Goal: Communication & Community: Answer question/provide support

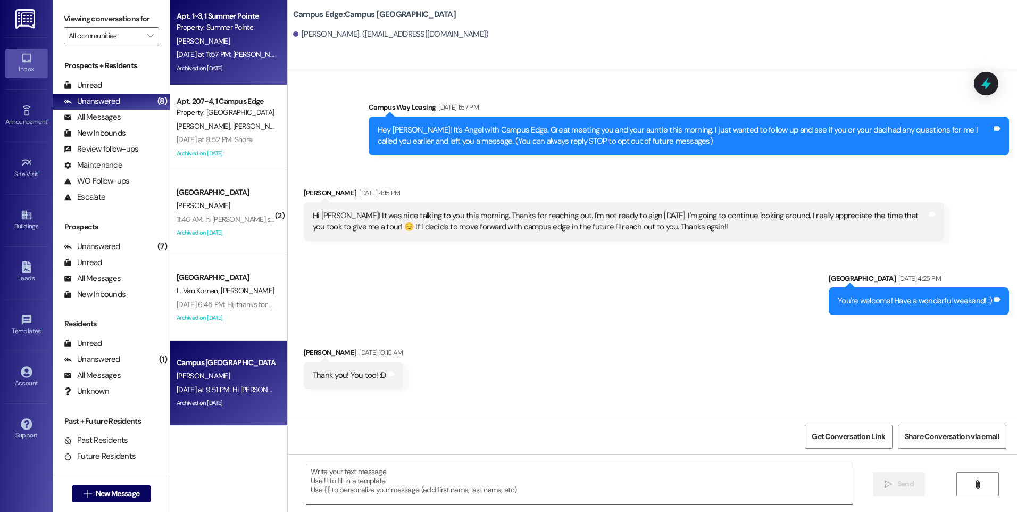
scroll to position [1333, 0]
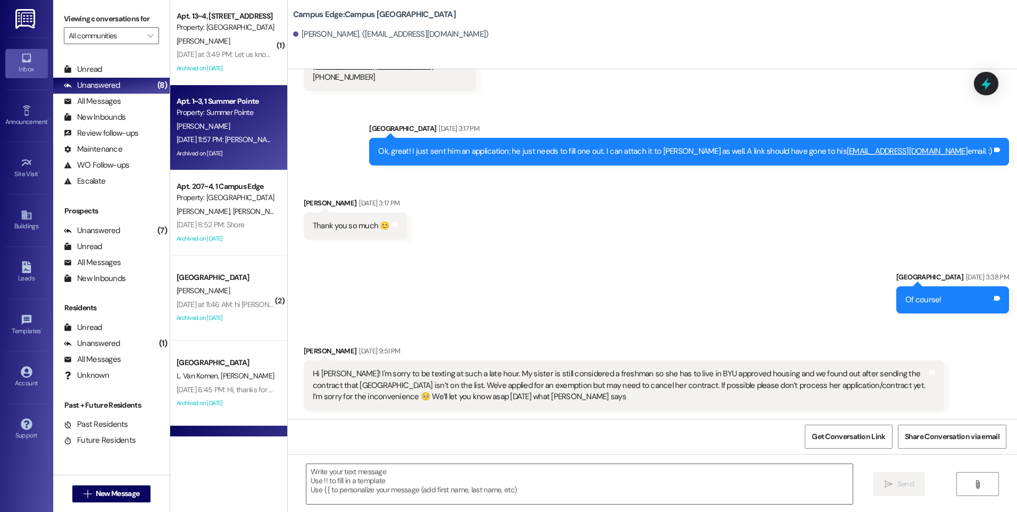
click at [229, 116] on div "Property: Summer Pointe" at bounding box center [226, 112] width 98 height 11
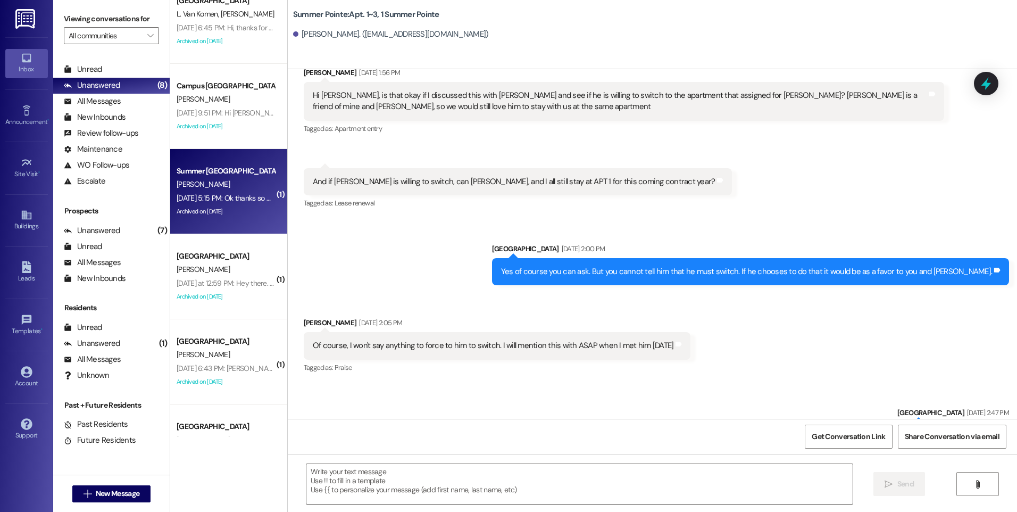
scroll to position [372, 0]
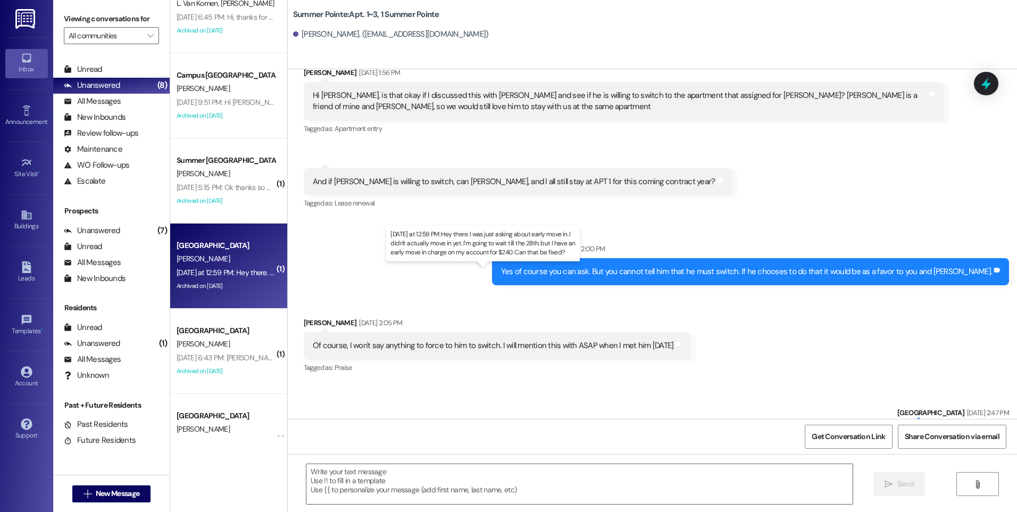
click at [238, 275] on div "[DATE] at 12:59 PM: Hey there. I was just asking about early move in. I didn't …" at bounding box center [489, 272] width 624 height 10
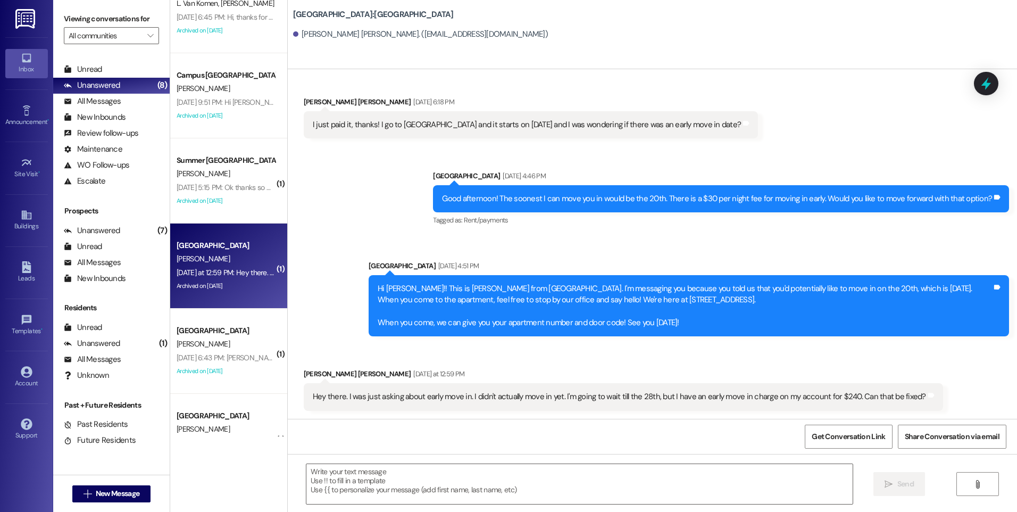
scroll to position [1231, 0]
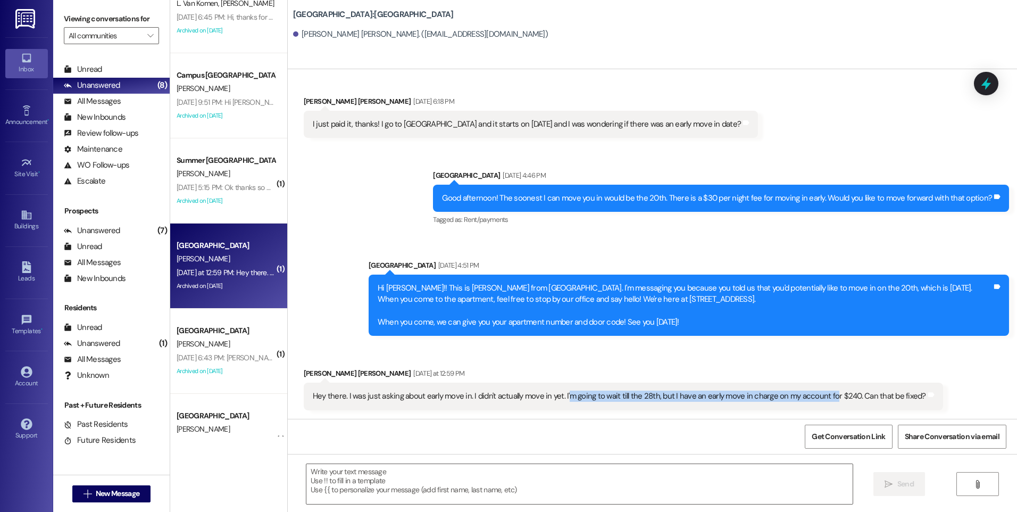
drag, startPoint x: 556, startPoint y: 398, endPoint x: 818, endPoint y: 407, distance: 261.8
click at [818, 407] on div "Hey there. I was just asking about early move in. I didn't actually move in yet…" at bounding box center [623, 395] width 639 height 27
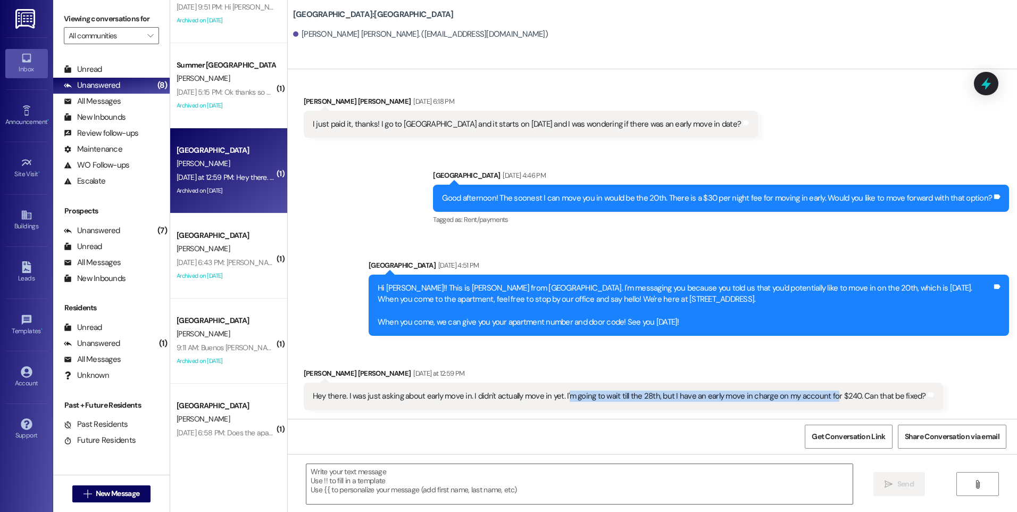
scroll to position [479, 0]
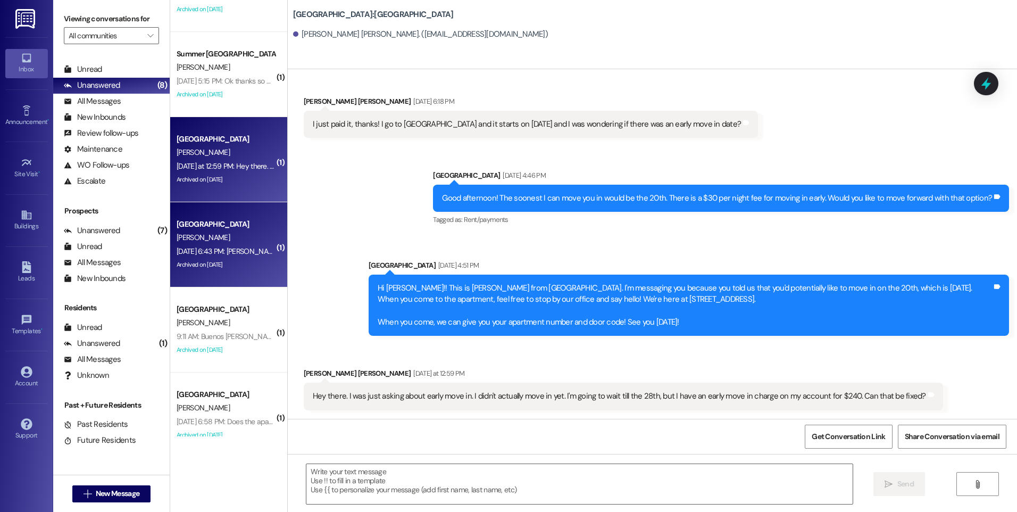
click at [220, 245] on div "Aug 23, 2025 at 6:43 PM: will yall send me his phone number? he's not respondin…" at bounding box center [225, 251] width 101 height 13
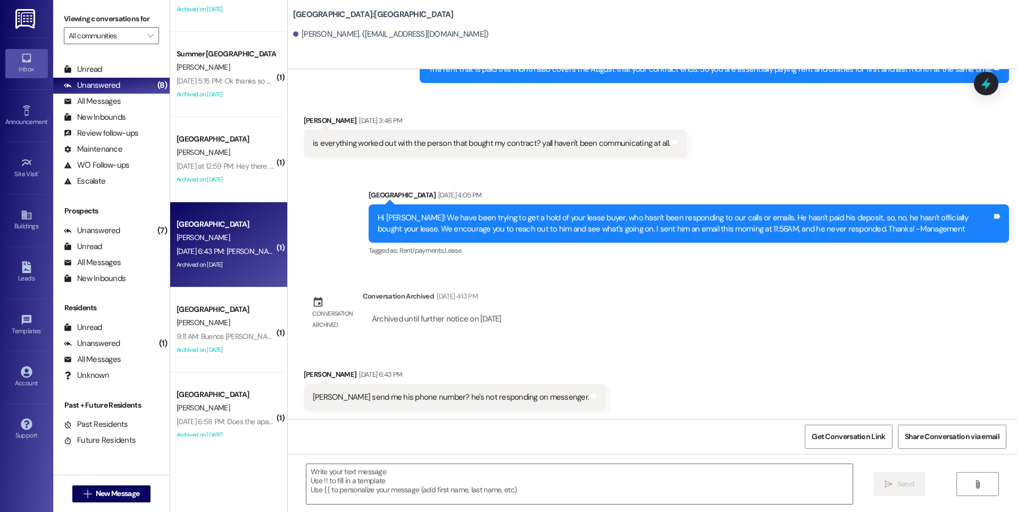
scroll to position [989, 0]
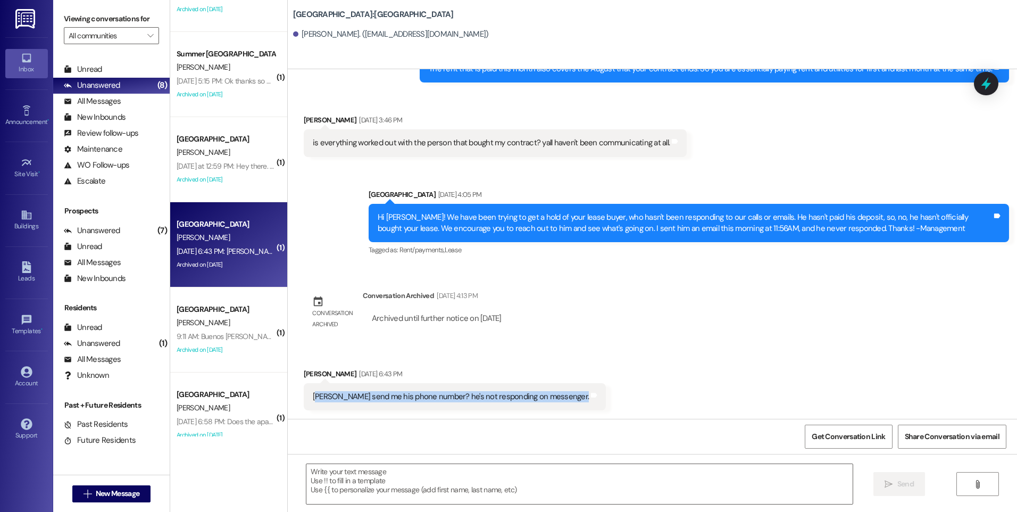
drag, startPoint x: 316, startPoint y: 396, endPoint x: 566, endPoint y: 397, distance: 249.4
click at [566, 397] on div "Received via SMS Colby Richins Aug 23, 2025 at 6:43 PM will yall send me his ph…" at bounding box center [652, 381] width 729 height 74
drag, startPoint x: 566, startPoint y: 397, endPoint x: 532, endPoint y: 263, distance: 138.6
click at [532, 263] on div "Sent via SMS Leasing Campus Way Aug 23, 2025 at 4:05 PM Hi Colby! We have been …" at bounding box center [689, 223] width 656 height 85
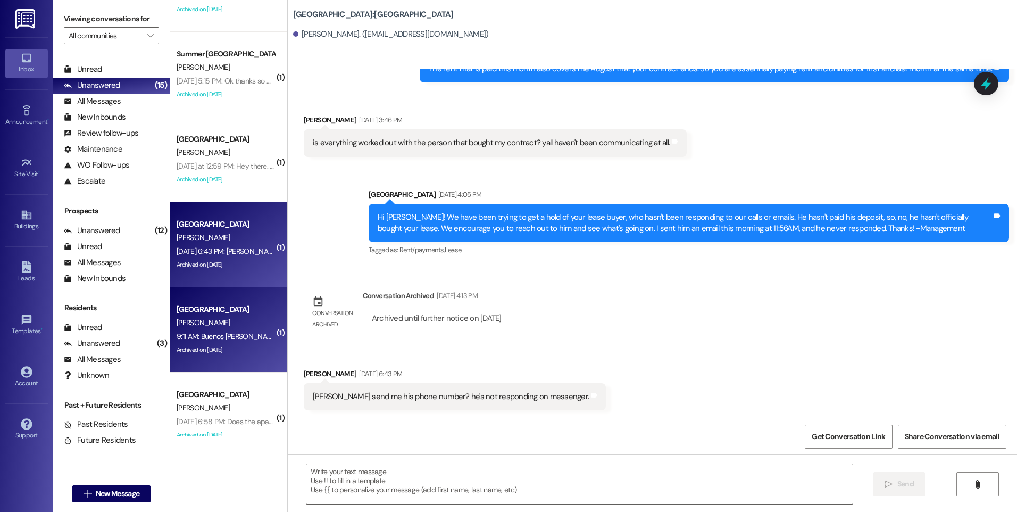
click at [177, 310] on div "[GEOGRAPHIC_DATA]" at bounding box center [226, 309] width 98 height 11
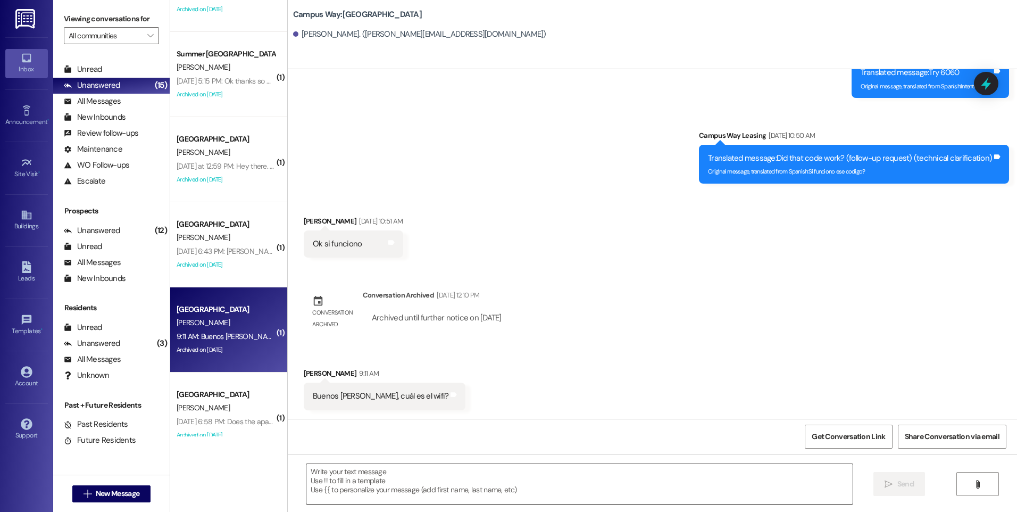
scroll to position [0, 0]
click at [484, 475] on textarea at bounding box center [579, 484] width 546 height 40
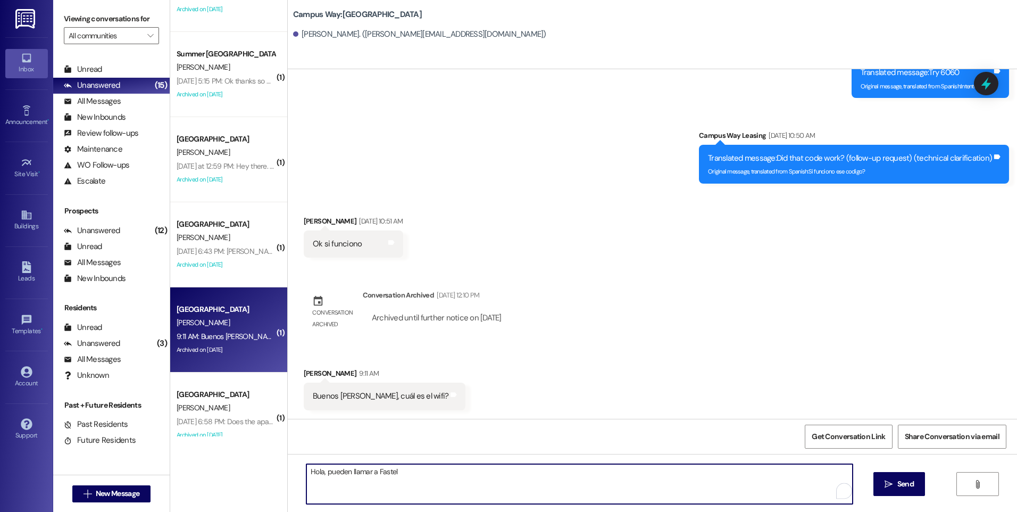
paste textarea "801-322-FAST (3278)"
click at [318, 472] on textarea "Hola, pueden llamar a Fastel 801-322-FAST (3278) ellos se encargan del WiFi." at bounding box center [579, 484] width 546 height 40
type textarea "Hola, buenos [PERSON_NAME]. Ustedes pueden llamar a Fastel 801-322-FAST (3278) …"
click at [663, 475] on textarea "Hola, buenos [PERSON_NAME]. Ustedes pueden llamar a Fastel 801-322-FAST (3278) …" at bounding box center [579, 484] width 546 height 40
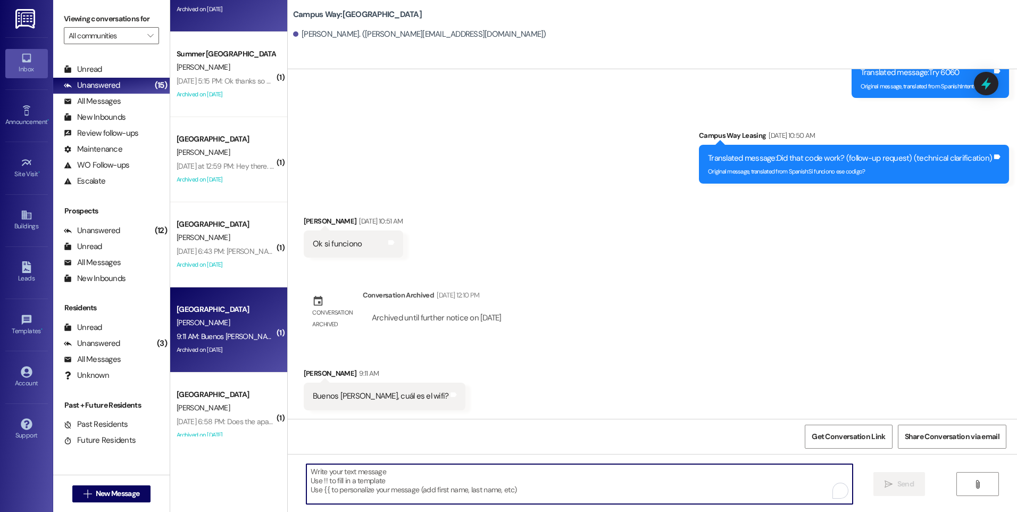
scroll to position [2810, 0]
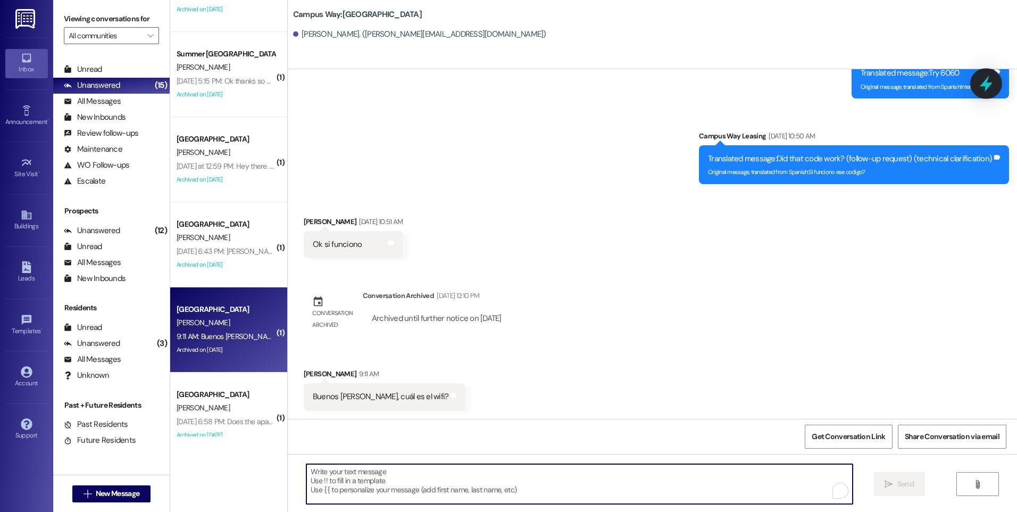
click at [988, 85] on icon at bounding box center [986, 84] width 13 height 16
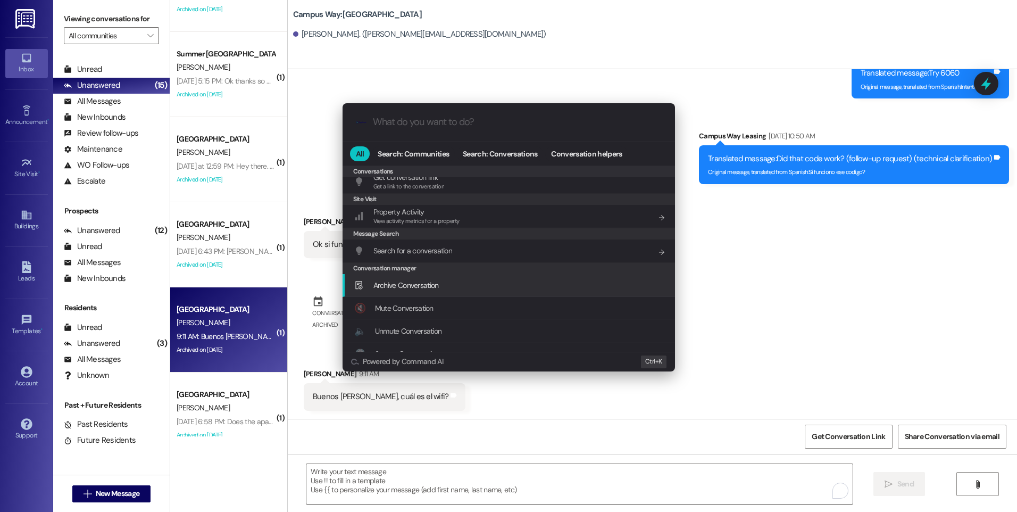
scroll to position [464, 0]
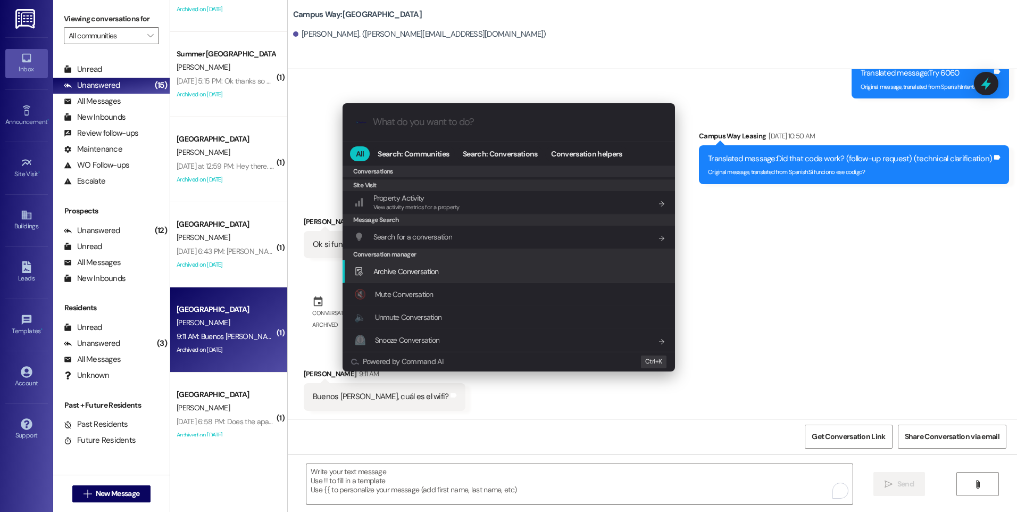
click at [405, 274] on span "Archive Conversation" at bounding box center [405, 271] width 65 height 10
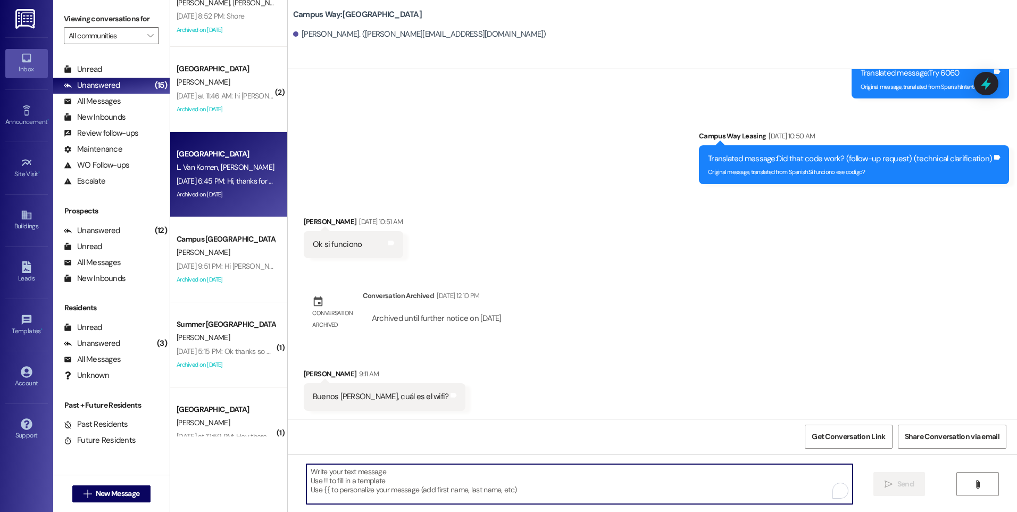
scroll to position [213, 0]
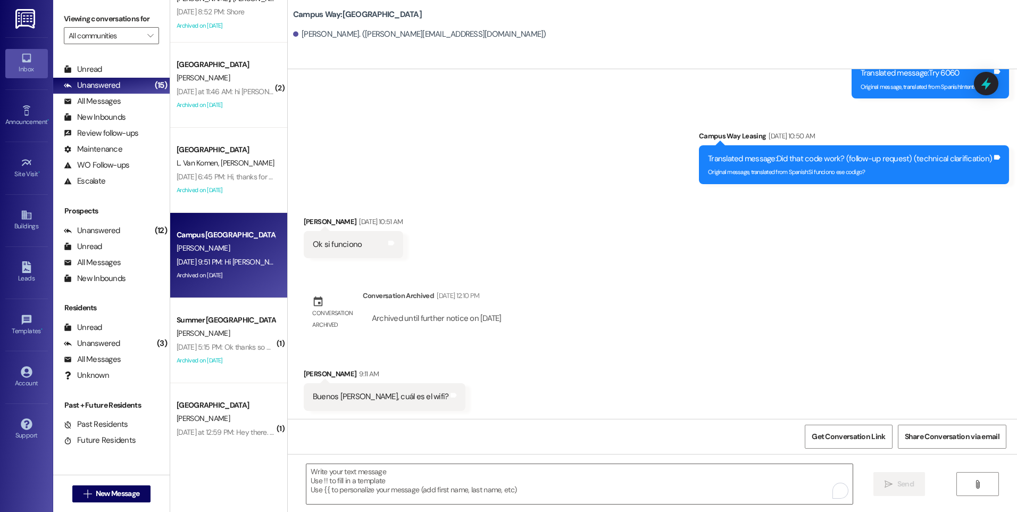
click at [201, 264] on div "Aug 23, 2025 at 9:51 PM: Hi Angel! I'm sorry to be texting at such a late hour.…" at bounding box center [904, 262] width 1454 height 10
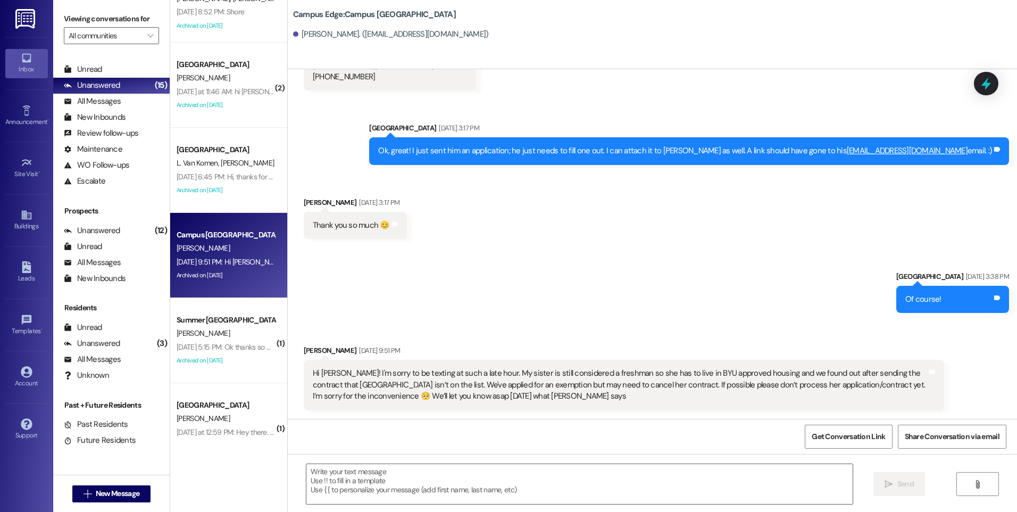
scroll to position [1333, 0]
click at [493, 492] on textarea at bounding box center [579, 484] width 546 height 40
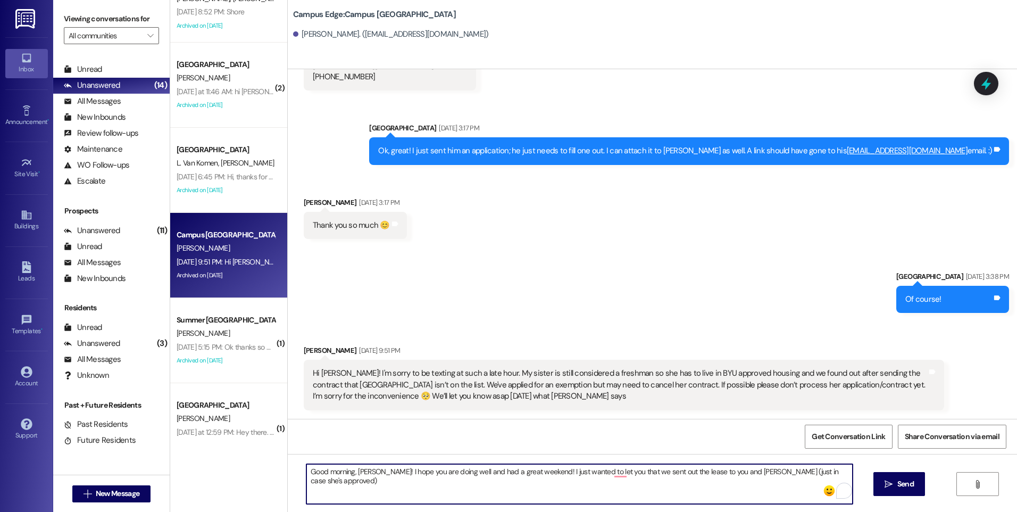
click at [605, 471] on textarea "Good morning, Janaina! I hope you are doing well and had a great weekend! I jus…" at bounding box center [579, 484] width 546 height 40
click at [383, 483] on textarea "Good morning, Janaina! I hope you are doing well and had a great weekend! I jus…" at bounding box center [579, 484] width 546 height 40
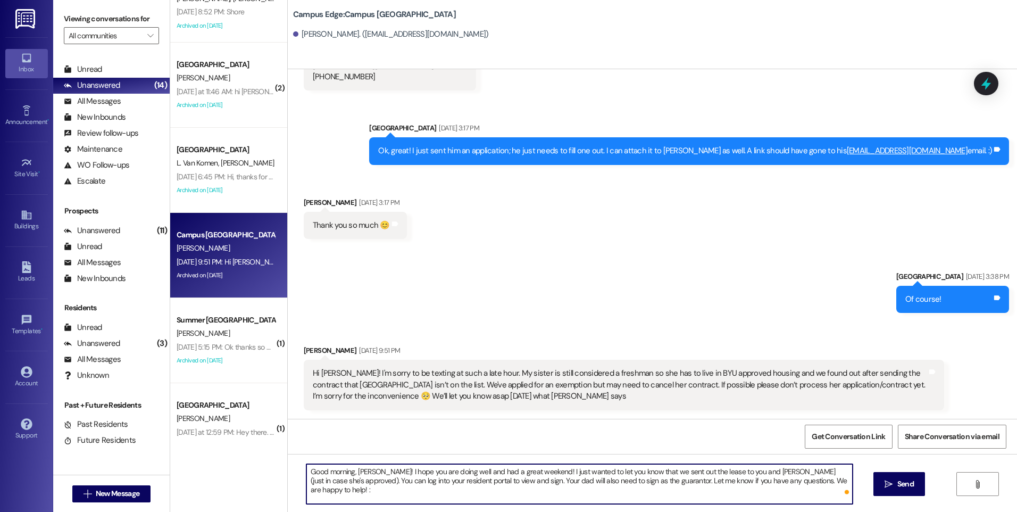
type textarea "Good morning, [PERSON_NAME]! I hope you are doing well and had a great weekend!…"
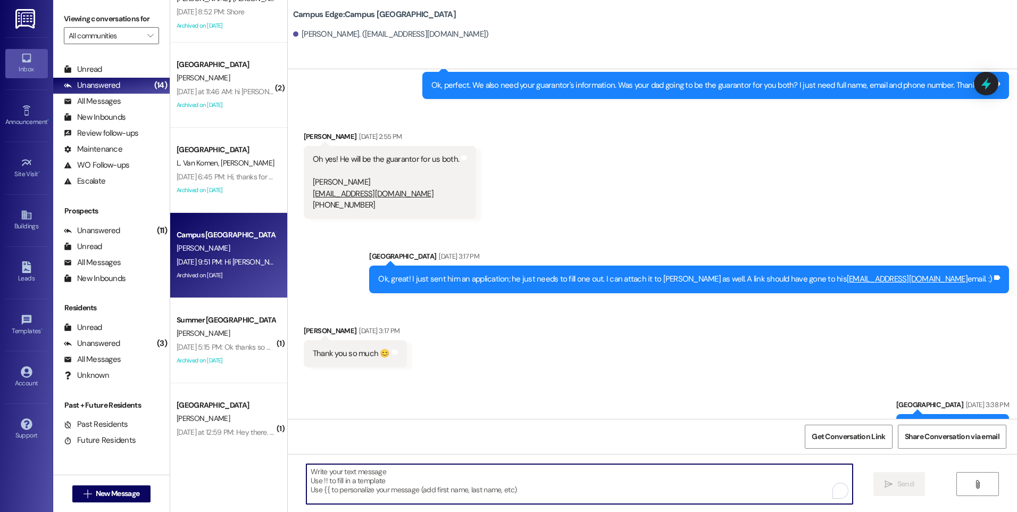
scroll to position [1418, 0]
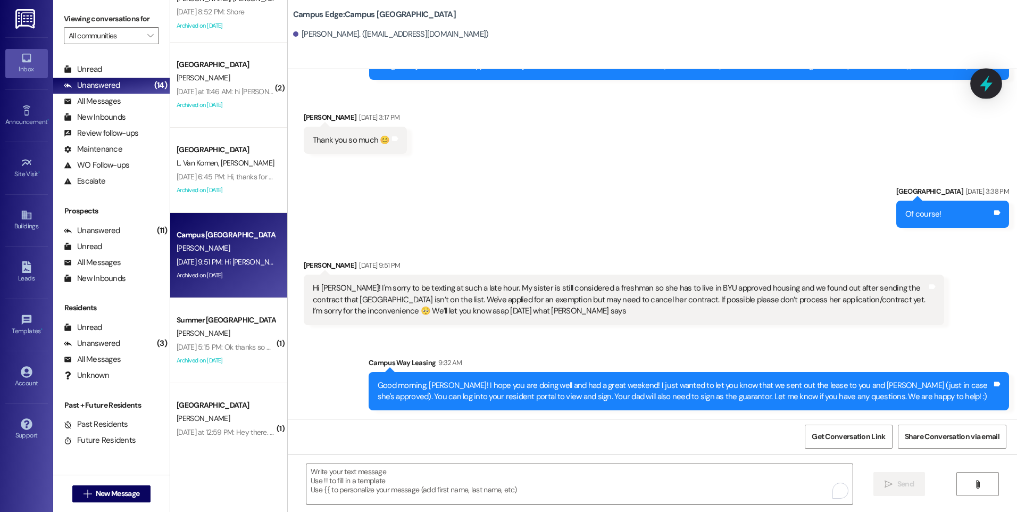
click at [991, 79] on icon at bounding box center [986, 83] width 18 height 18
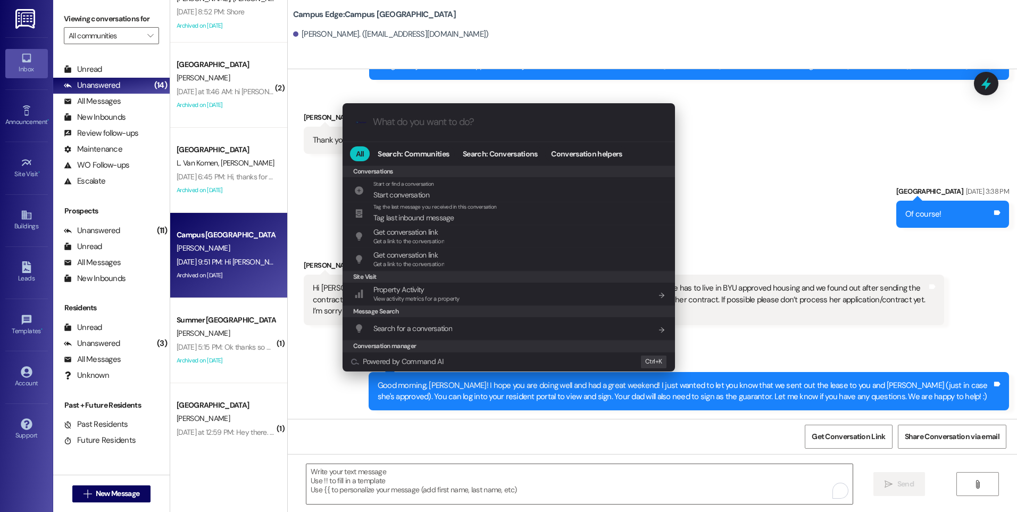
scroll to position [464, 0]
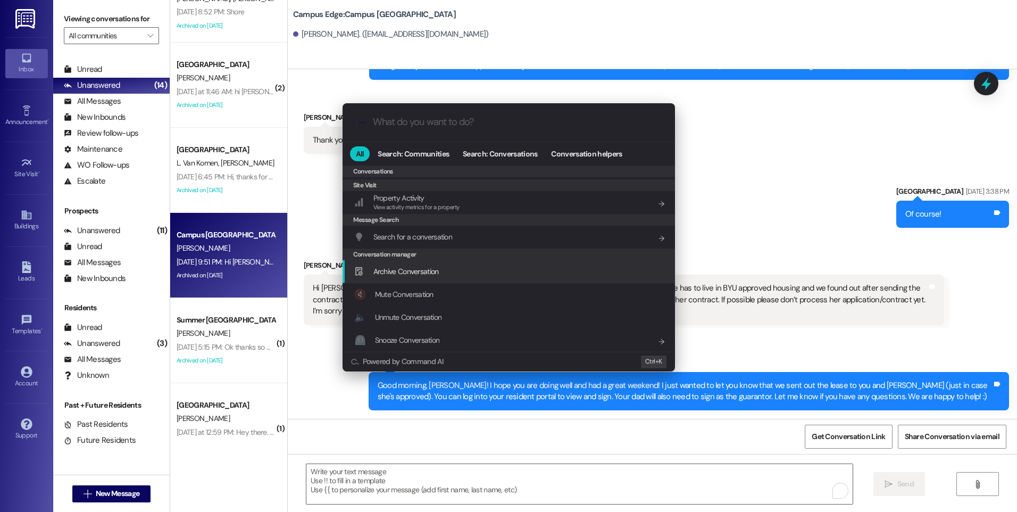
click at [414, 276] on span "Archive Conversation" at bounding box center [405, 271] width 65 height 12
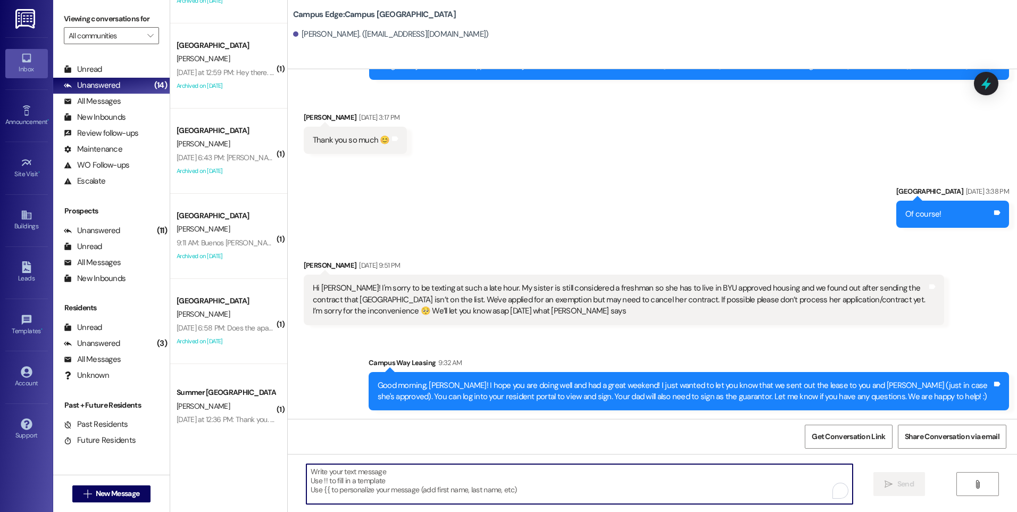
scroll to position [585, 0]
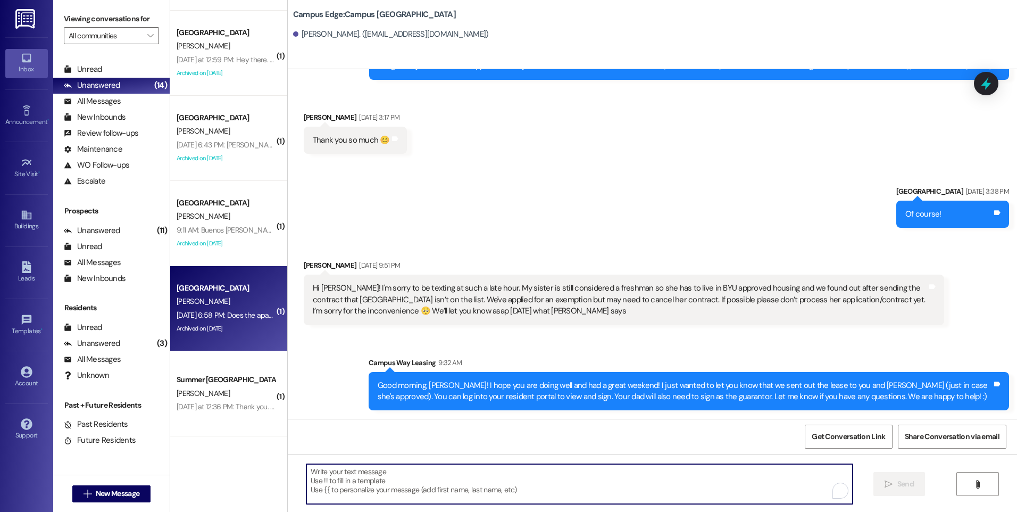
click at [235, 307] on div "[PERSON_NAME]" at bounding box center [225, 301] width 101 height 13
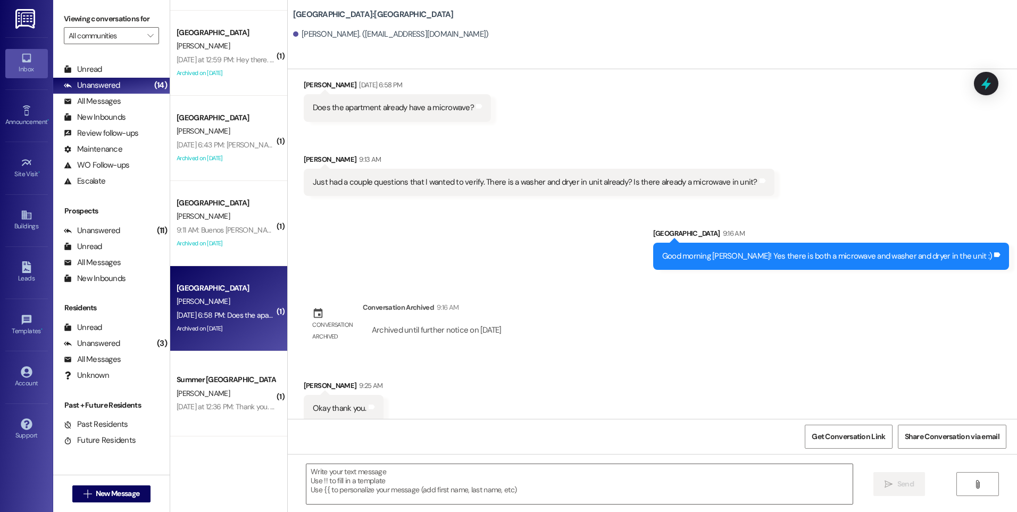
scroll to position [3170, 0]
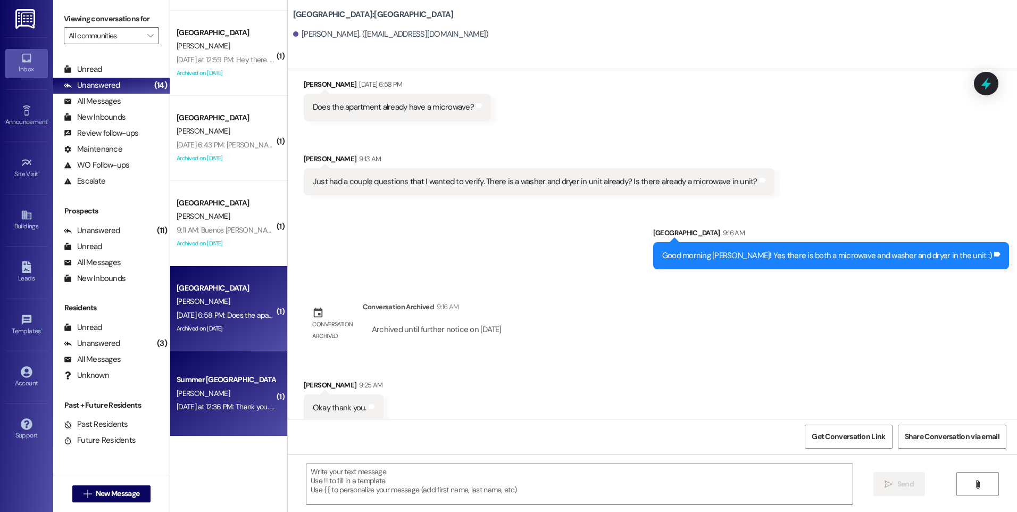
click at [207, 397] on div "[PERSON_NAME]" at bounding box center [225, 393] width 101 height 13
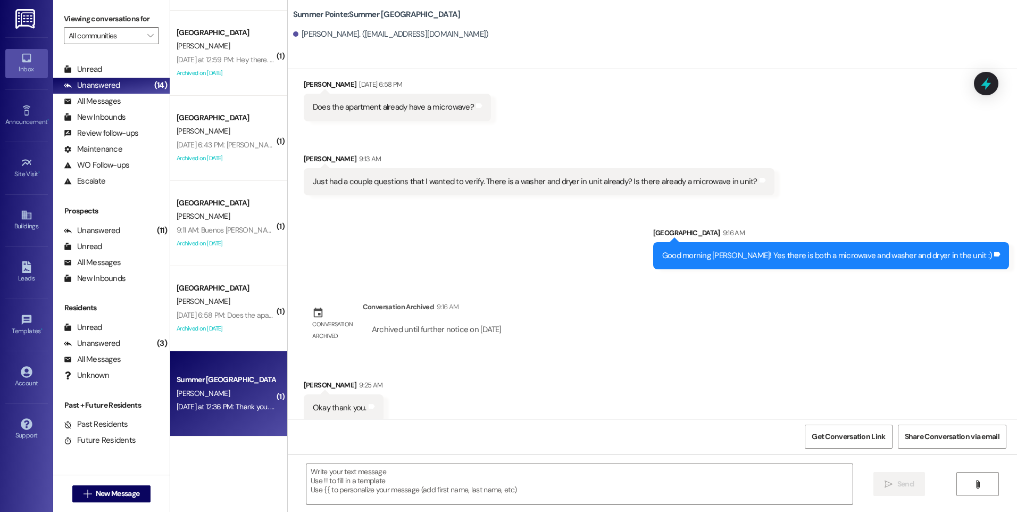
scroll to position [0, 0]
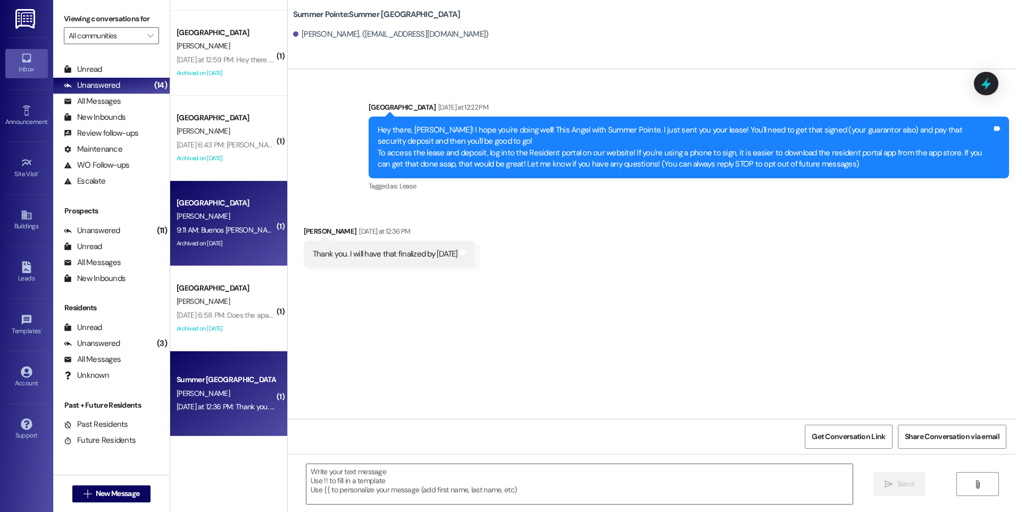
click at [233, 215] on div "[PERSON_NAME]" at bounding box center [225, 216] width 101 height 13
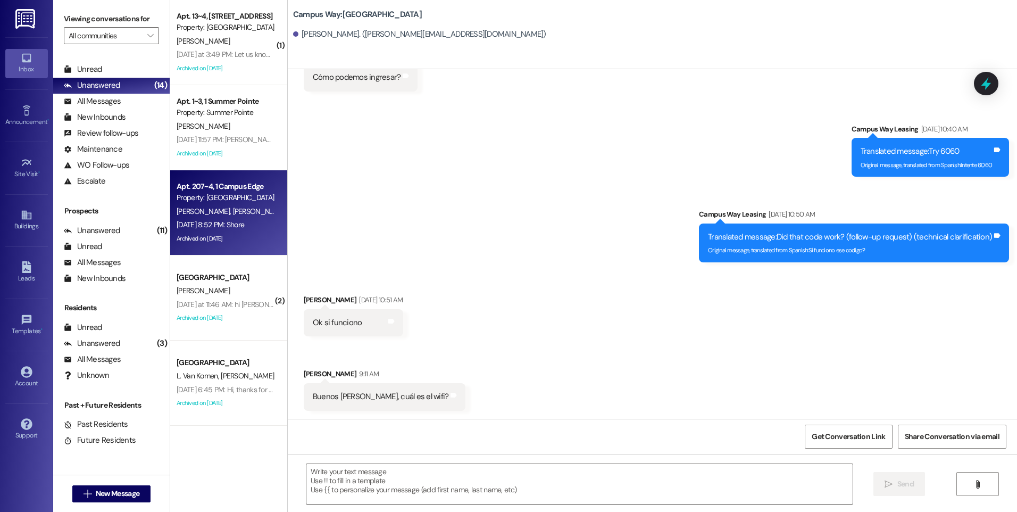
click at [250, 204] on div "Apt. 207~4, 1 Campus Edge Property: Campus Edge" at bounding box center [225, 192] width 101 height 25
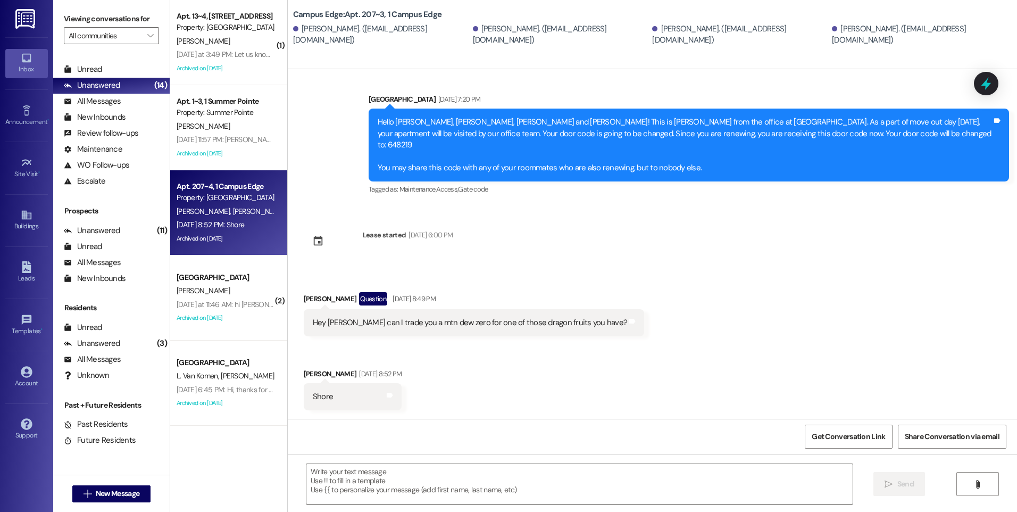
scroll to position [435, 0]
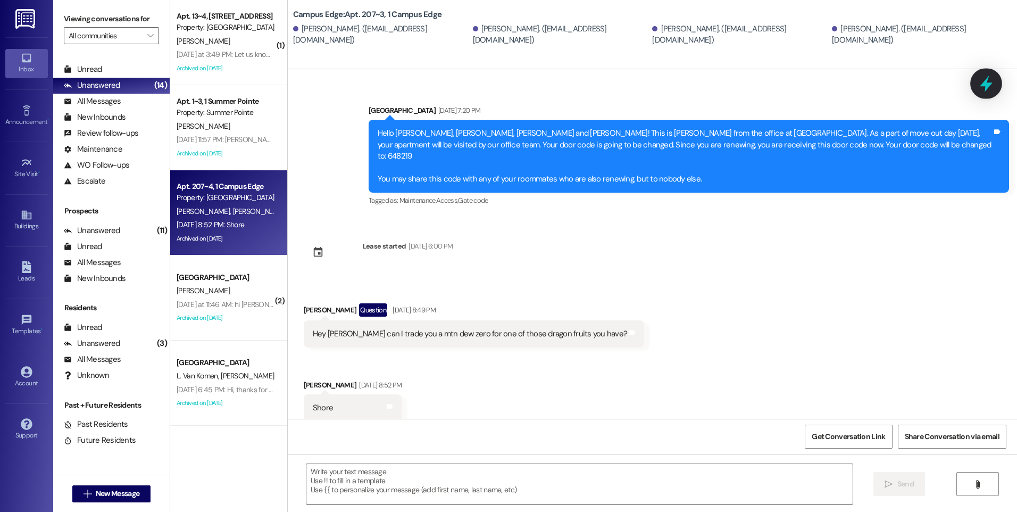
click at [988, 88] on icon at bounding box center [986, 83] width 18 height 18
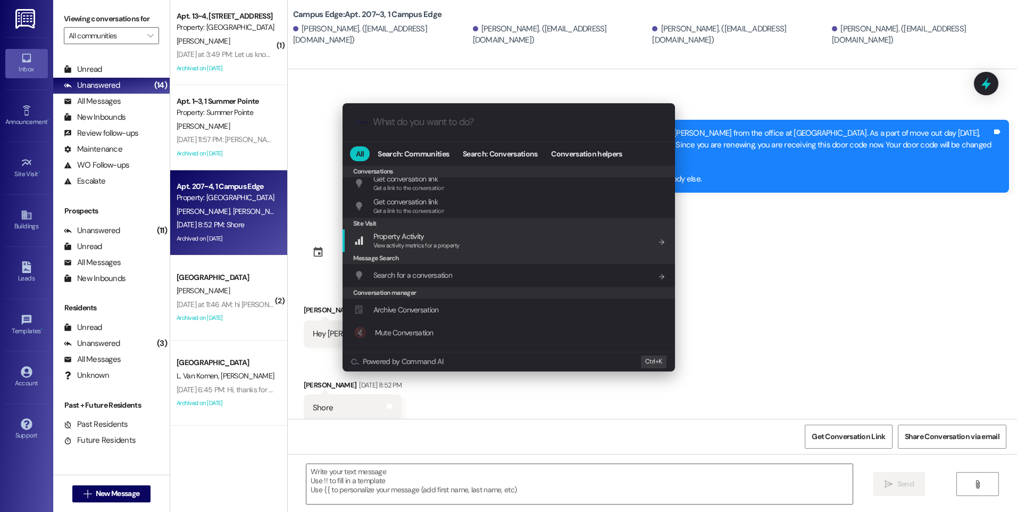
scroll to position [464, 0]
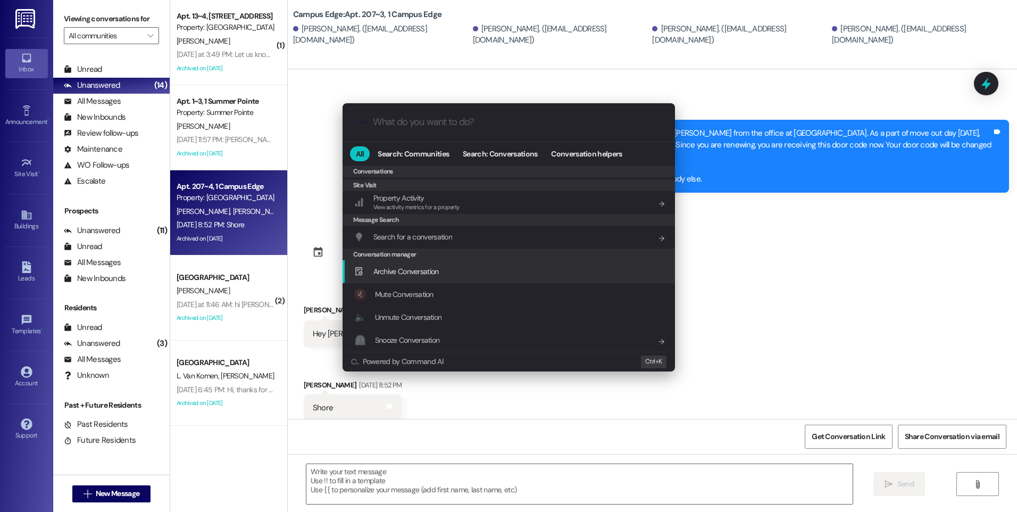
click at [412, 270] on span "Archive Conversation" at bounding box center [405, 271] width 65 height 10
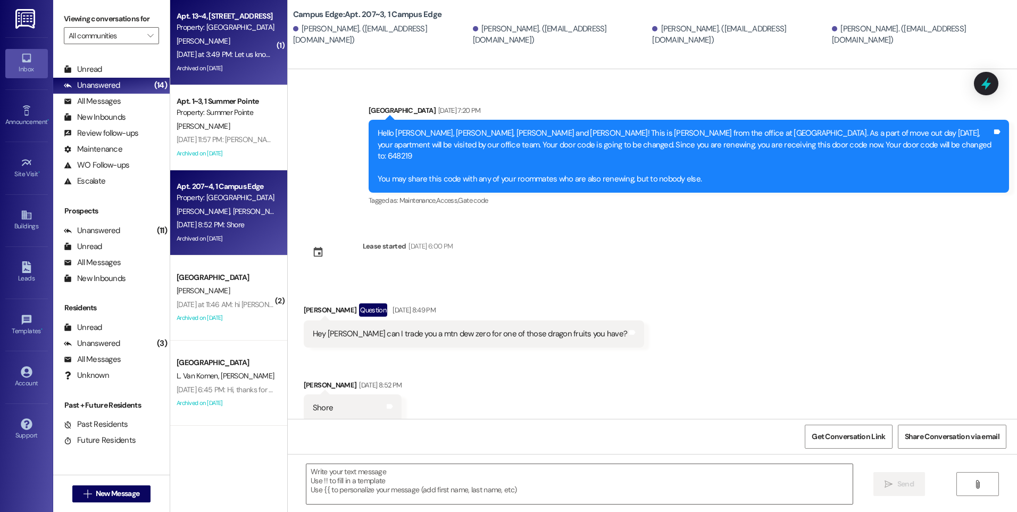
click at [223, 62] on div "Archived on [DATE]" at bounding box center [225, 68] width 101 height 13
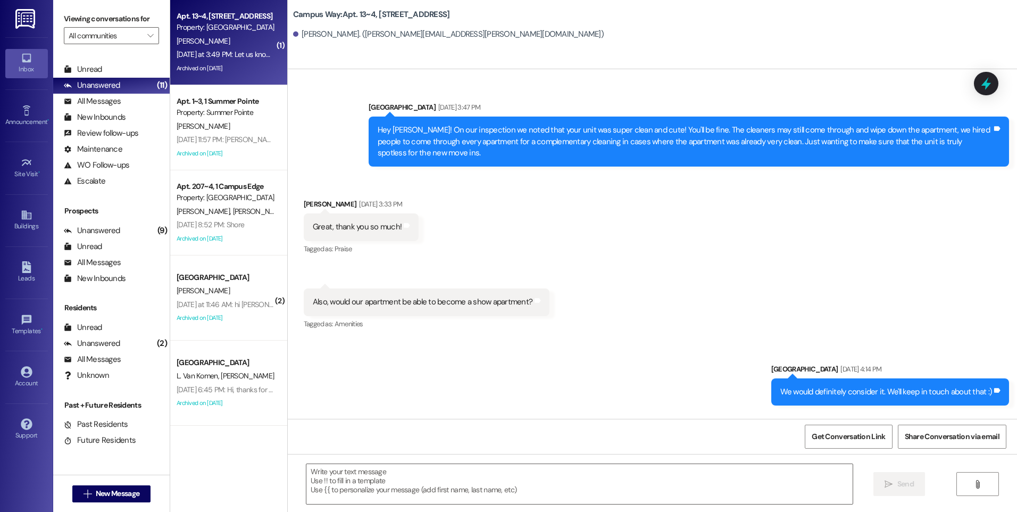
scroll to position [11288, 0]
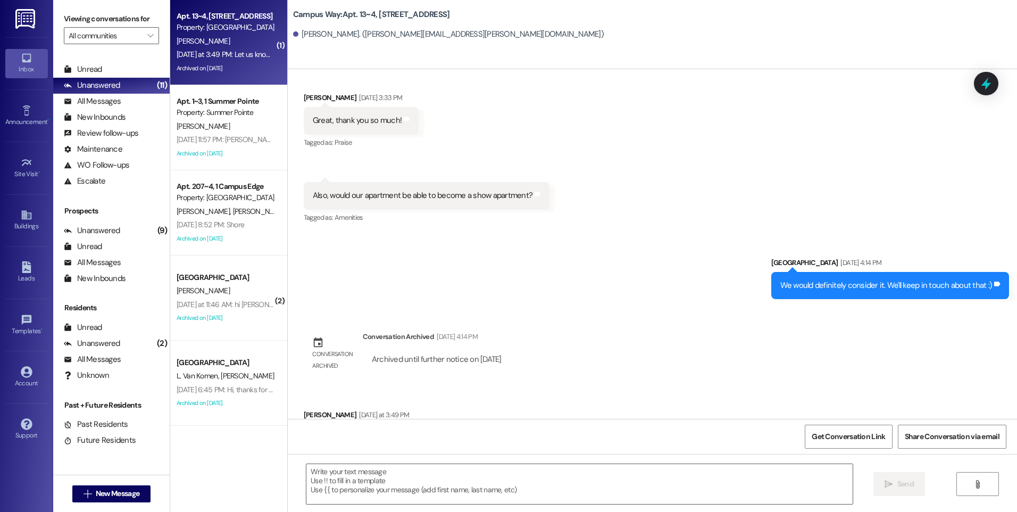
click at [220, 55] on div "[DATE] at 3:49 PM: Let us know, thanks so much! [DATE] at 3:49 PM: Let us know,…" at bounding box center [251, 54] width 148 height 10
click at [982, 80] on icon at bounding box center [986, 83] width 18 height 18
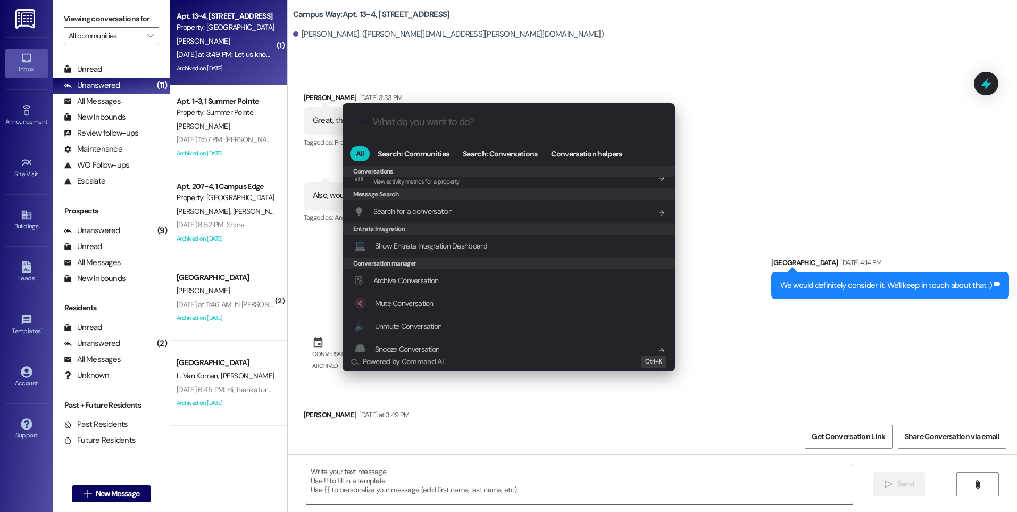
scroll to position [498, 0]
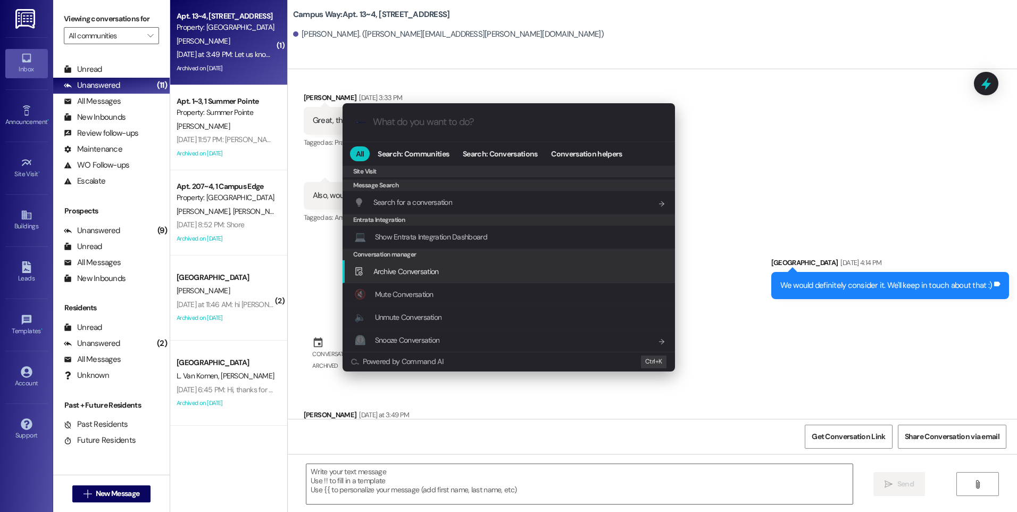
click at [405, 274] on span "Archive Conversation" at bounding box center [405, 271] width 65 height 10
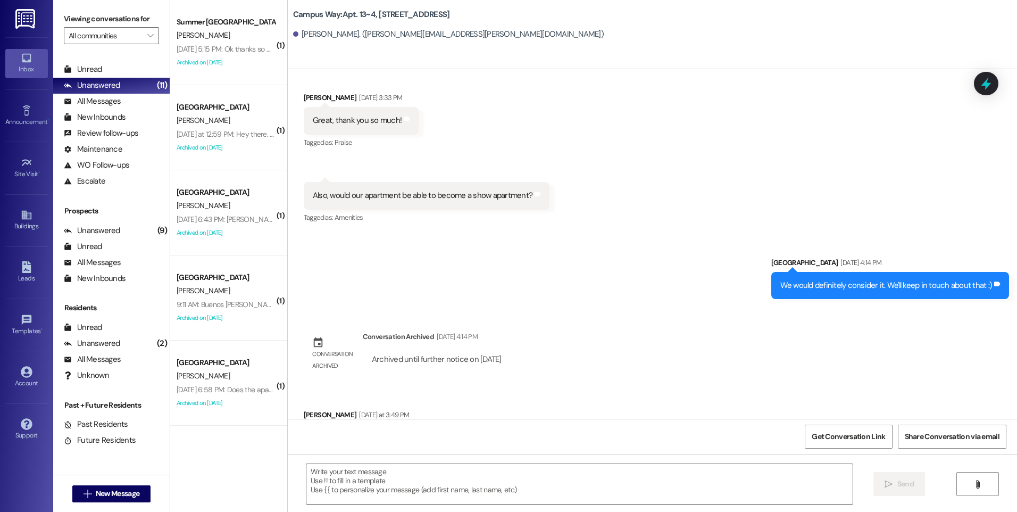
scroll to position [532, 0]
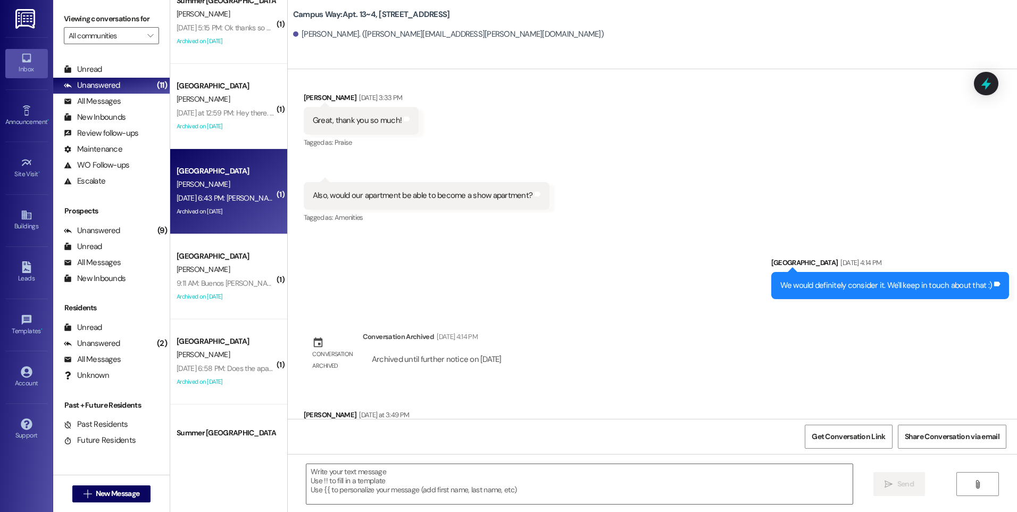
click at [233, 173] on div "[GEOGRAPHIC_DATA]" at bounding box center [226, 170] width 98 height 11
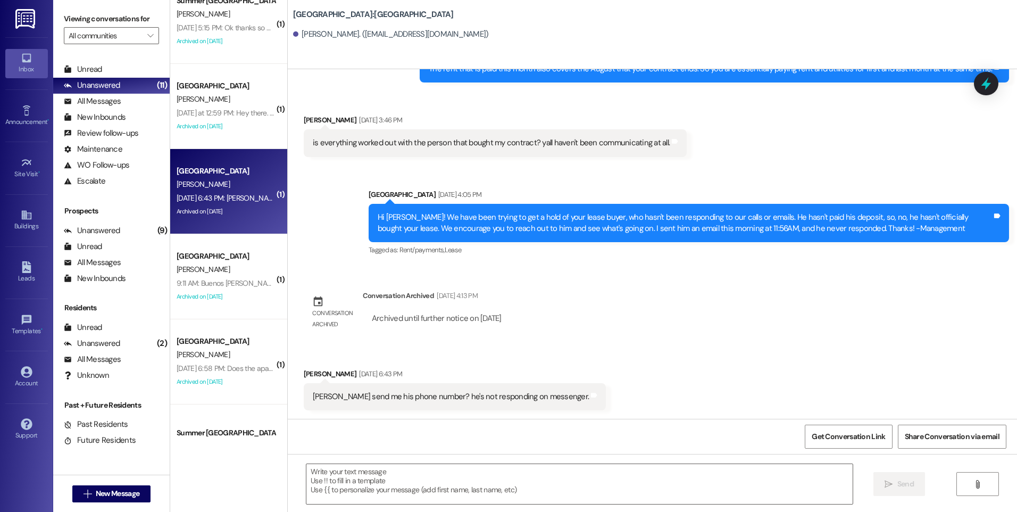
scroll to position [989, 0]
click at [985, 84] on icon at bounding box center [986, 84] width 13 height 16
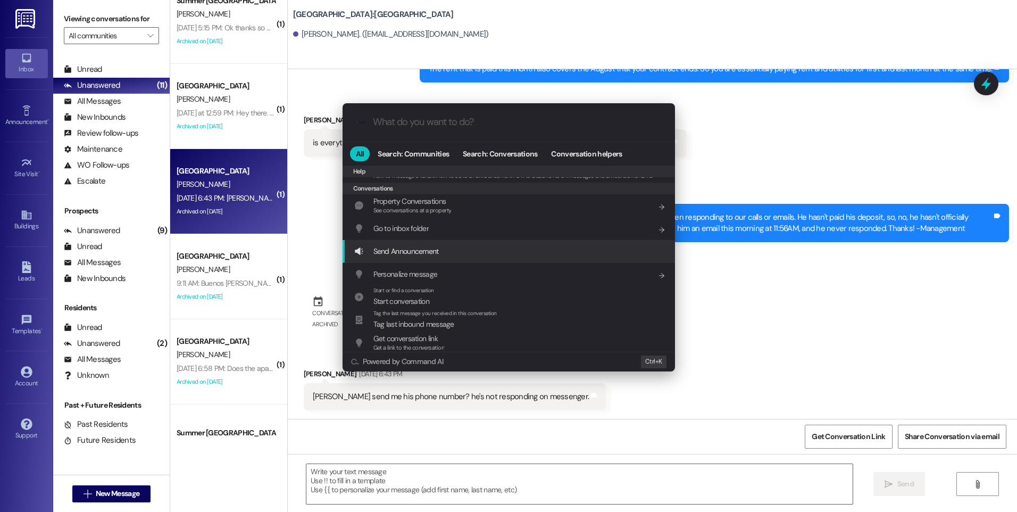
scroll to position [464, 0]
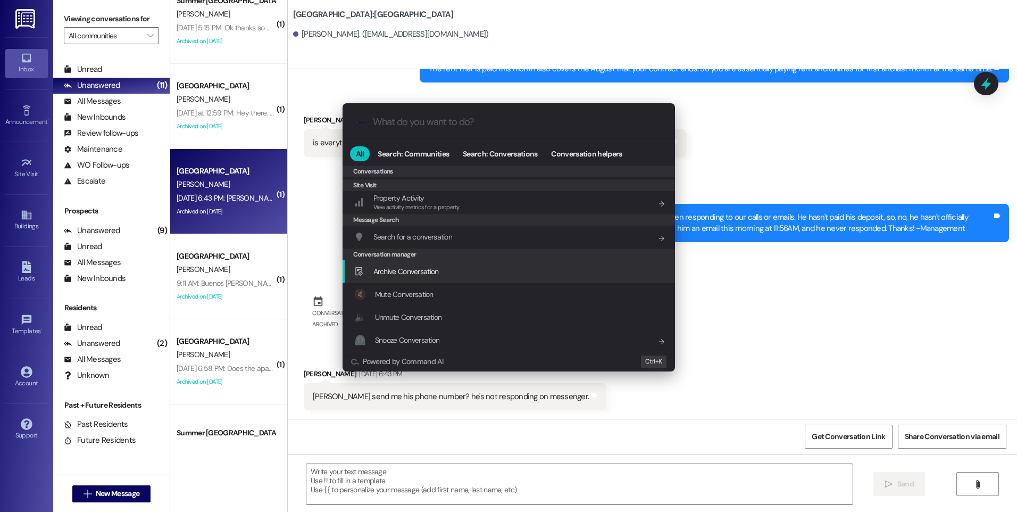
click at [442, 278] on div "Archive Conversation Add shortcut" at bounding box center [508, 271] width 332 height 23
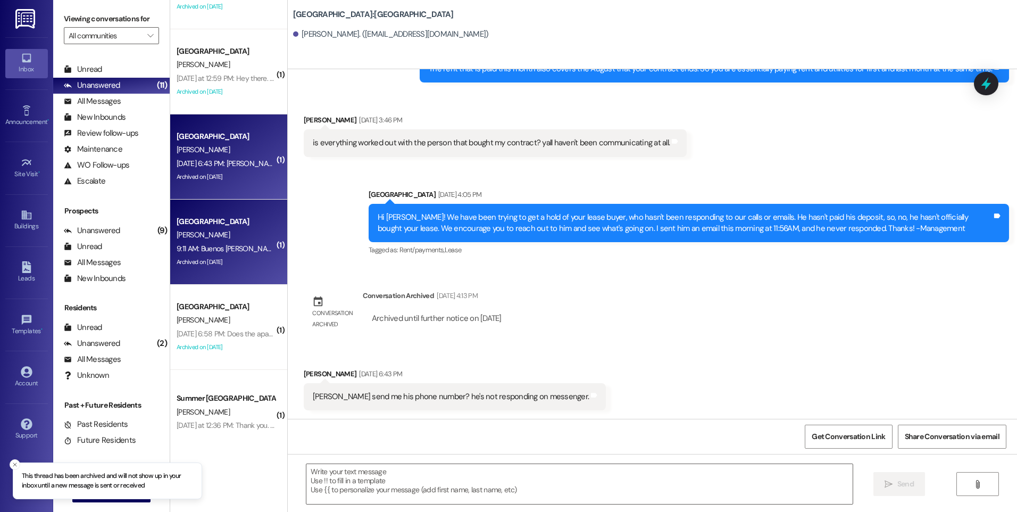
scroll to position [585, 0]
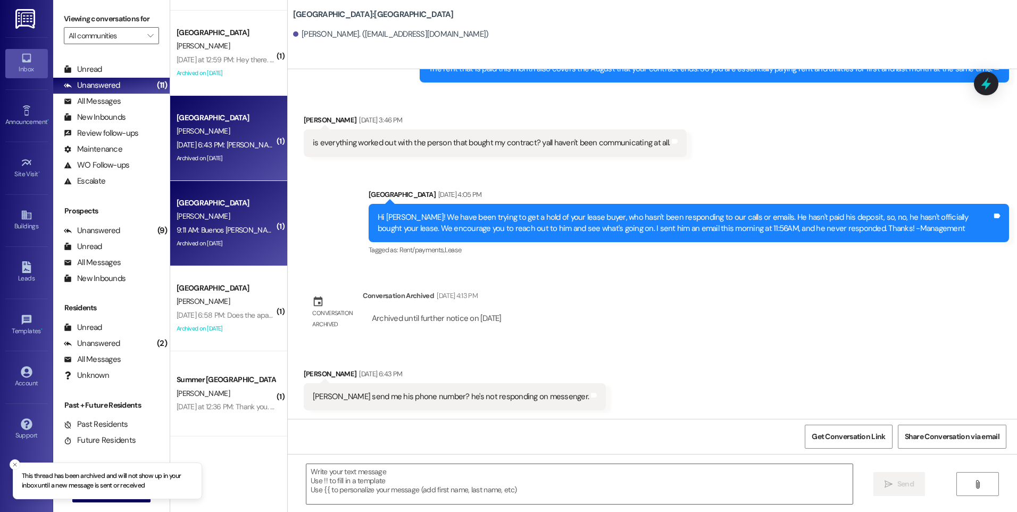
click at [233, 212] on div "[PERSON_NAME]" at bounding box center [225, 216] width 101 height 13
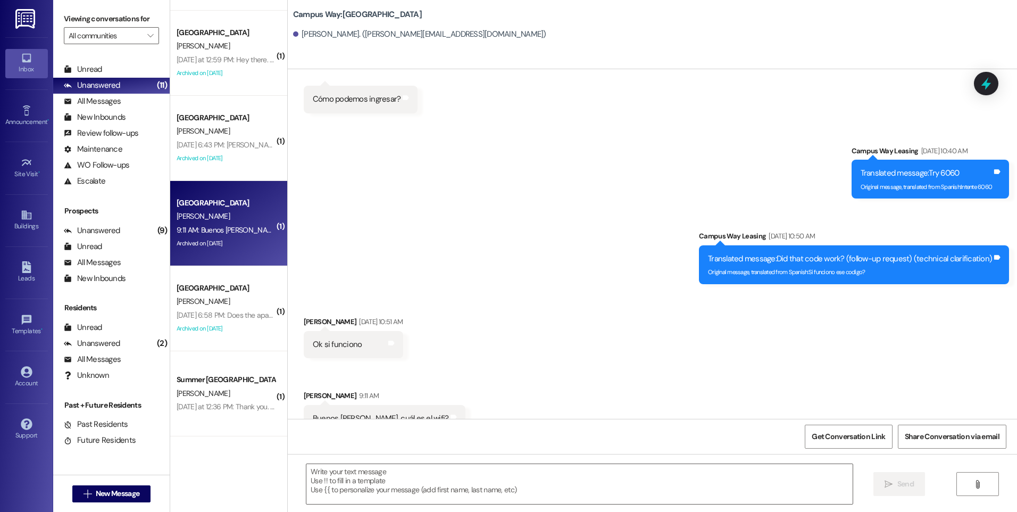
scroll to position [2912, 0]
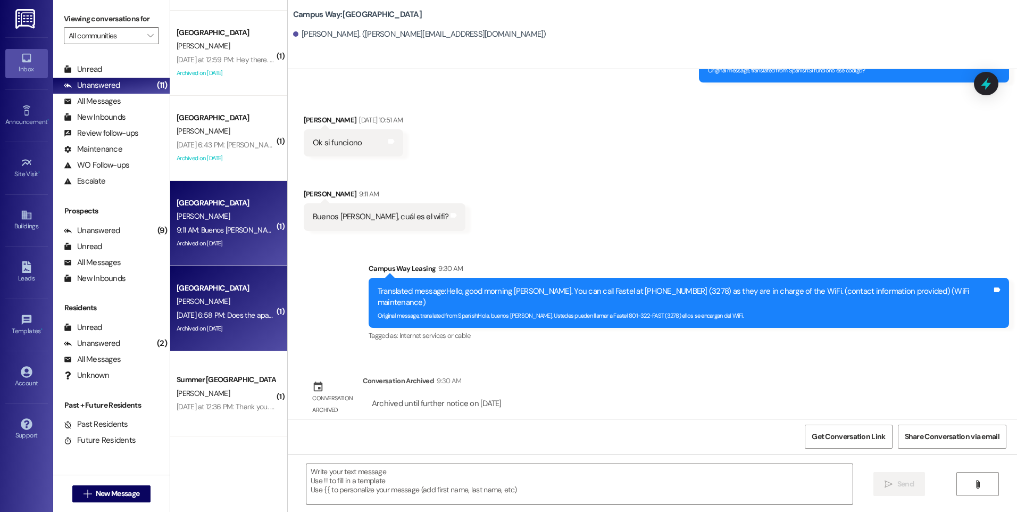
click at [198, 281] on div "[GEOGRAPHIC_DATA]" at bounding box center [225, 287] width 101 height 13
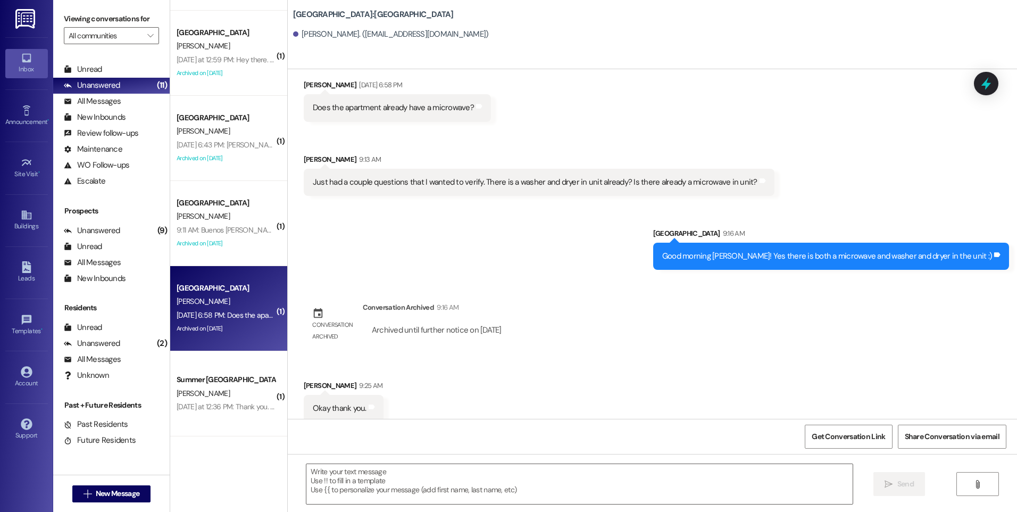
scroll to position [3170, 0]
click at [993, 82] on icon at bounding box center [986, 83] width 18 height 18
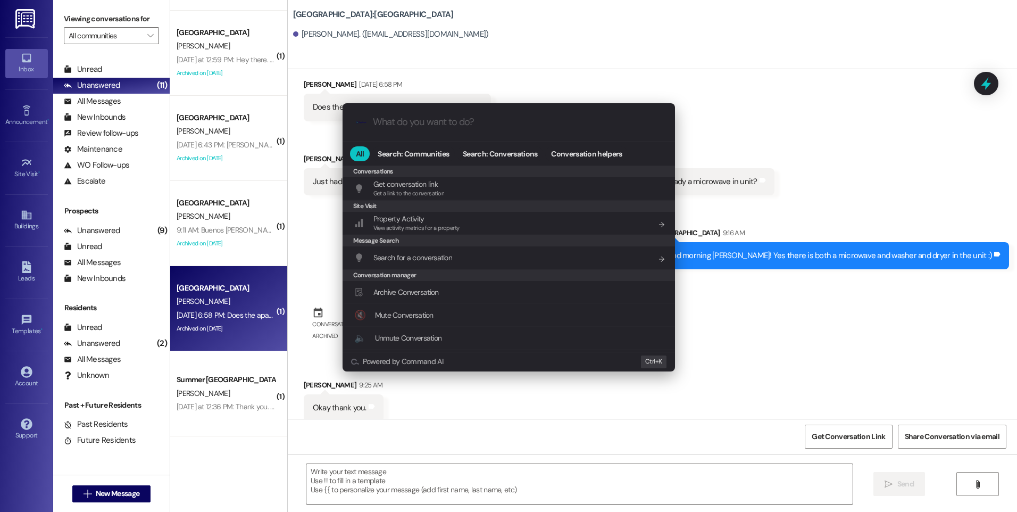
scroll to position [464, 0]
click at [425, 271] on span "Archive Conversation" at bounding box center [405, 271] width 65 height 10
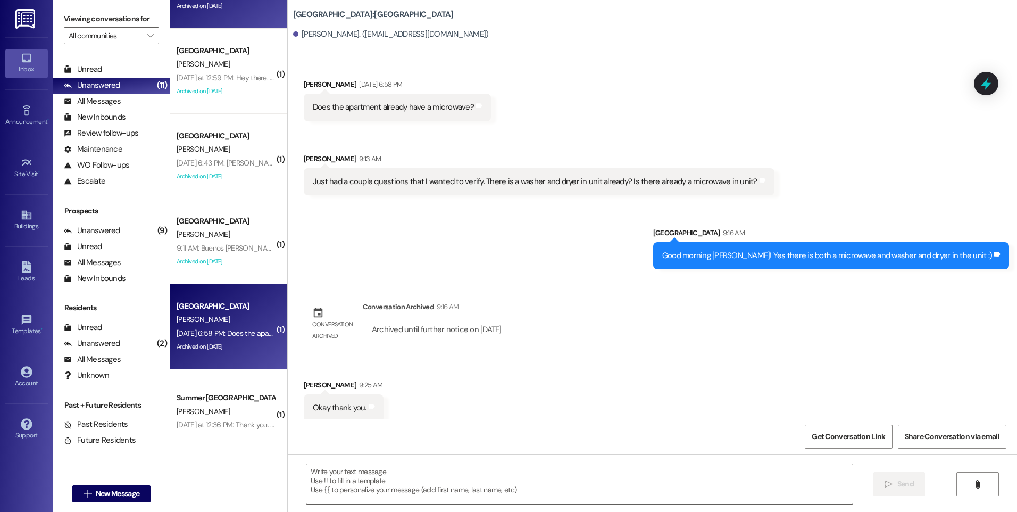
scroll to position [585, 0]
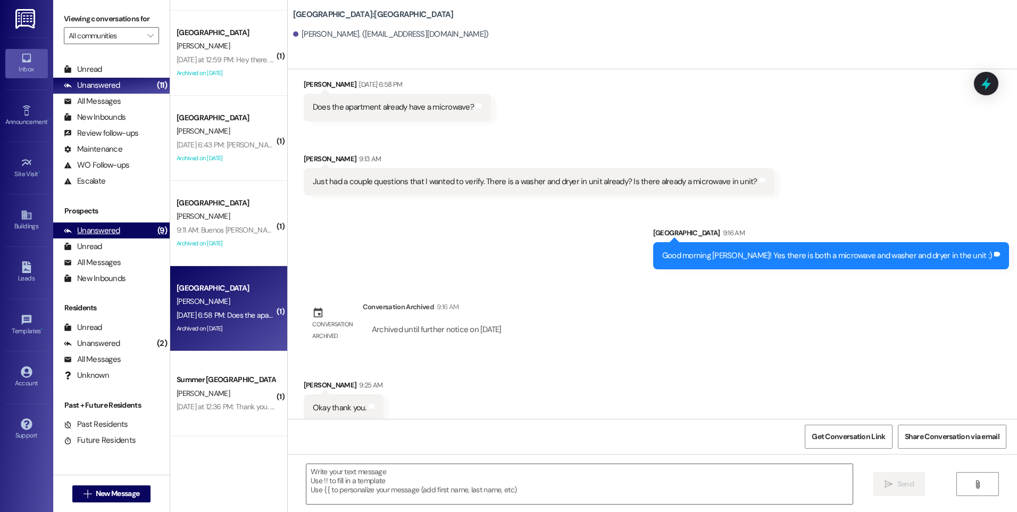
click at [93, 233] on div "Unanswered" at bounding box center [92, 230] width 56 height 11
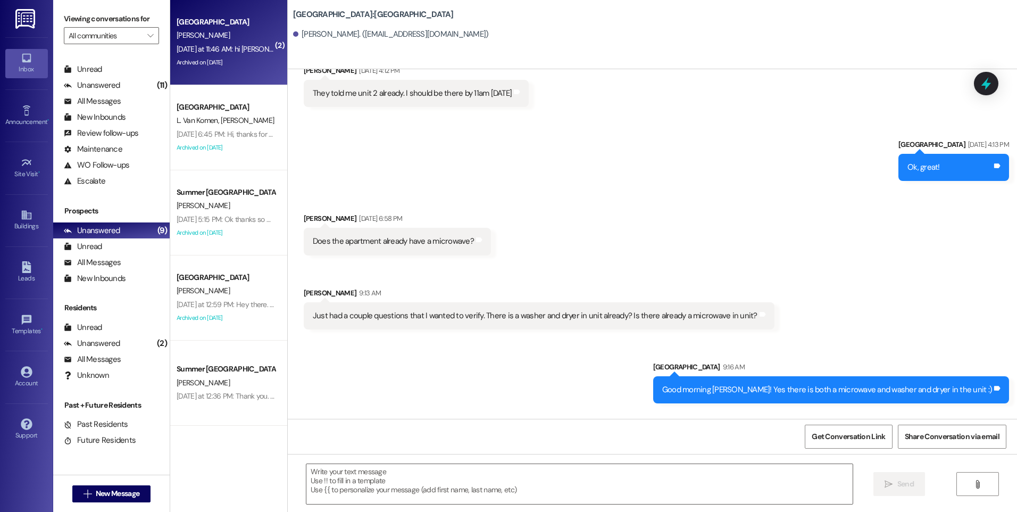
scroll to position [3092, 0]
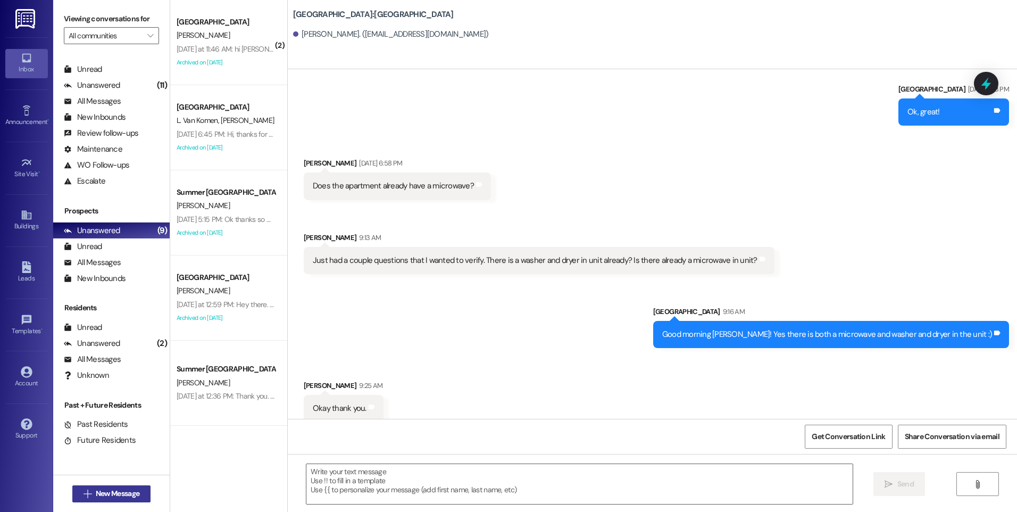
click at [114, 492] on span "New Message" at bounding box center [118, 493] width 44 height 11
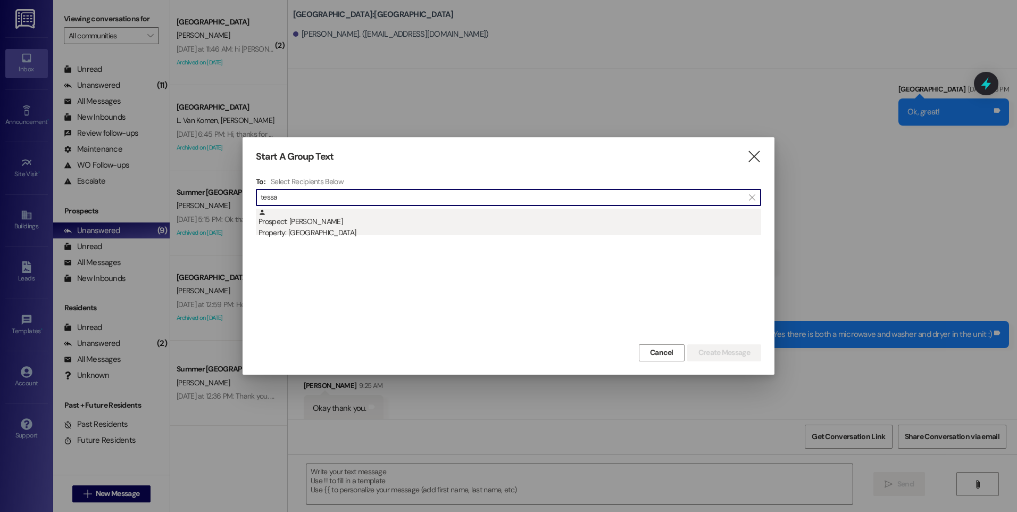
type input "tessa"
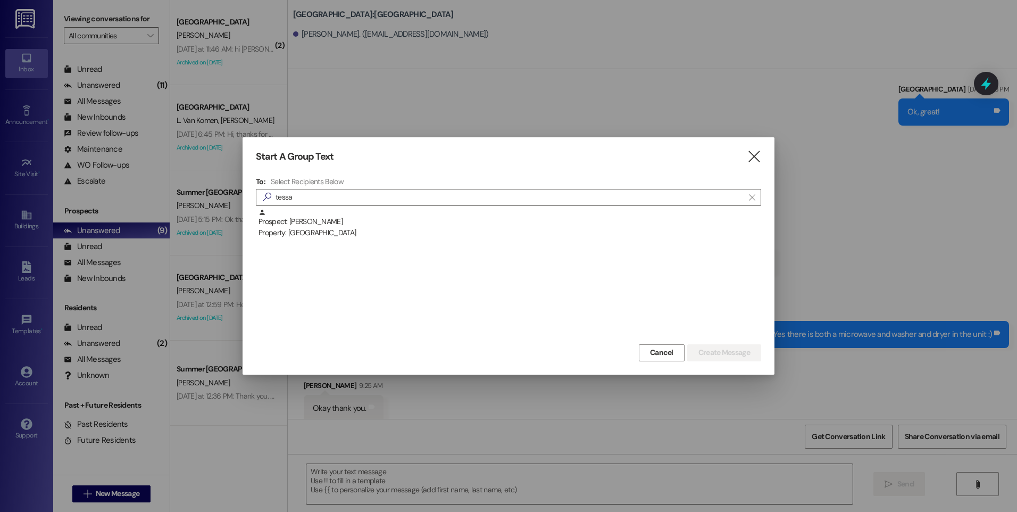
drag, startPoint x: 295, startPoint y: 220, endPoint x: 299, endPoint y: 226, distance: 7.2
click at [295, 220] on div "Prospect: Tessa Nokes Property: Campus Way" at bounding box center [509, 223] width 503 height 30
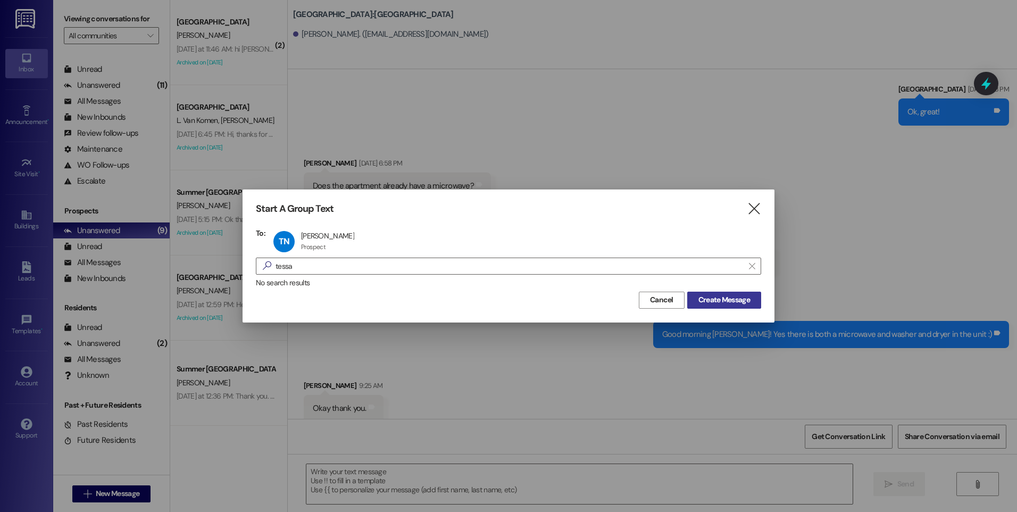
click at [742, 300] on span "Create Message" at bounding box center [724, 299] width 52 height 11
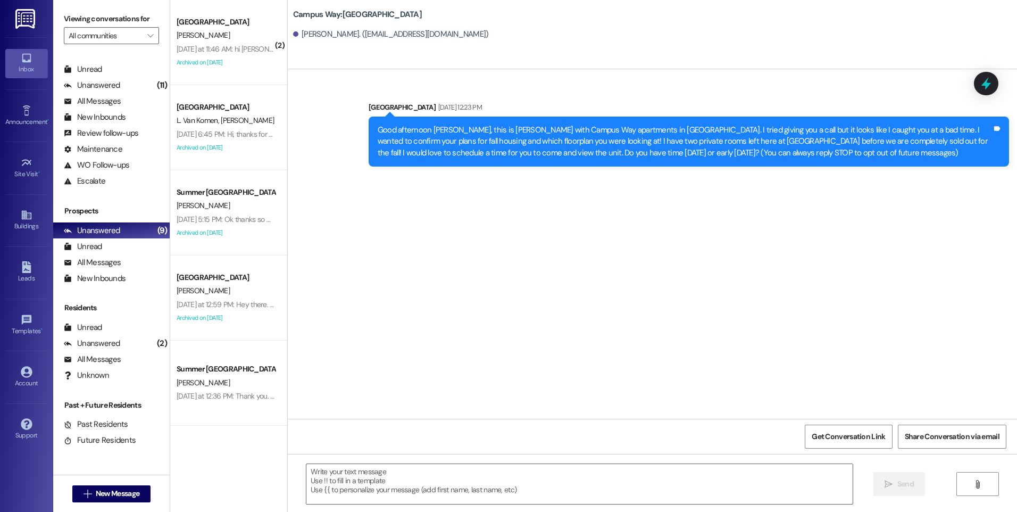
scroll to position [0, 0]
click at [98, 102] on div "All Messages" at bounding box center [92, 101] width 57 height 11
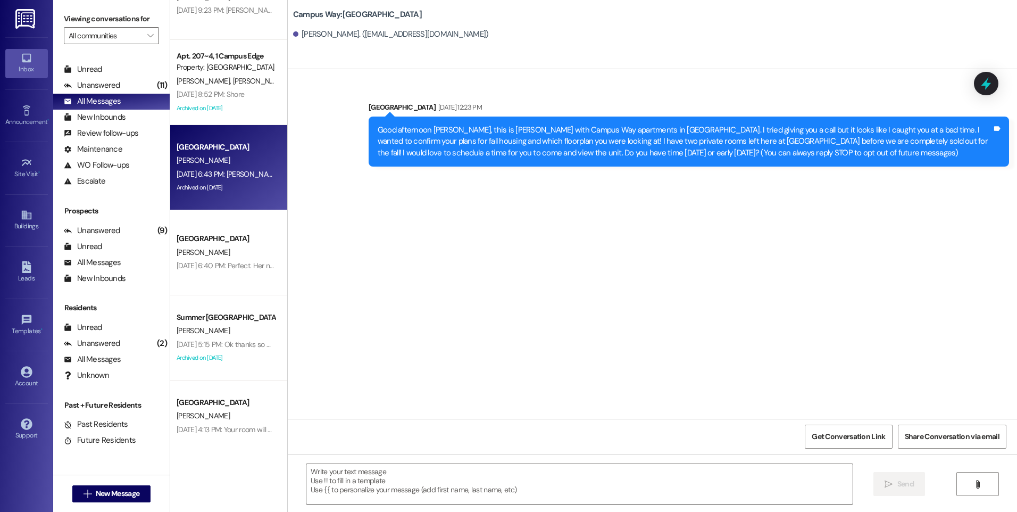
scroll to position [744, 0]
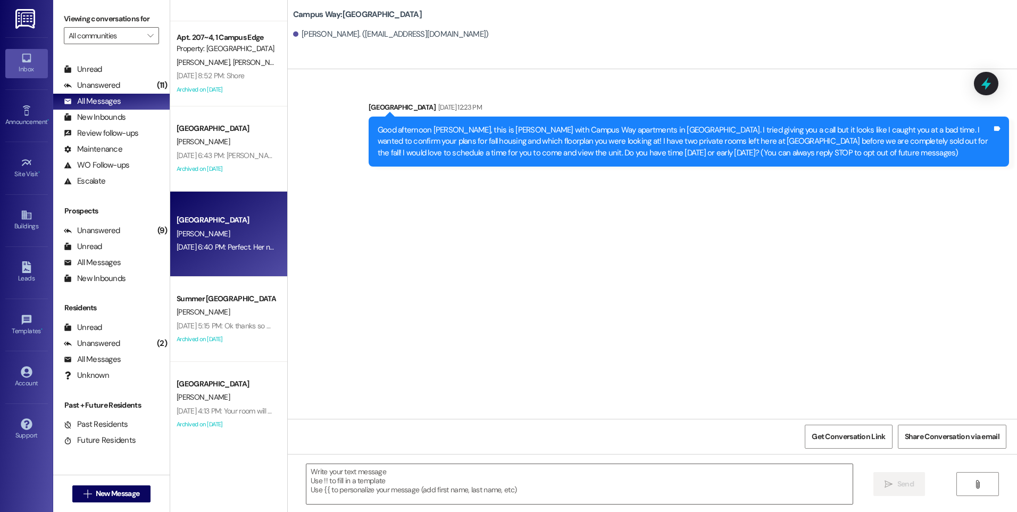
click at [231, 238] on div "[PERSON_NAME]" at bounding box center [225, 233] width 101 height 13
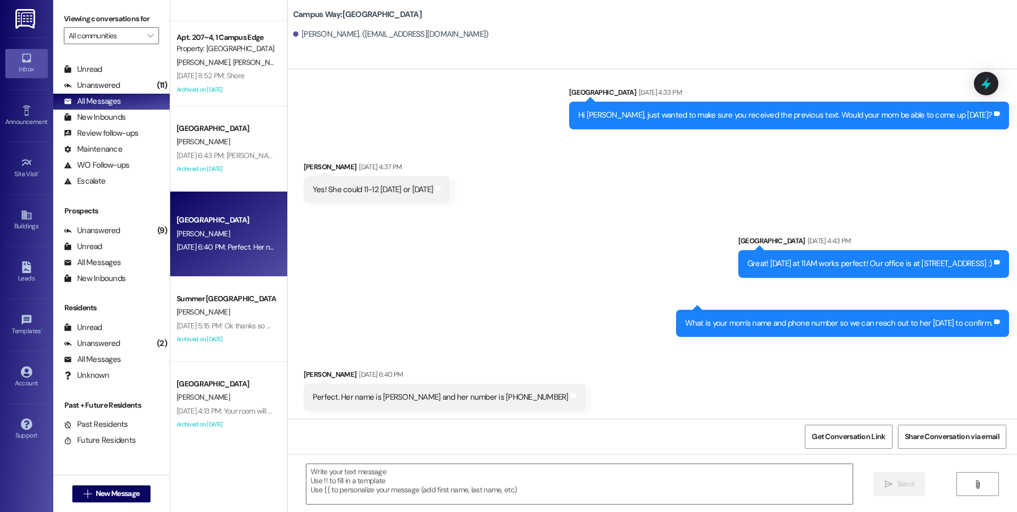
scroll to position [471, 0]
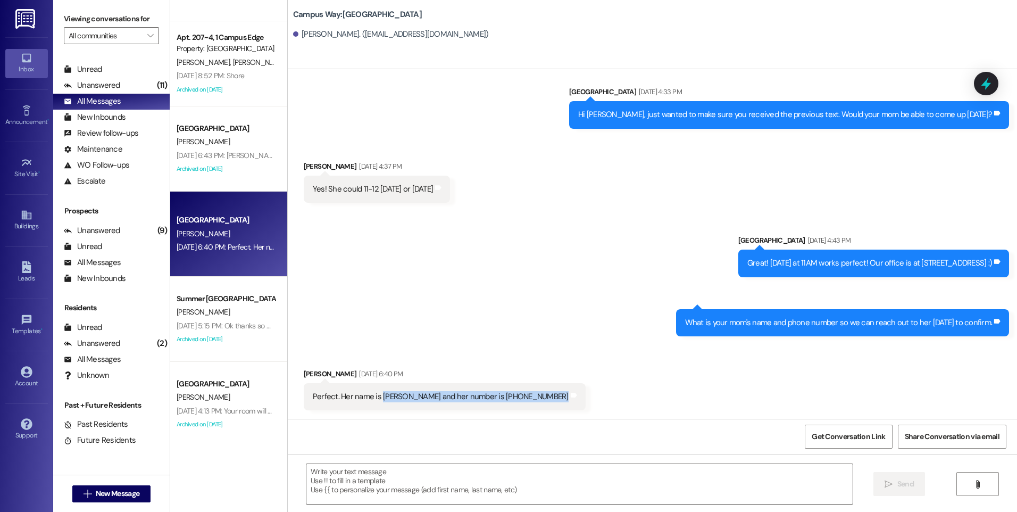
drag, startPoint x: 372, startPoint y: 395, endPoint x: 538, endPoint y: 402, distance: 165.6
click at [538, 402] on div "Received via SMS Tessa Nokes Aug 23, 2025 at 6:40 PM Perfect. Her name is Holly…" at bounding box center [445, 389] width 298 height 58
drag, startPoint x: 883, startPoint y: 262, endPoint x: 982, endPoint y: 260, distance: 99.5
click at [982, 260] on div "Great! [DATE] at 11AM works perfect! Our office is at [STREET_ADDRESS] :)" at bounding box center [869, 262] width 245 height 11
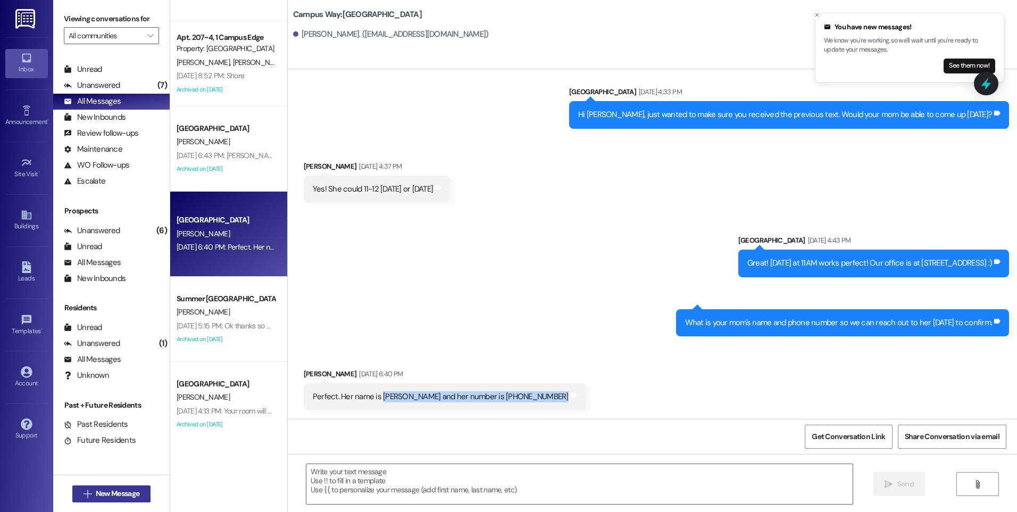
click at [130, 494] on span "New Message" at bounding box center [118, 493] width 44 height 11
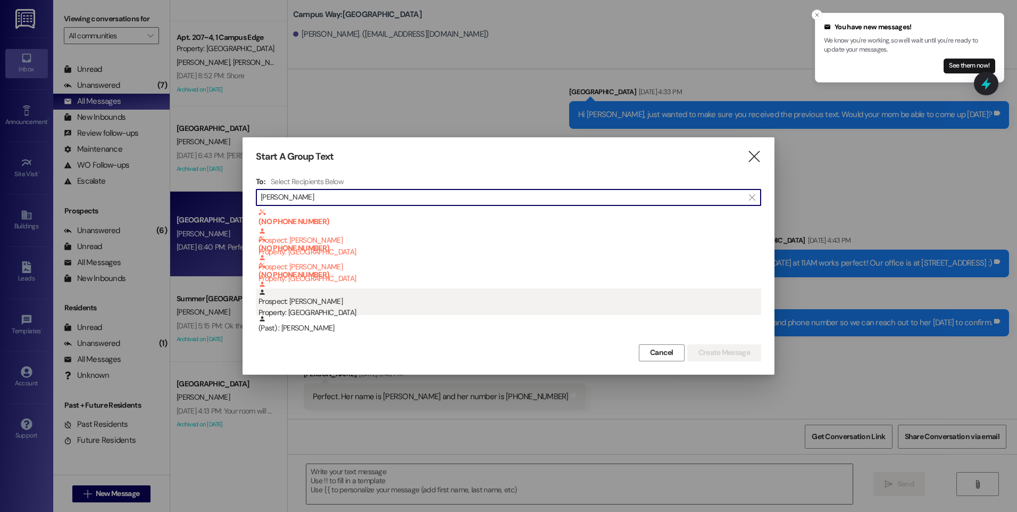
type input "nina b"
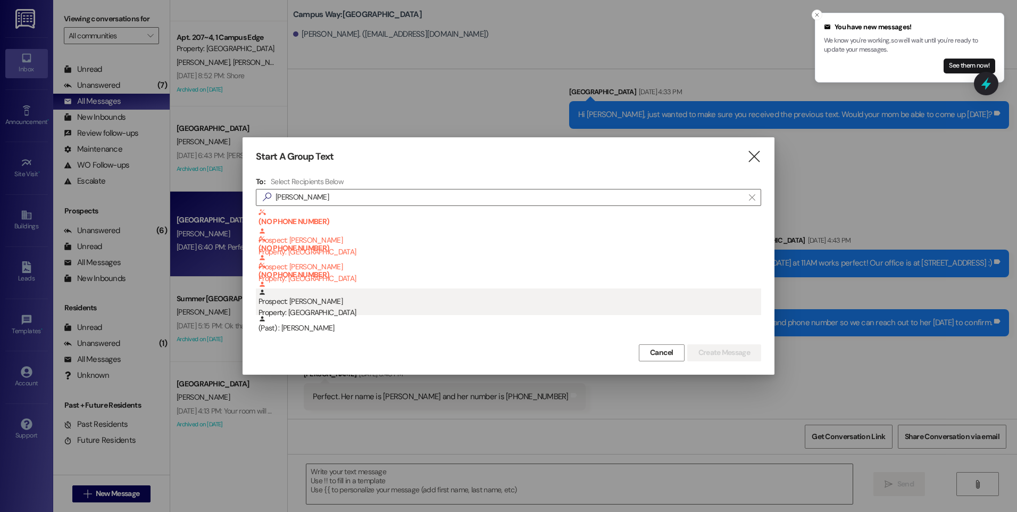
click at [322, 305] on div "Prospect: Nina Bezzant Property: Center Pointe" at bounding box center [509, 303] width 503 height 30
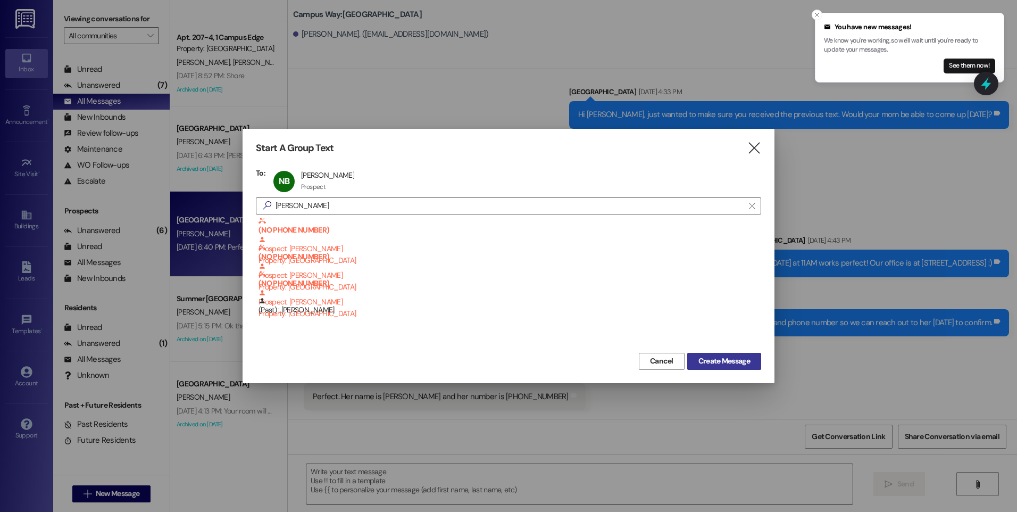
click at [740, 364] on span "Create Message" at bounding box center [724, 360] width 52 height 11
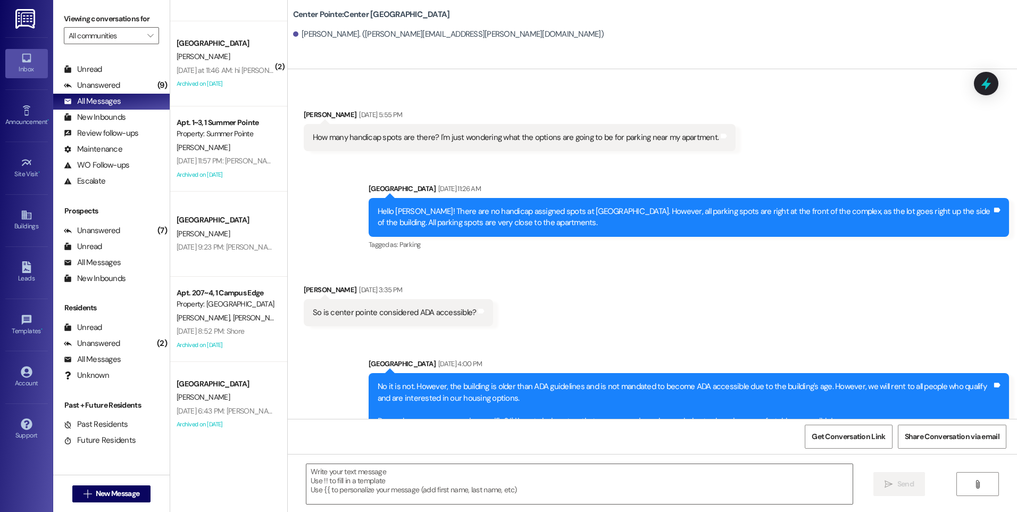
scroll to position [2116, 0]
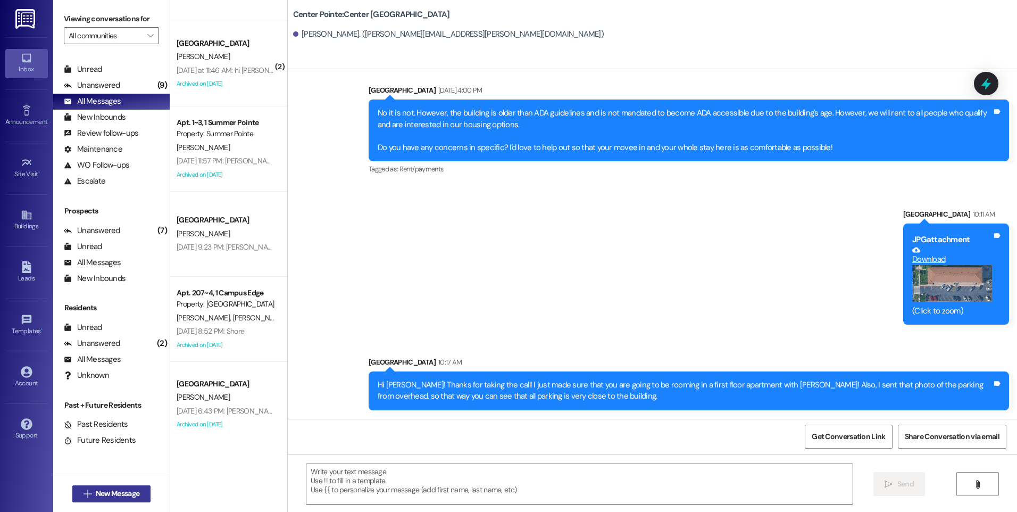
click at [98, 495] on span "New Message" at bounding box center [118, 493] width 44 height 11
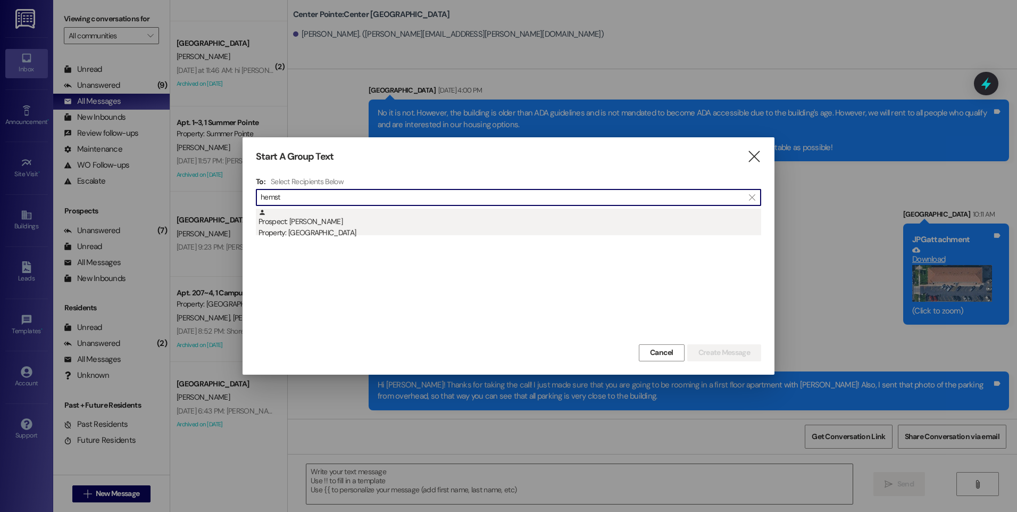
type input "hemst"
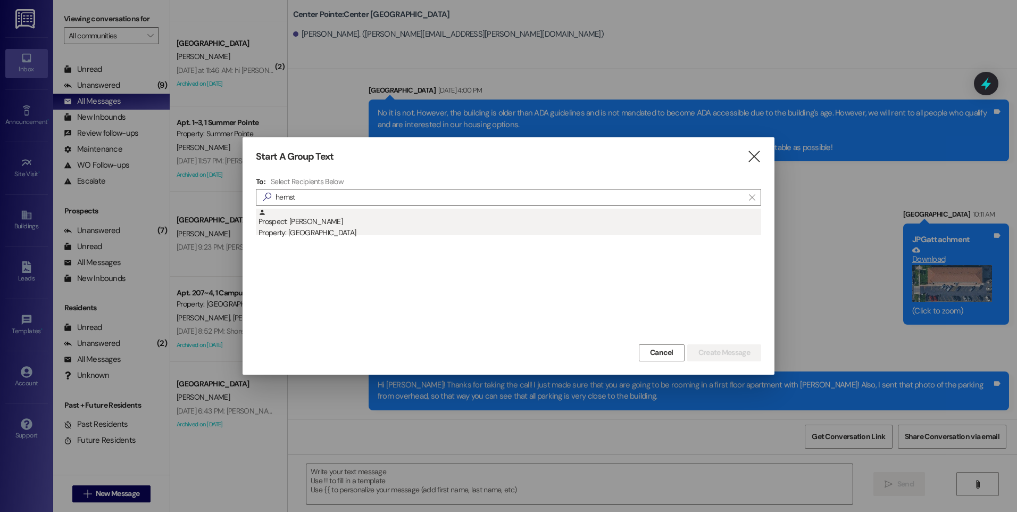
click at [312, 231] on div "Property: [GEOGRAPHIC_DATA]" at bounding box center [509, 232] width 503 height 11
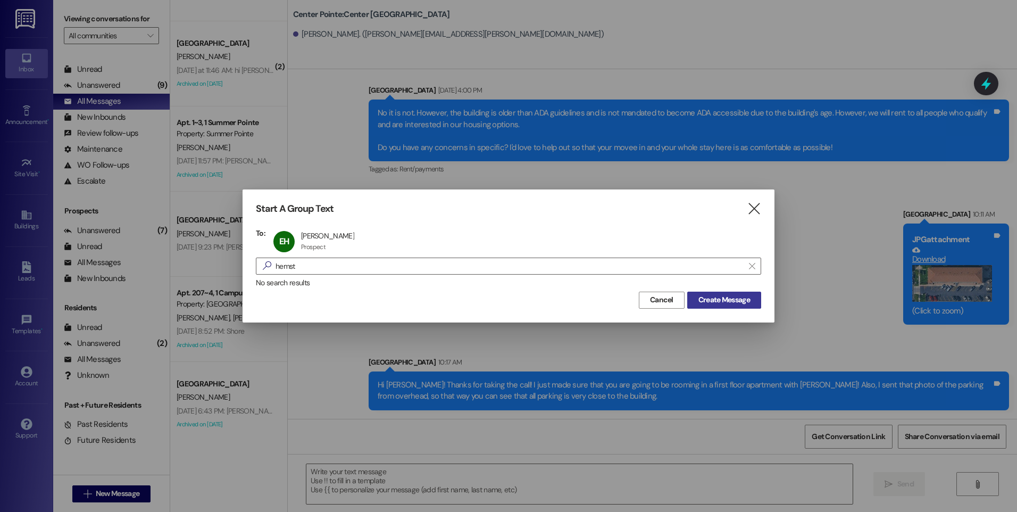
click at [720, 298] on span "Create Message" at bounding box center [724, 299] width 52 height 11
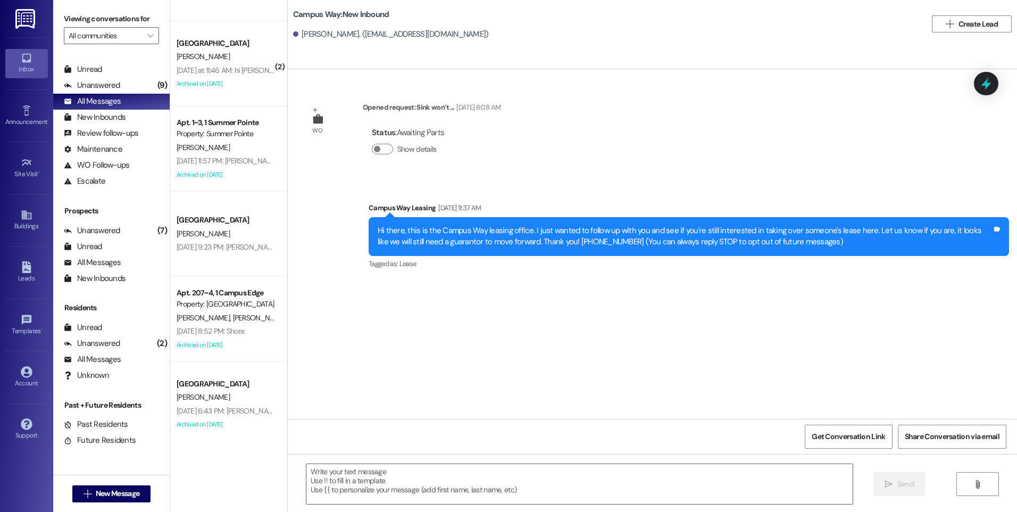
scroll to position [0, 0]
click at [555, 486] on textarea at bounding box center [579, 484] width 546 height 40
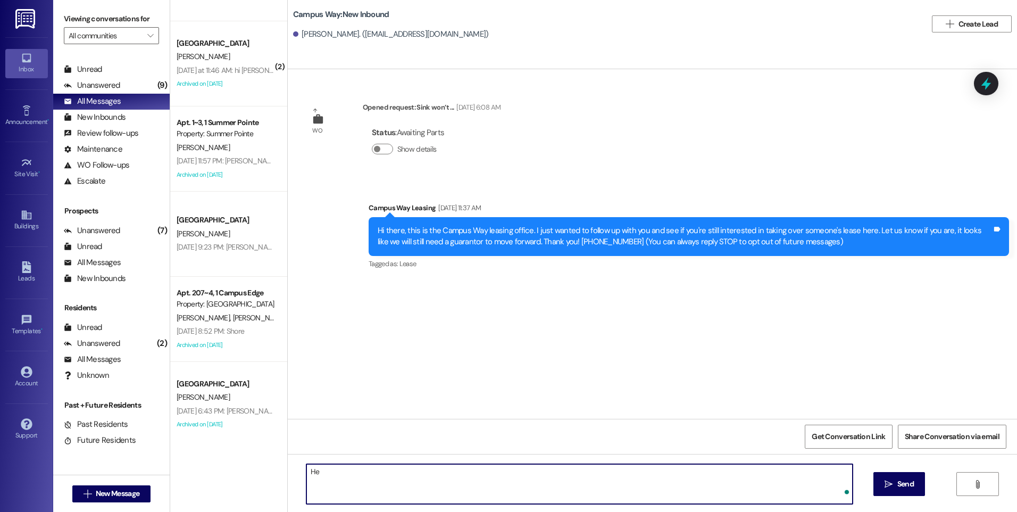
type textarea "H"
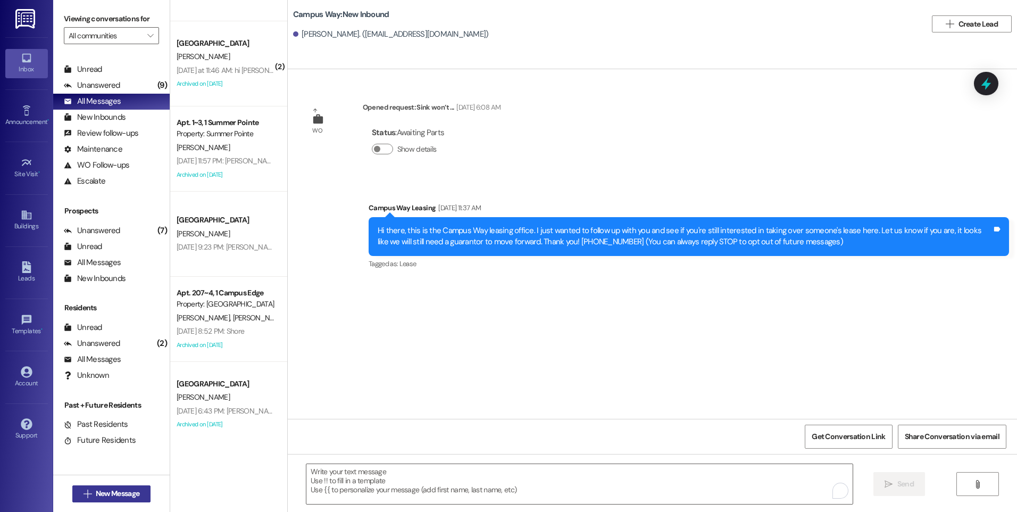
click at [116, 495] on span "New Message" at bounding box center [118, 493] width 44 height 11
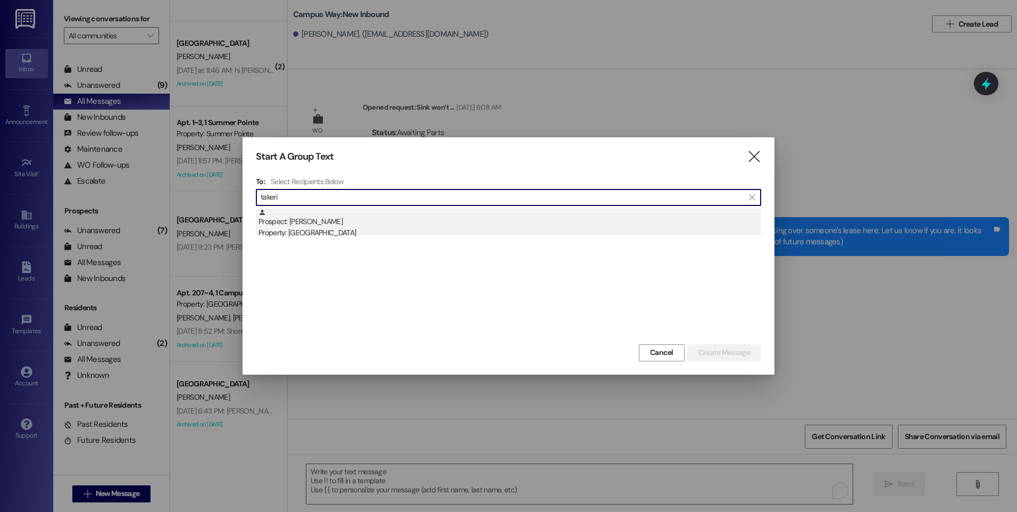
type input "takeri"
click at [349, 225] on div "Prospect: Takeria Bailey Property: Campus Way" at bounding box center [509, 223] width 503 height 30
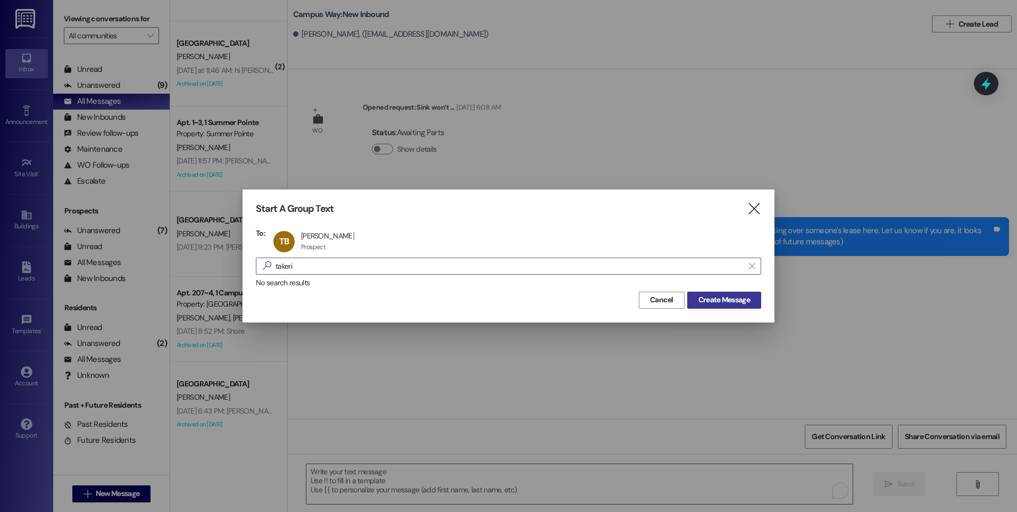
click at [710, 297] on span "Create Message" at bounding box center [724, 299] width 52 height 11
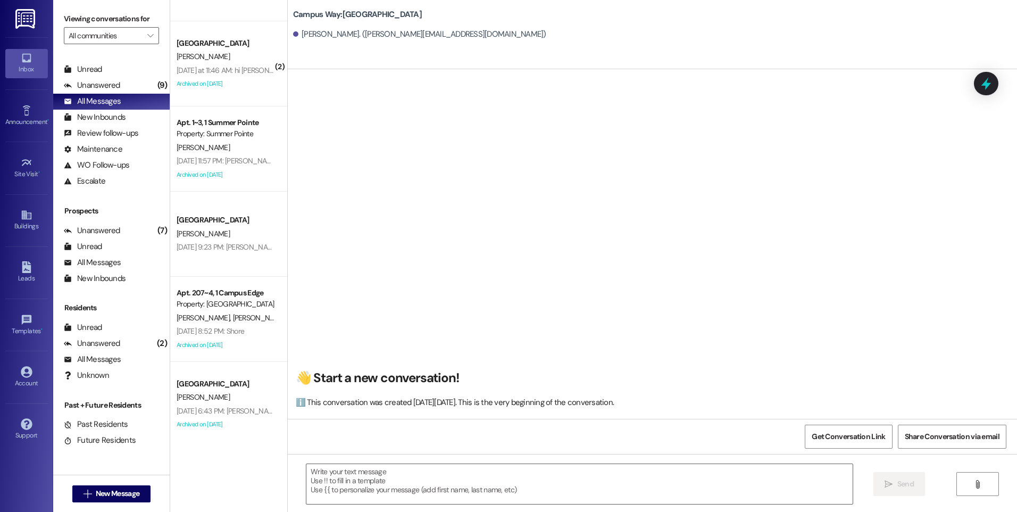
click at [425, 506] on div " Send " at bounding box center [652, 494] width 729 height 80
click at [425, 490] on textarea at bounding box center [579, 484] width 546 height 40
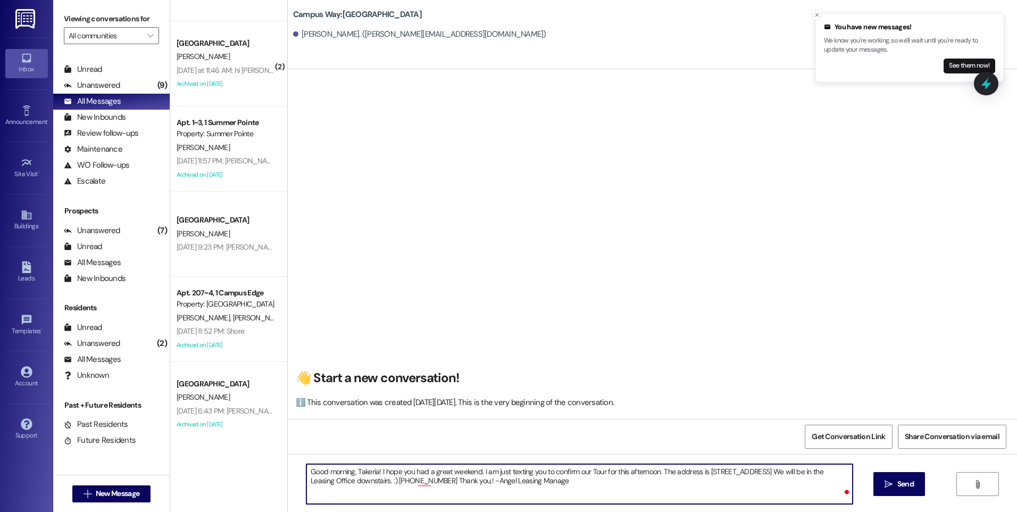
type textarea "Good morning, Takeria! I hope you had a great weekend. I am just texting you to…"
click at [518, 498] on textarea "Good morning, Takeria! I hope you had a great weekend. I am just texting you to…" at bounding box center [579, 484] width 546 height 40
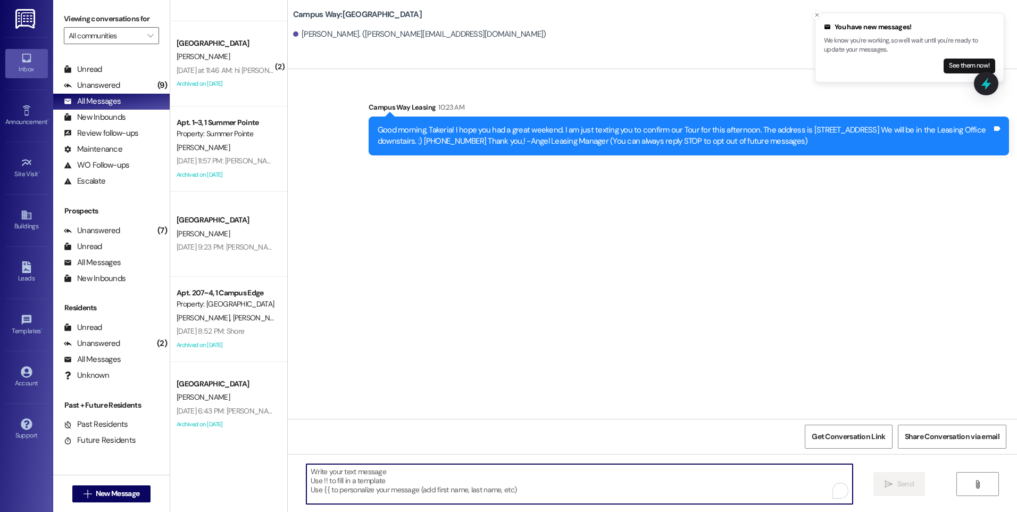
click at [115, 484] on div " New Message" at bounding box center [111, 493] width 79 height 27
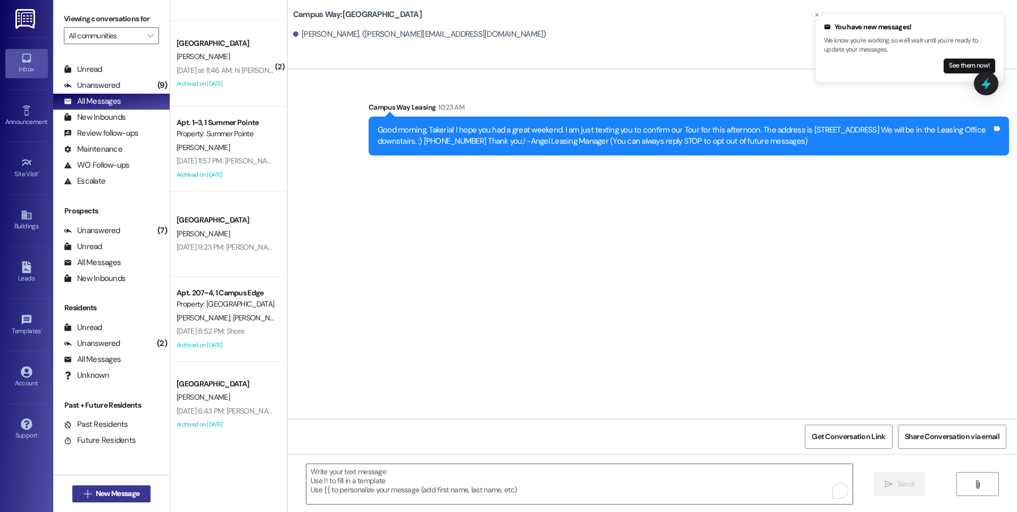
click at [114, 489] on span "New Message" at bounding box center [118, 493] width 44 height 11
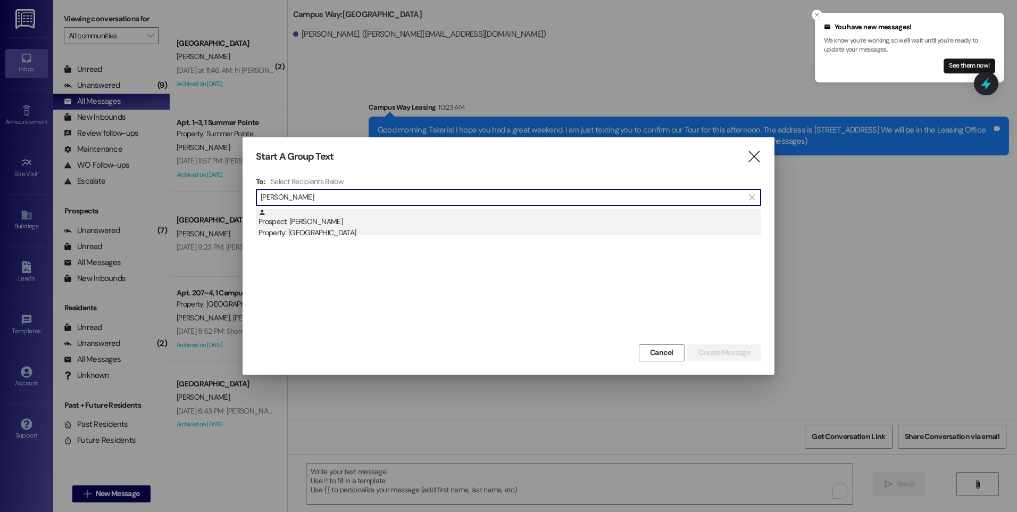
type input "christopher dia"
click at [331, 218] on div "Prospect: christopher diaz Property: Campus Edge" at bounding box center [509, 223] width 503 height 30
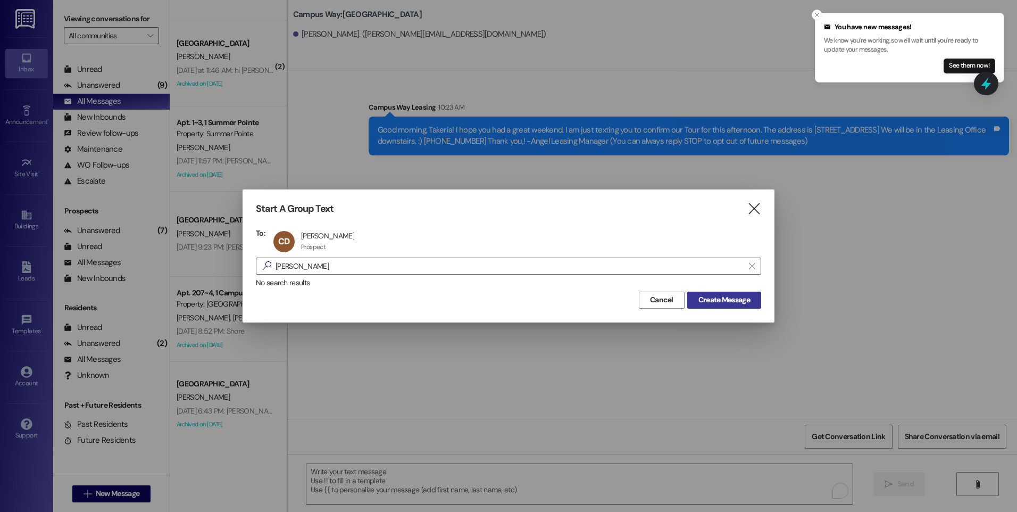
click at [711, 305] on span "Create Message" at bounding box center [724, 299] width 52 height 11
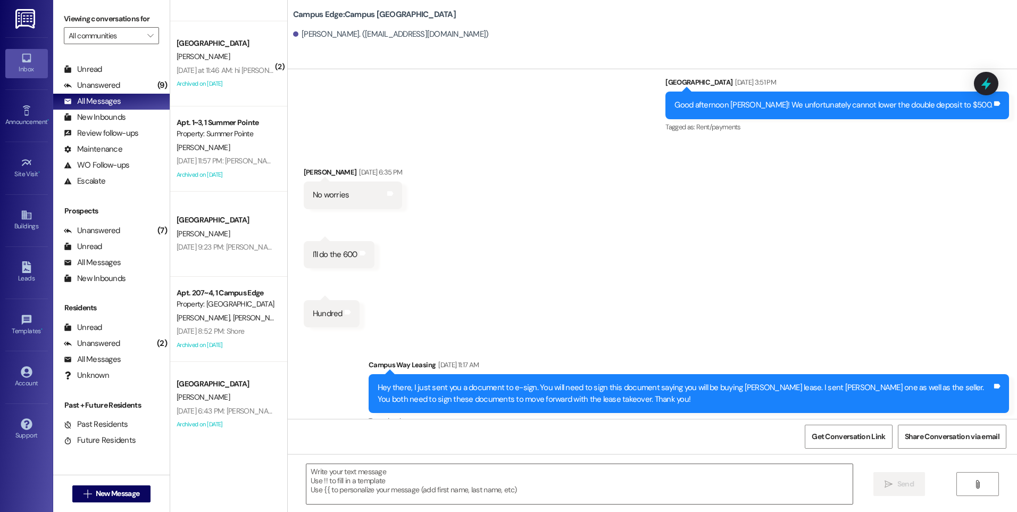
scroll to position [2634, 0]
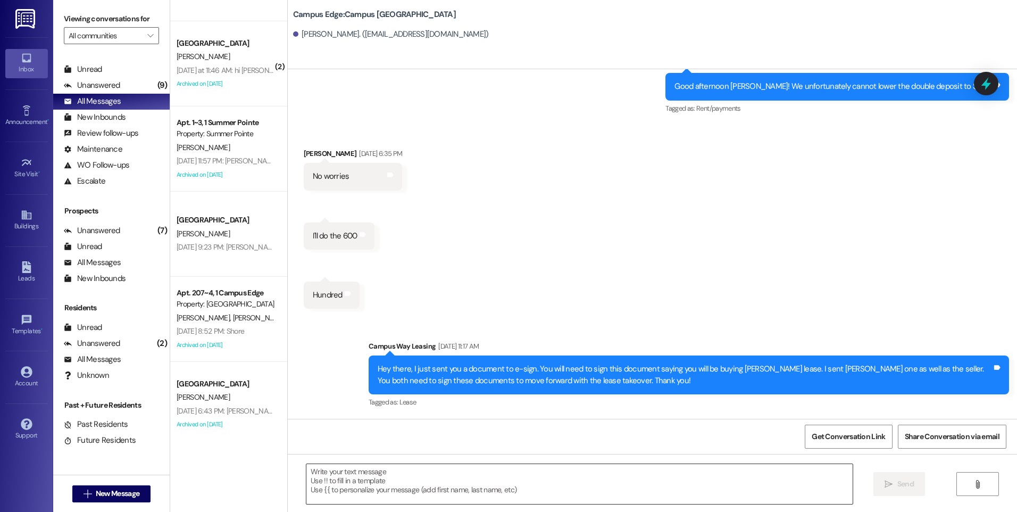
click at [525, 478] on textarea at bounding box center [579, 484] width 546 height 40
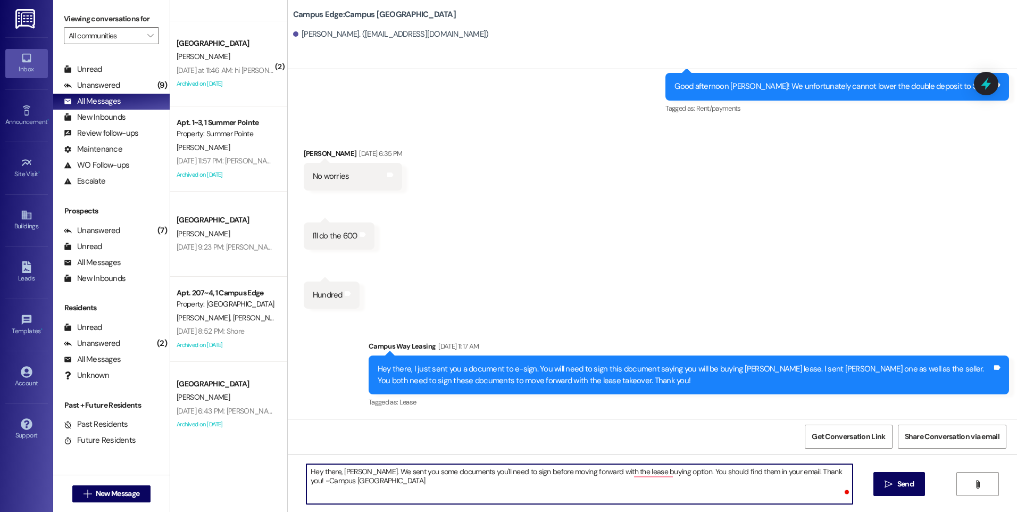
type textarea "Hey there, Christopher. We sent you some documents you'll need to sign before m…"
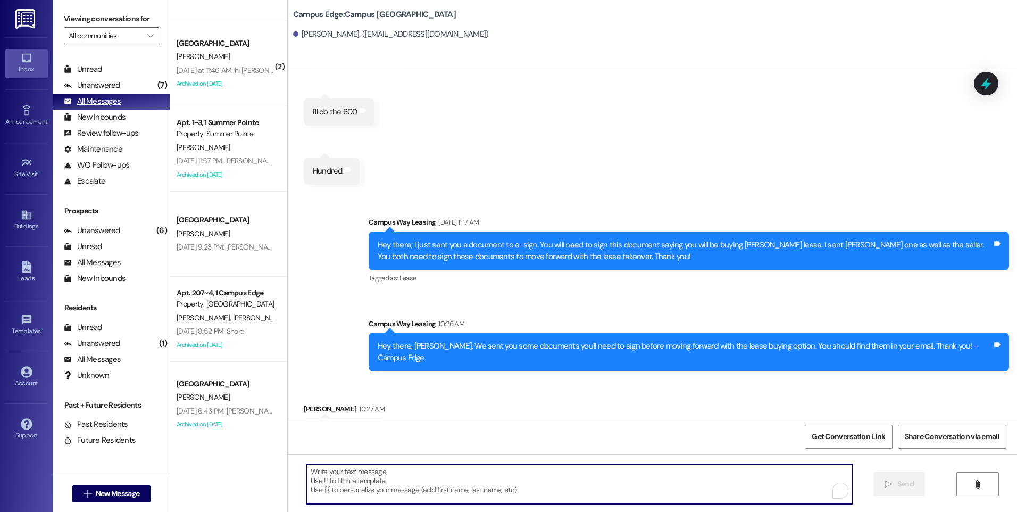
scroll to position [2782, 0]
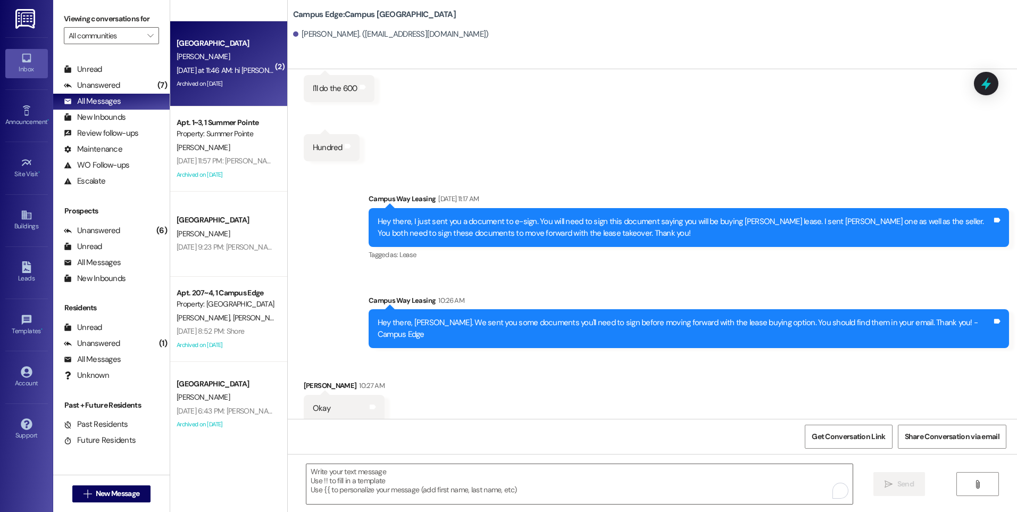
click at [223, 63] on div "[PERSON_NAME]" at bounding box center [225, 56] width 101 height 13
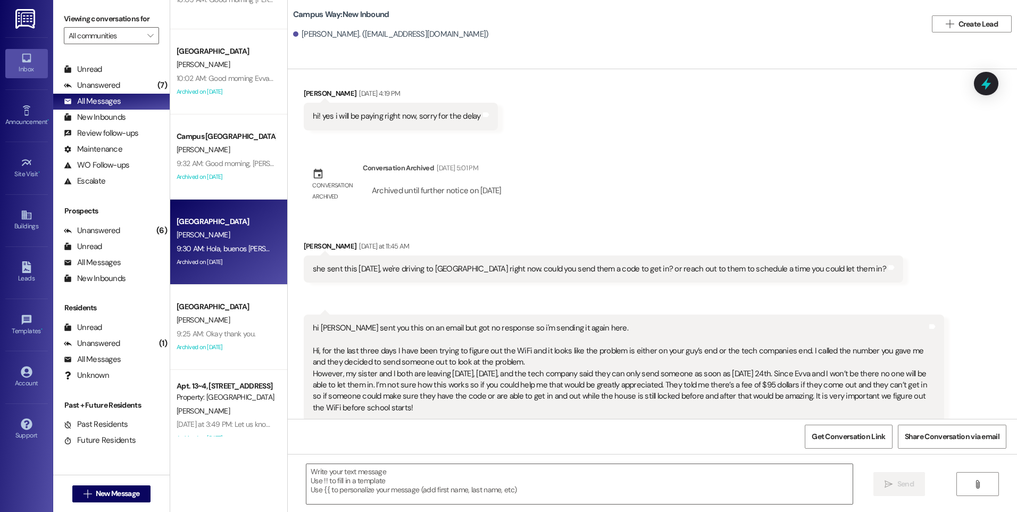
scroll to position [160, 0]
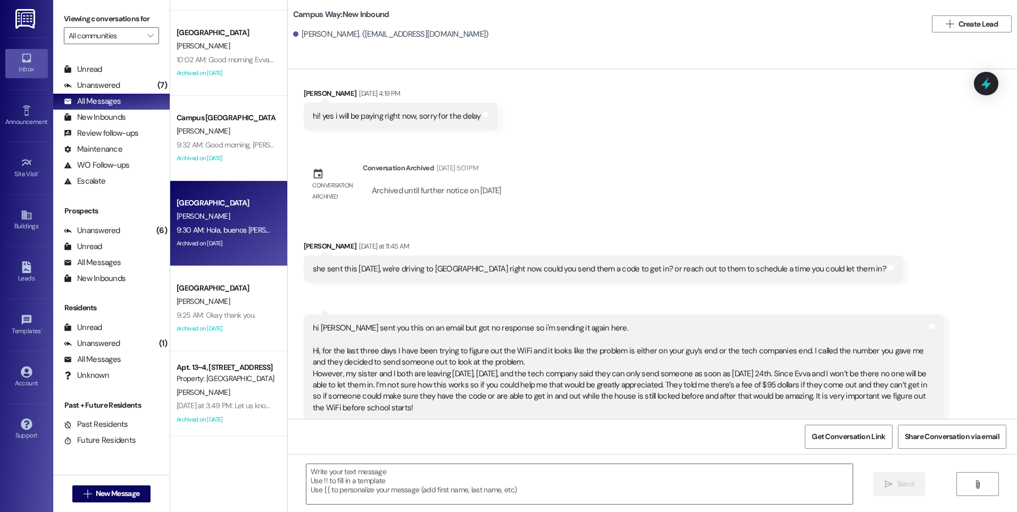
click at [205, 304] on div "[PERSON_NAME]" at bounding box center [225, 301] width 101 height 13
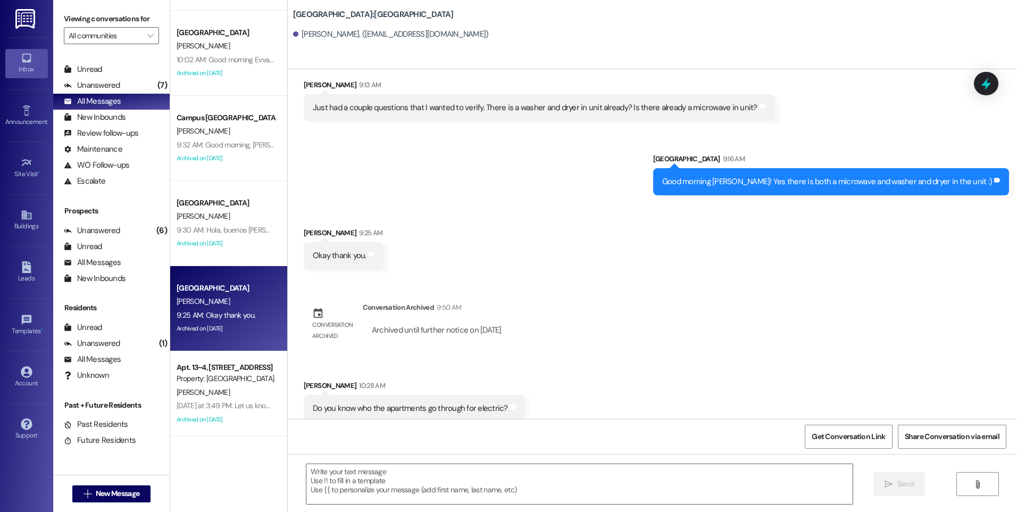
scroll to position [3245, 0]
click at [469, 474] on textarea at bounding box center [579, 484] width 546 height 40
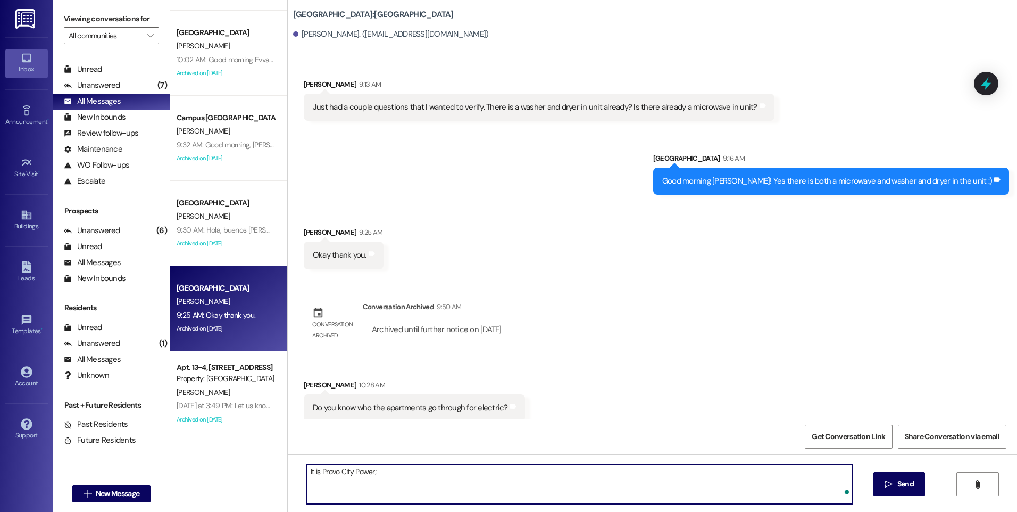
paste textarea "(801) 852-6000"
type textarea "It is Provo City Power; [PHONE_NUMBER], you can give them a call to get that re…"
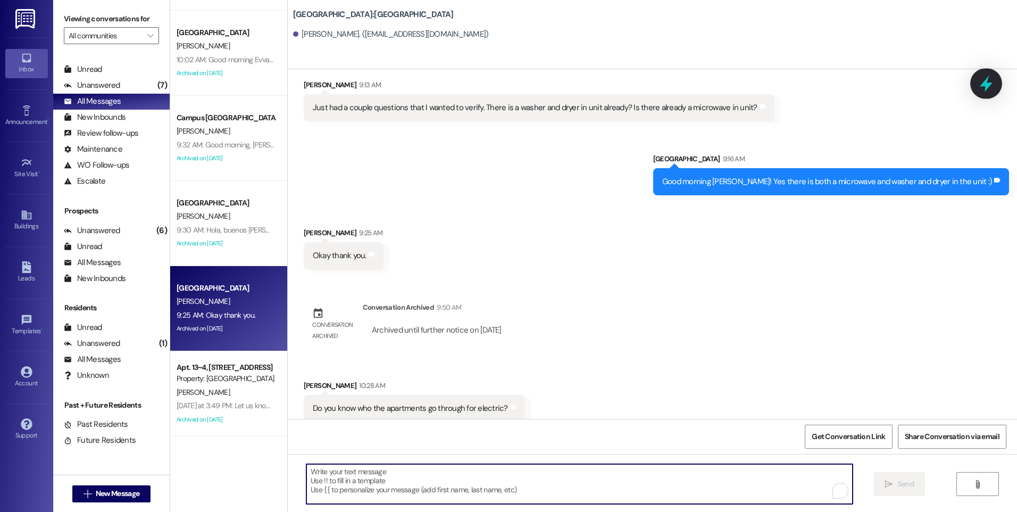
click at [990, 90] on icon at bounding box center [986, 83] width 18 height 18
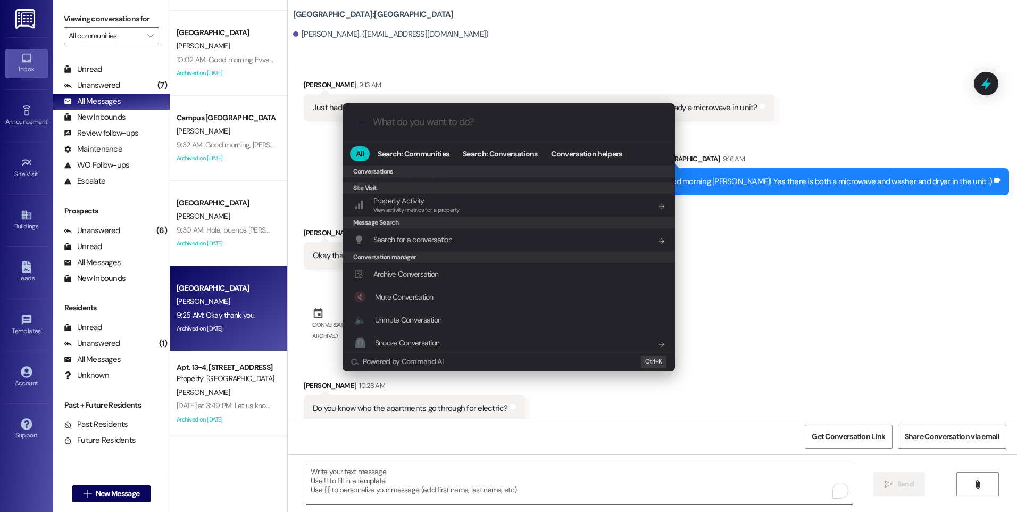
scroll to position [464, 0]
click at [384, 273] on span "Archive Conversation" at bounding box center [405, 271] width 65 height 10
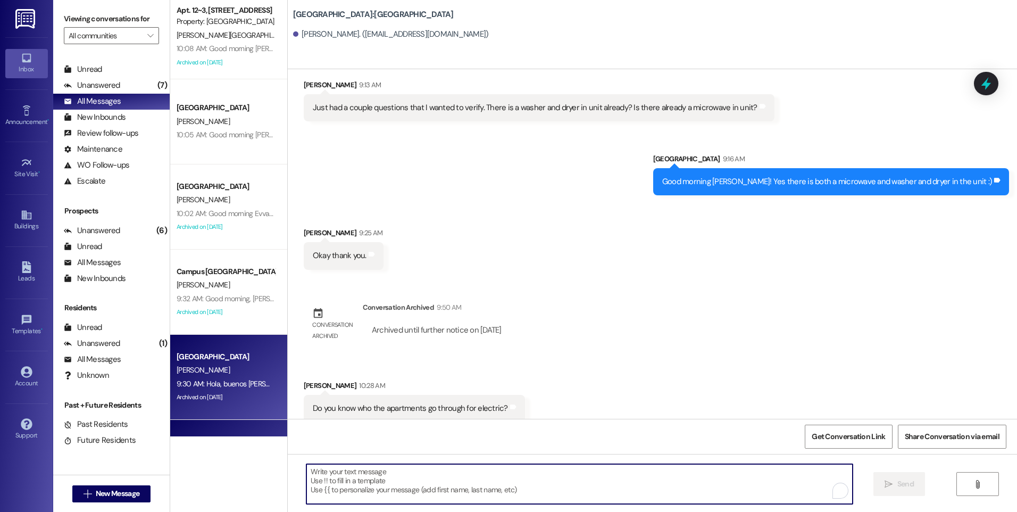
scroll to position [0, 0]
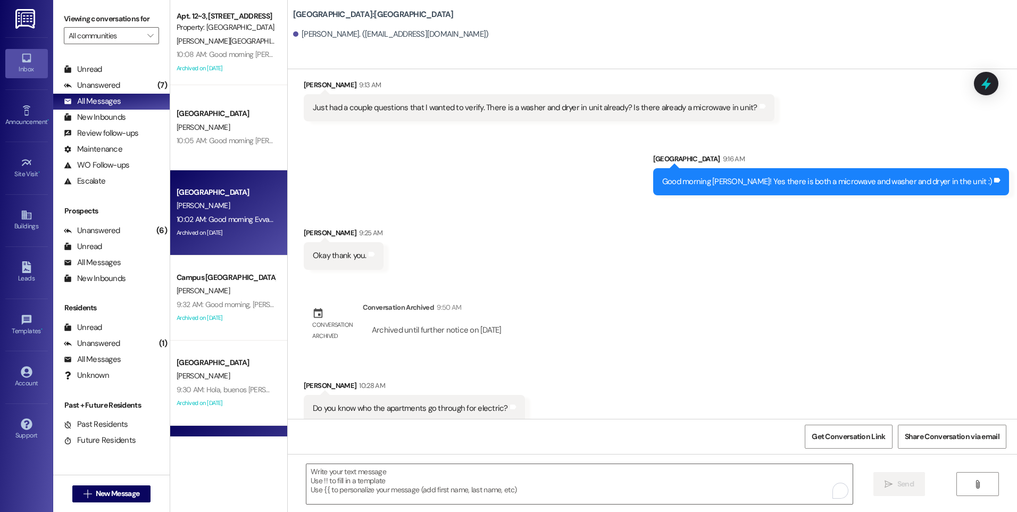
click at [227, 213] on div "10:02 AM: Good morning Evva! This is Andrea with the office. I called Fastell t…" at bounding box center [225, 219] width 101 height 13
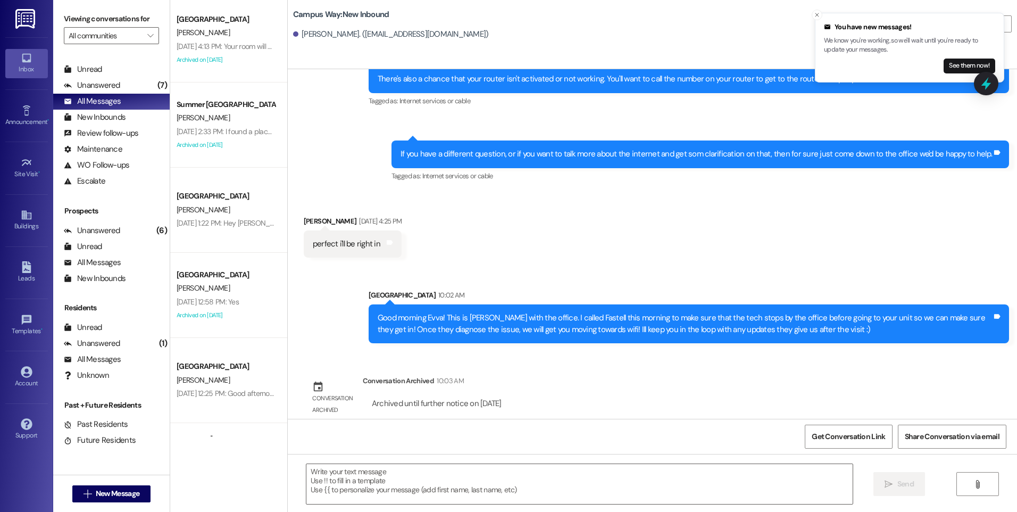
scroll to position [1383, 0]
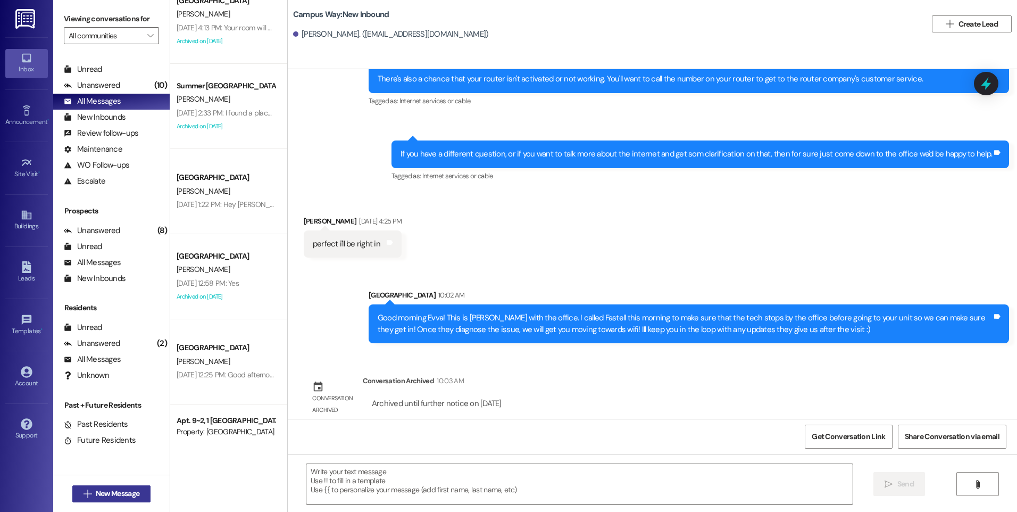
click at [126, 494] on span "New Message" at bounding box center [118, 493] width 44 height 11
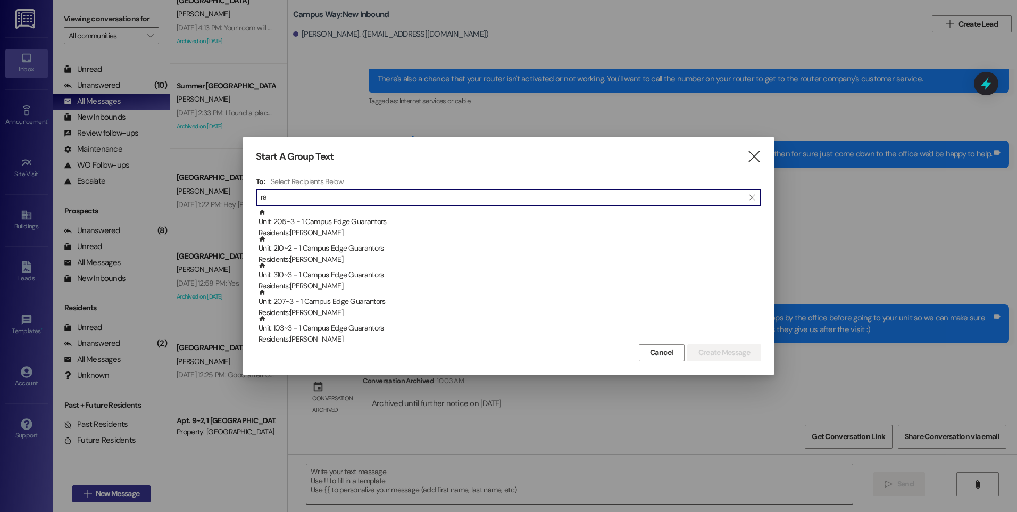
type input "r"
type input "c"
click at [753, 152] on icon "" at bounding box center [754, 156] width 14 height 11
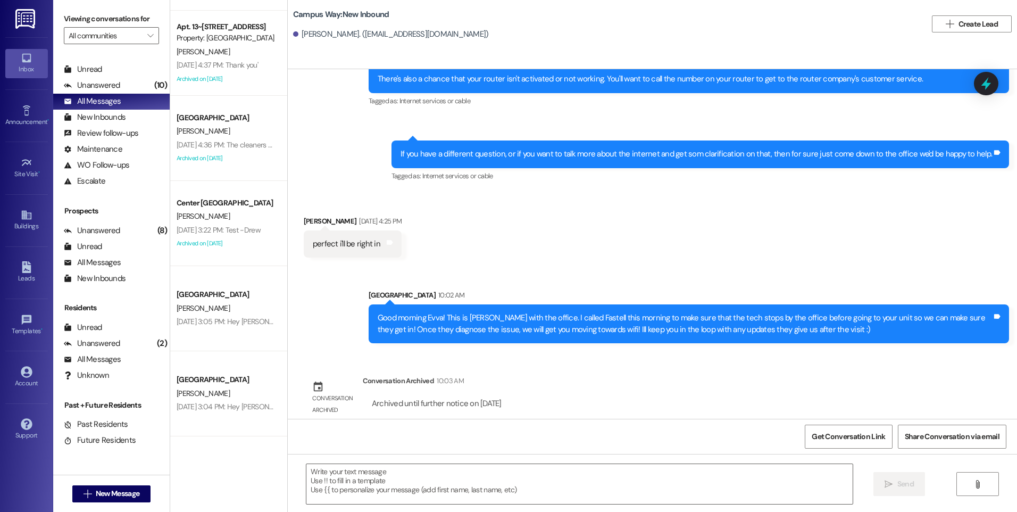
scroll to position [3818, 0]
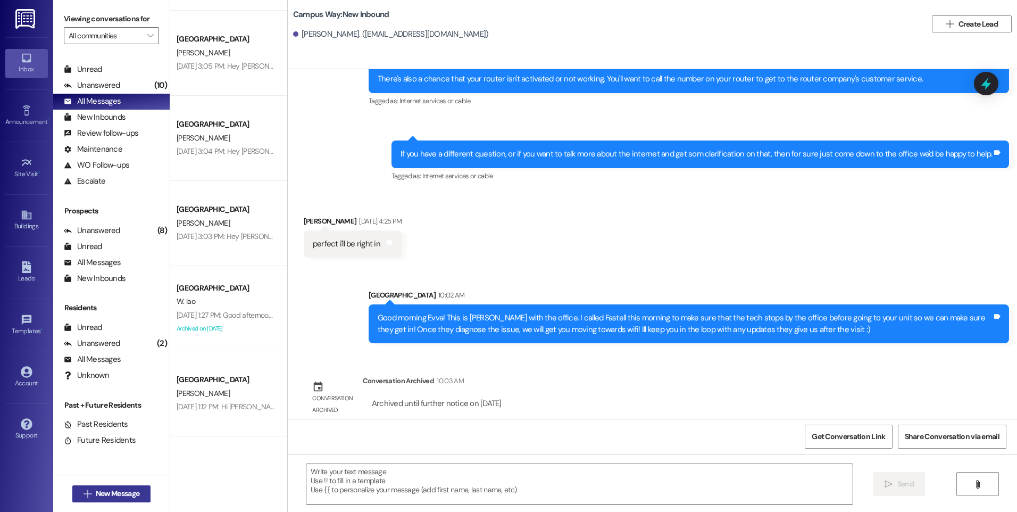
click at [107, 491] on span "New Message" at bounding box center [118, 493] width 44 height 11
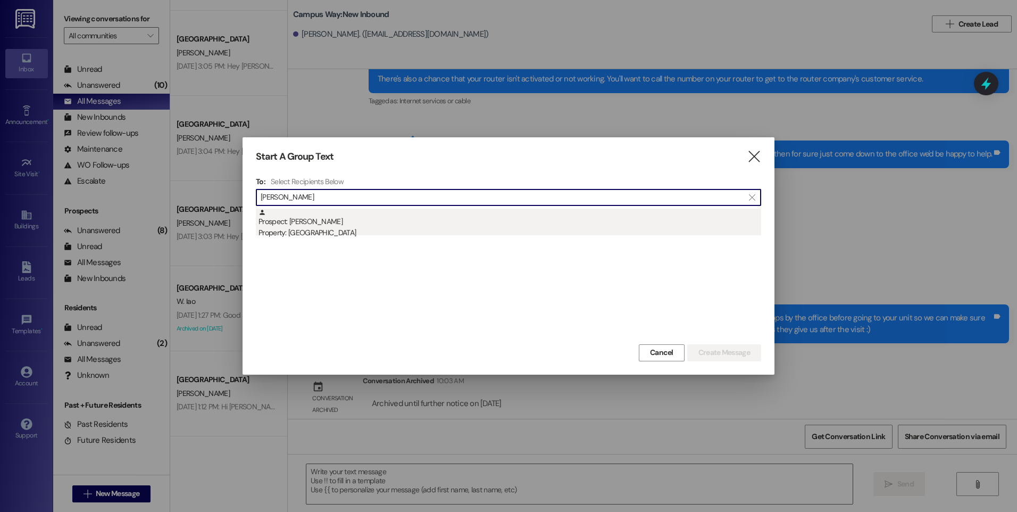
type input "dani pe"
click at [332, 230] on div "Property: [GEOGRAPHIC_DATA]" at bounding box center [509, 232] width 503 height 11
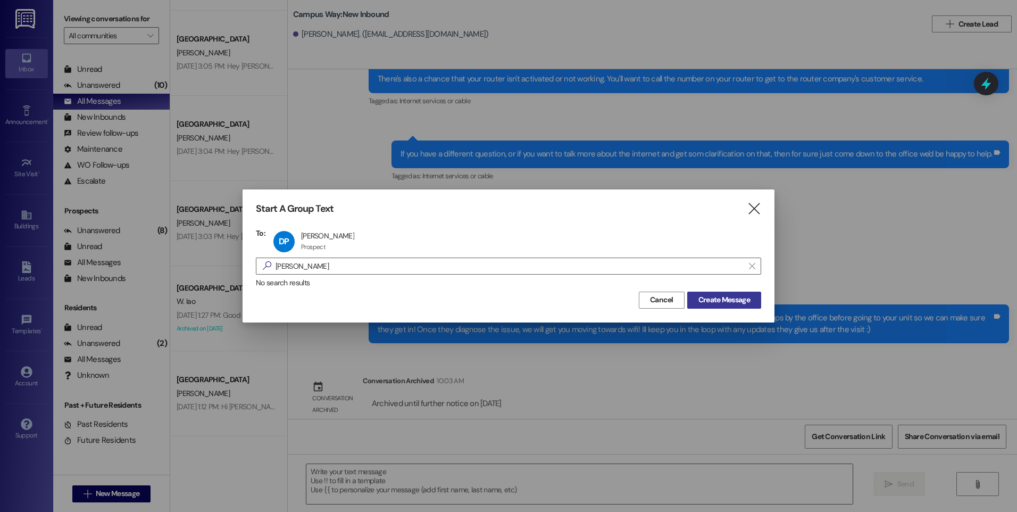
click at [701, 305] on span "Create Message" at bounding box center [724, 299] width 52 height 11
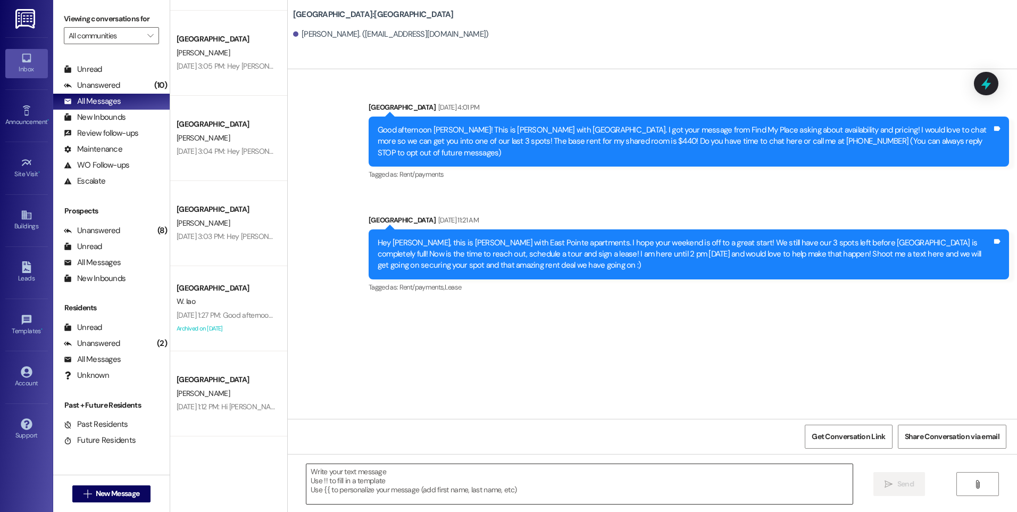
click at [373, 483] on textarea at bounding box center [579, 484] width 546 height 40
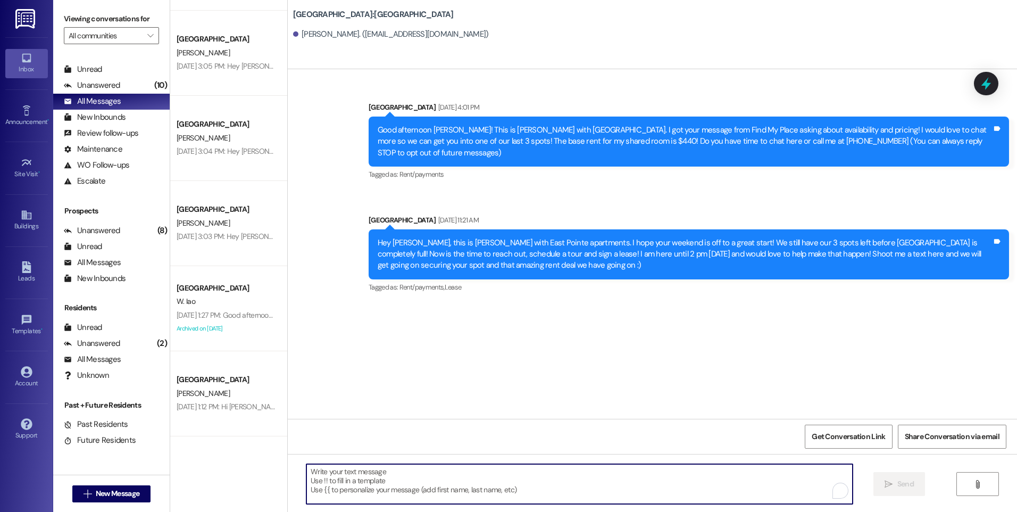
paste textarea "Hey there! This is the East Pointe Leasing Team! Just wanted to follow up with …"
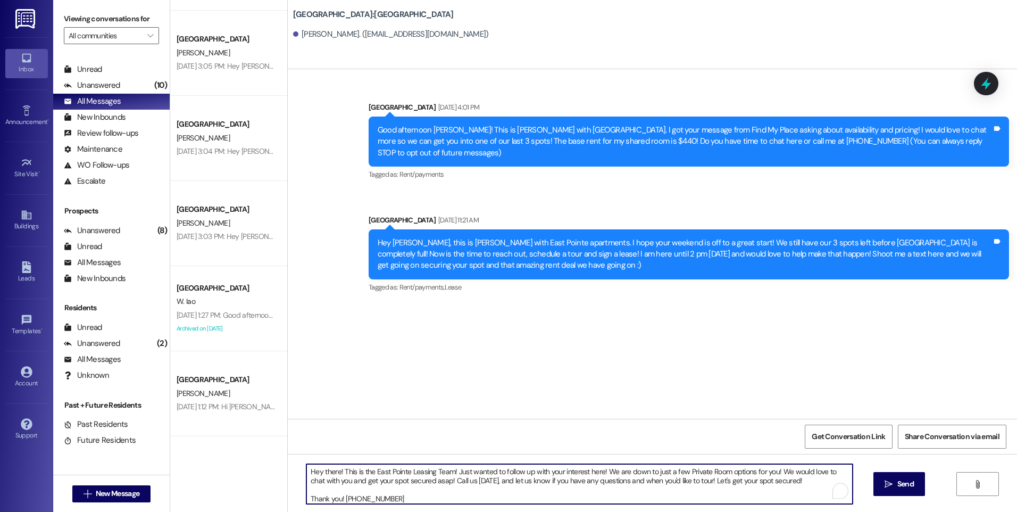
click at [306, 468] on textarea "Hey there! This is the East Pointe Leasing Team! Just wanted to follow up with …" at bounding box center [579, 484] width 546 height 40
click at [416, 472] on textarea "FINAL SPACES AT EAST POINTE! Hey there! This is the East Pointe Leasing Team! J…" at bounding box center [579, 484] width 546 height 40
click at [430, 470] on textarea "FINAL SPACES AT EAST POINTE! Hey there! This is the East Pointe Leasing Team! J…" at bounding box center [579, 484] width 546 height 40
click at [368, 486] on textarea "FINAL SPACES AT EAST POINTE! Hey there, Dani! This is the East Pointe Leasing T…" at bounding box center [579, 484] width 546 height 40
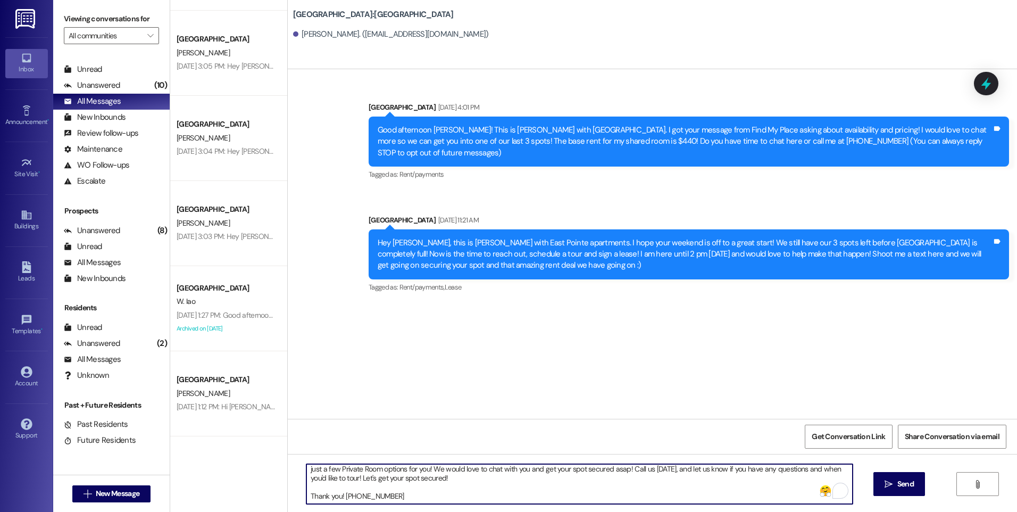
click at [347, 486] on textarea "FINAL SPACES AT EAST POINTE! Hey there, Dani! This is the East Pointe Leasing T…" at bounding box center [579, 484] width 546 height 40
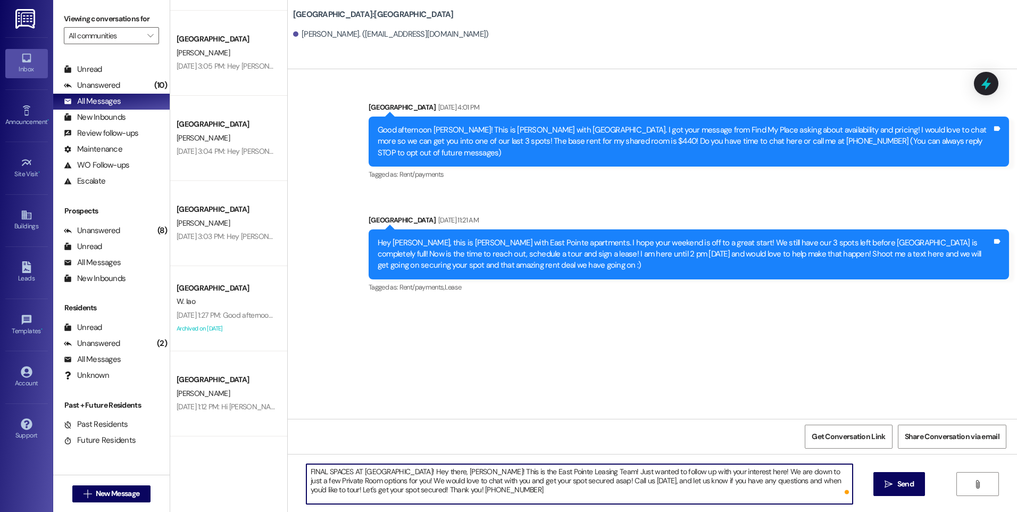
scroll to position [0, 0]
click at [445, 496] on textarea "FINAL SPACES AT EAST POINTE! Hey there, Dani! This is the East Pointe Leasing T…" at bounding box center [579, 484] width 546 height 40
click at [793, 470] on textarea "FINAL SPACES AT EAST POINTE! Hey there, Dani! This is the East Pointe Leasing T…" at bounding box center [579, 484] width 546 height 40
click at [369, 490] on textarea "FINAL SPACES AT EAST POINTE! Hey there, Dani! This is the East Pointe Leasing T…" at bounding box center [579, 484] width 546 height 40
type textarea "FINAL SPACES AT [GEOGRAPHIC_DATA]! Hey there, [PERSON_NAME]! This is the East P…"
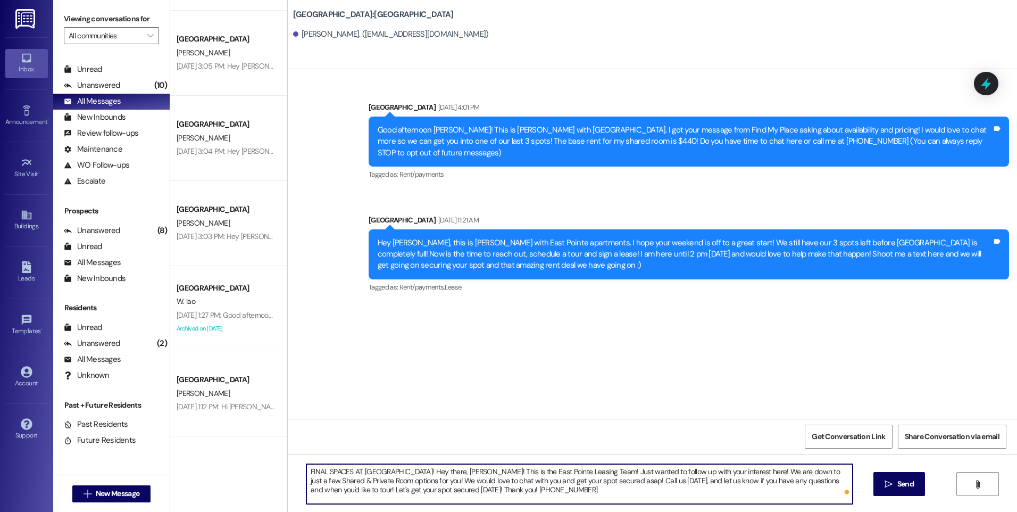
click at [501, 491] on textarea "FINAL SPACES AT [GEOGRAPHIC_DATA]! Hey there, [PERSON_NAME]! This is the East P…" at bounding box center [579, 484] width 546 height 40
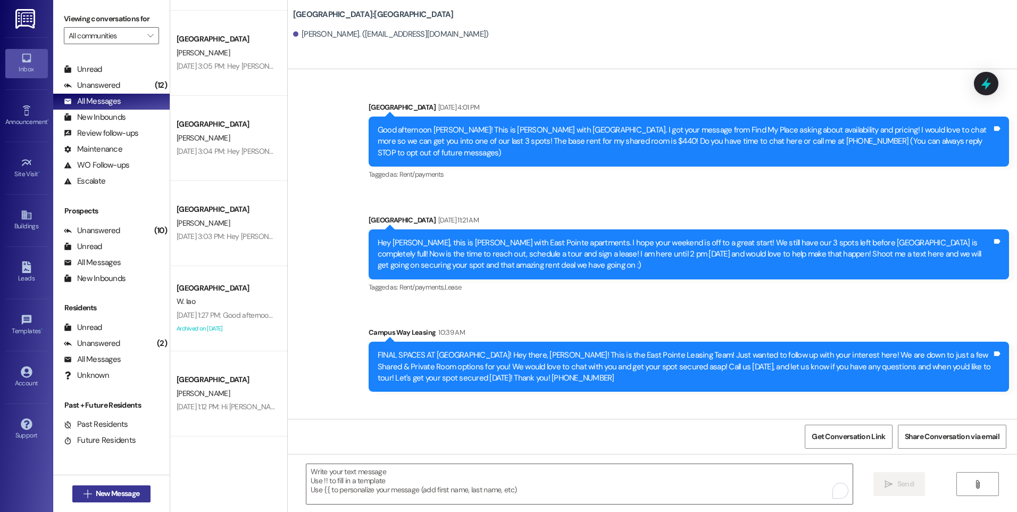
click at [124, 497] on span "New Message" at bounding box center [118, 493] width 44 height 11
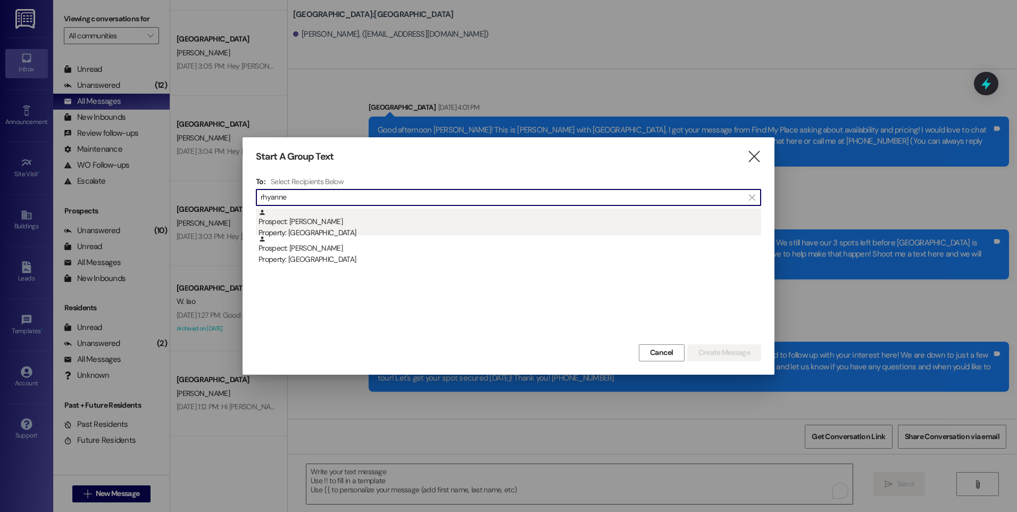
type input "rhyanne"
click at [303, 226] on div "Prospect: Rhyanne Scott Property: East Pointe" at bounding box center [509, 223] width 503 height 30
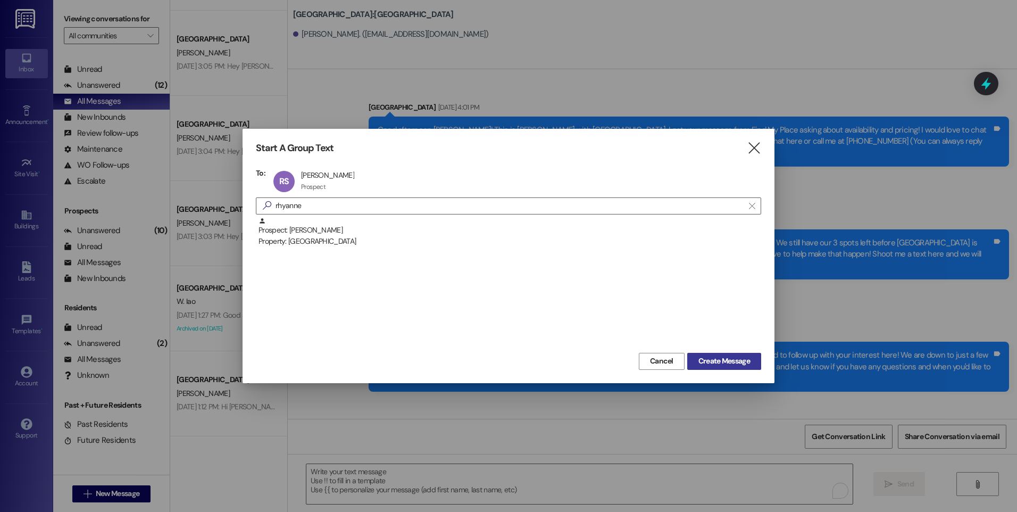
drag, startPoint x: 751, startPoint y: 363, endPoint x: 746, endPoint y: 356, distance: 8.9
click at [750, 363] on span "Create Message" at bounding box center [724, 360] width 56 height 11
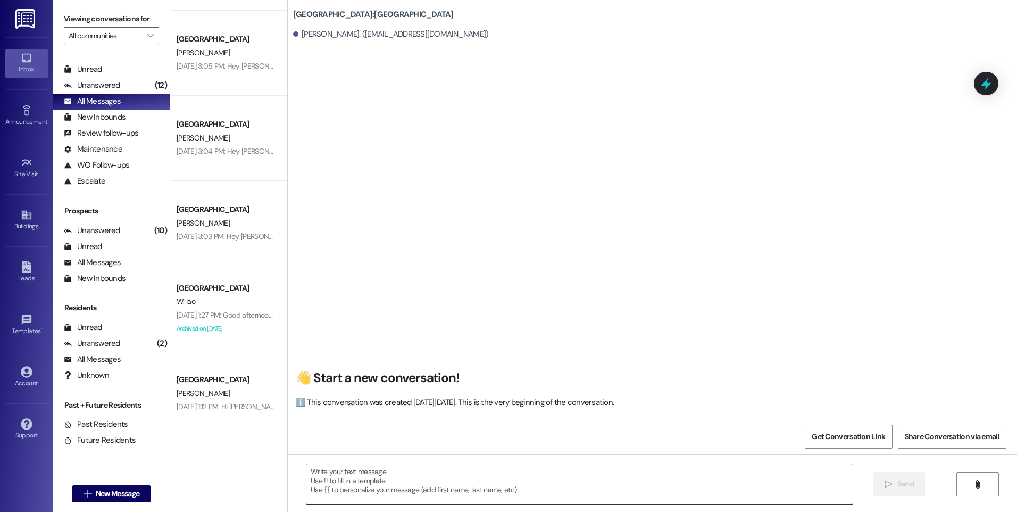
click at [347, 471] on textarea at bounding box center [579, 484] width 546 height 40
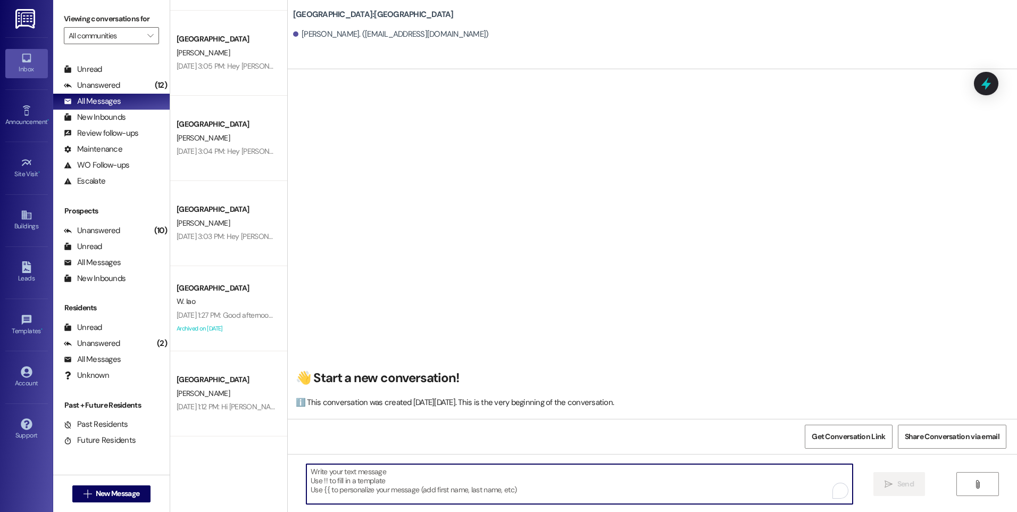
paste textarea "FINAL SPACES AT [GEOGRAPHIC_DATA]! Hey there, [PERSON_NAME]! This is the East P…"
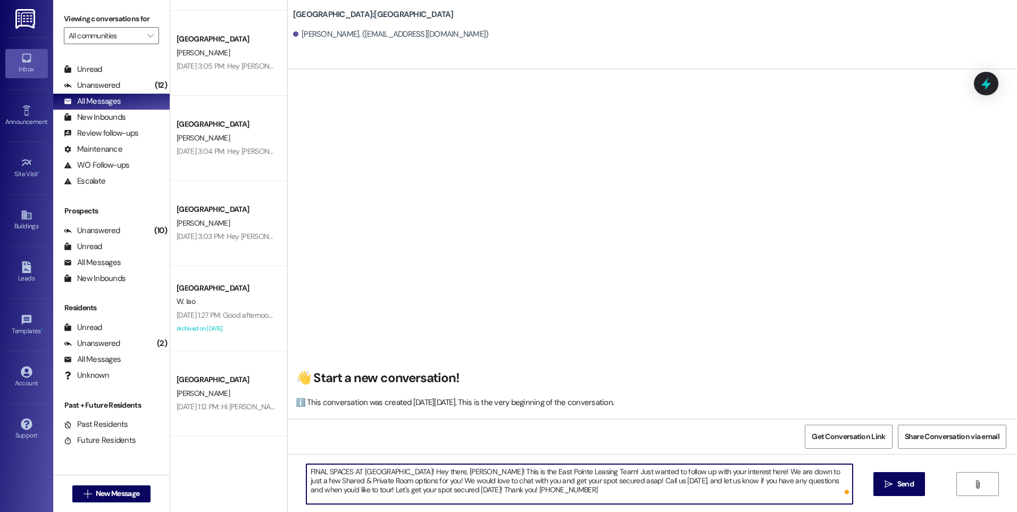
click at [438, 470] on textarea "FINAL SPACES AT [GEOGRAPHIC_DATA]! Hey there, [PERSON_NAME]! This is the East P…" at bounding box center [579, 484] width 546 height 40
click at [557, 488] on textarea "FINAL SPACES AT EAST POINTE! Hey there, Rhyanne! This is the East Pointe Leasin…" at bounding box center [579, 484] width 546 height 40
click at [805, 471] on textarea "FINAL SPACES AT EAST POINTE! Hey there, Rhyanne! This is the East Pointe Leasin…" at bounding box center [579, 484] width 546 height 40
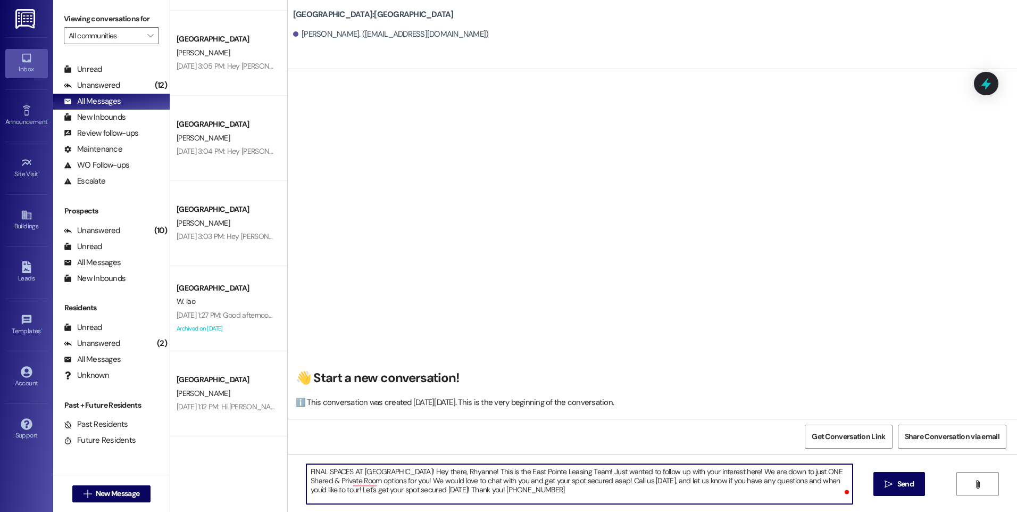
drag, startPoint x: 787, startPoint y: 471, endPoint x: 804, endPoint y: 473, distance: 17.7
click at [804, 473] on textarea "FINAL SPACES AT EAST POINTE! Hey there, Rhyanne! This is the East Pointe Leasin…" at bounding box center [579, 484] width 546 height 40
click at [490, 486] on textarea "FINAL SPACES AT EAST POINTE! Hey there, Rhyanne! This is the East Pointe Leasin…" at bounding box center [579, 484] width 546 height 40
type textarea "FINAL SPACES AT EAST POINTE! Hey there, Rhyanne! This is the East Pointe Leasin…"
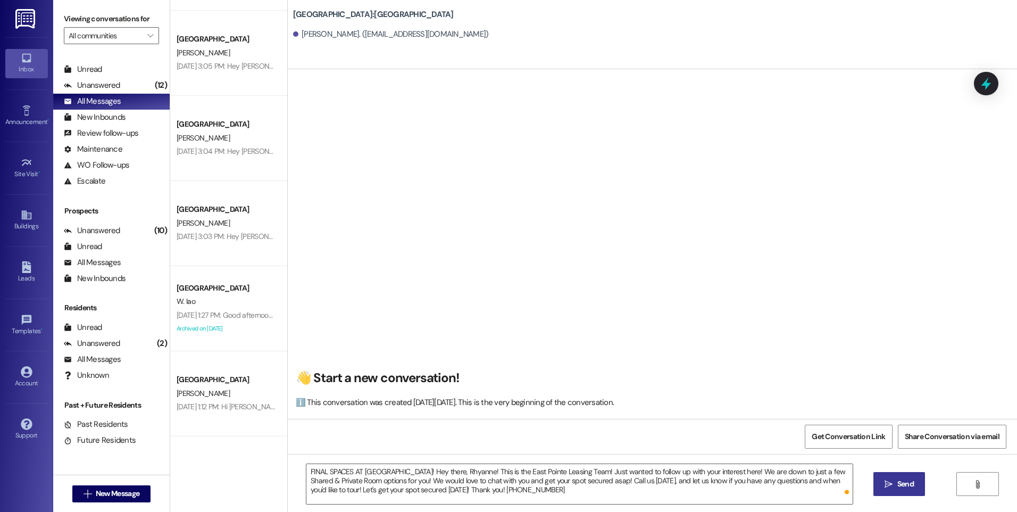
click at [883, 474] on button " Send" at bounding box center [899, 484] width 52 height 24
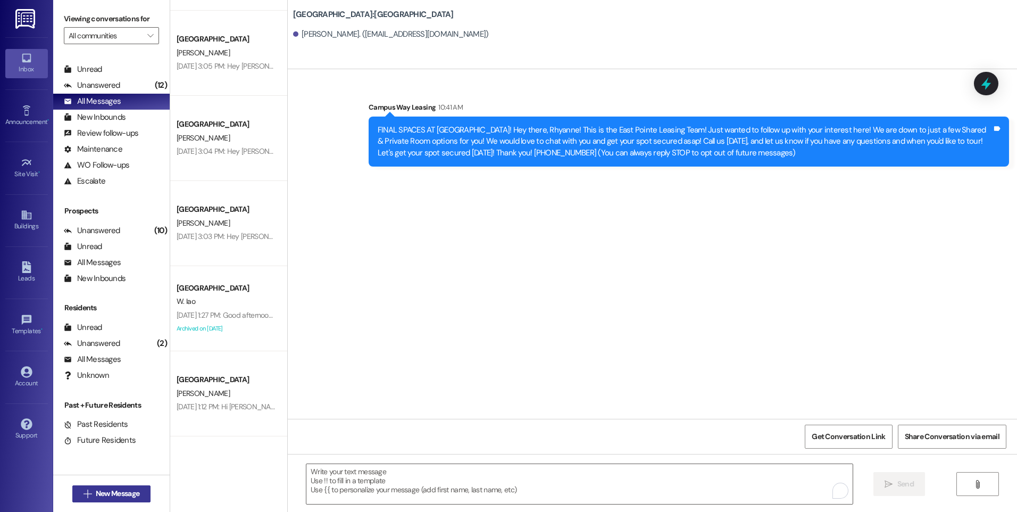
click at [106, 489] on span "New Message" at bounding box center [118, 493] width 44 height 11
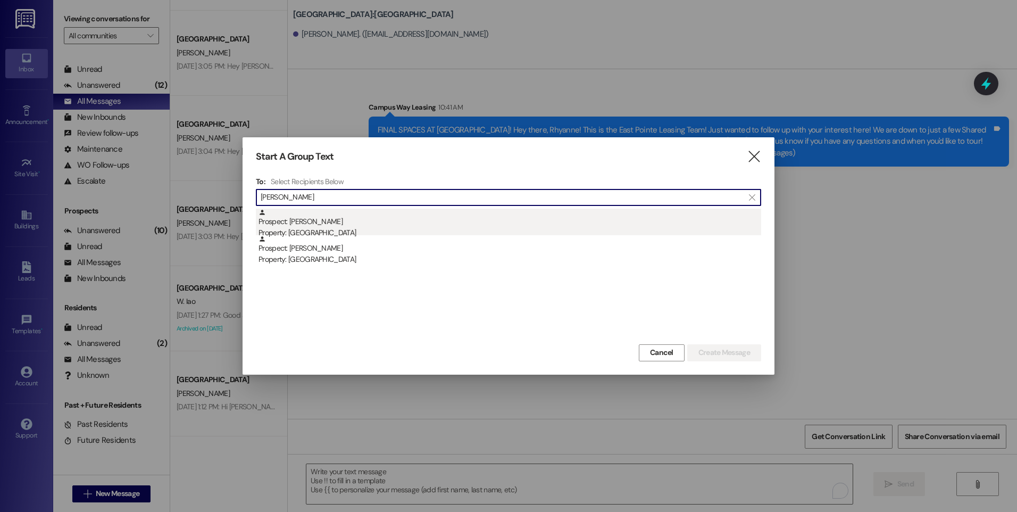
type input "sandy"
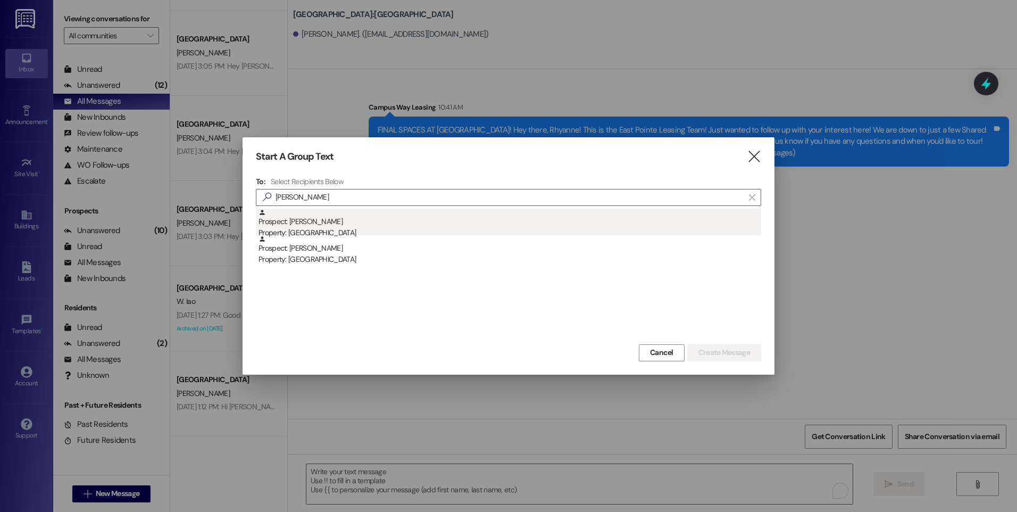
click at [299, 222] on div "Prospect: sandy Farrell Property: East Pointe" at bounding box center [509, 223] width 503 height 30
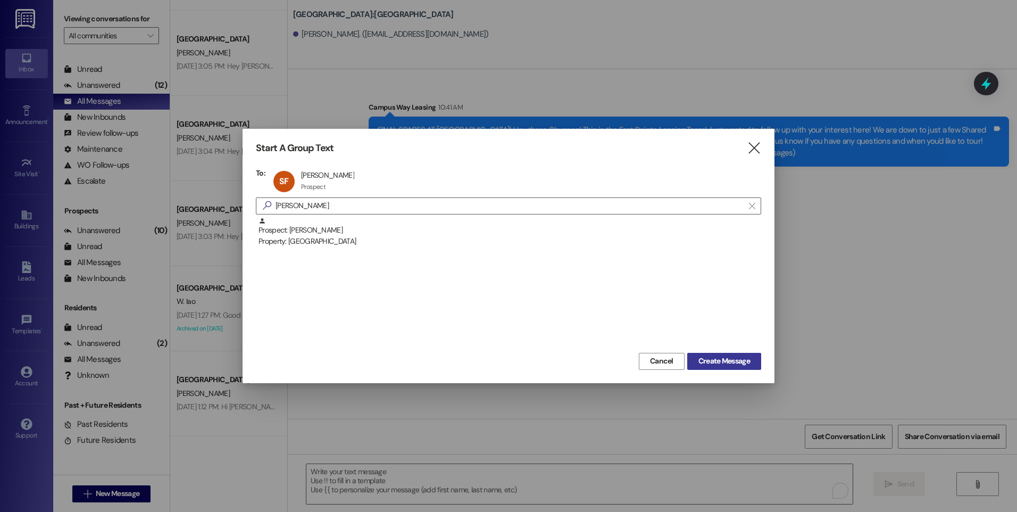
click at [743, 365] on span "Create Message" at bounding box center [724, 360] width 52 height 11
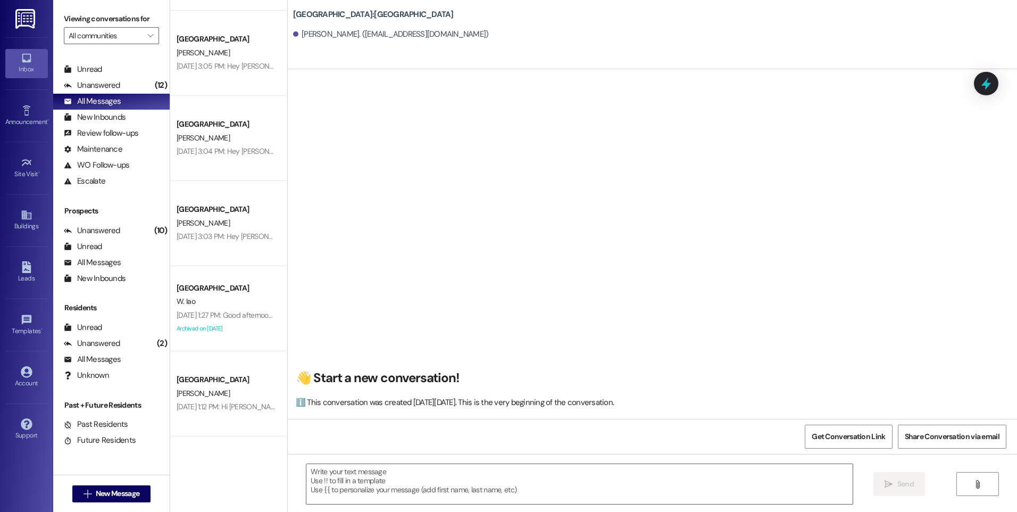
scroll to position [1, 0]
click at [430, 476] on textarea at bounding box center [579, 484] width 546 height 40
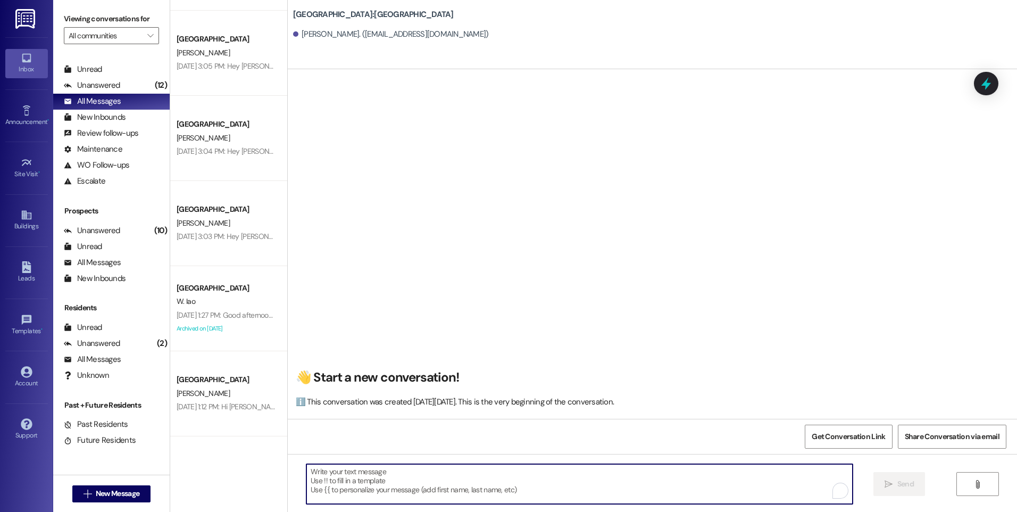
paste textarea "FINAL SPACES AT [GEOGRAPHIC_DATA]! Hey there, [PERSON_NAME]! This is the East P…"
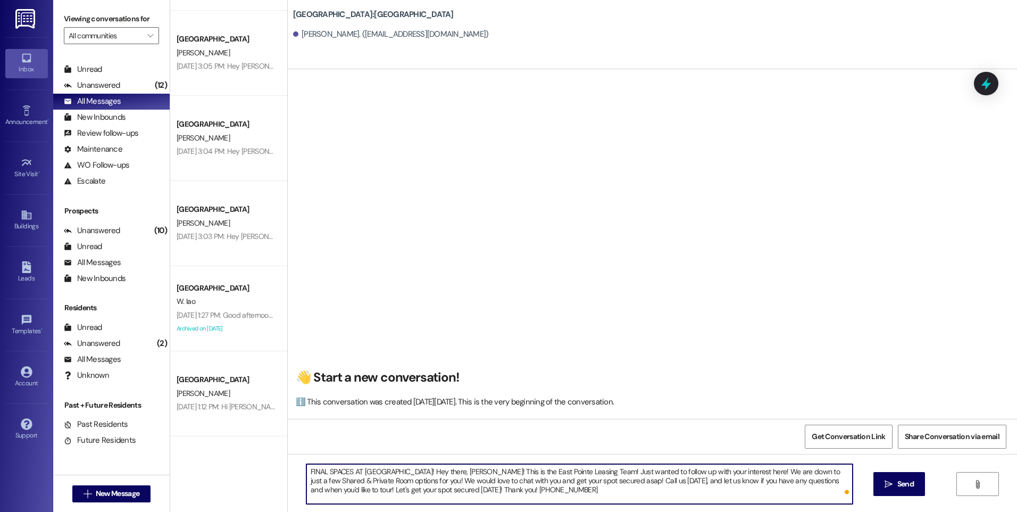
click at [439, 470] on textarea "FINAL SPACES AT [GEOGRAPHIC_DATA]! Hey there, [PERSON_NAME]! This is the East P…" at bounding box center [579, 484] width 546 height 40
type textarea "FINAL SPACES AT EAST POINTE! Hey there, Sandy! This is the East Pointe Leasing …"
click at [579, 497] on textarea "FINAL SPACES AT EAST POINTE! Hey there, Sandy! This is the East Pointe Leasing …" at bounding box center [579, 484] width 546 height 40
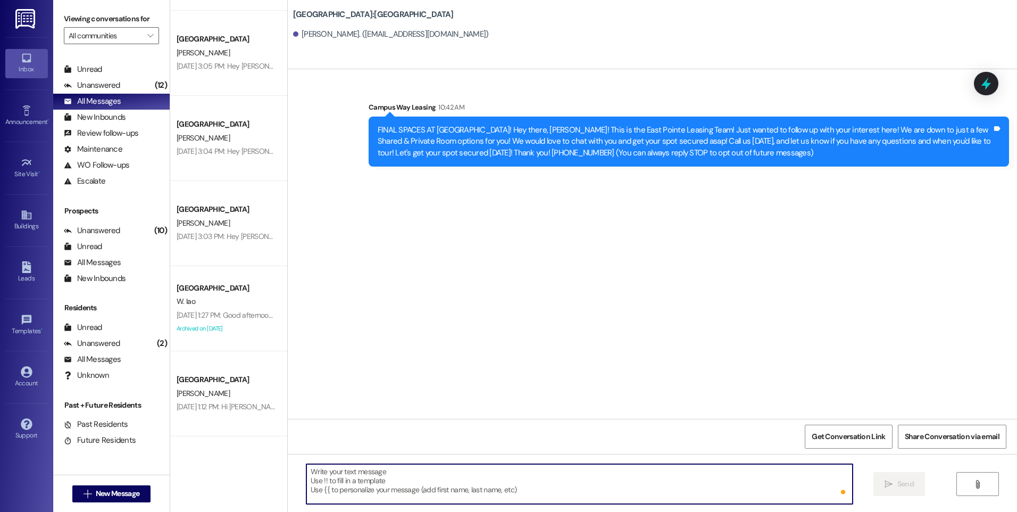
scroll to position [0, 0]
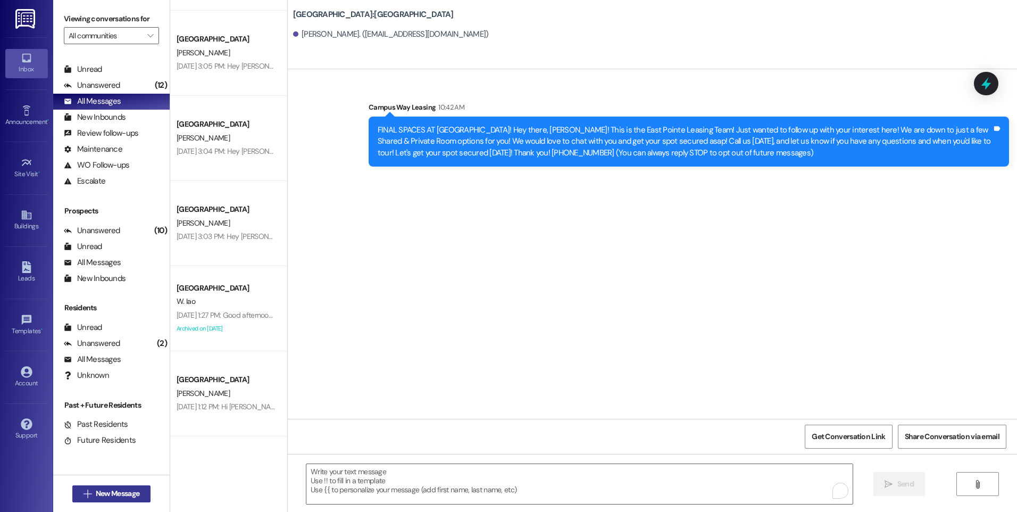
click at [123, 499] on button " New Message" at bounding box center [111, 493] width 79 height 17
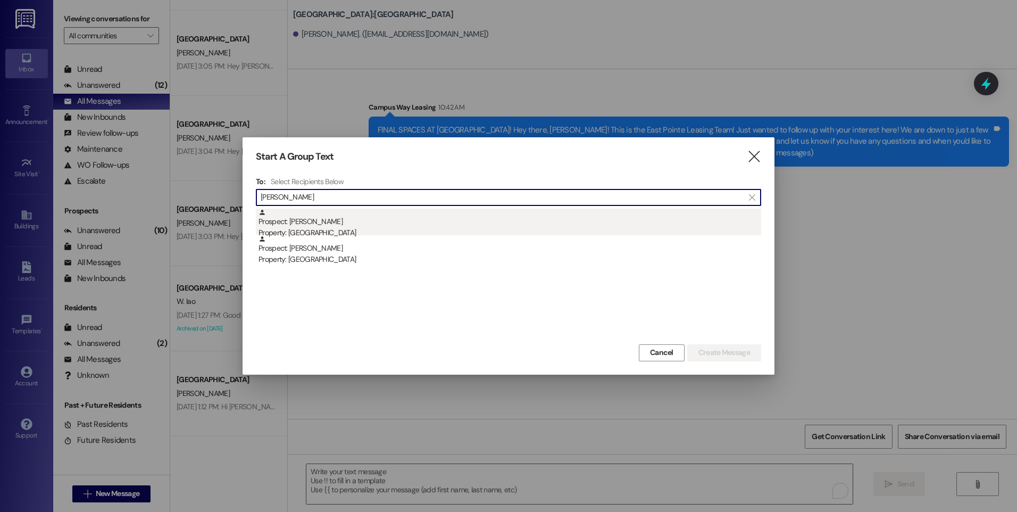
type input "amiker"
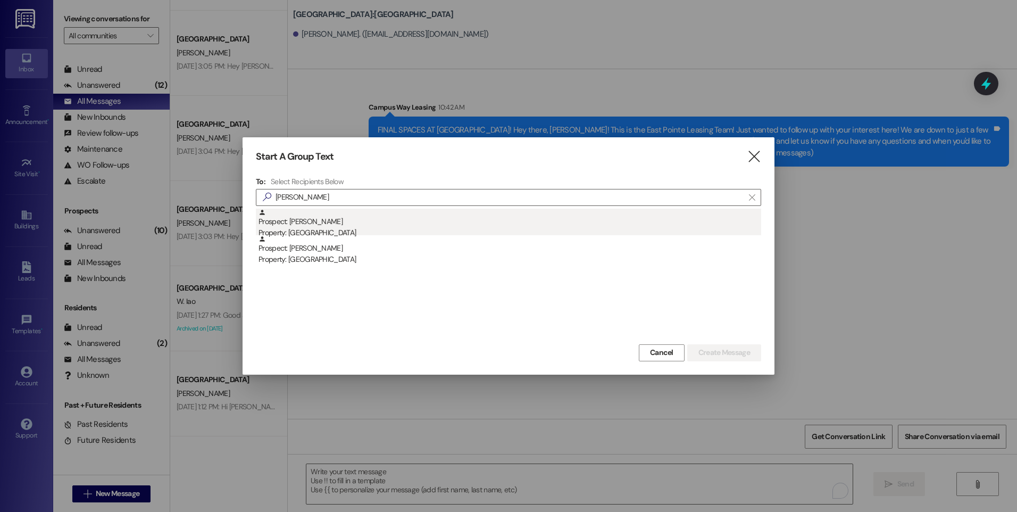
click at [367, 224] on div "Prospect: Kristy Amiker Property: East Pointe" at bounding box center [509, 223] width 503 height 30
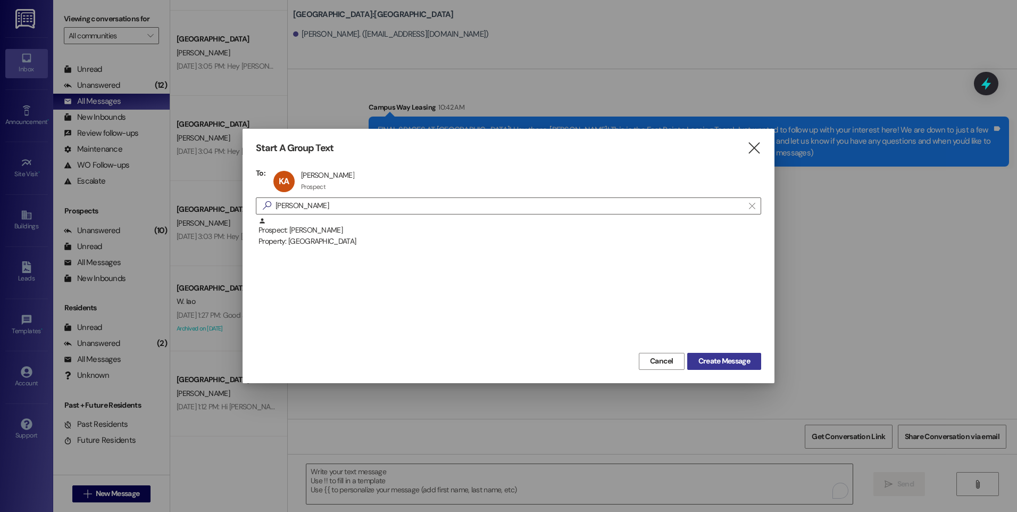
click at [732, 363] on span "Create Message" at bounding box center [724, 360] width 52 height 11
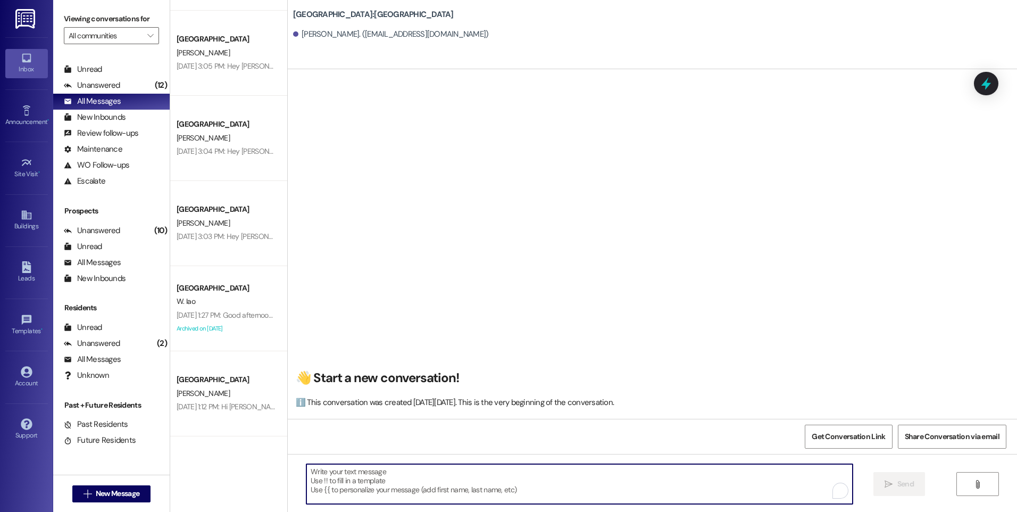
click at [365, 475] on textarea "To enrich screen reader interactions, please activate Accessibility in Grammarl…" at bounding box center [579, 484] width 546 height 40
paste textarea "FINAL SPACES AT EAST POINTE! Hey there, Sandy! This is the East Pointe Leasing …"
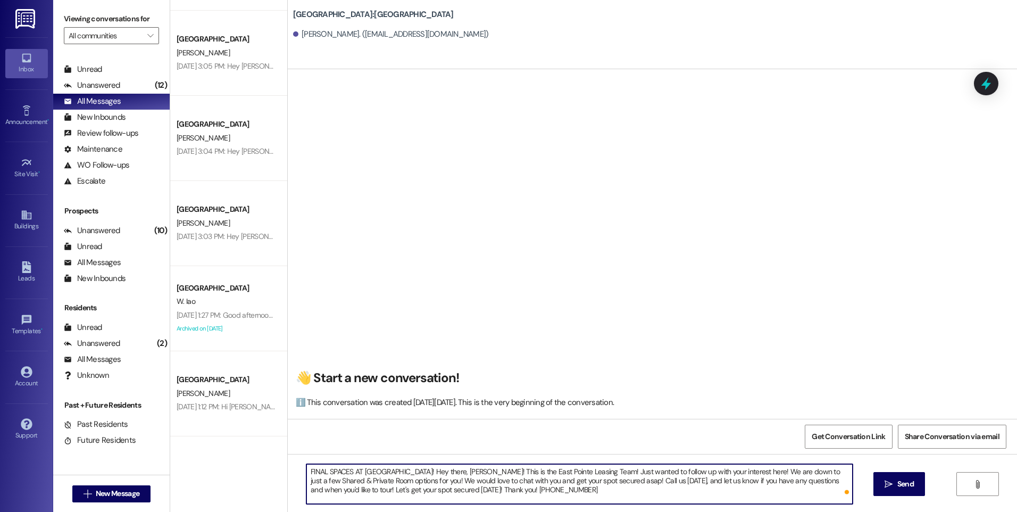
click at [442, 469] on textarea "FINAL SPACES AT EAST POINTE! Hey there, Sandy! This is the East Pointe Leasing …" at bounding box center [579, 484] width 546 height 40
type textarea "FINAL SPACES AT EAST POINTE! Hey there, Kristy! This is the East Pointe Leasing…"
click at [524, 498] on textarea "FINAL SPACES AT EAST POINTE! Hey there, Kristy! This is the East Pointe Leasing…" at bounding box center [579, 484] width 546 height 40
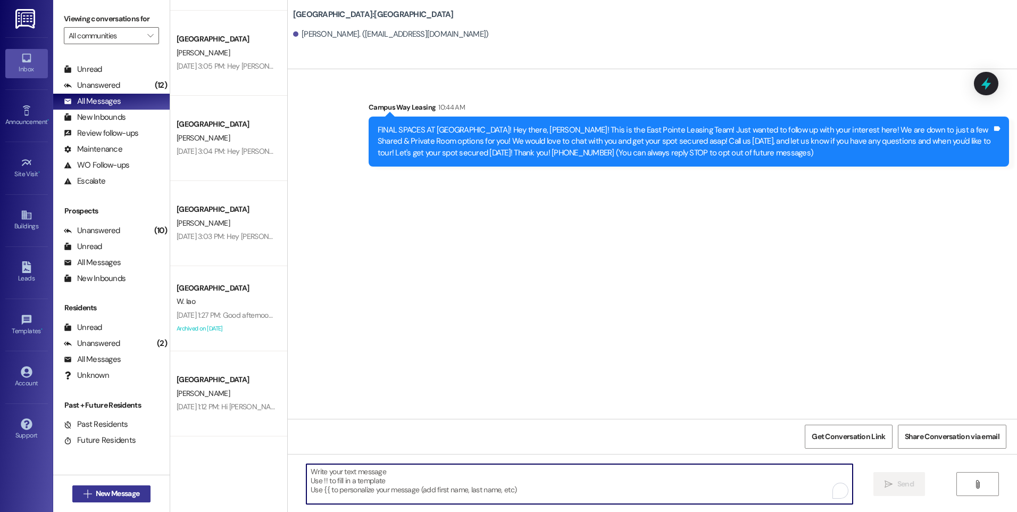
click at [96, 489] on span "New Message" at bounding box center [118, 493] width 44 height 11
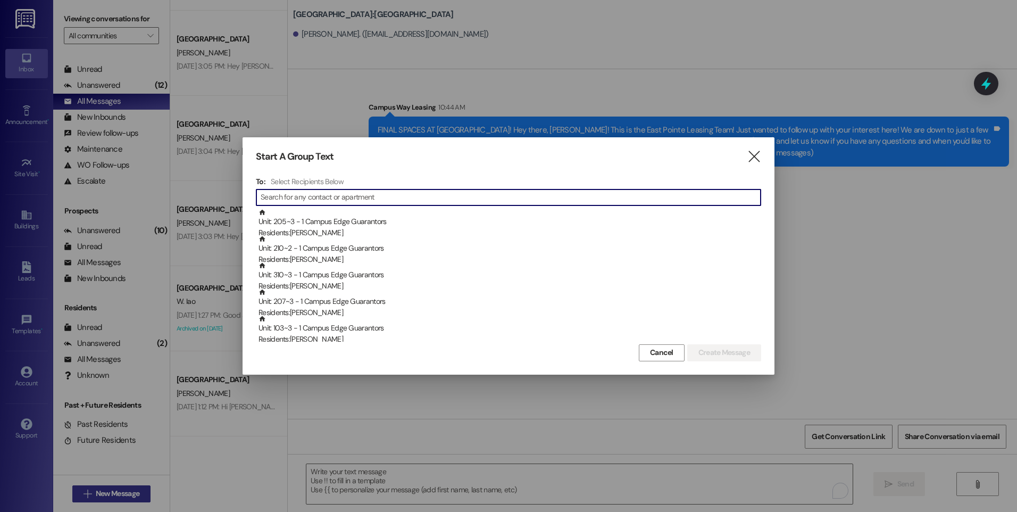
type input "v"
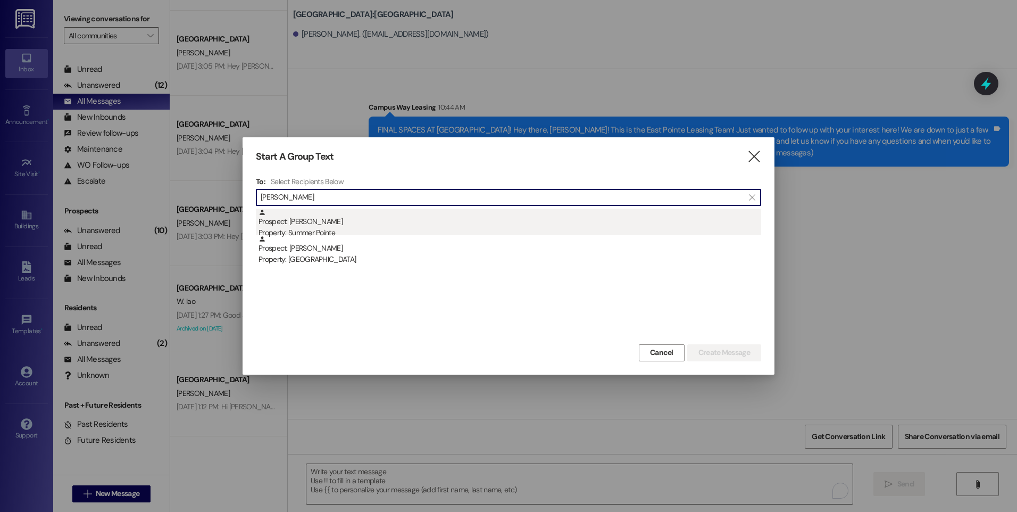
type input "buker"
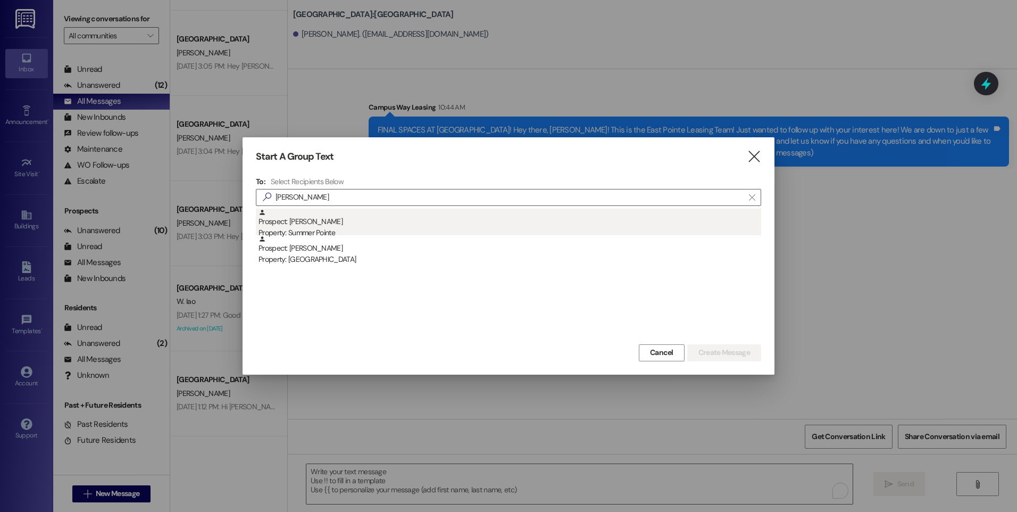
click at [323, 231] on div "Property: Summer Pointe" at bounding box center [509, 232] width 503 height 11
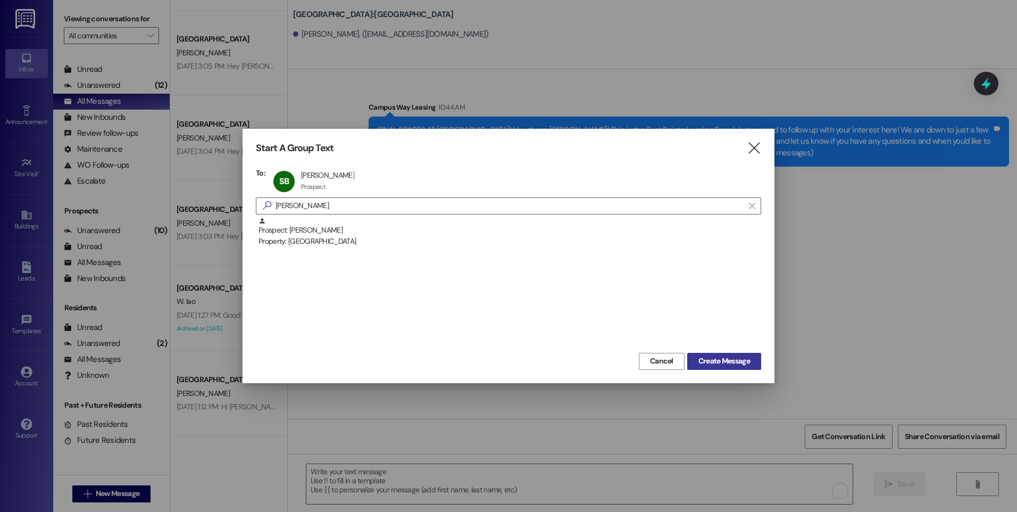
click at [715, 353] on button "Create Message" at bounding box center [724, 361] width 74 height 17
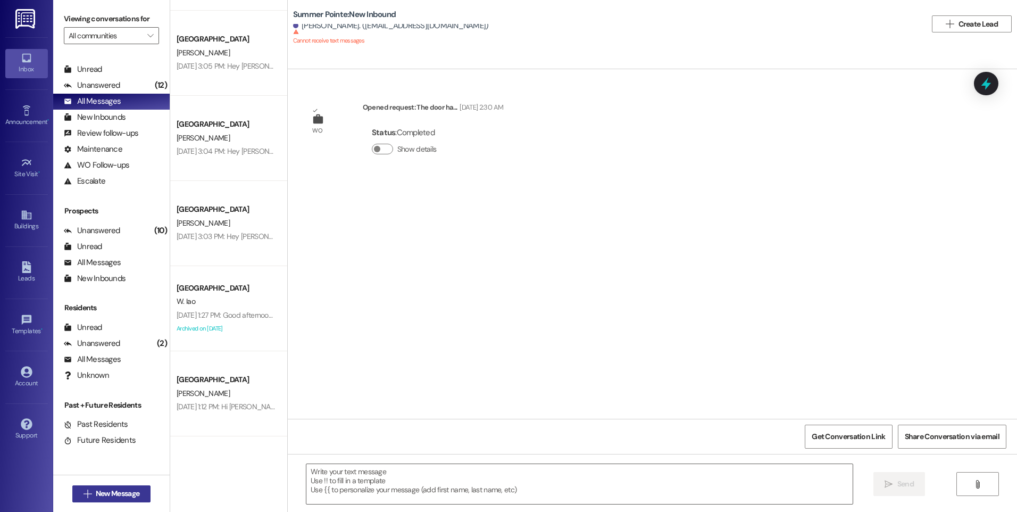
click at [95, 486] on button " New Message" at bounding box center [111, 493] width 79 height 17
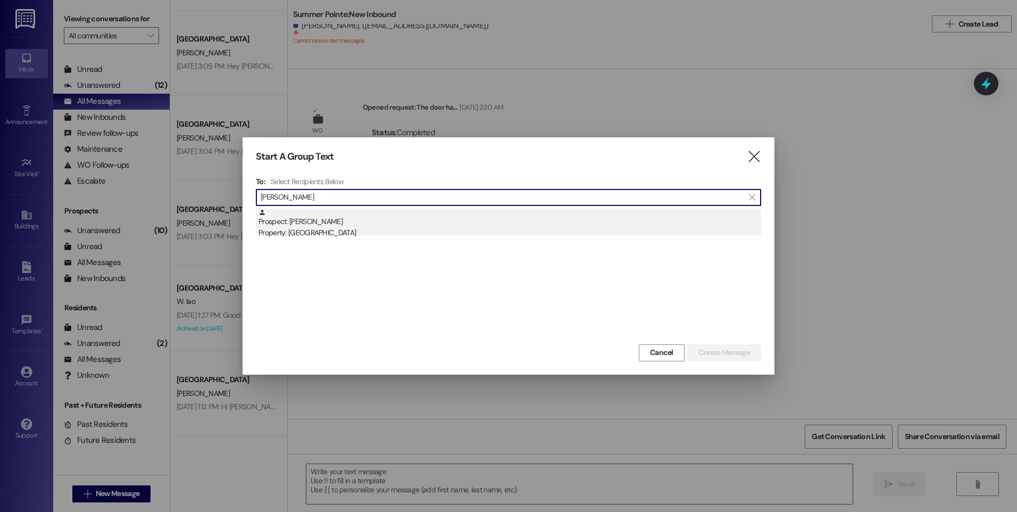
type input "kate moo"
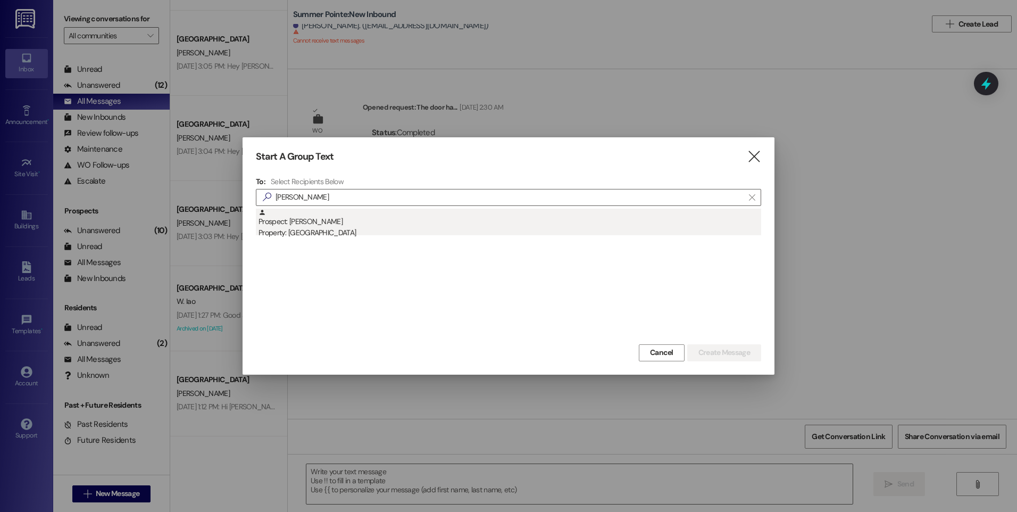
click at [321, 210] on div "Prospect: Kate Moore Property: East Pointe" at bounding box center [509, 223] width 503 height 30
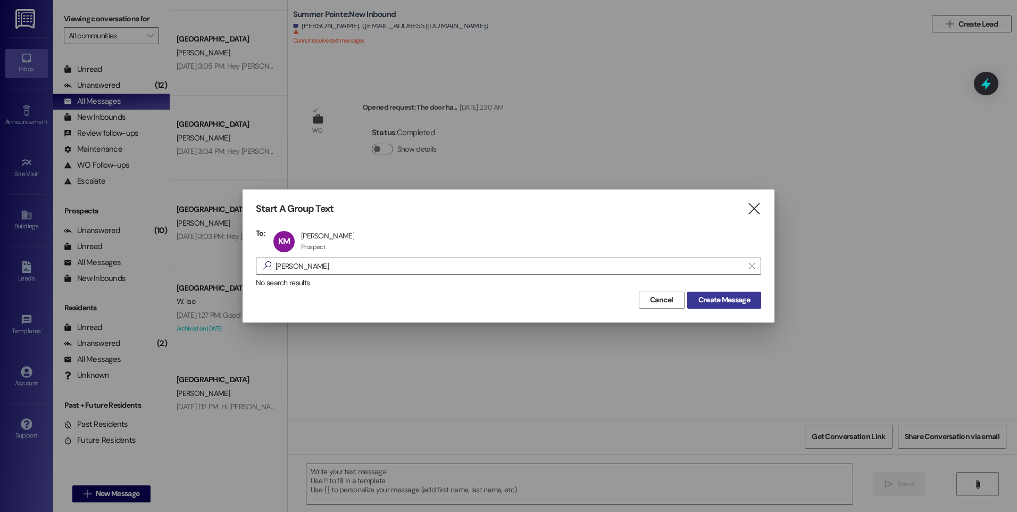
click at [721, 293] on button "Create Message" at bounding box center [724, 299] width 74 height 17
click at [747, 310] on div "Start A Group Text  To: KM Kate Moore Kate Moore Prospect Prospect click to re…" at bounding box center [508, 255] width 532 height 132
click at [738, 290] on div "Cancel Create Message" at bounding box center [508, 299] width 505 height 20
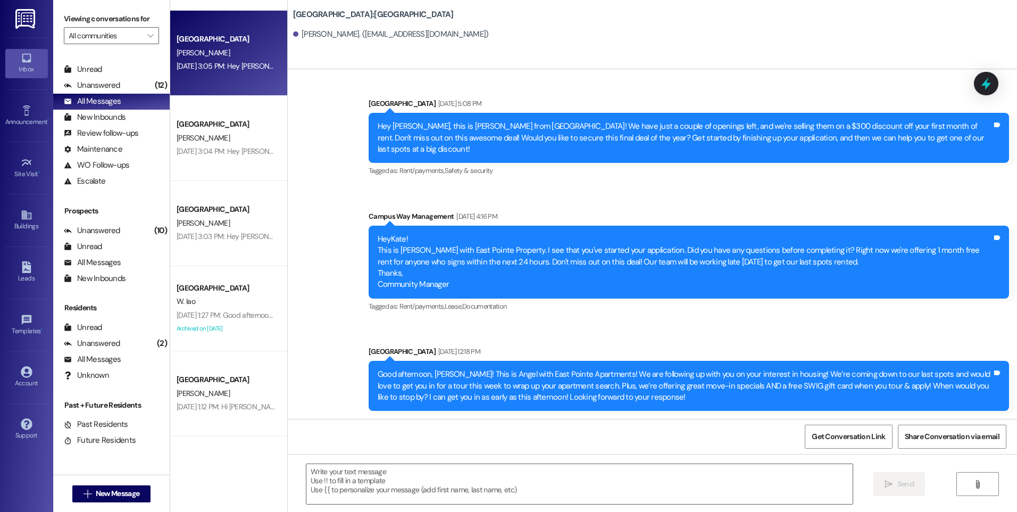
scroll to position [630, 0]
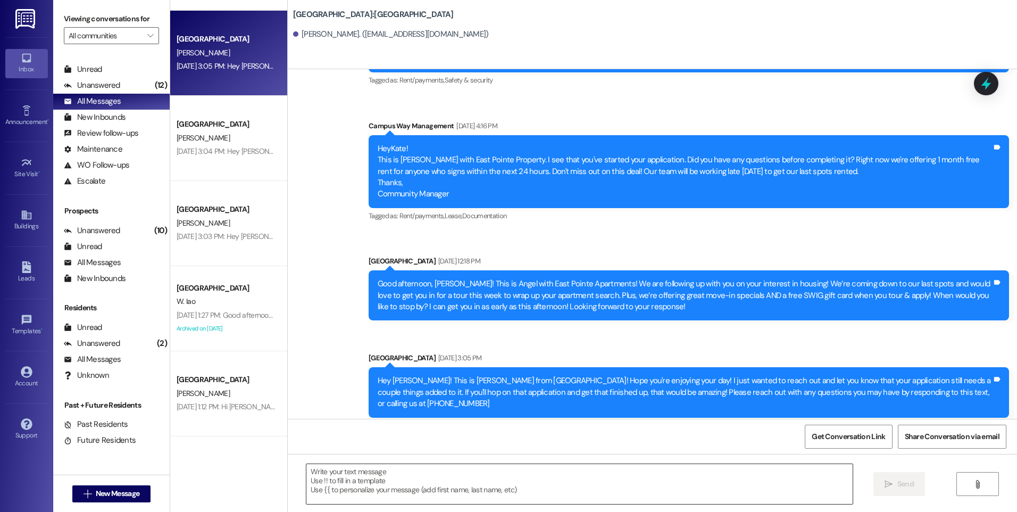
click at [406, 492] on textarea at bounding box center [579, 484] width 546 height 40
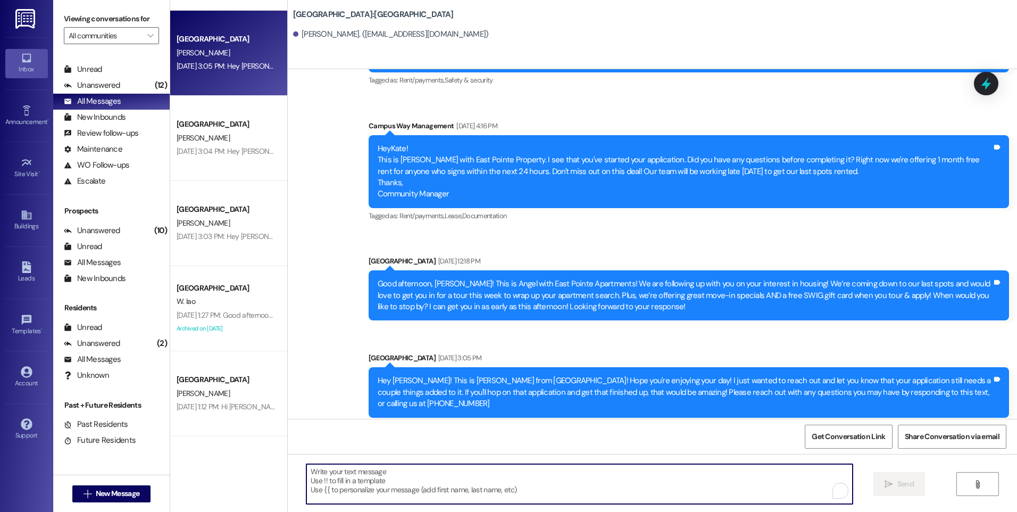
paste textarea "FINAL SPACES AT [GEOGRAPHIC_DATA]! Hey there, [PERSON_NAME]! This is the East P…"
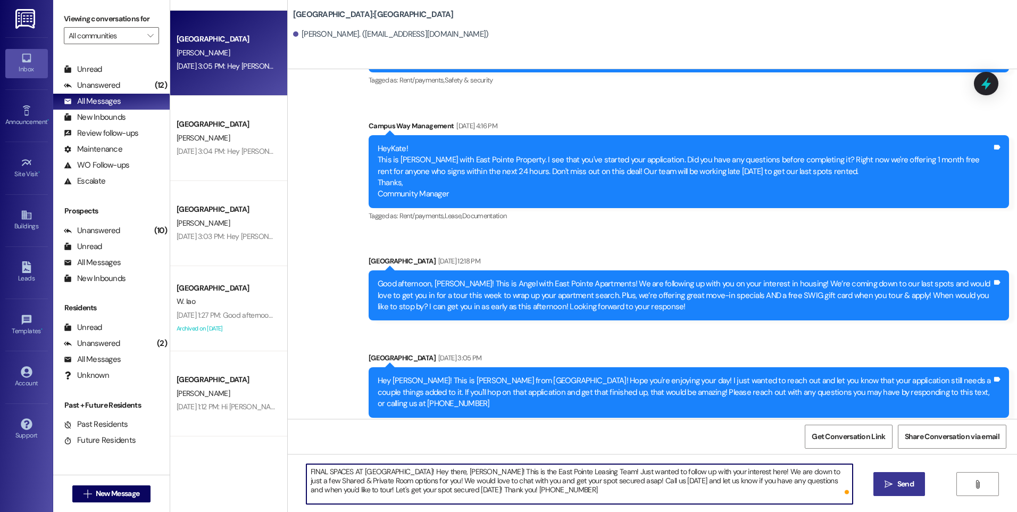
type textarea "FINAL SPACES AT [GEOGRAPHIC_DATA]! Hey there, [PERSON_NAME]! This is the East P…"
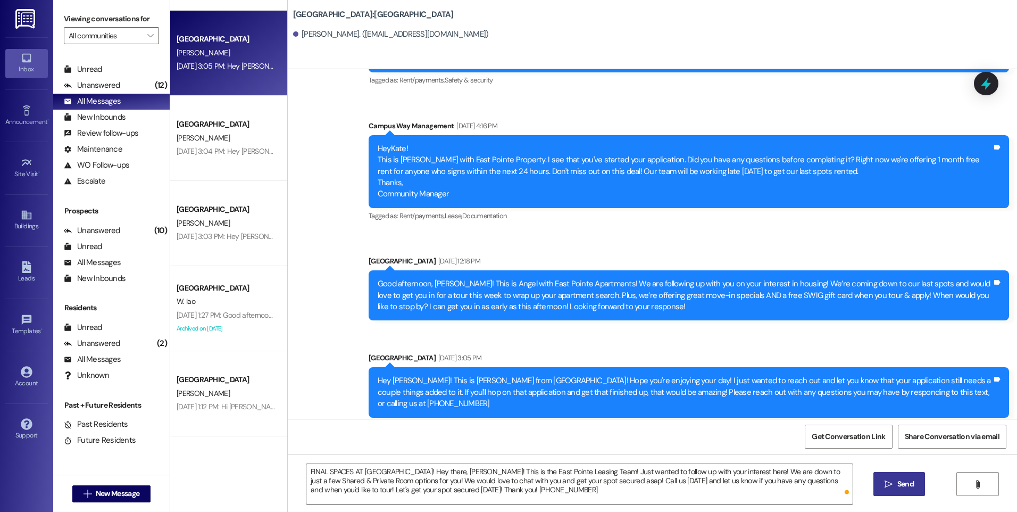
click at [902, 483] on span "Send" at bounding box center [905, 483] width 16 height 11
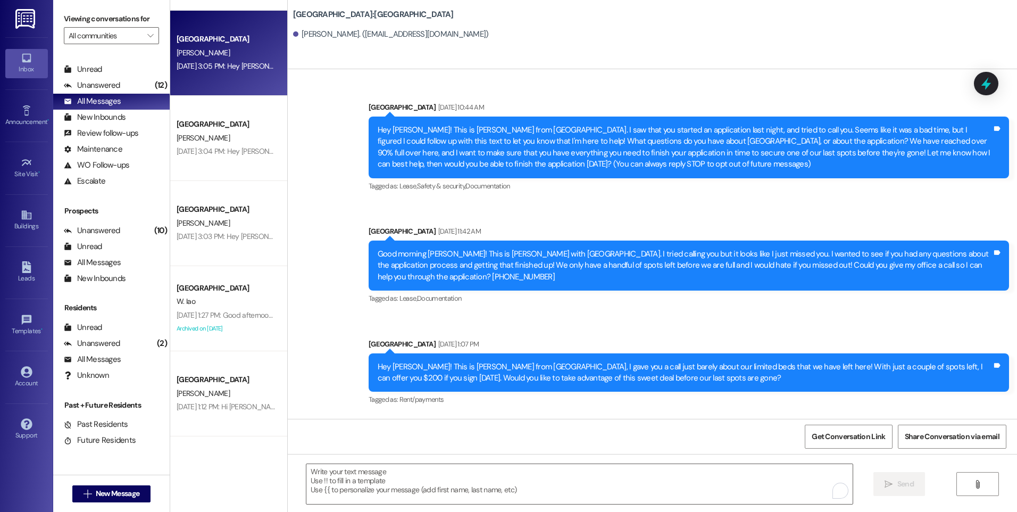
scroll to position [630, 0]
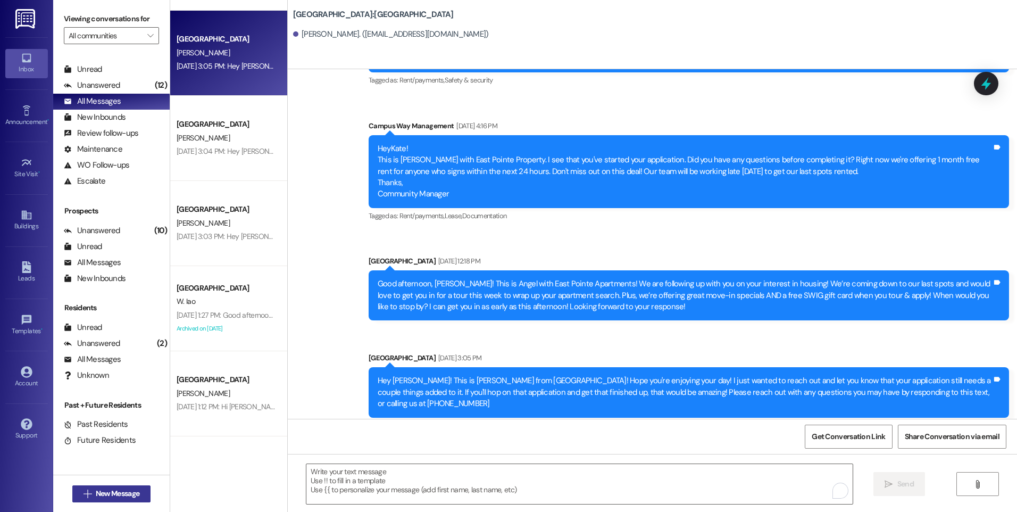
click at [102, 491] on span "New Message" at bounding box center [118, 493] width 44 height 11
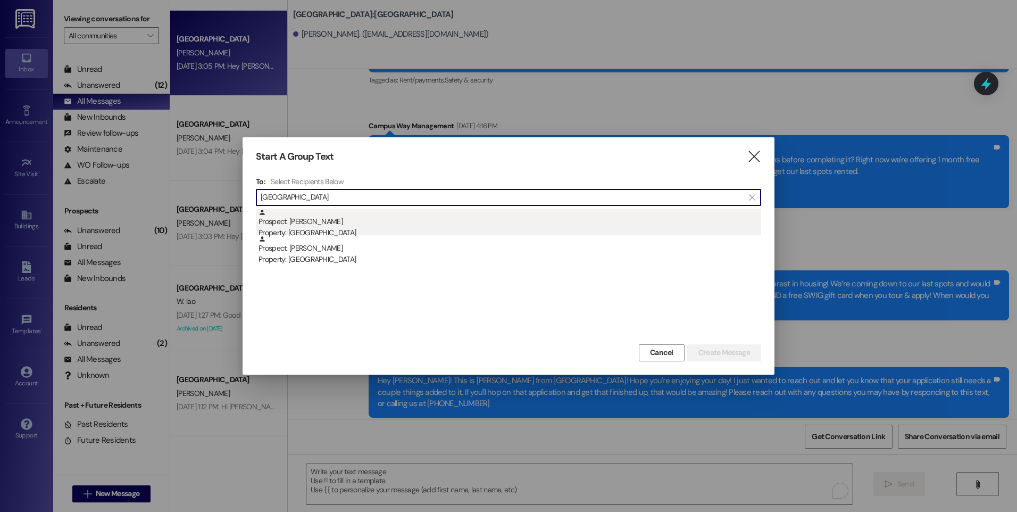
type input "[GEOGRAPHIC_DATA]"
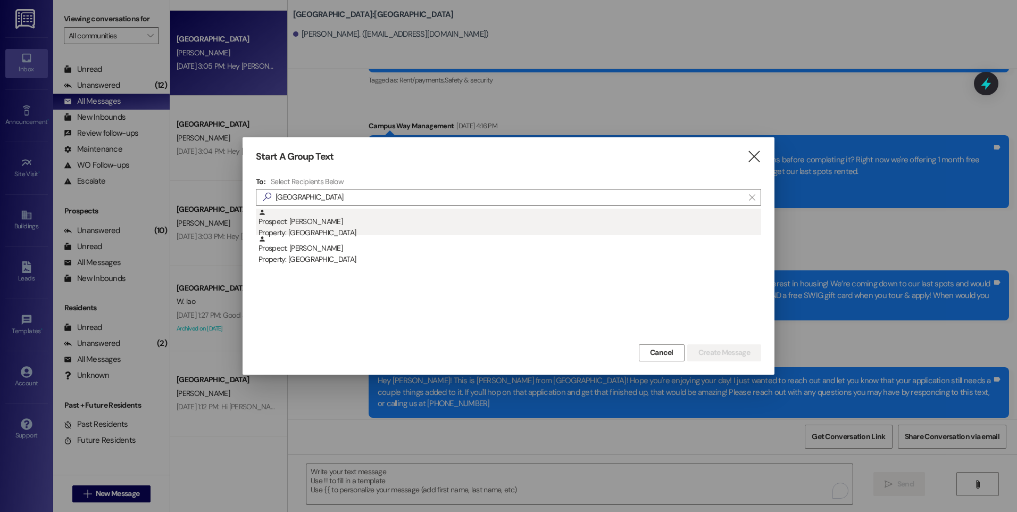
click at [321, 226] on div "Prospect: [PERSON_NAME] Property: [GEOGRAPHIC_DATA]" at bounding box center [509, 223] width 503 height 30
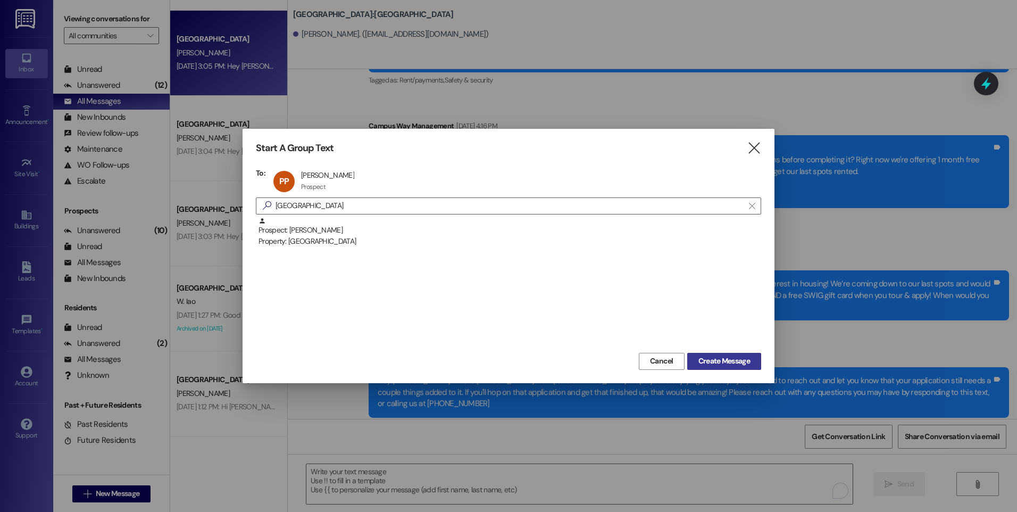
click at [693, 357] on button "Create Message" at bounding box center [724, 361] width 74 height 17
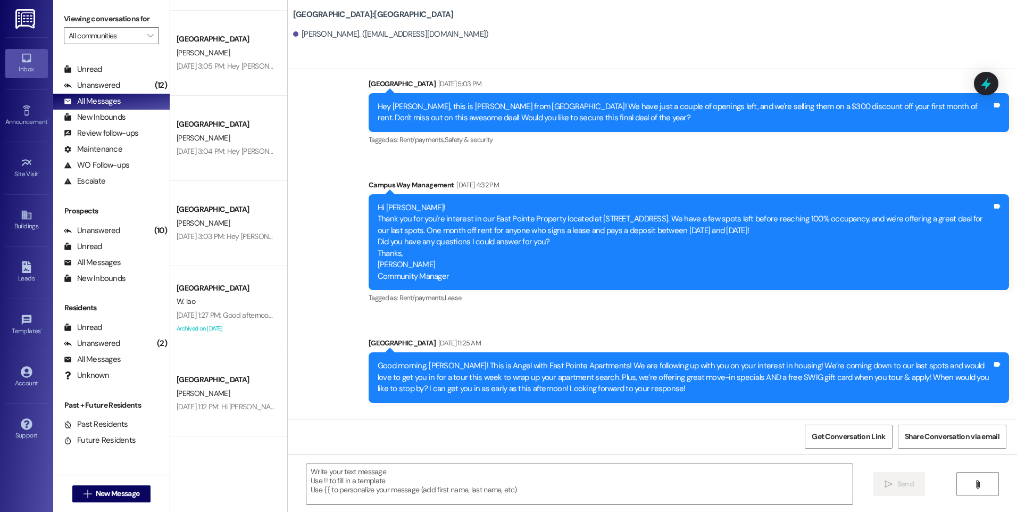
scroll to position [942, 0]
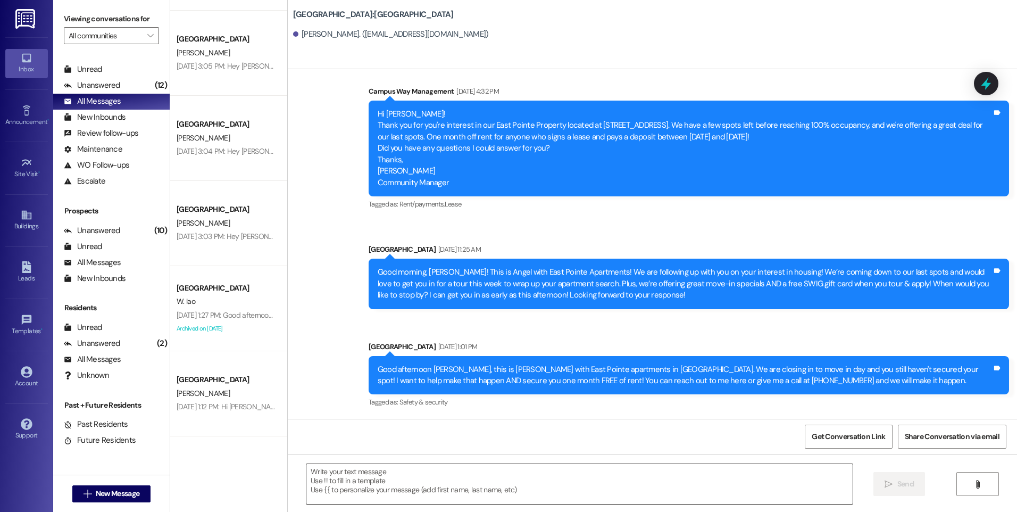
click at [449, 471] on textarea at bounding box center [579, 484] width 546 height 40
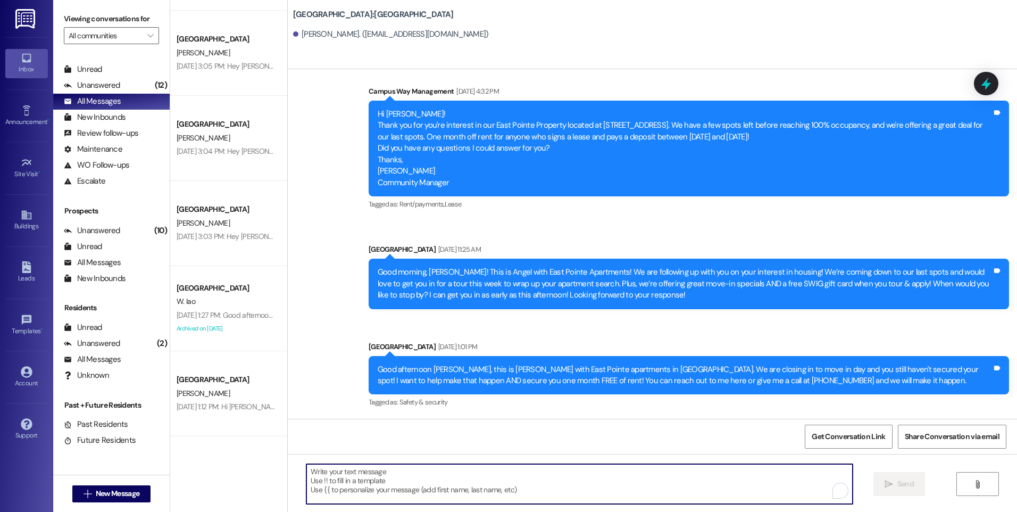
paste textarea "FINAL SPACES AT [GEOGRAPHIC_DATA]! Hey there, [PERSON_NAME]! This is the East P…"
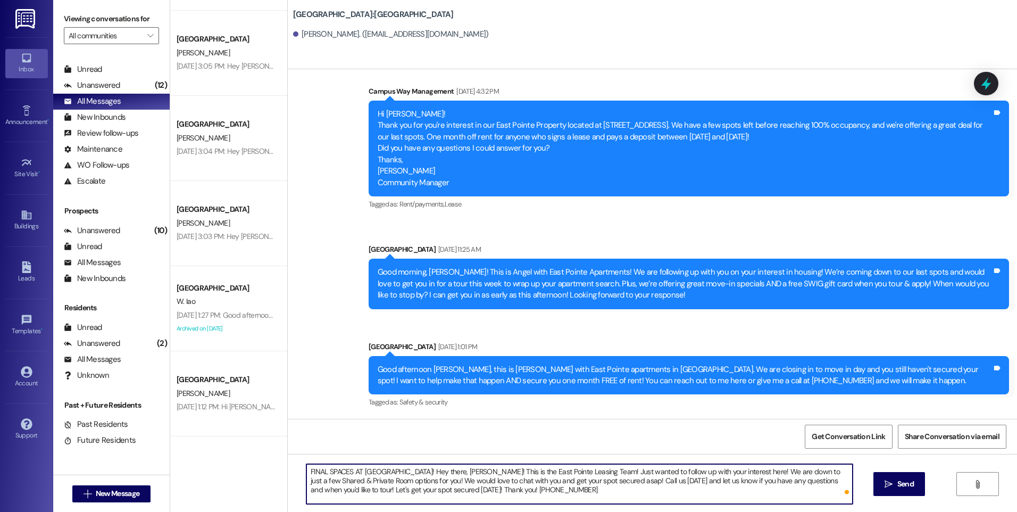
click at [441, 470] on textarea "FINAL SPACES AT [GEOGRAPHIC_DATA]! Hey there, [PERSON_NAME]! This is the East P…" at bounding box center [579, 484] width 546 height 40
type textarea "FINAL SPACES AT [GEOGRAPHIC_DATA]! Hey there, [PERSON_NAME]! This is the East P…"
click at [514, 501] on textarea "FINAL SPACES AT [GEOGRAPHIC_DATA]! Hey there, [PERSON_NAME]! This is the East P…" at bounding box center [579, 484] width 546 height 40
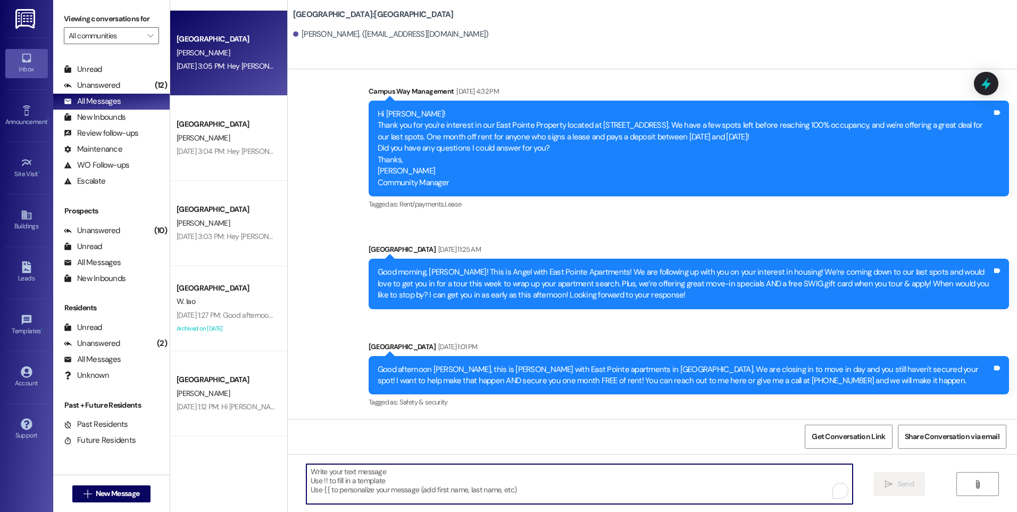
click at [241, 56] on div "[PERSON_NAME]" at bounding box center [225, 52] width 101 height 13
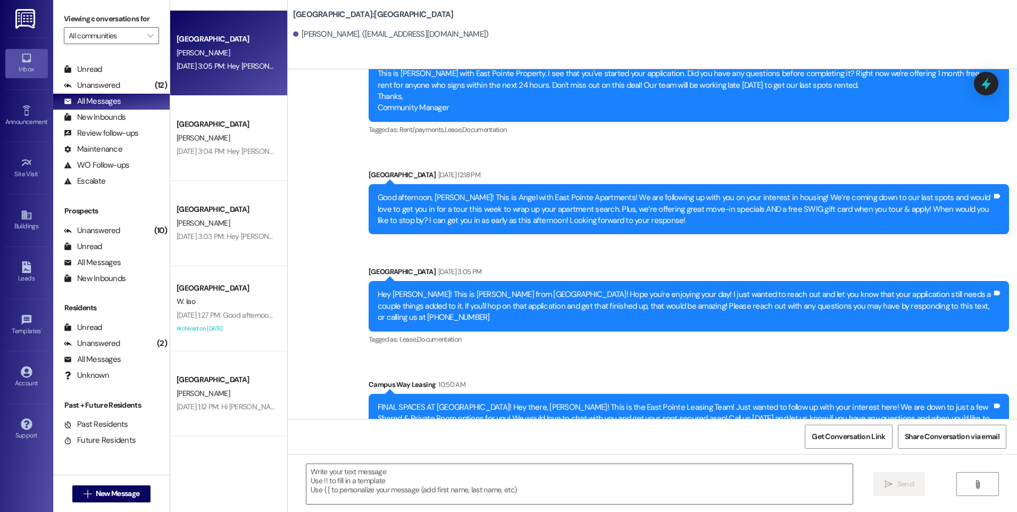
scroll to position [726, 0]
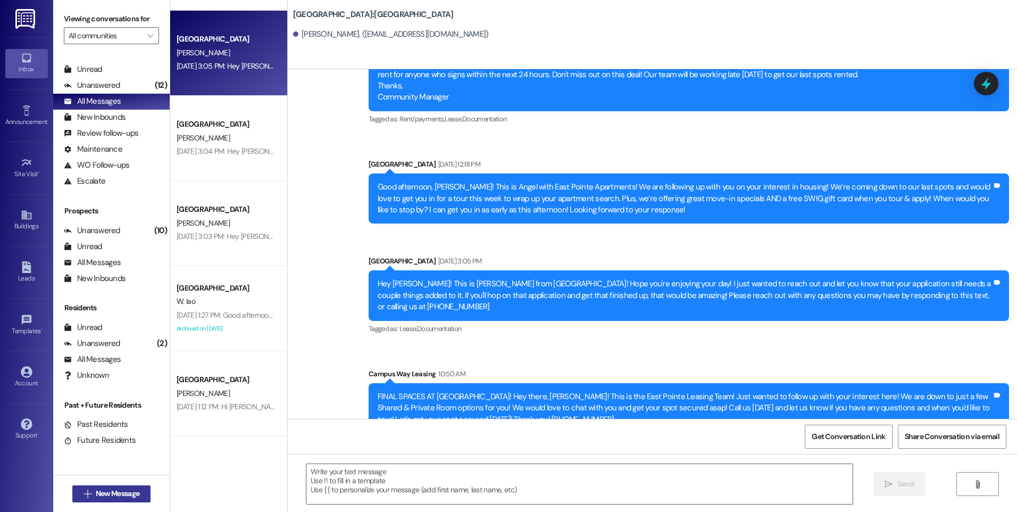
click at [127, 492] on span "New Message" at bounding box center [118, 493] width 44 height 11
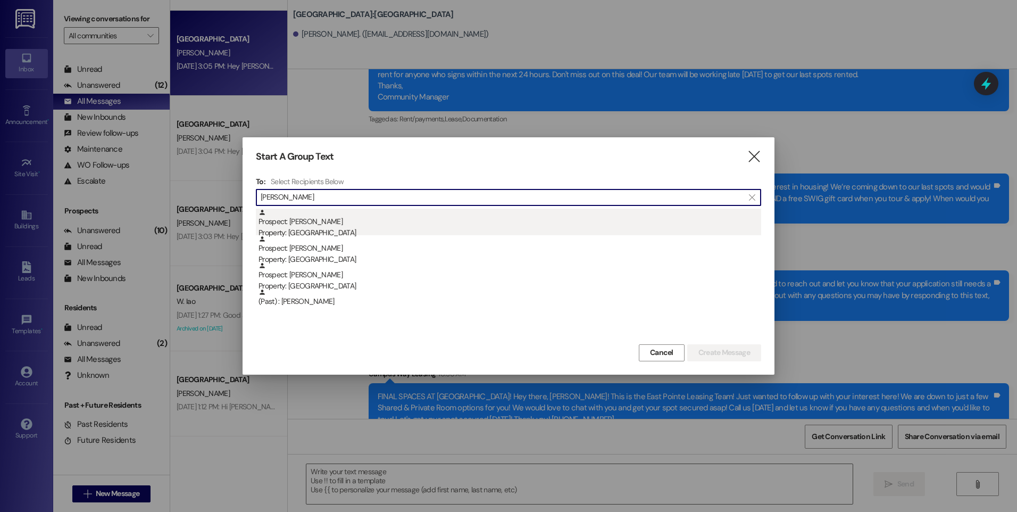
type input "[PERSON_NAME]"
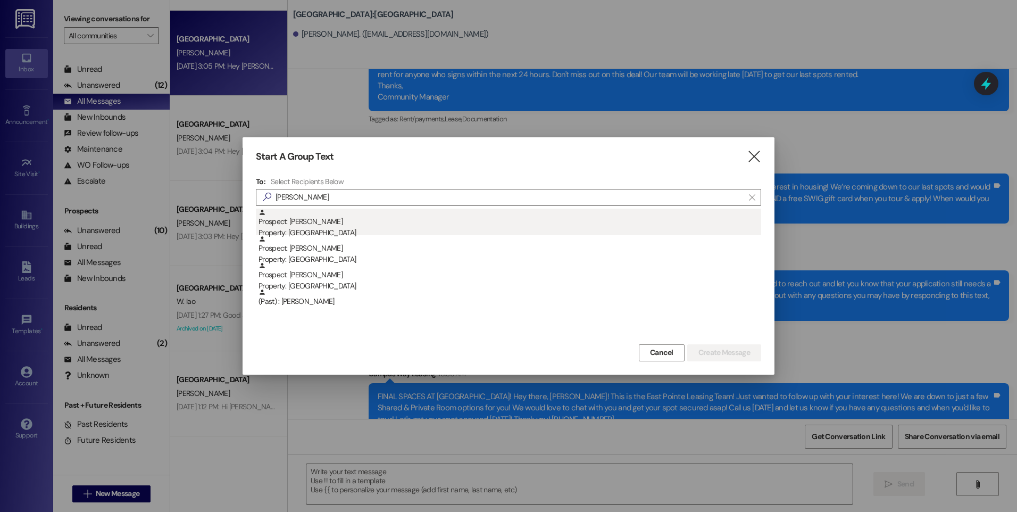
click at [335, 219] on div "Prospect: Jameson Blad Property: [GEOGRAPHIC_DATA]" at bounding box center [509, 223] width 503 height 30
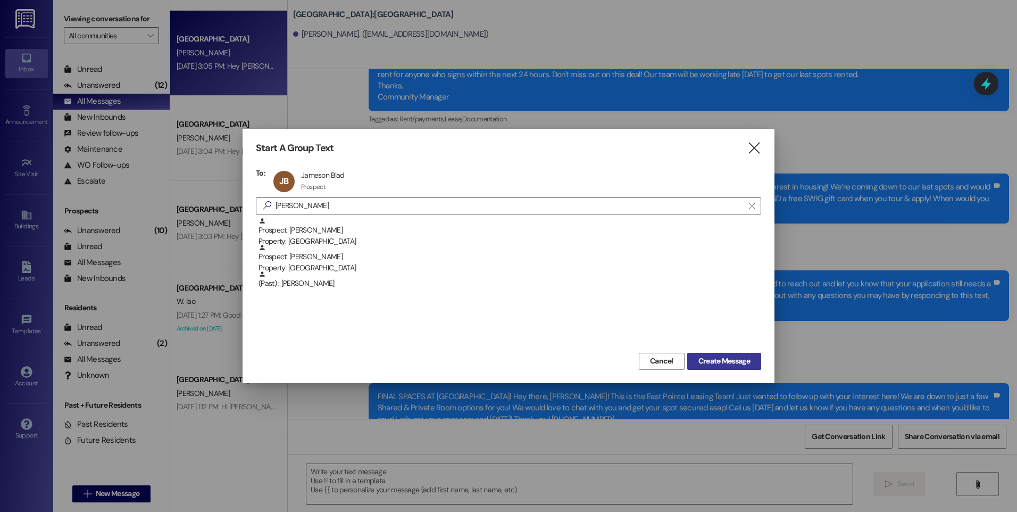
click at [726, 355] on span "Create Message" at bounding box center [724, 360] width 52 height 11
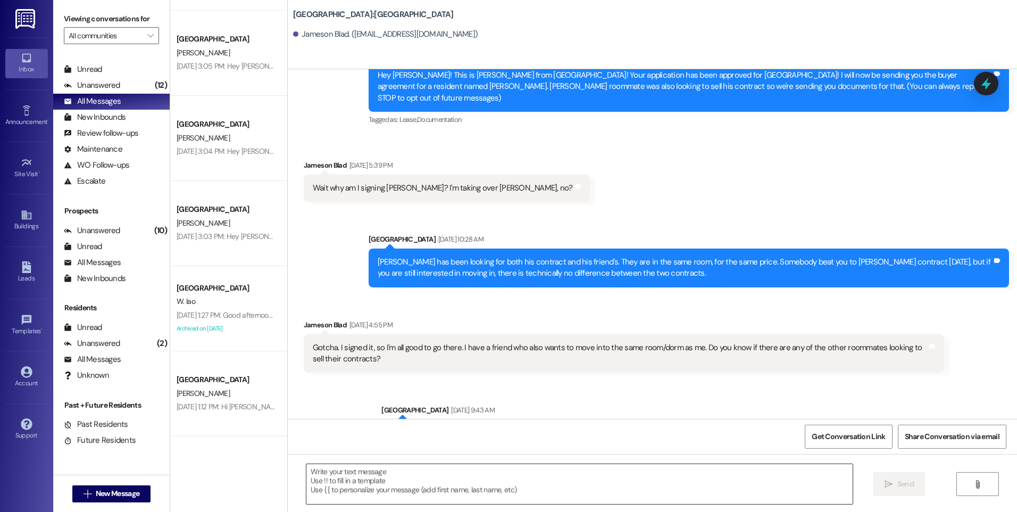
scroll to position [96, 0]
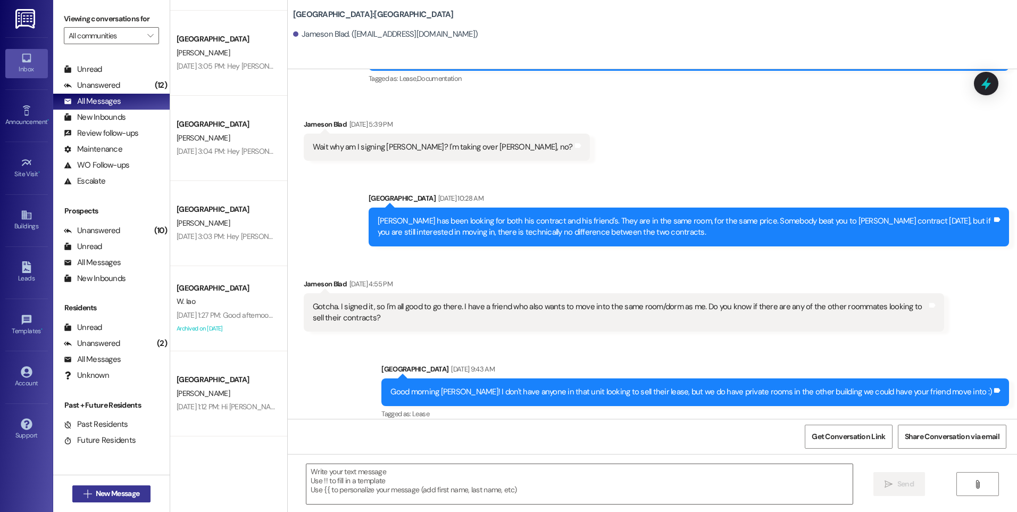
click at [98, 499] on button " New Message" at bounding box center [111, 493] width 79 height 17
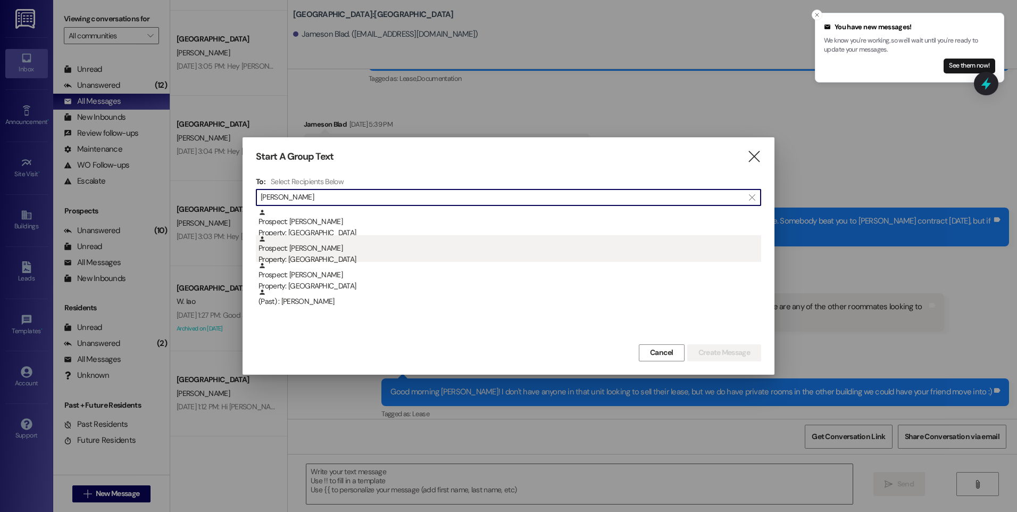
type input "[PERSON_NAME]"
click at [309, 255] on div "Property: [GEOGRAPHIC_DATA]" at bounding box center [509, 259] width 503 height 11
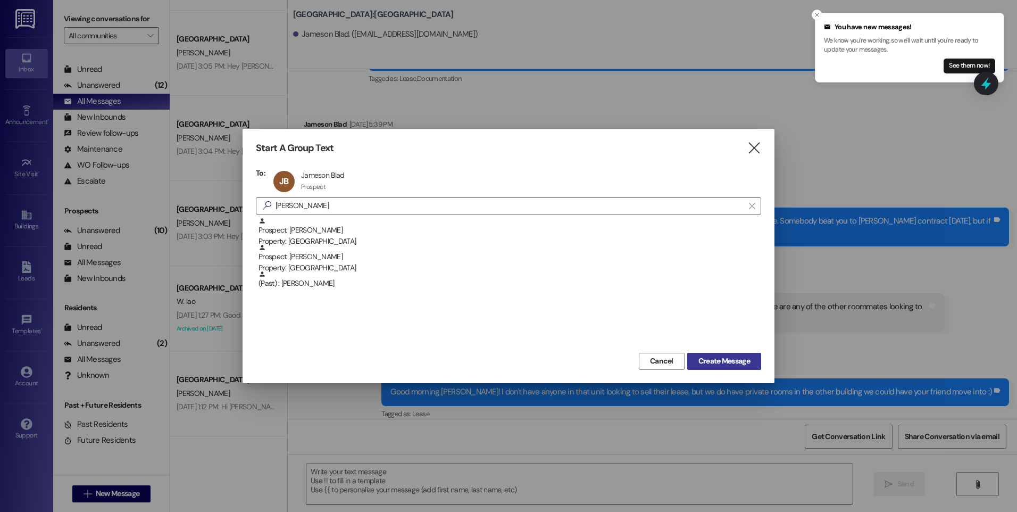
click at [725, 358] on span "Create Message" at bounding box center [724, 360] width 52 height 11
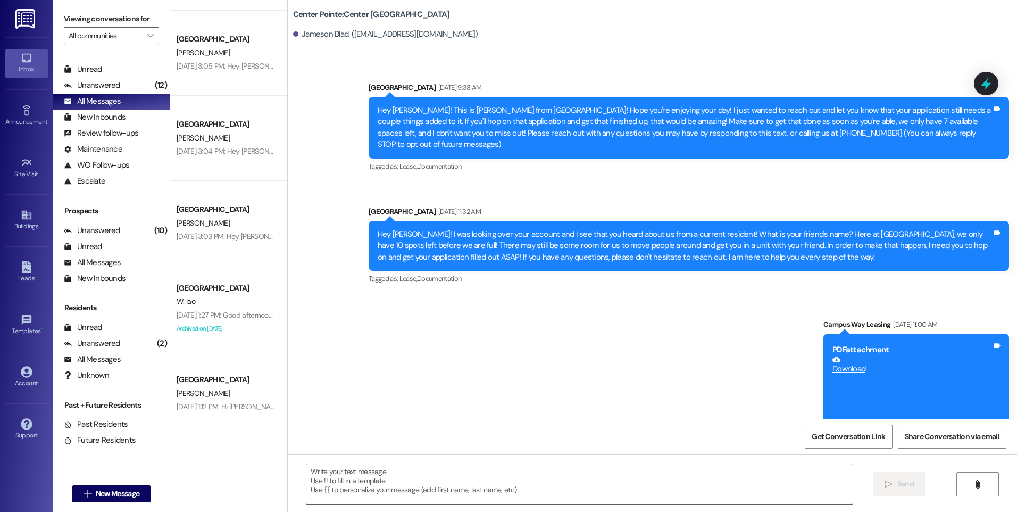
scroll to position [0, 0]
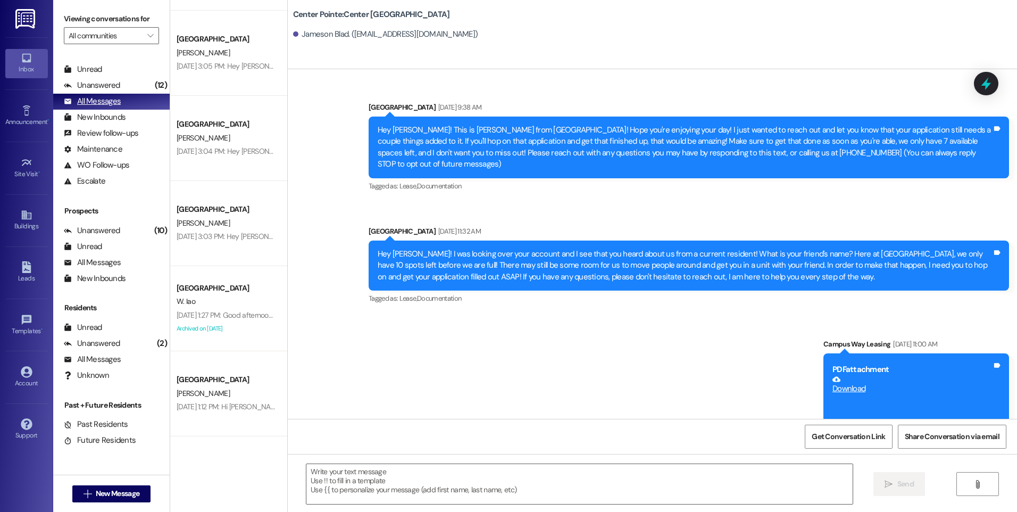
click at [99, 107] on div "All Messages" at bounding box center [92, 101] width 57 height 11
click at [102, 98] on div "All Messages" at bounding box center [92, 101] width 57 height 11
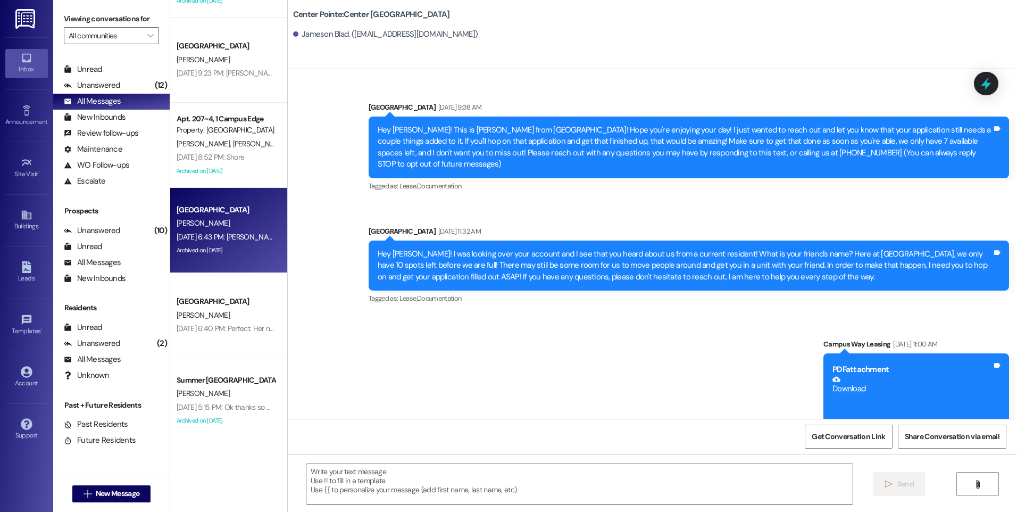
scroll to position [893, 0]
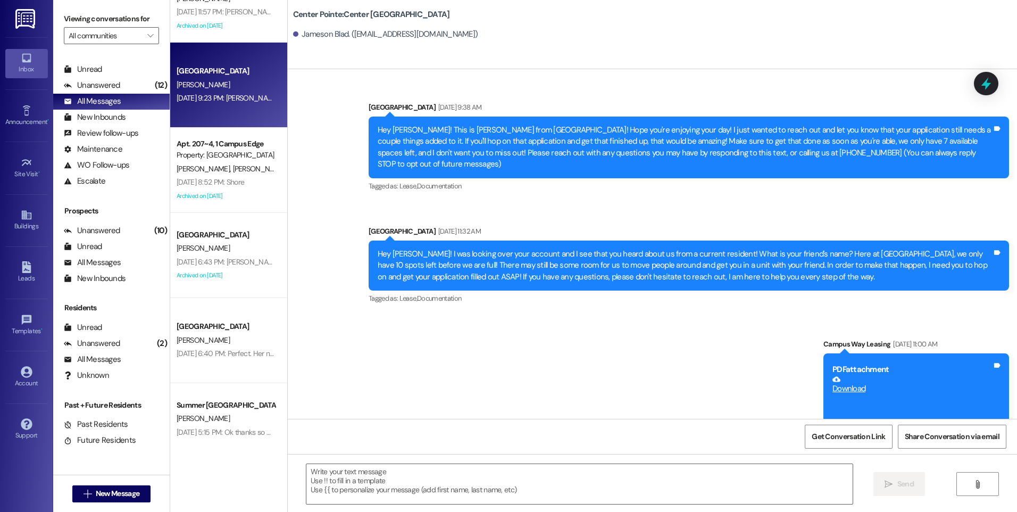
click at [216, 96] on div "[DATE] 9:23 PM: [PERSON_NAME] [DATE] 9:23 PM: [PERSON_NAME]" at bounding box center [228, 98] width 103 height 10
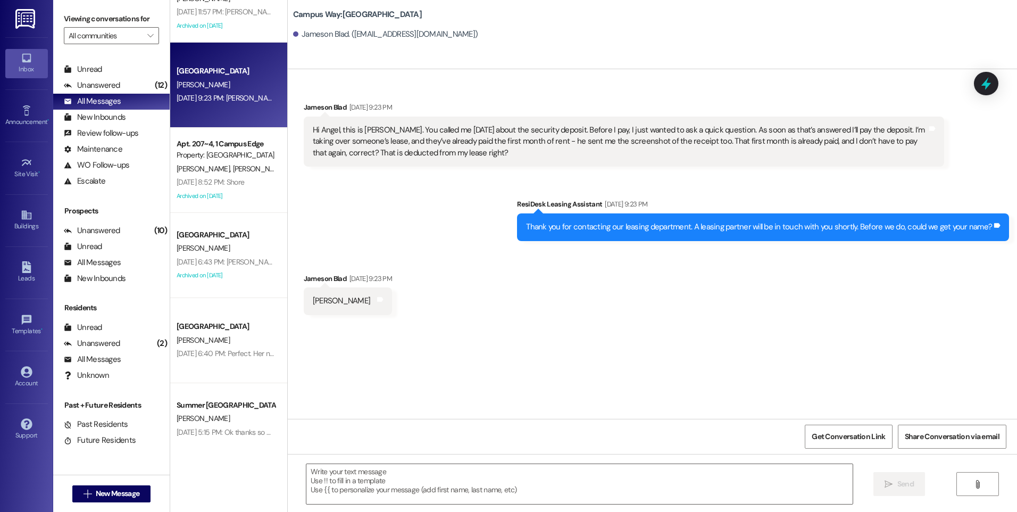
click at [505, 458] on div " Send " at bounding box center [652, 494] width 729 height 80
click at [528, 469] on textarea at bounding box center [579, 484] width 546 height 40
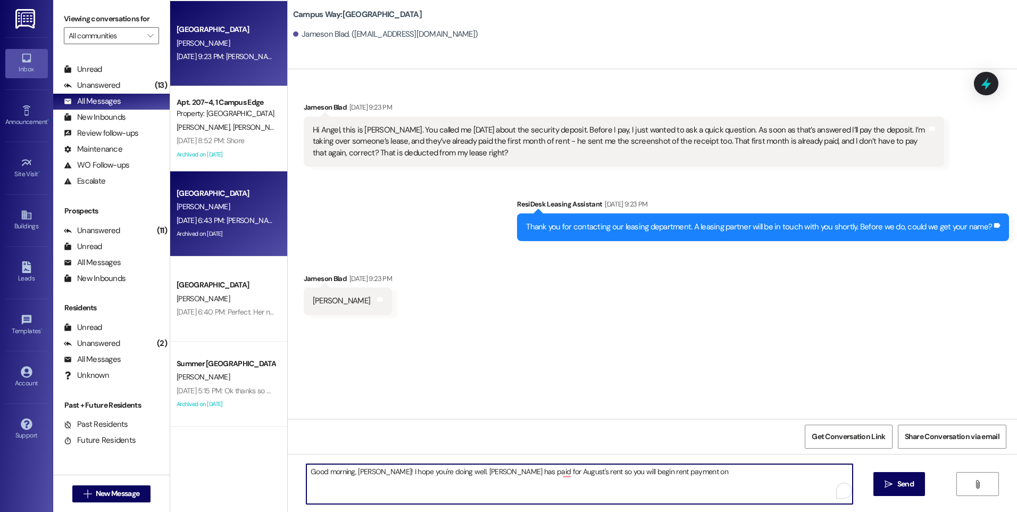
scroll to position [947, 0]
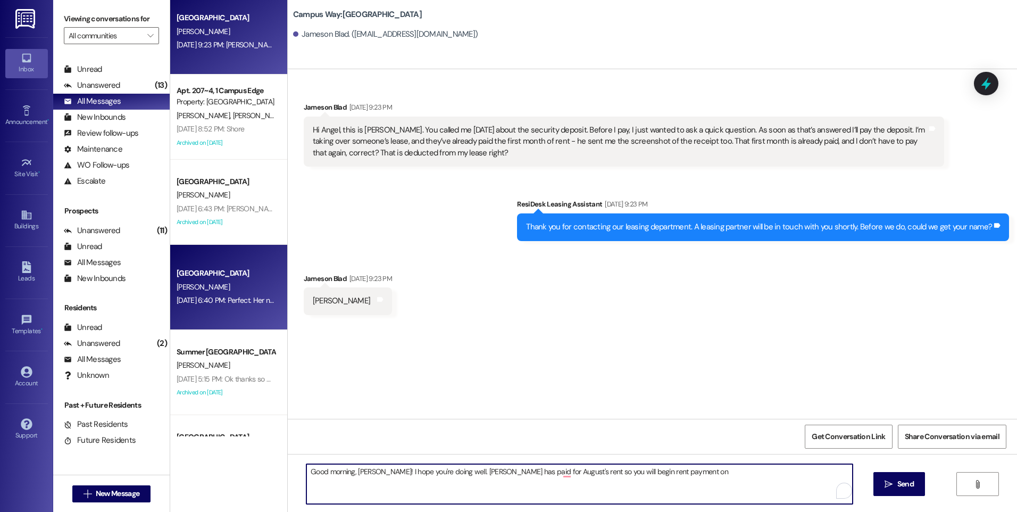
type textarea "Good morning, [PERSON_NAME]! I hope you're doing well. [PERSON_NAME] has paid f…"
click at [216, 297] on div "[DATE] 6:40 PM: Perfect. Her name is [PERSON_NAME] and her number is 8013618470…" at bounding box center [320, 300] width 286 height 10
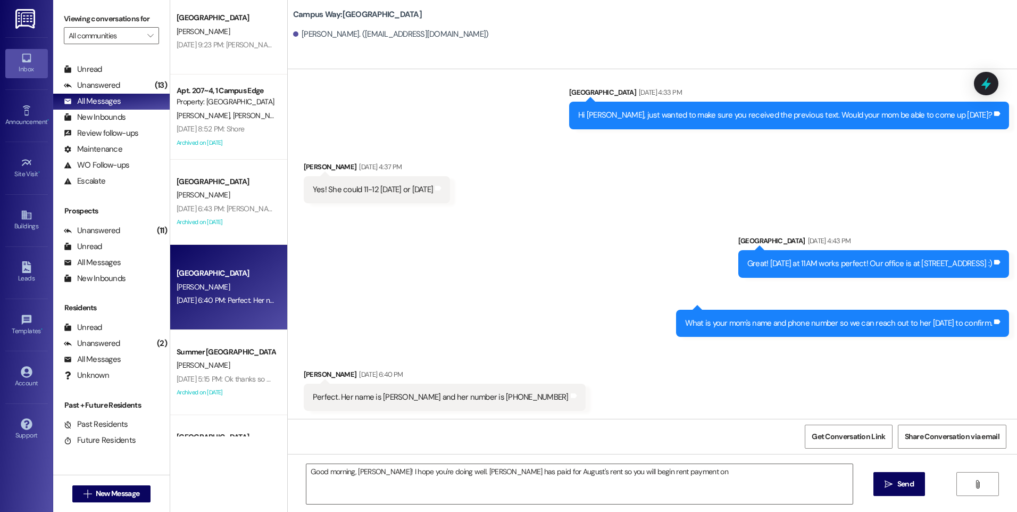
scroll to position [471, 0]
drag, startPoint x: 983, startPoint y: 85, endPoint x: 874, endPoint y: 101, distance: 110.1
click at [982, 85] on icon at bounding box center [986, 83] width 10 height 13
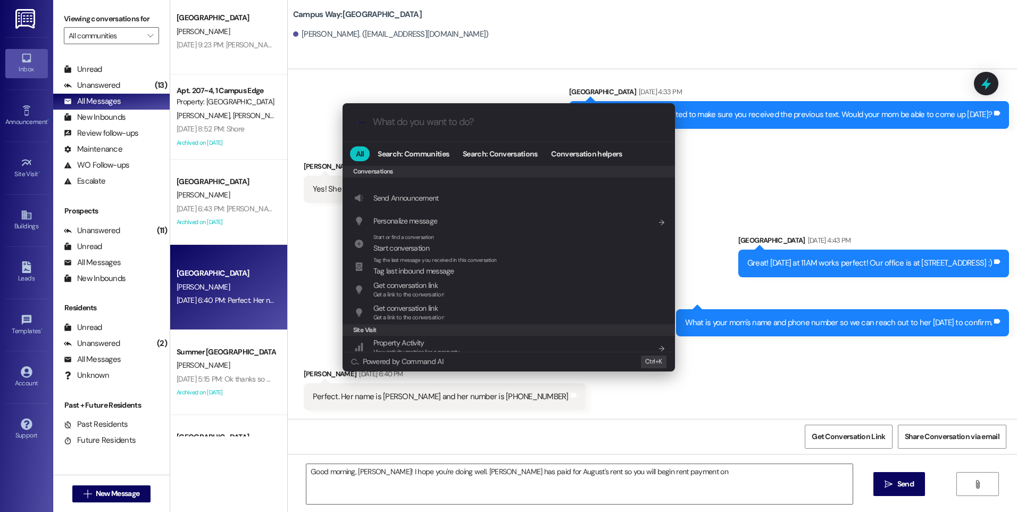
scroll to position [464, 0]
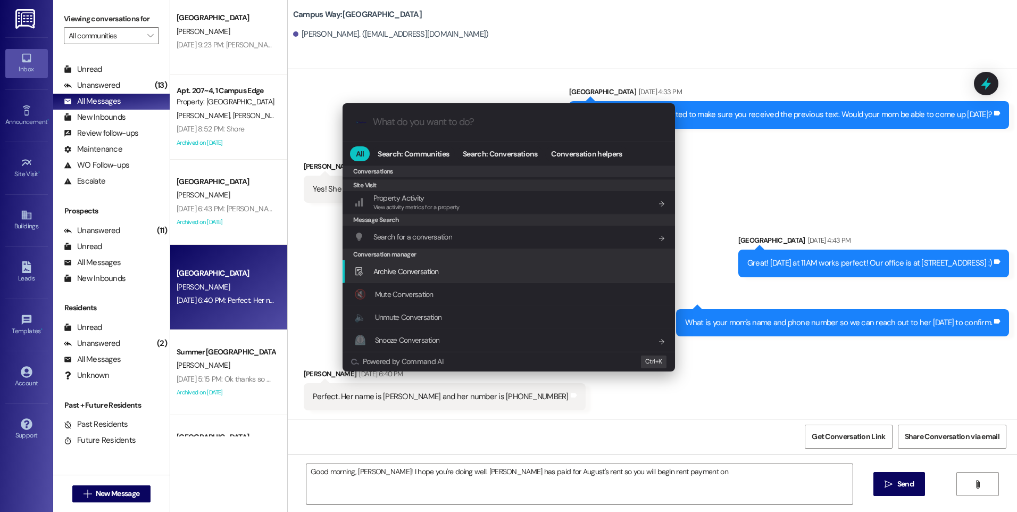
click at [419, 278] on div "Archive Conversation Add shortcut" at bounding box center [508, 271] width 332 height 23
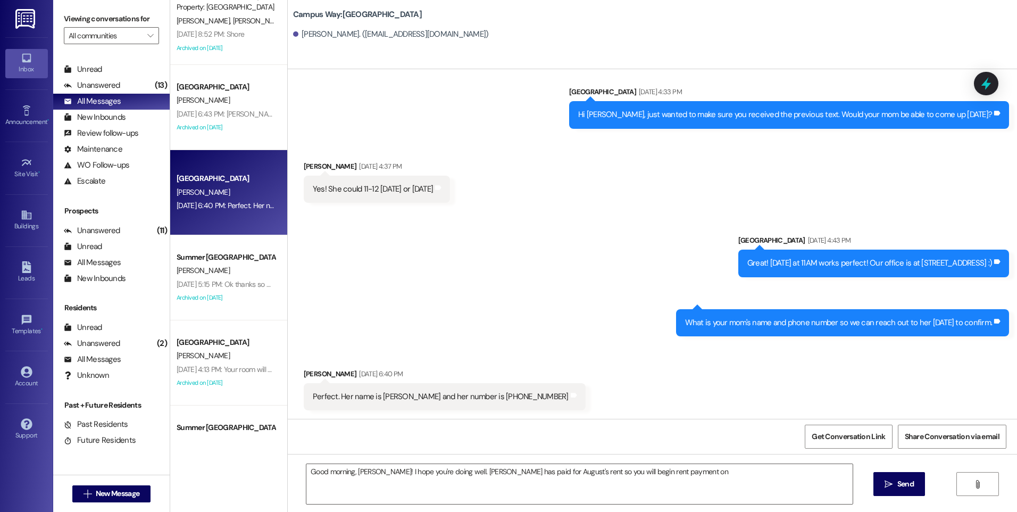
scroll to position [1053, 0]
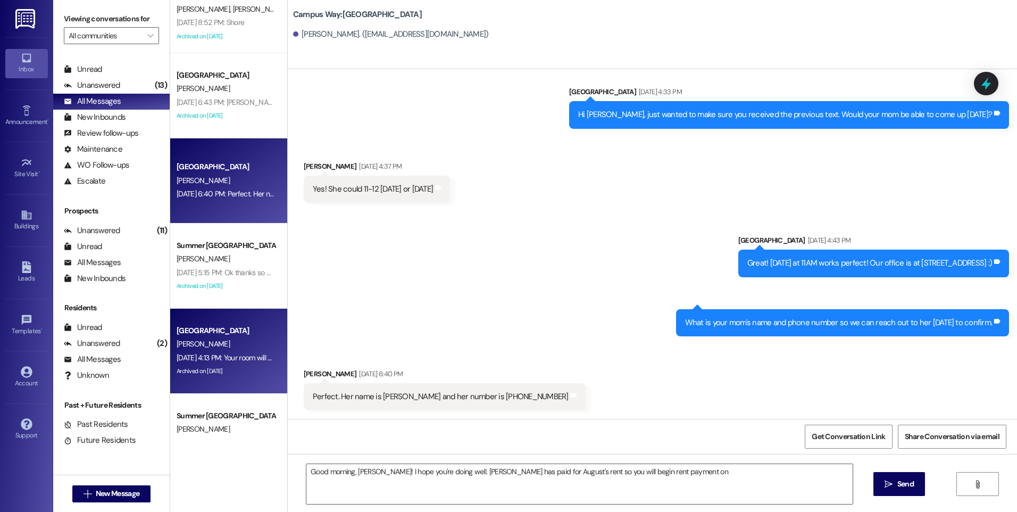
click at [213, 333] on div "[GEOGRAPHIC_DATA]" at bounding box center [226, 330] width 98 height 11
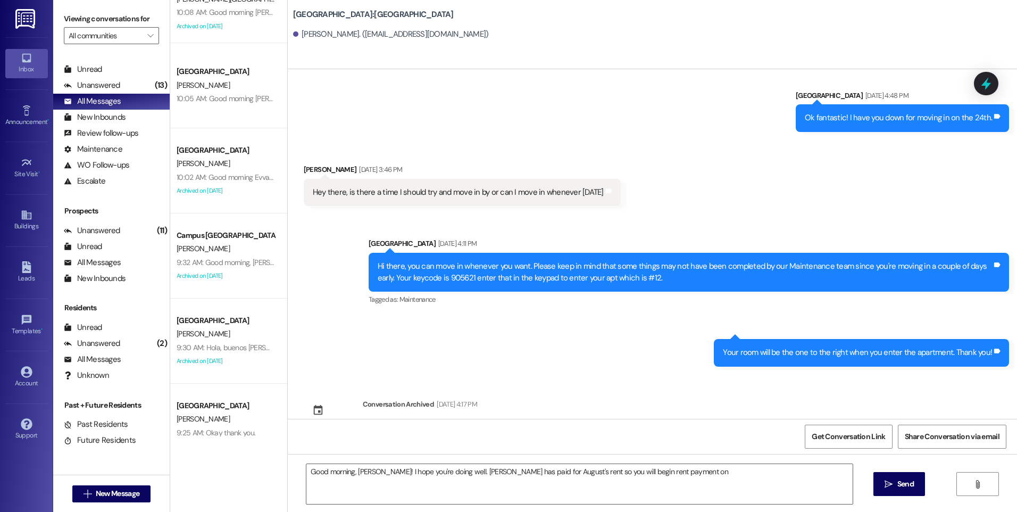
scroll to position [0, 0]
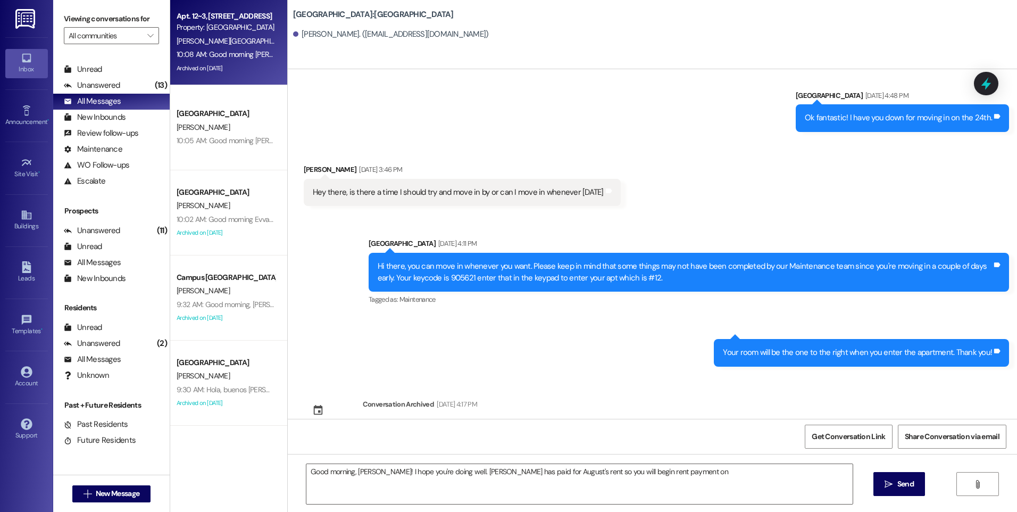
click at [224, 58] on div "10:08 AM: Good morning [PERSON_NAME]! I was just messaging [PERSON_NAME]! He ha…" at bounding box center [558, 54] width 763 height 10
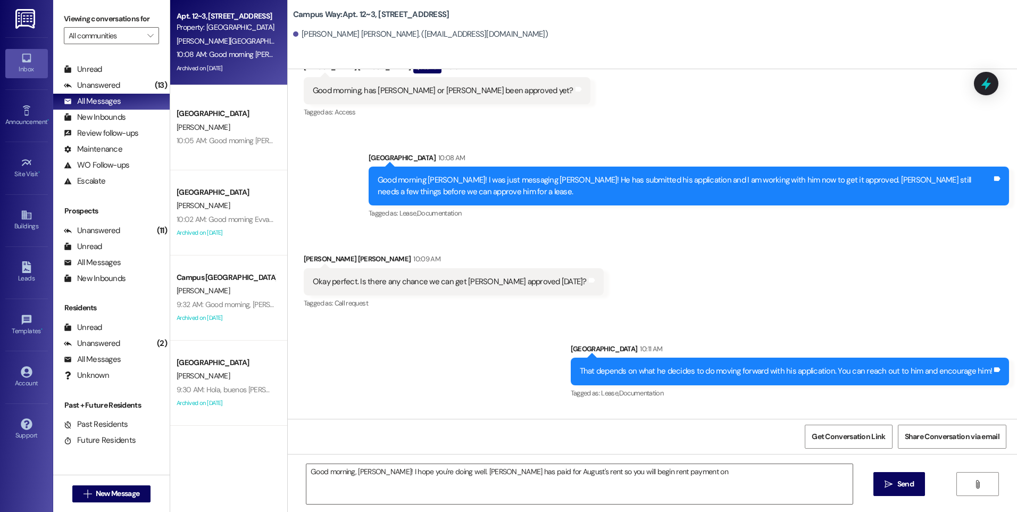
scroll to position [5509, 0]
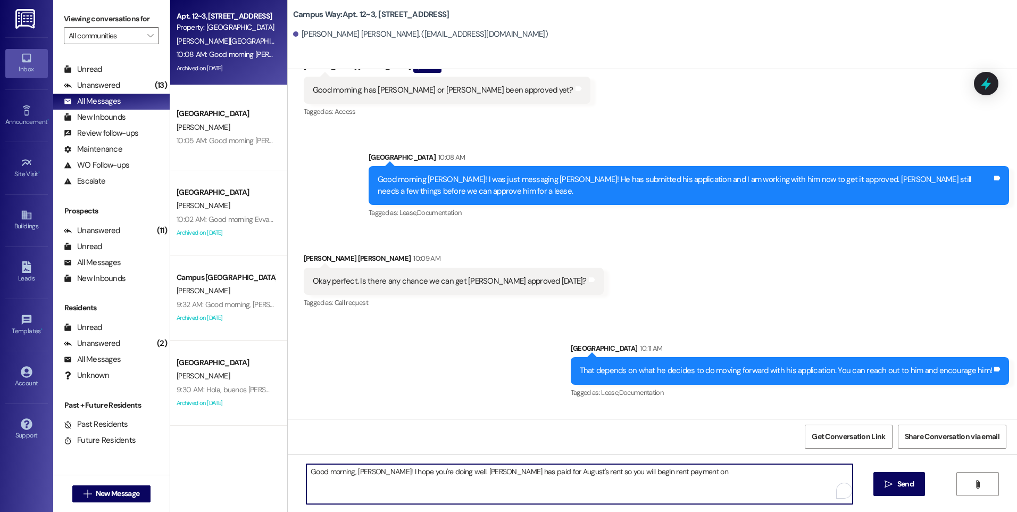
drag, startPoint x: 503, startPoint y: 508, endPoint x: 188, endPoint y: 533, distance: 315.8
click at [188, 511] on html "Inbox Go to Inbox Announcement • Send A Text Announcement Site Visit • Go to Si…" at bounding box center [508, 256] width 1017 height 512
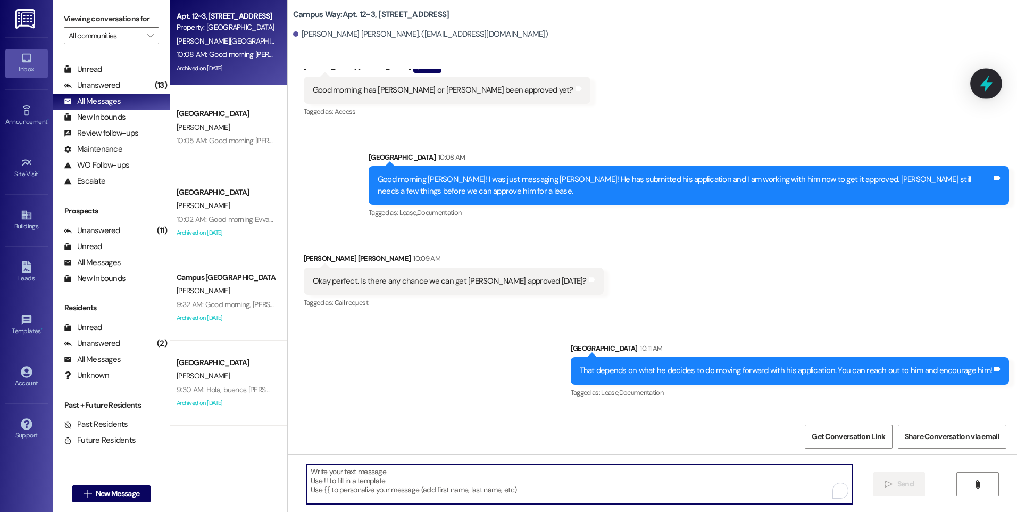
click at [982, 80] on icon at bounding box center [986, 83] width 18 height 18
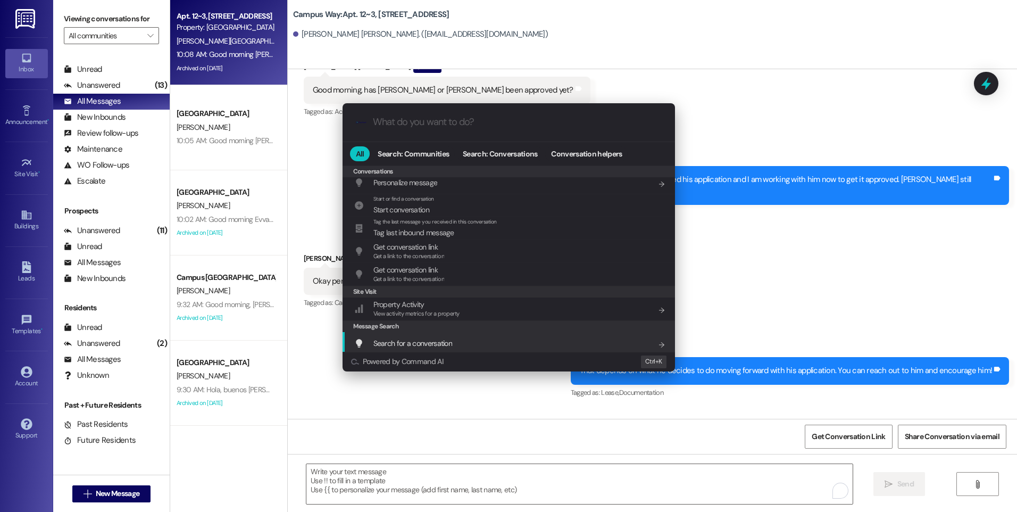
scroll to position [464, 0]
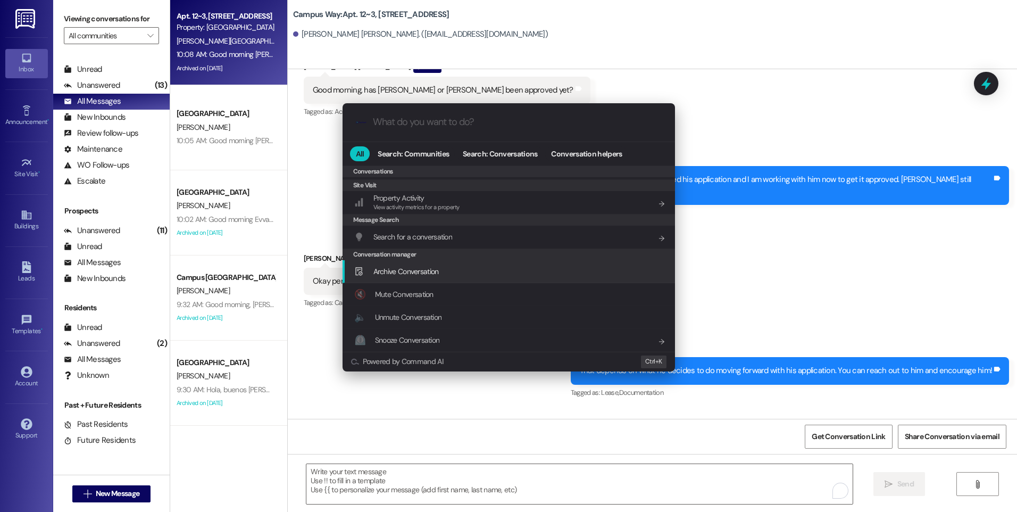
click at [409, 271] on span "Archive Conversation" at bounding box center [405, 271] width 65 height 10
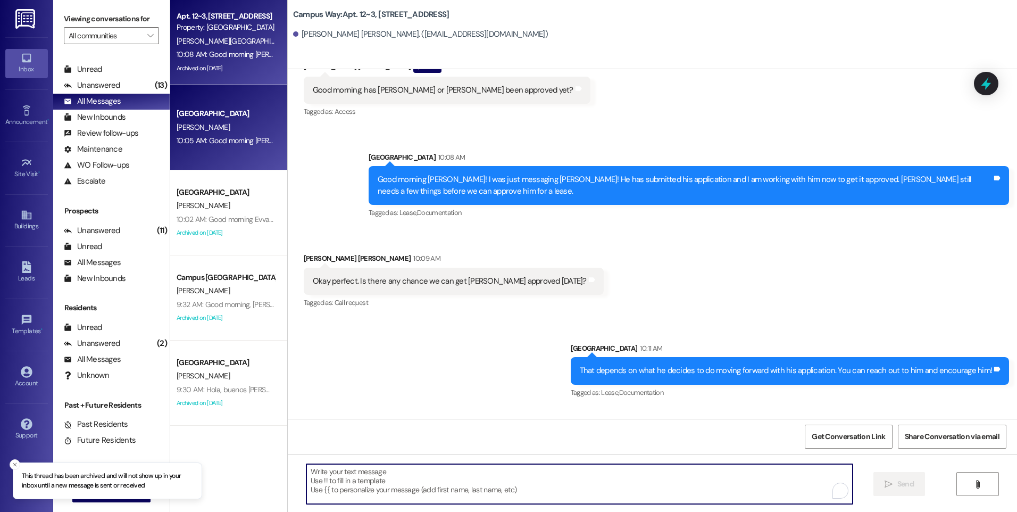
click at [250, 127] on div "[PERSON_NAME]" at bounding box center [225, 127] width 101 height 13
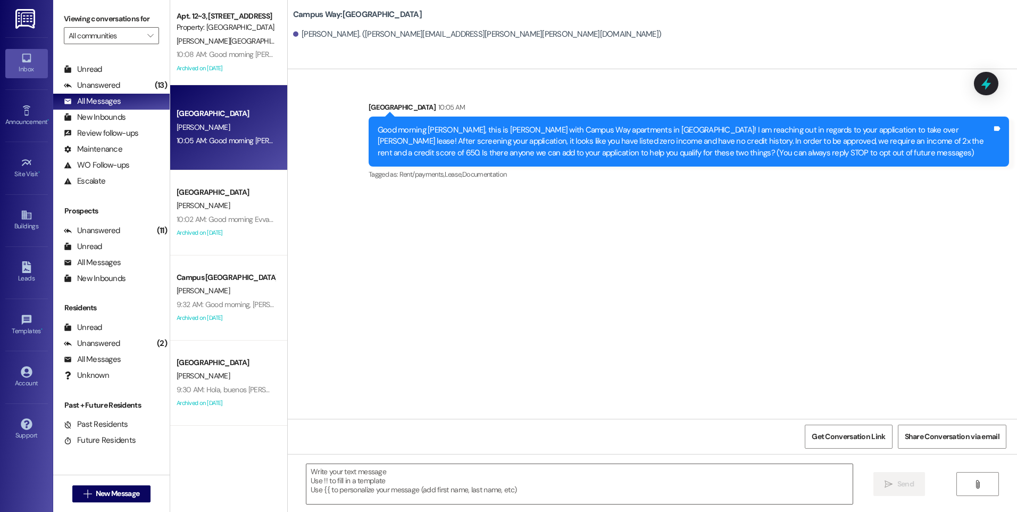
scroll to position [0, 0]
click at [978, 104] on div "[GEOGRAPHIC_DATA] 10:05 AM" at bounding box center [689, 109] width 640 height 15
click at [979, 78] on icon at bounding box center [986, 83] width 18 height 18
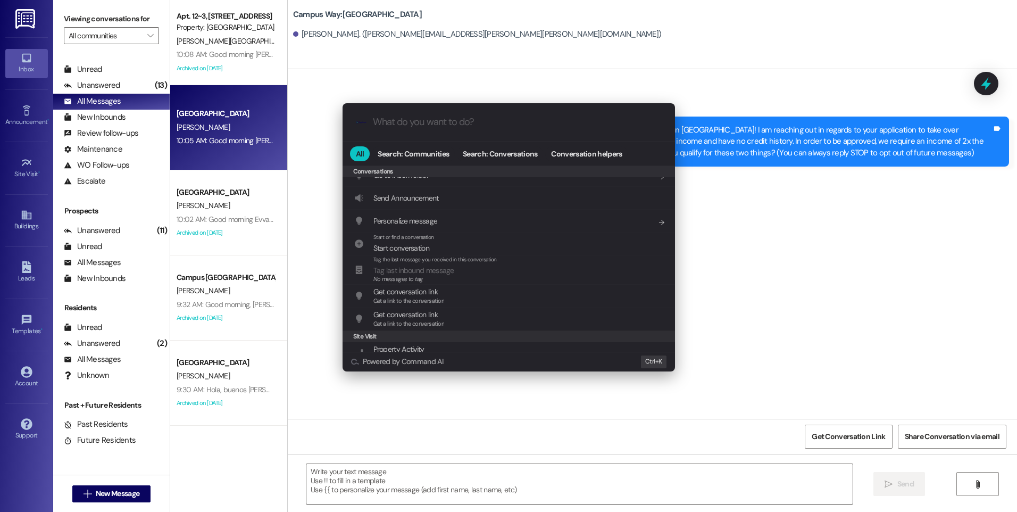
scroll to position [470, 0]
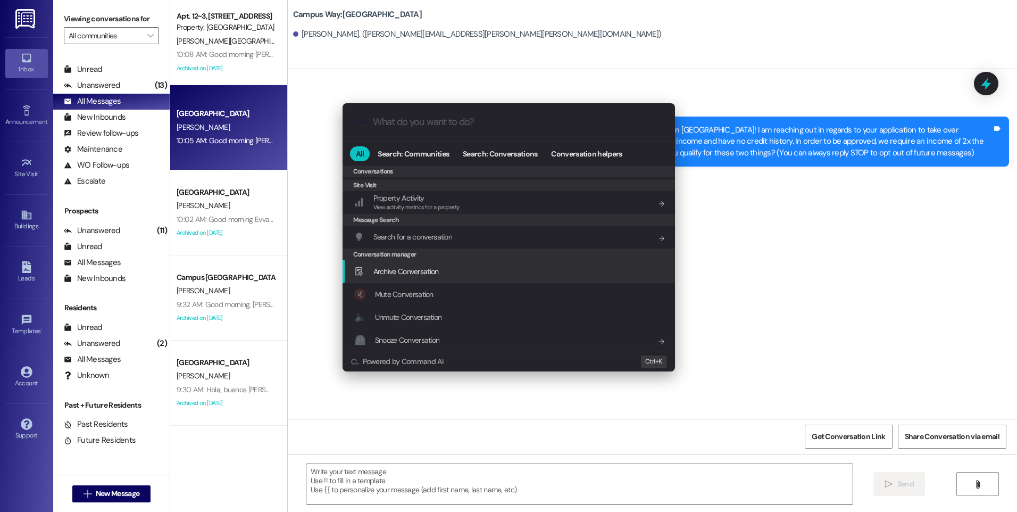
click at [445, 278] on div "Archive Conversation Add shortcut" at bounding box center [508, 271] width 332 height 23
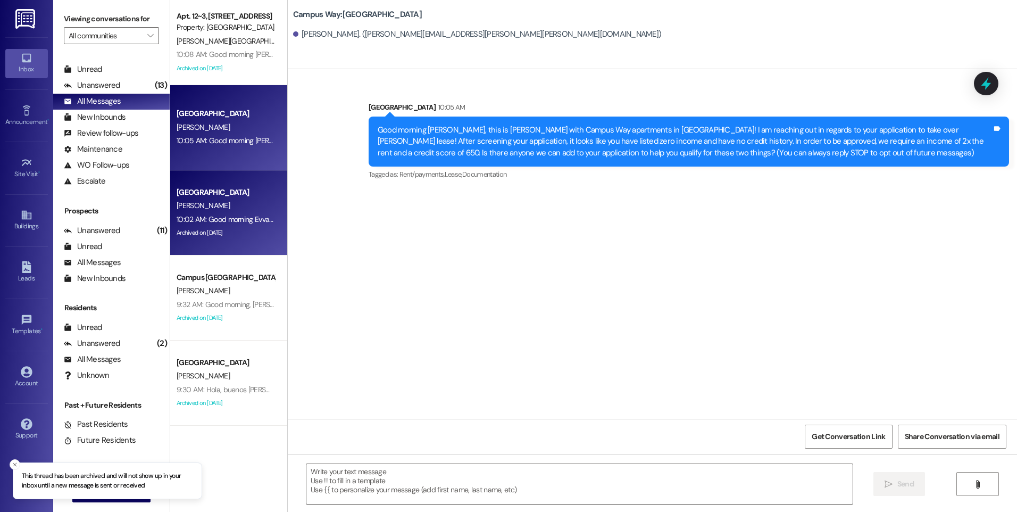
click at [213, 205] on div "[PERSON_NAME]" at bounding box center [225, 205] width 101 height 13
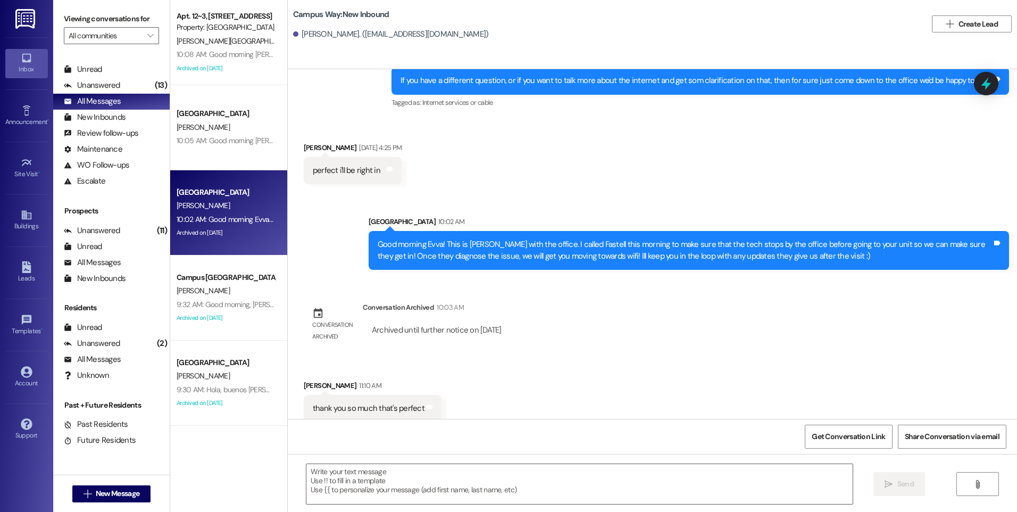
scroll to position [493, 0]
click at [992, 78] on icon at bounding box center [986, 83] width 18 height 18
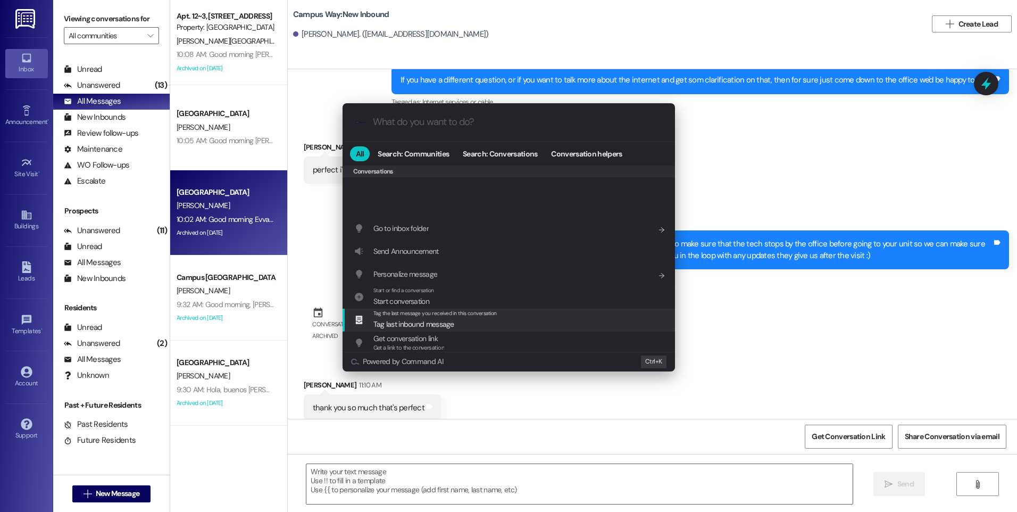
scroll to position [464, 0]
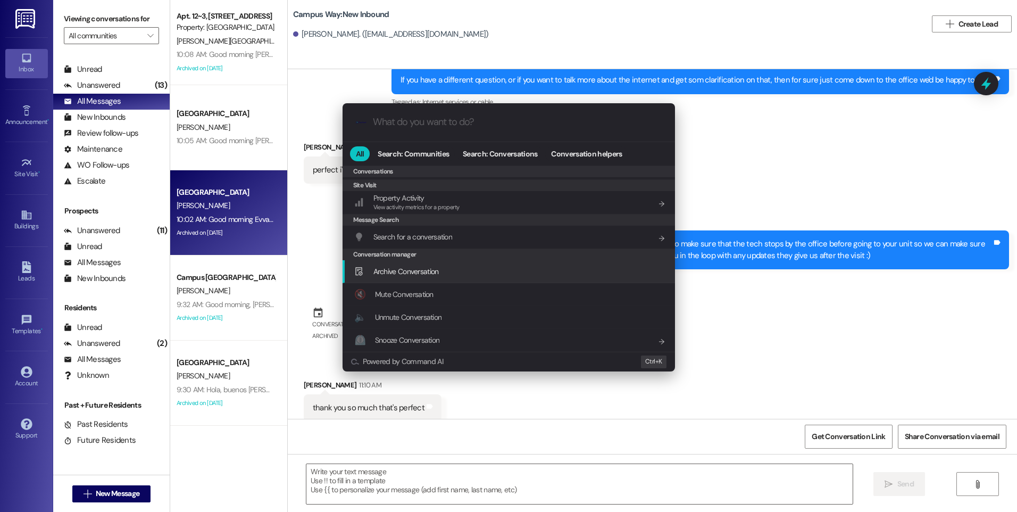
click at [434, 274] on span "Archive Conversation" at bounding box center [405, 271] width 65 height 10
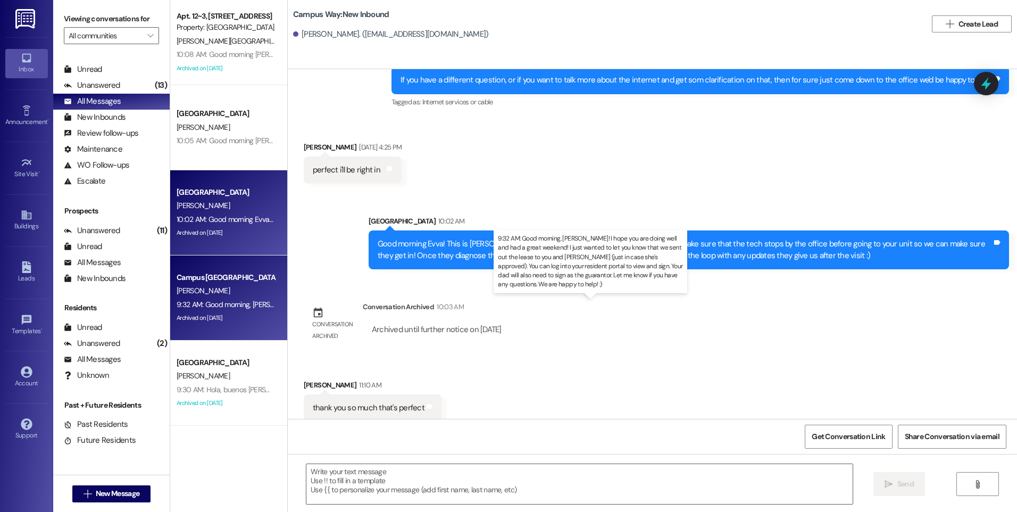
click at [236, 303] on div "9:32 AM: Good morning, [PERSON_NAME]! I hope you are doing well and had a great…" at bounding box center [754, 304] width 1155 height 10
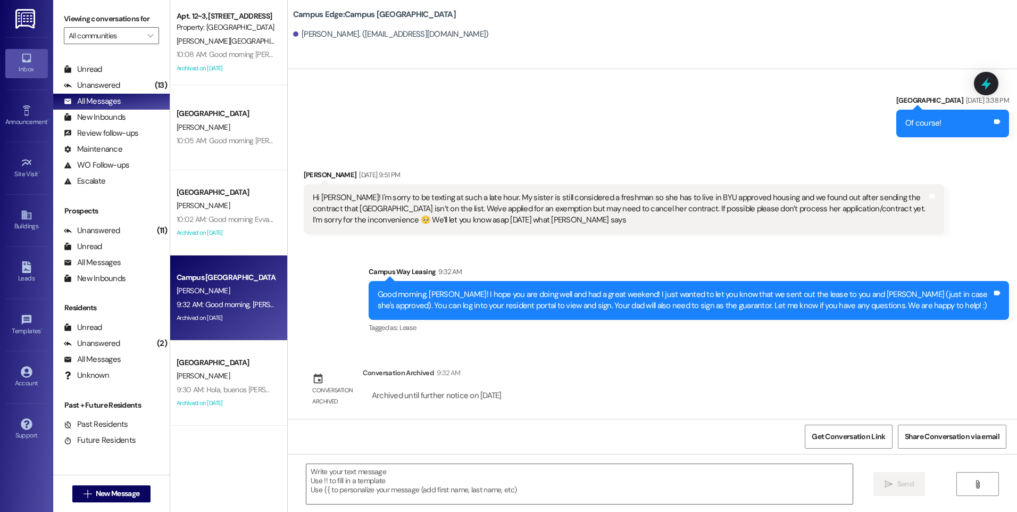
scroll to position [1434, 0]
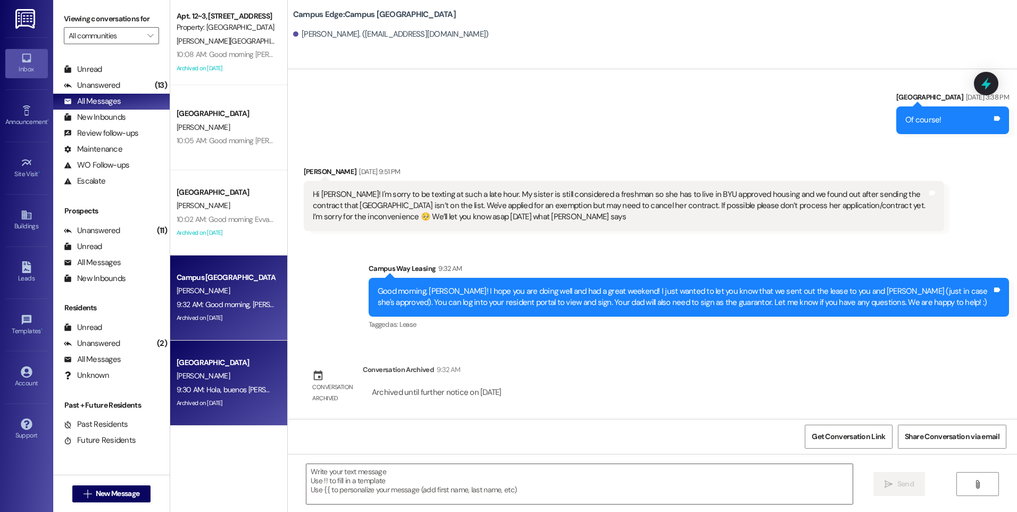
click at [213, 381] on div "[PERSON_NAME]" at bounding box center [225, 375] width 101 height 13
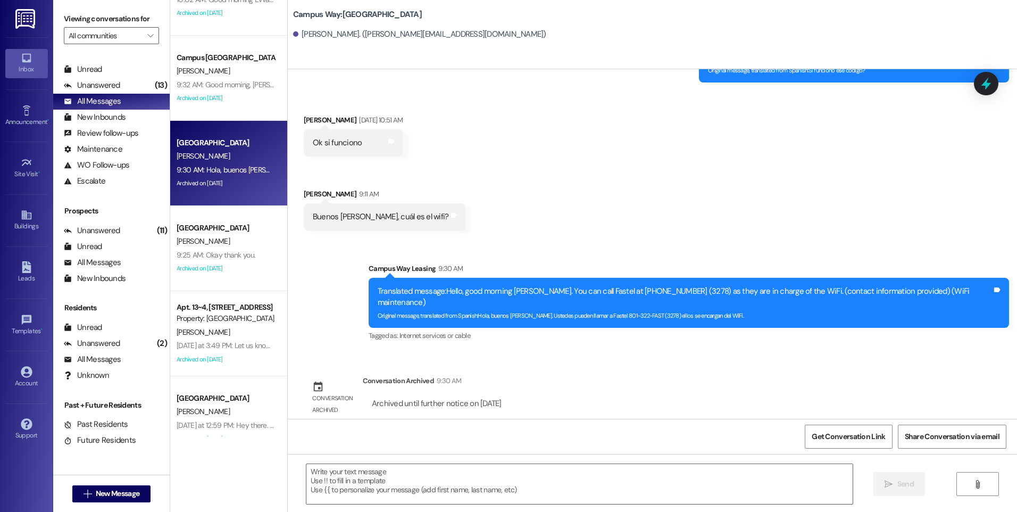
scroll to position [266, 0]
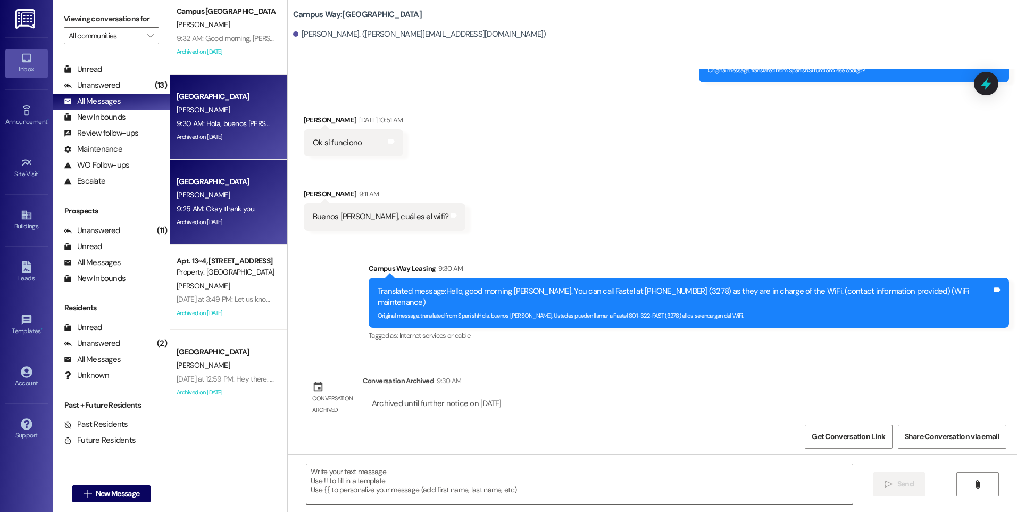
click at [229, 210] on div "9:25 AM: Okay thank you. 9:25 AM: Okay thank you." at bounding box center [216, 209] width 79 height 10
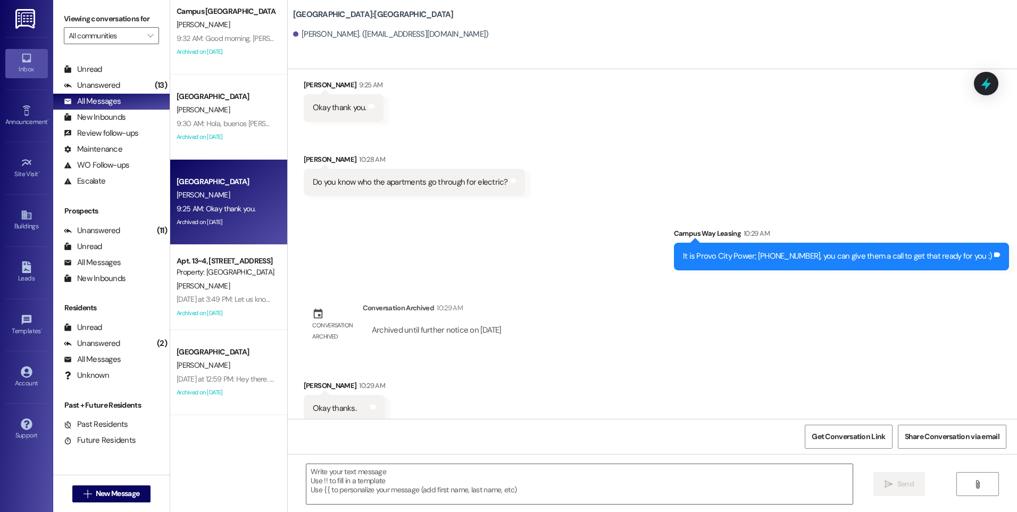
scroll to position [3393, 0]
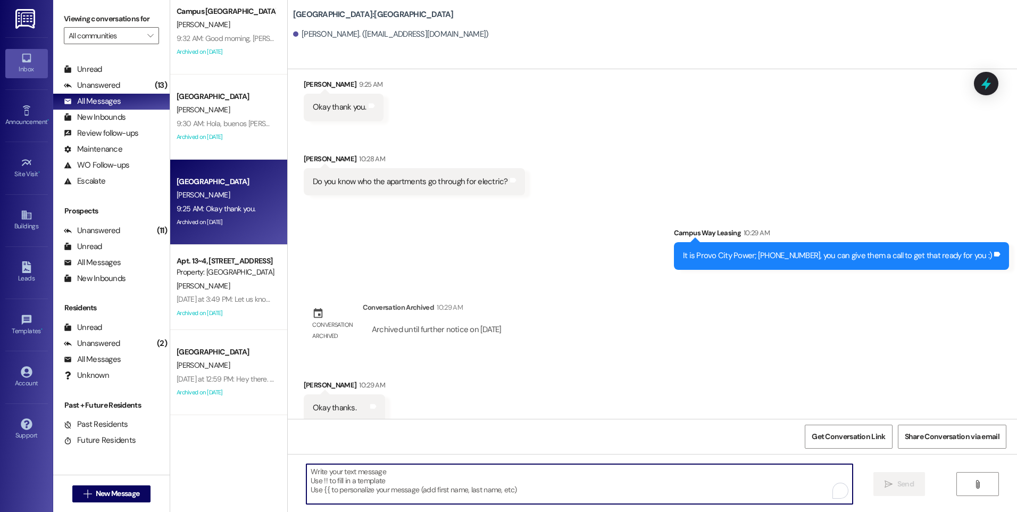
click at [452, 466] on textarea "To enrich screen reader interactions, please activate Accessibility in Grammarl…" at bounding box center [579, 484] width 546 height 40
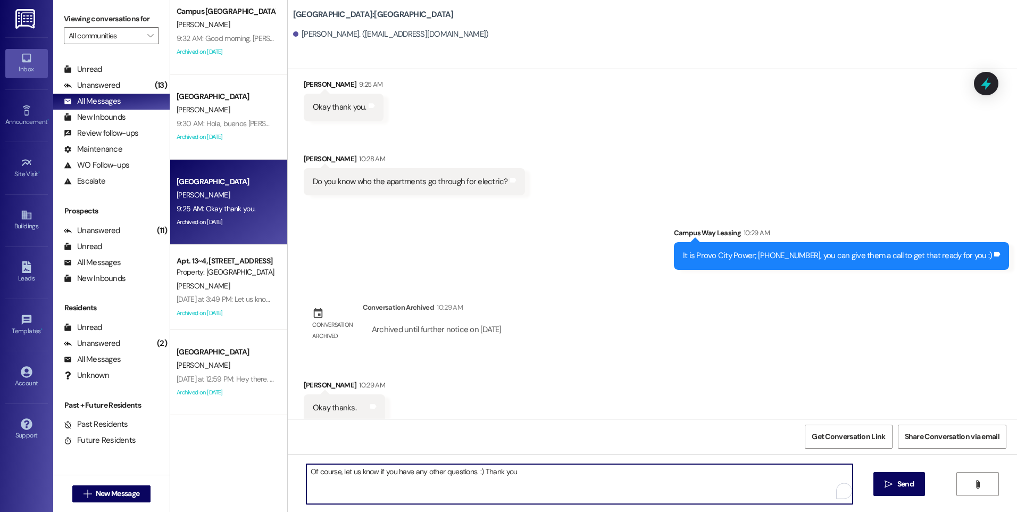
type textarea "Of course, let us know if you have any other questions. :) Thank you!"
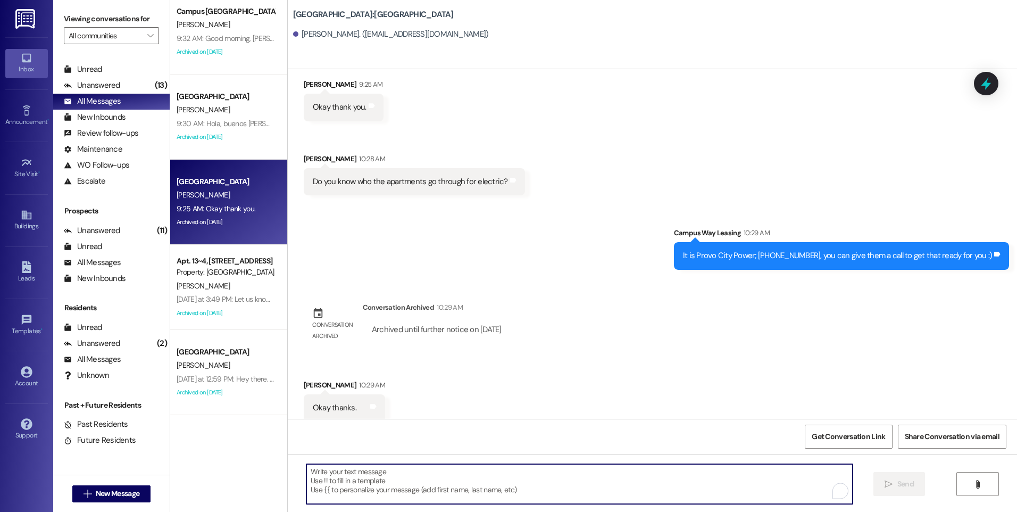
scroll to position [3392, 0]
click at [993, 81] on icon at bounding box center [986, 83] width 18 height 18
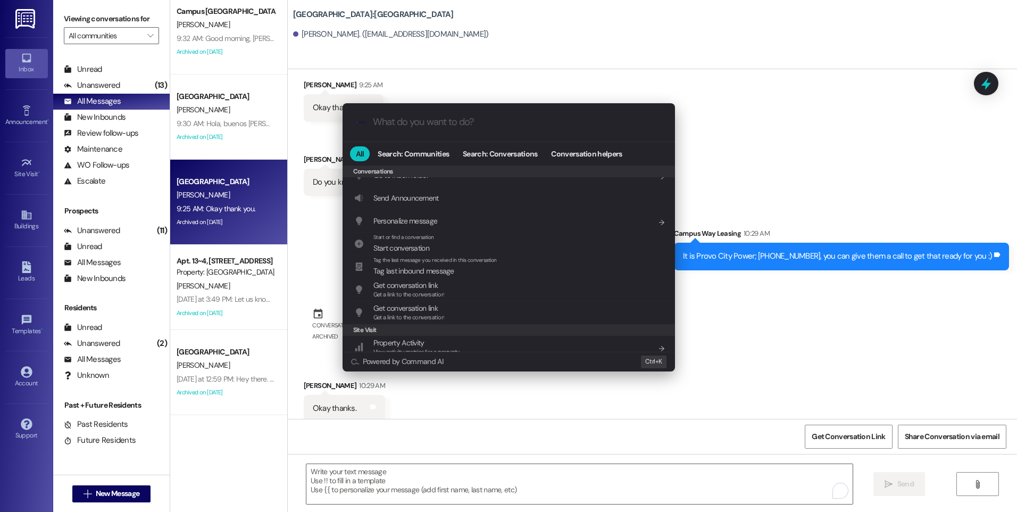
scroll to position [464, 0]
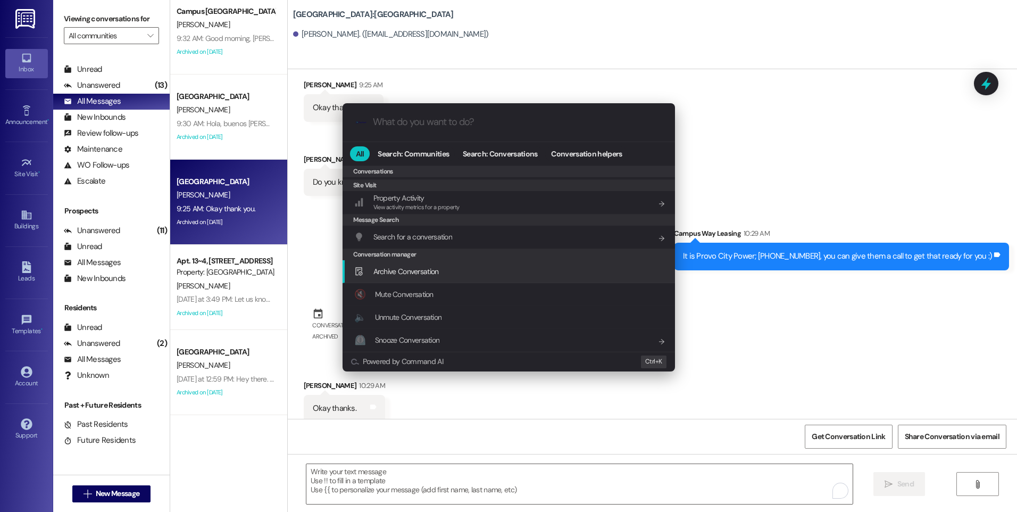
click at [404, 274] on span "Archive Conversation" at bounding box center [405, 271] width 65 height 10
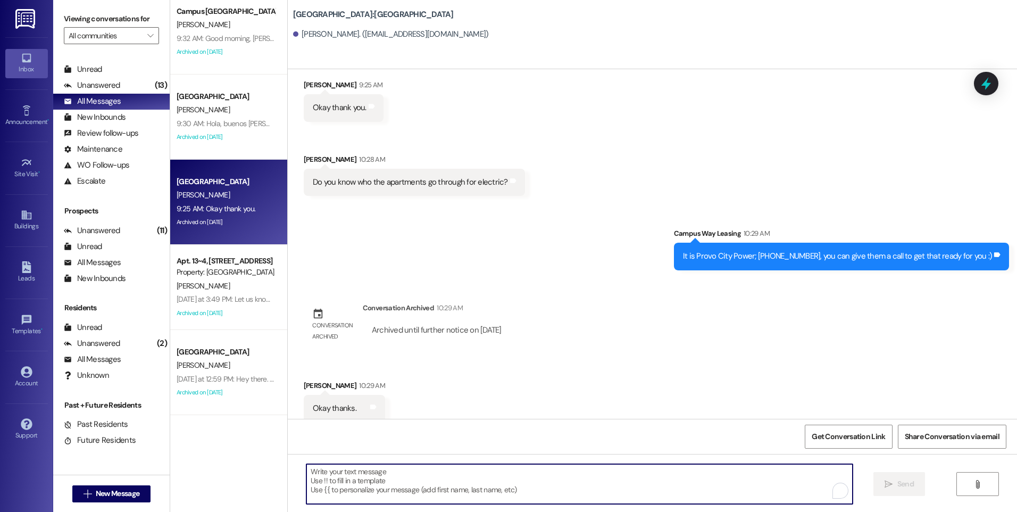
scroll to position [3467, 0]
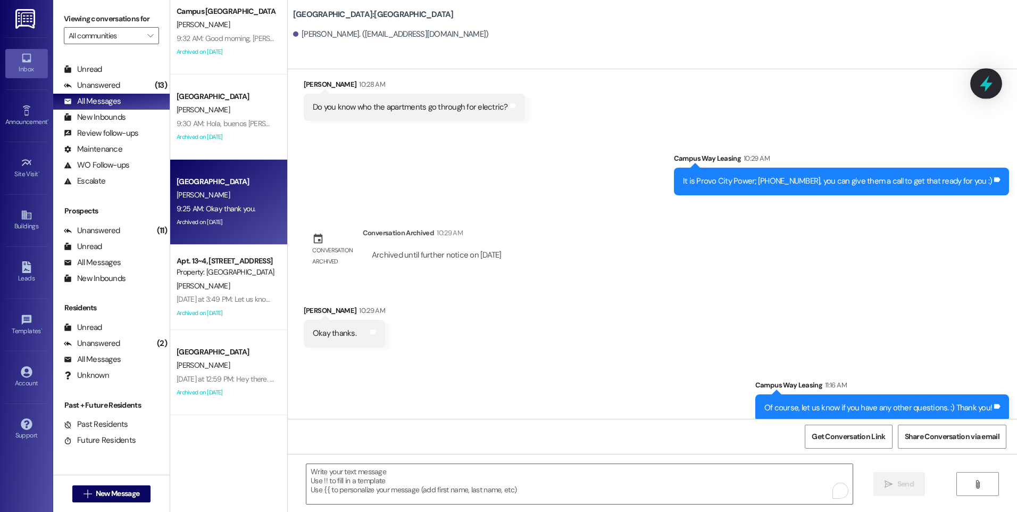
click at [989, 86] on icon at bounding box center [986, 84] width 13 height 16
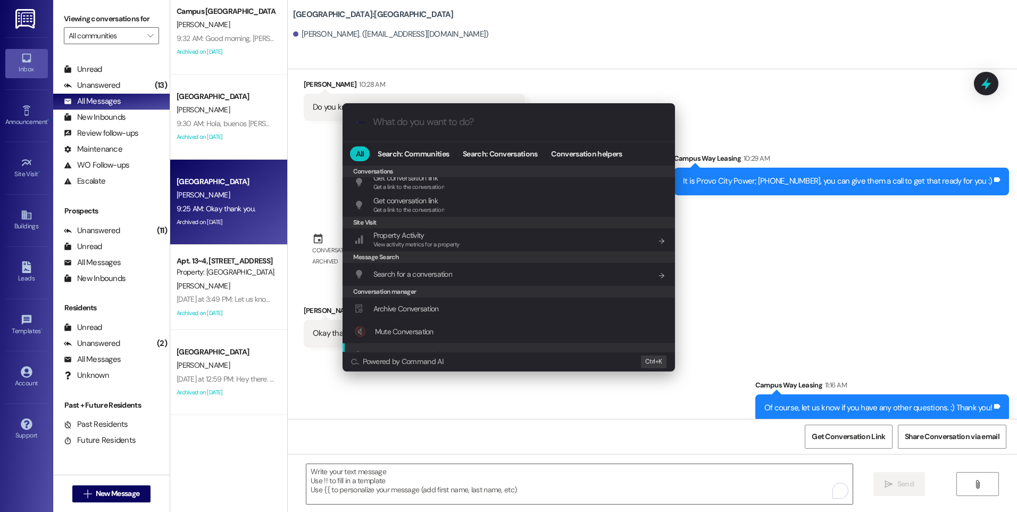
scroll to position [464, 0]
click at [407, 269] on span "Archive Conversation" at bounding box center [405, 271] width 65 height 10
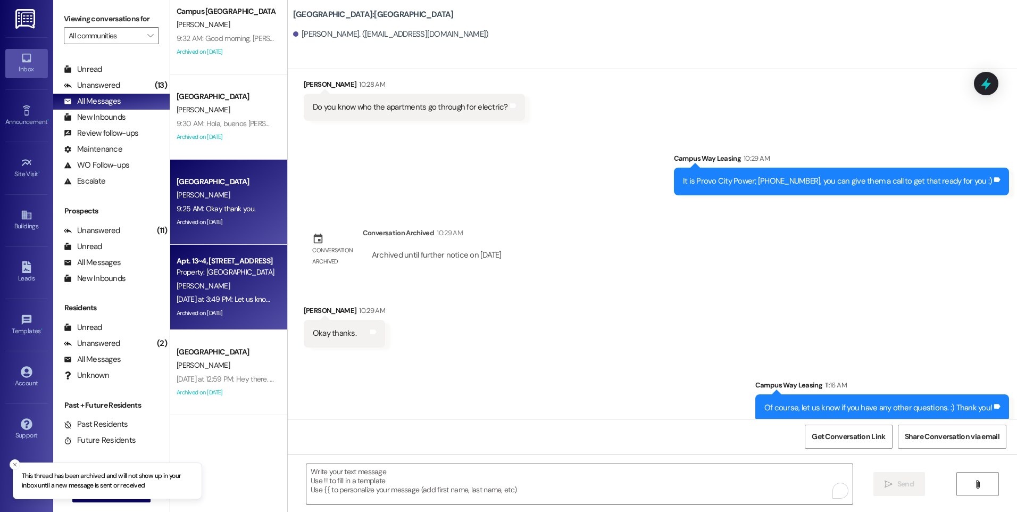
click at [217, 293] on div "[DATE] at 3:49 PM: Let us know, thanks so much! [DATE] at 3:49 PM: Let us know,…" at bounding box center [225, 298] width 101 height 13
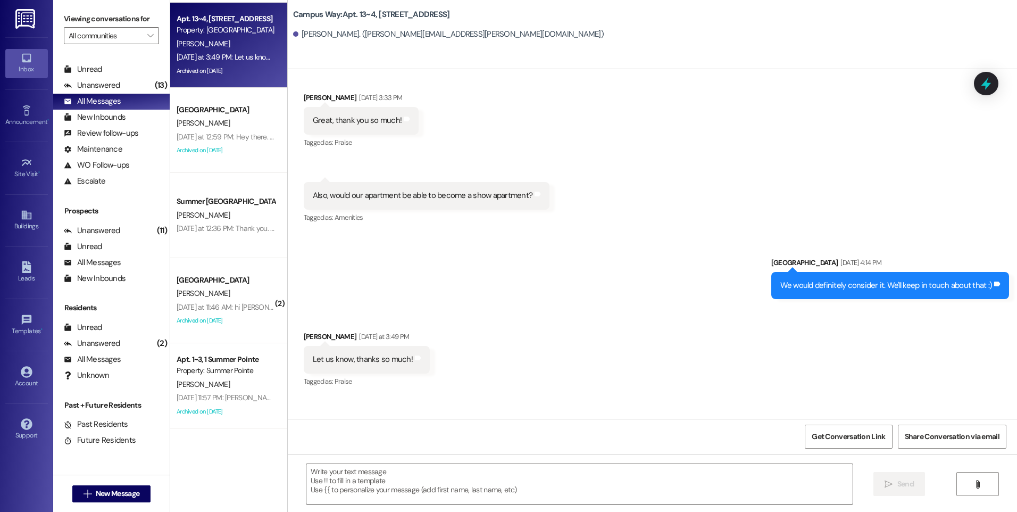
scroll to position [532, 0]
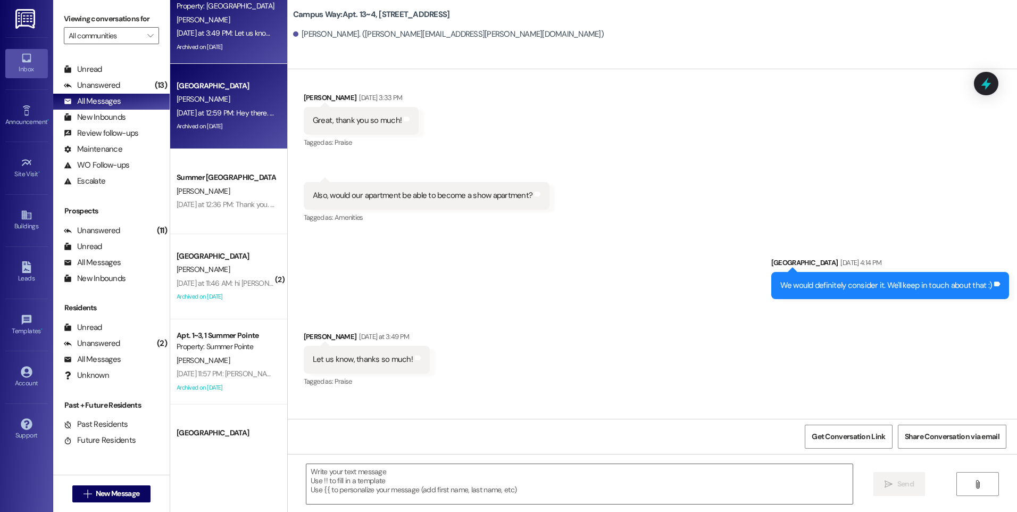
click at [221, 101] on div "[PERSON_NAME]" at bounding box center [225, 99] width 101 height 13
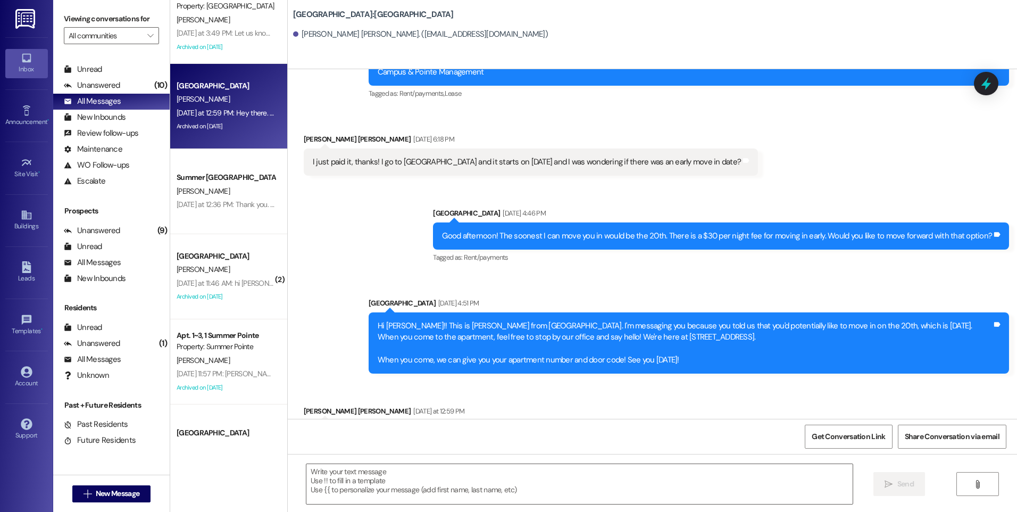
scroll to position [1231, 0]
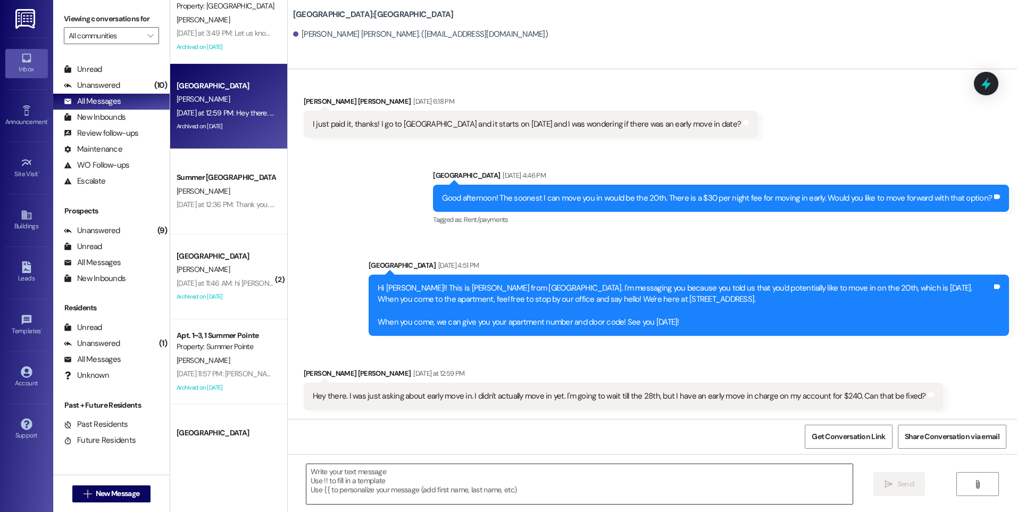
click at [524, 471] on textarea at bounding box center [579, 484] width 546 height 40
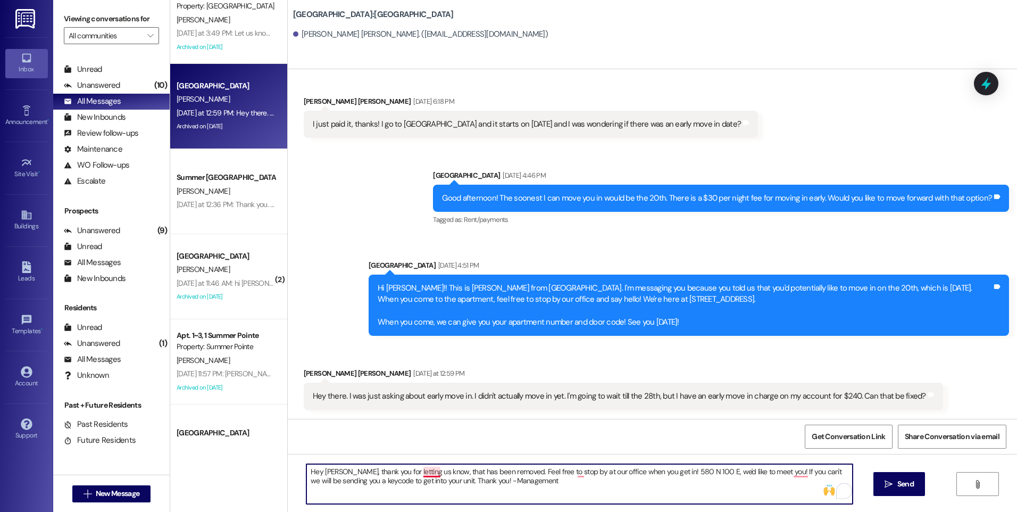
click at [432, 474] on textarea "Hey [PERSON_NAME], thank you for letting us know, that has been removed. Feel f…" at bounding box center [579, 484] width 546 height 40
click at [426, 470] on textarea "Hey [PERSON_NAME], thank you for letting us know,. That has been removed. Feel …" at bounding box center [579, 484] width 546 height 40
click at [439, 472] on textarea "Hey [PERSON_NAME], thank you for letting us know,. That has been removed. Feel …" at bounding box center [579, 484] width 546 height 40
click at [434, 475] on textarea "Hey [PERSON_NAME], thank you for letting us know,. That has been removed. Feel …" at bounding box center [579, 484] width 546 height 40
click at [534, 489] on textarea "Hey [PERSON_NAME], thank you for letting us know, that has been removed. Feel f…" at bounding box center [579, 484] width 546 height 40
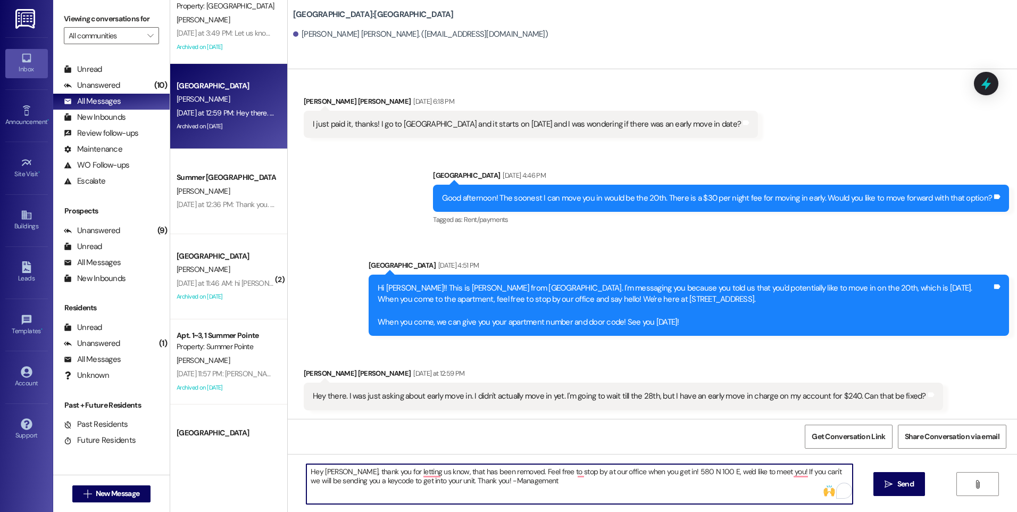
drag, startPoint x: 343, startPoint y: 471, endPoint x: 446, endPoint y: 469, distance: 103.2
click at [446, 469] on textarea "Hey [PERSON_NAME], thank you for letting us know, that has been removed. Feel f…" at bounding box center [579, 484] width 546 height 40
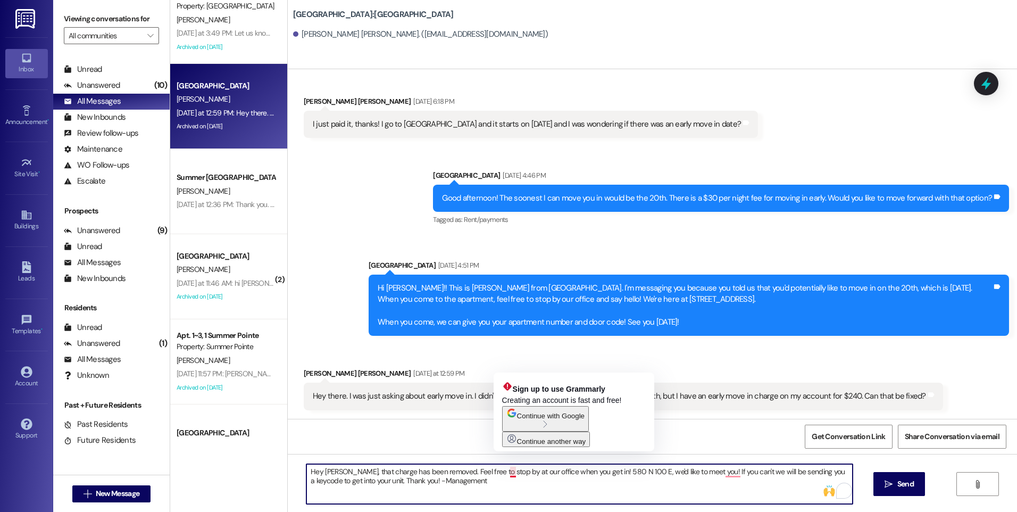
click at [503, 473] on textarea "Hey [PERSON_NAME], that charge has been removed. Feel free to stop by at our of…" at bounding box center [579, 484] width 546 height 40
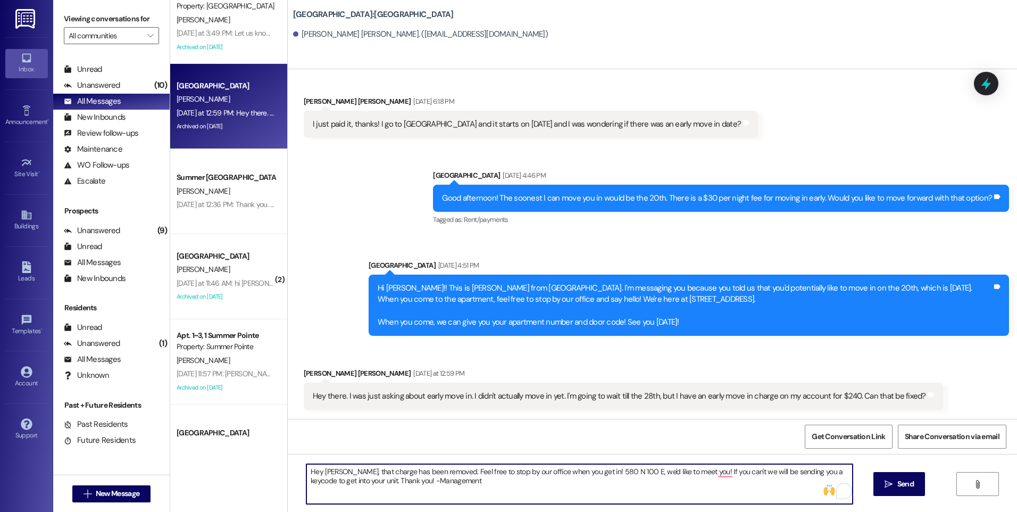
click at [509, 473] on textarea "Hey [PERSON_NAME], that charge has been removed. Feel free to stop by our offic…" at bounding box center [579, 484] width 546 height 40
type textarea "Hey [PERSON_NAME], that charge has been removed. Feel free to stop by our Campu…"
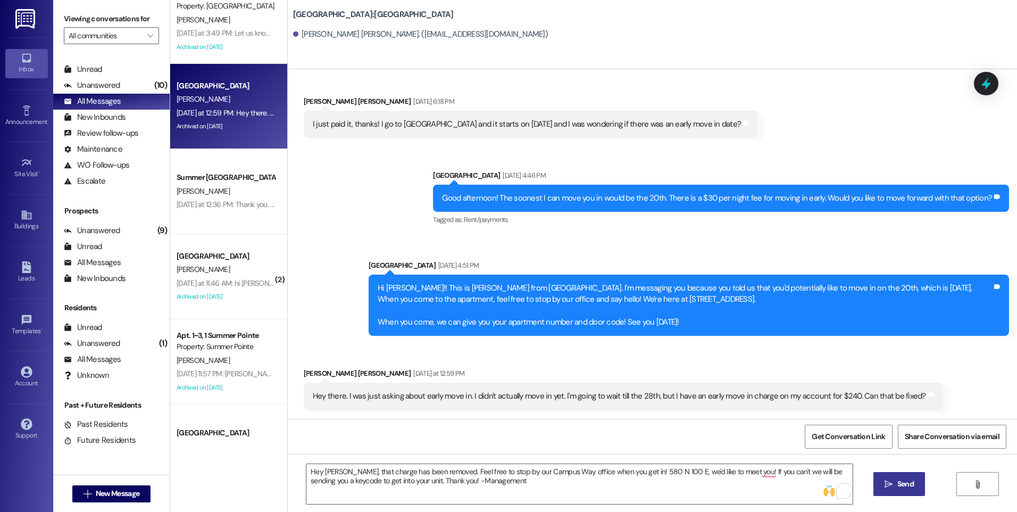
drag, startPoint x: 906, startPoint y: 480, endPoint x: 894, endPoint y: 475, distance: 12.9
click at [906, 480] on span "Send" at bounding box center [905, 483] width 16 height 11
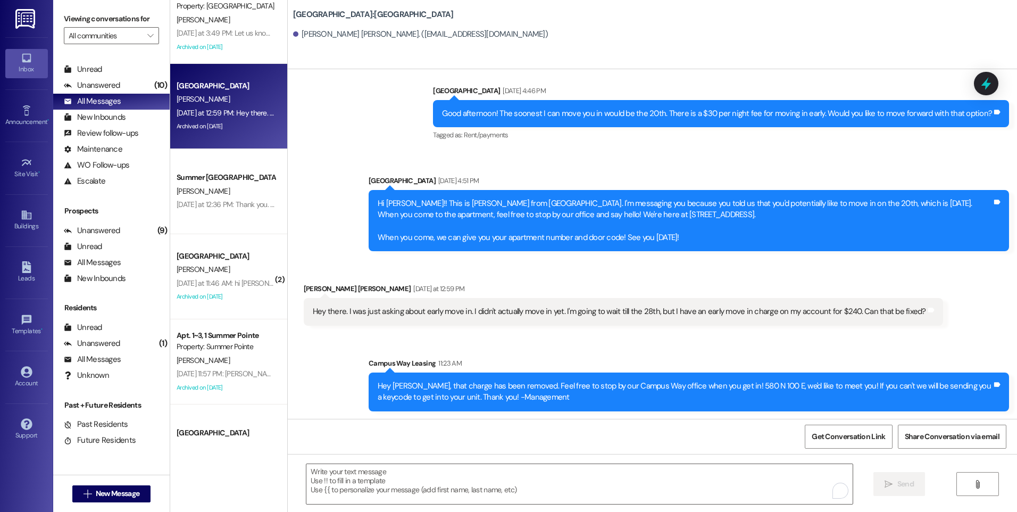
scroll to position [1316, 0]
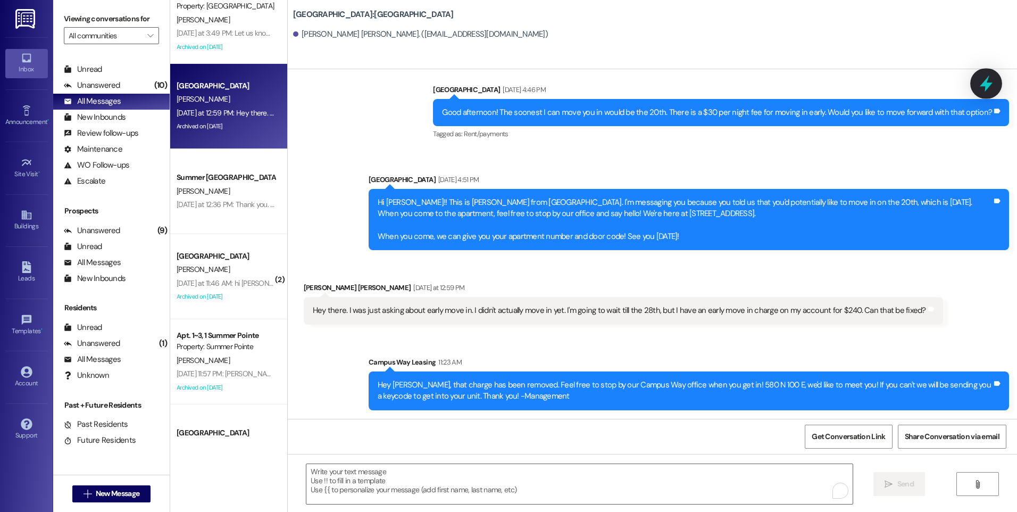
click at [985, 87] on icon at bounding box center [986, 84] width 13 height 16
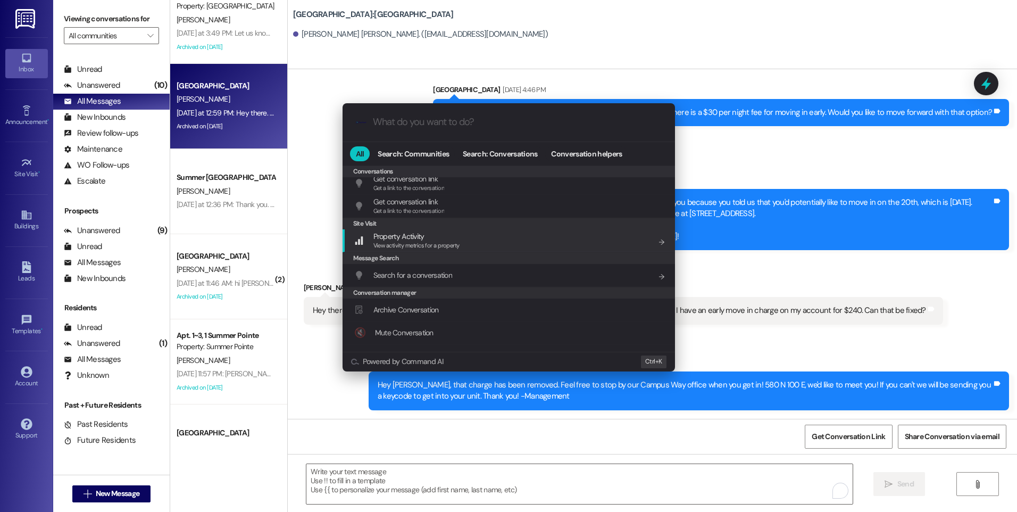
scroll to position [464, 0]
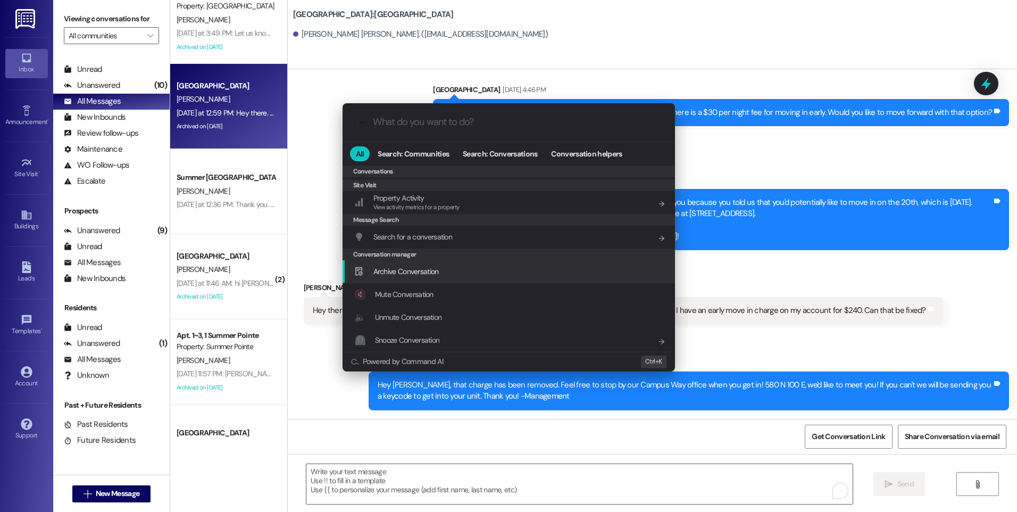
click at [392, 274] on span "Archive Conversation" at bounding box center [405, 271] width 65 height 10
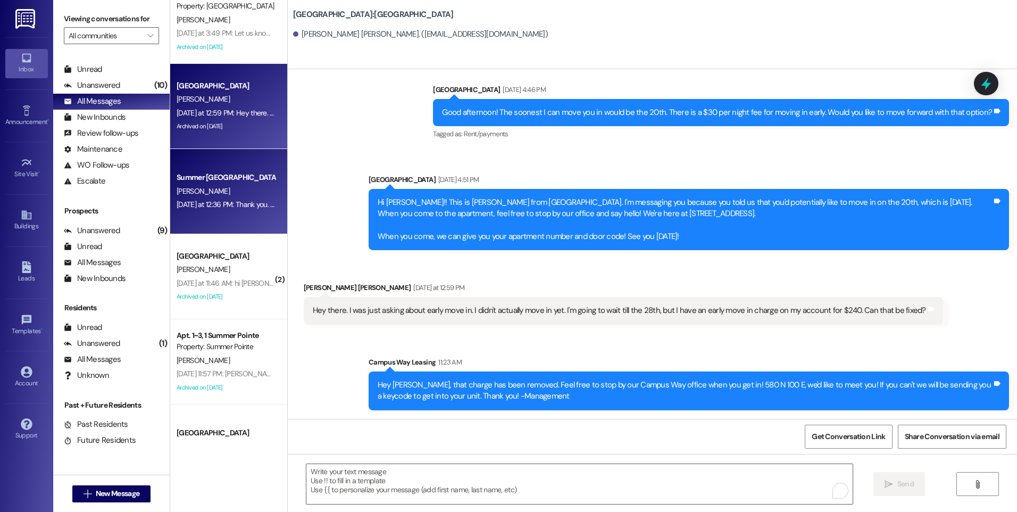
click at [227, 190] on div "[PERSON_NAME]" at bounding box center [225, 191] width 101 height 13
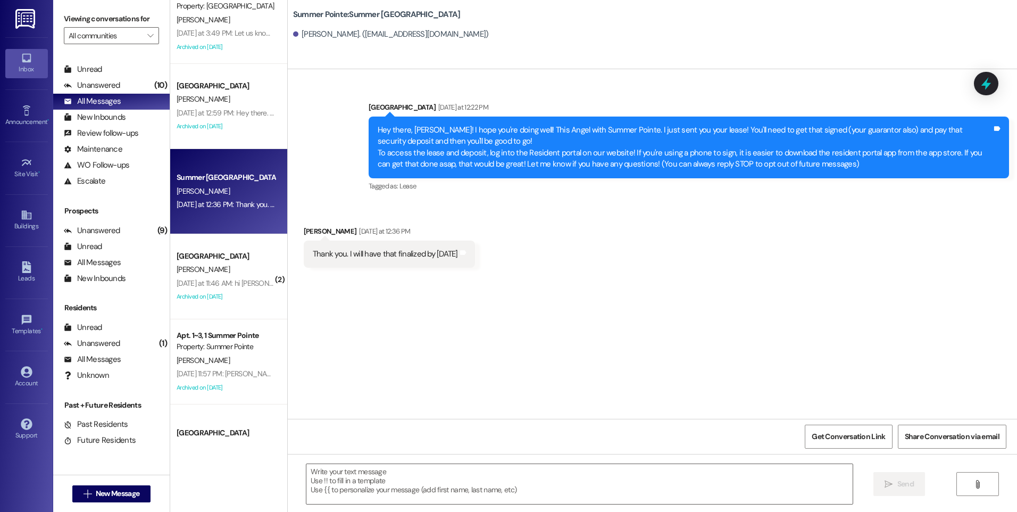
scroll to position [0, 0]
click at [988, 81] on icon at bounding box center [986, 83] width 18 height 18
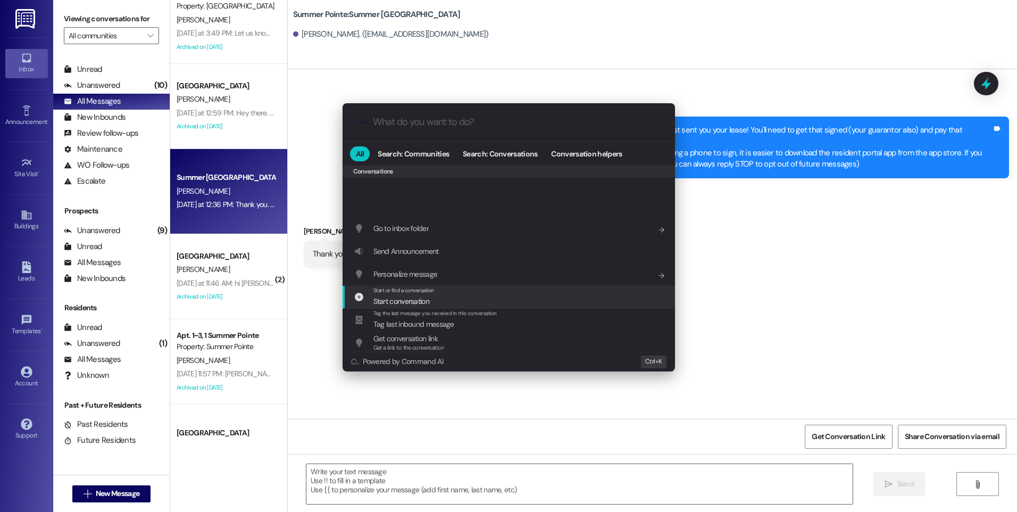
scroll to position [464, 0]
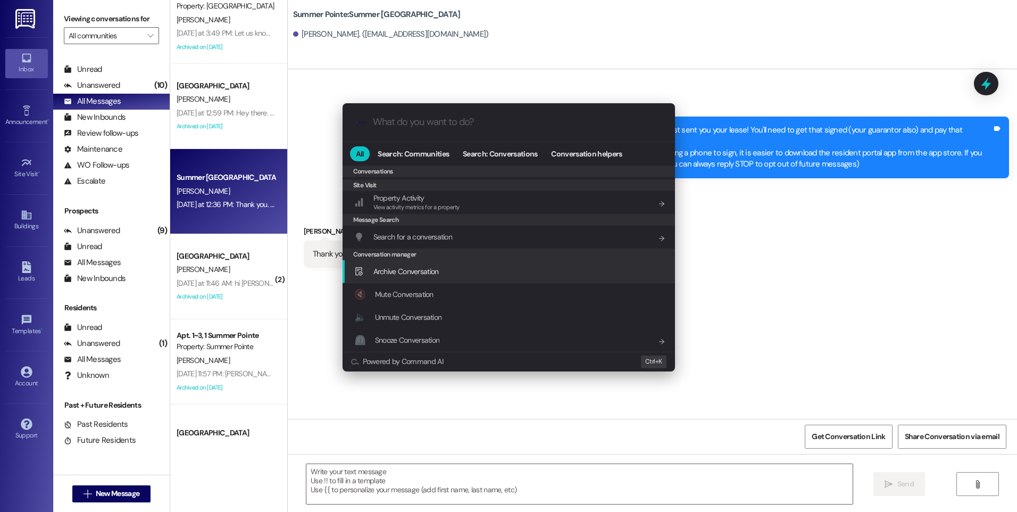
click at [412, 273] on span "Archive Conversation" at bounding box center [405, 271] width 65 height 10
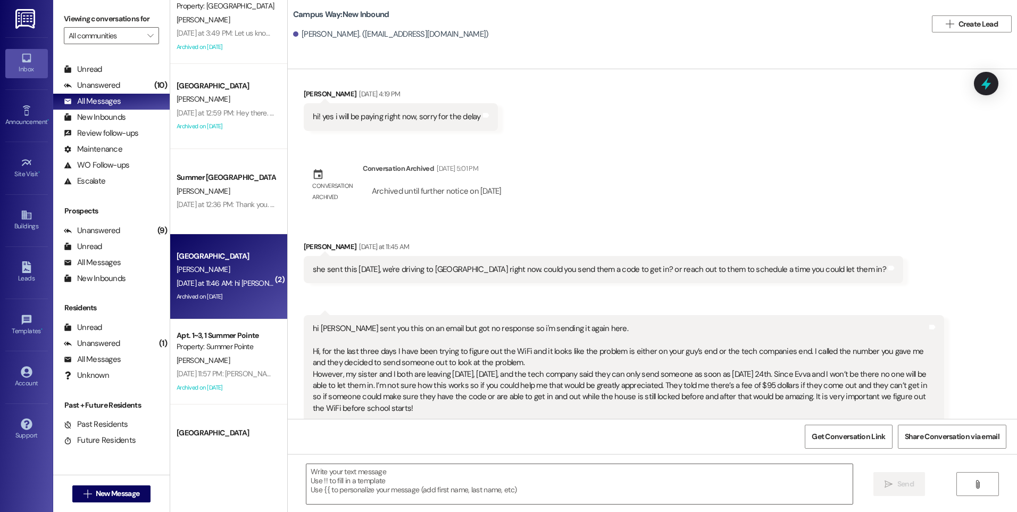
scroll to position [1336, 0]
click at [983, 86] on icon at bounding box center [986, 84] width 13 height 16
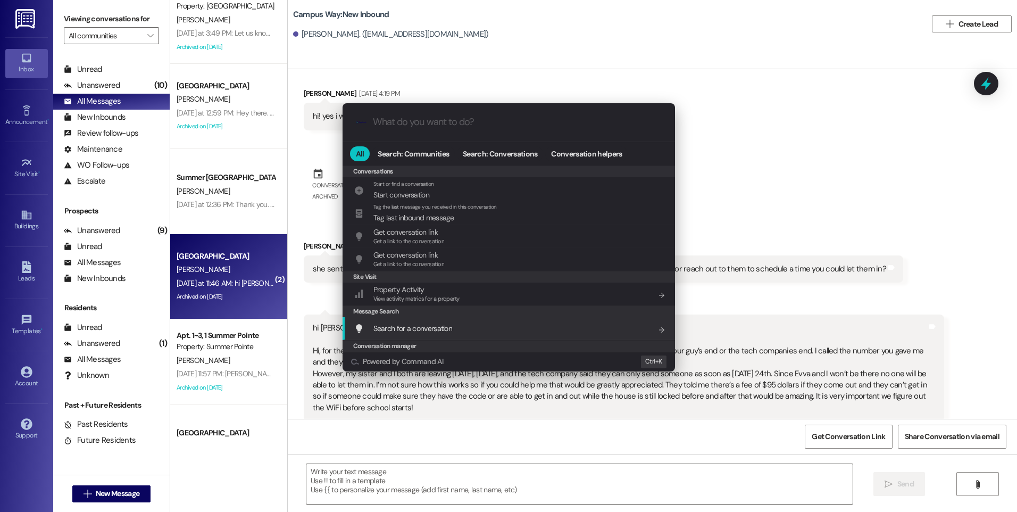
scroll to position [464, 0]
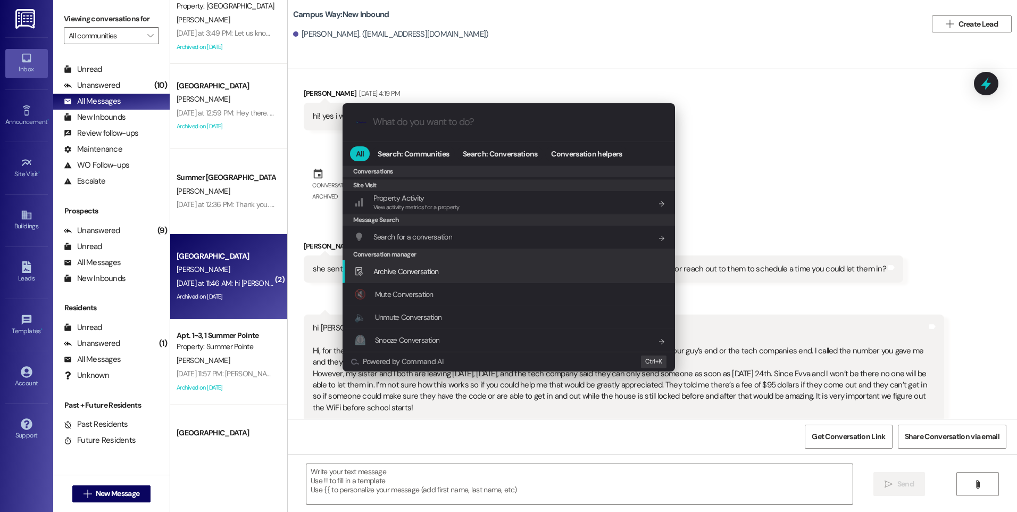
click at [399, 267] on span "Archive Conversation" at bounding box center [405, 271] width 65 height 10
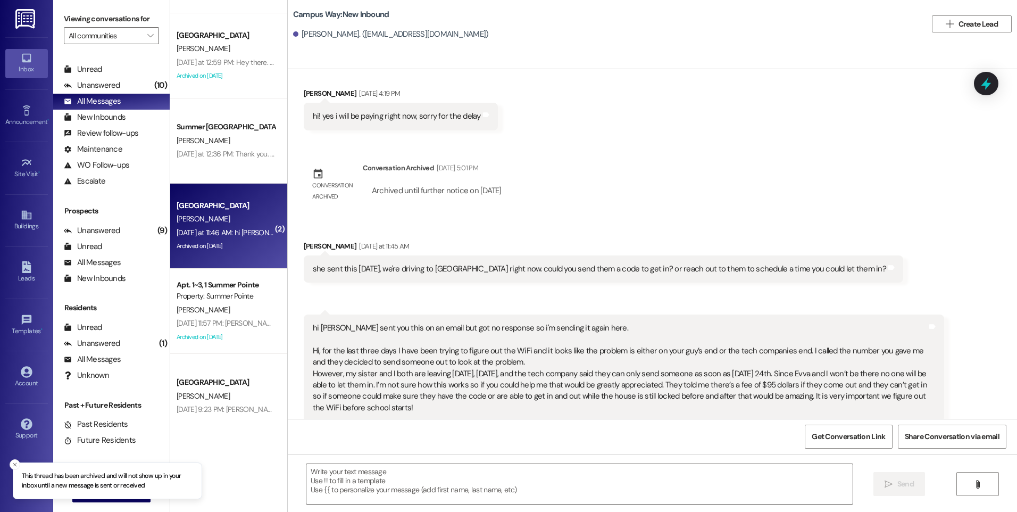
scroll to position [744, 0]
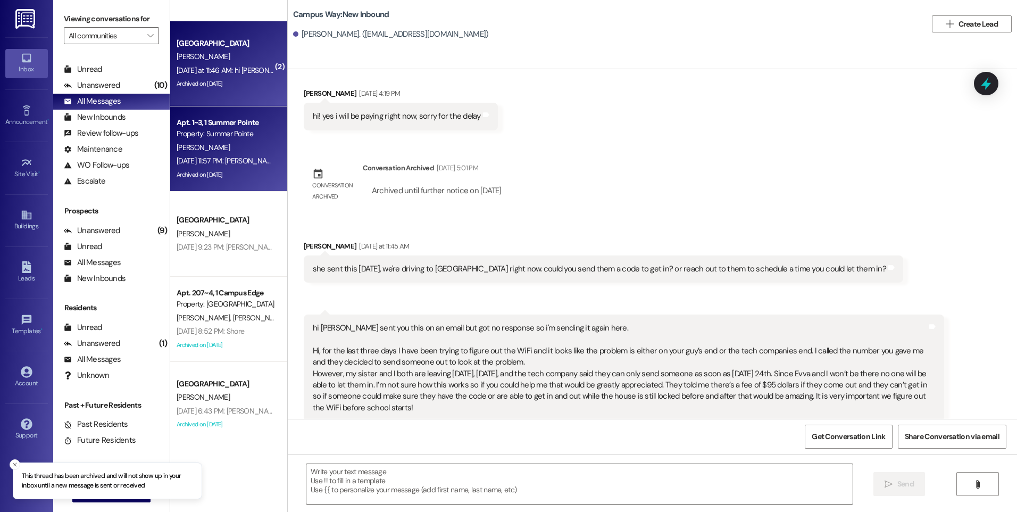
click at [242, 144] on div "[PERSON_NAME]" at bounding box center [225, 147] width 101 height 13
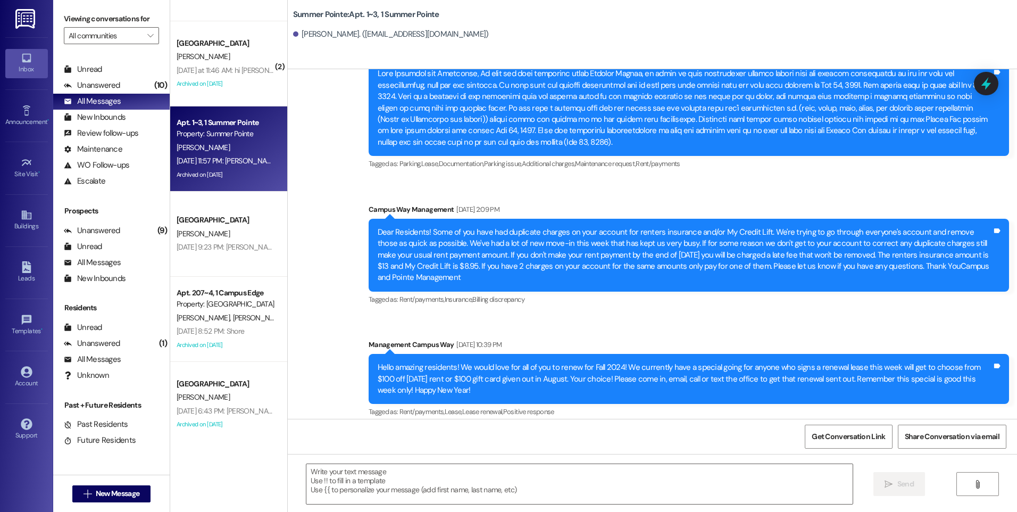
scroll to position [16437, 0]
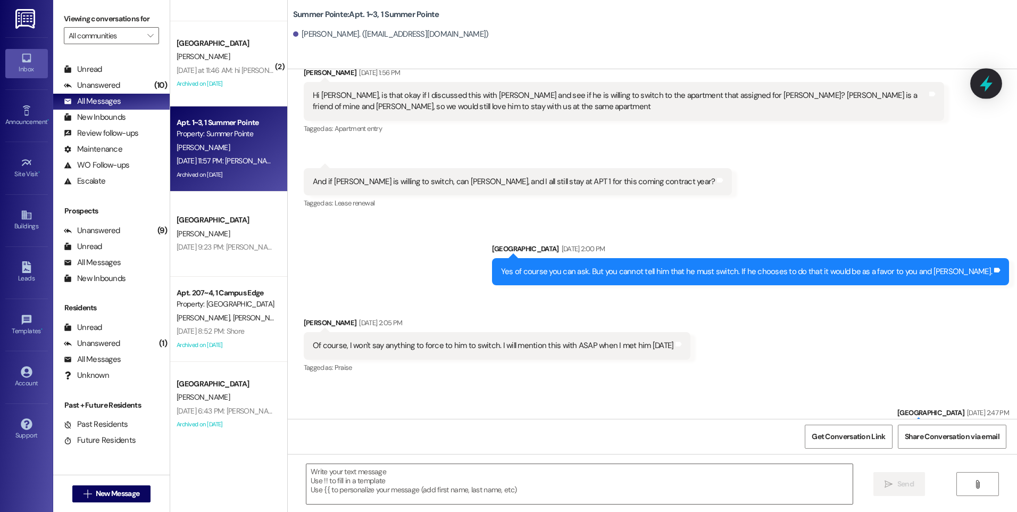
click at [985, 83] on icon at bounding box center [986, 84] width 13 height 16
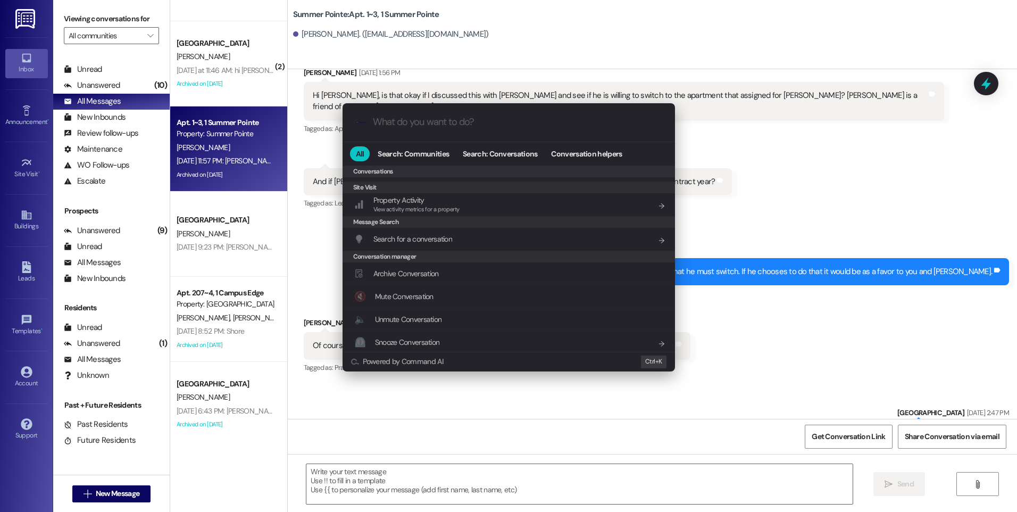
scroll to position [464, 0]
click at [421, 277] on span "Archive Conversation" at bounding box center [405, 271] width 65 height 12
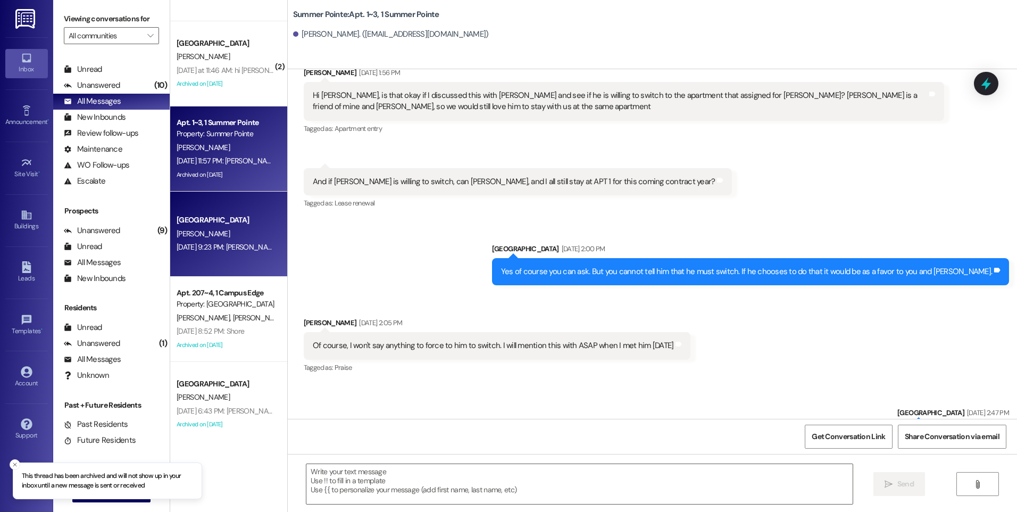
click at [249, 253] on div "[DATE] 9:23 PM: [PERSON_NAME] [DATE] 9:23 PM: [PERSON_NAME]" at bounding box center [225, 246] width 101 height 13
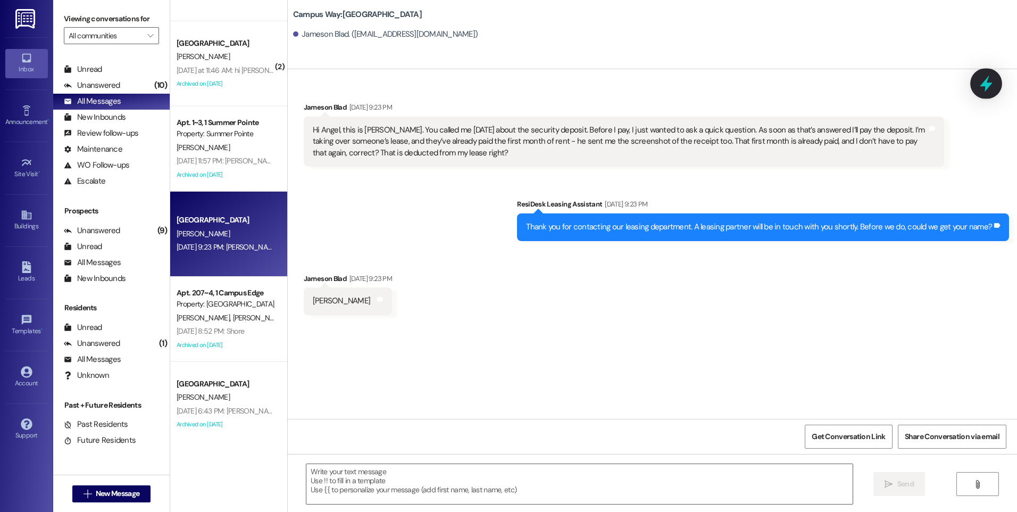
click at [987, 77] on icon at bounding box center [986, 83] width 18 height 18
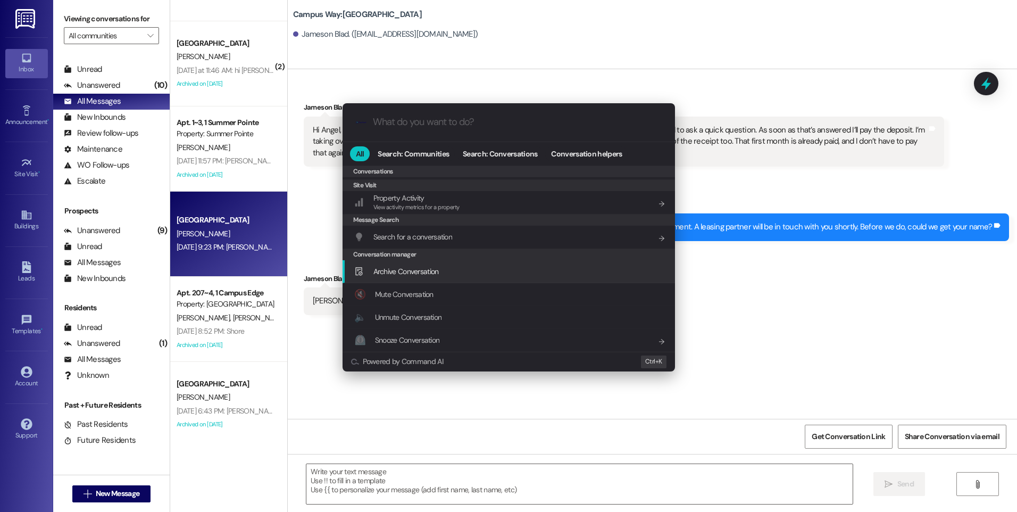
click at [426, 266] on span "Archive Conversation" at bounding box center [405, 271] width 65 height 10
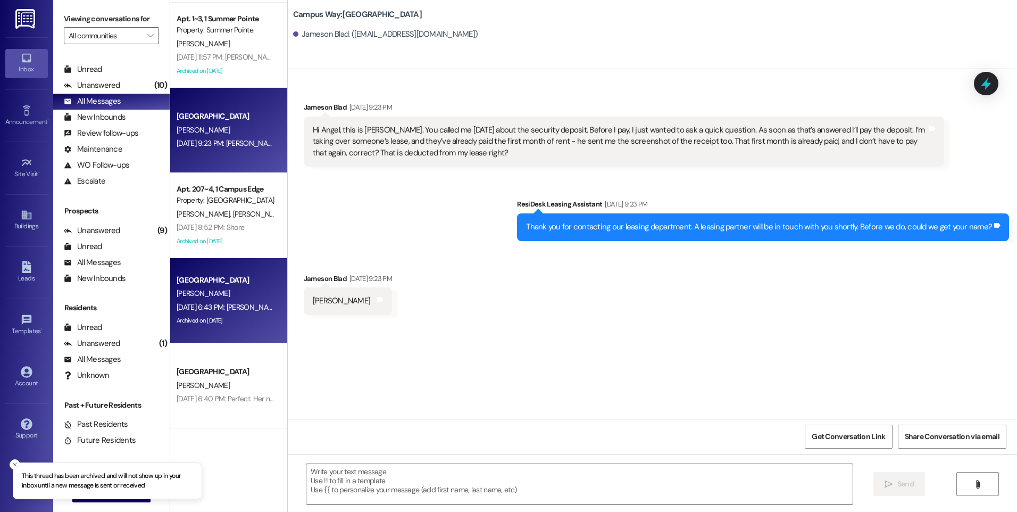
scroll to position [851, 0]
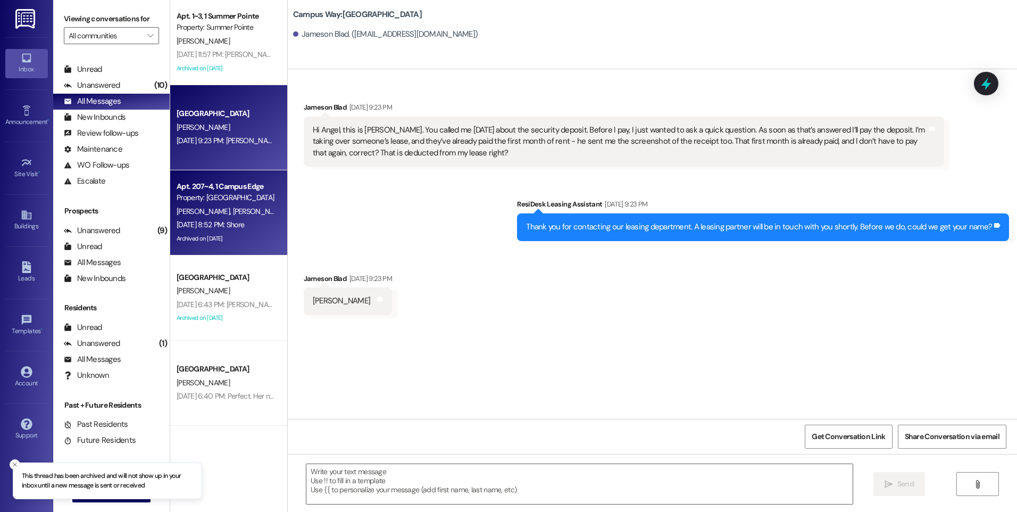
click at [224, 190] on div "Apt. 207~4, 1 Campus Edge" at bounding box center [226, 186] width 98 height 11
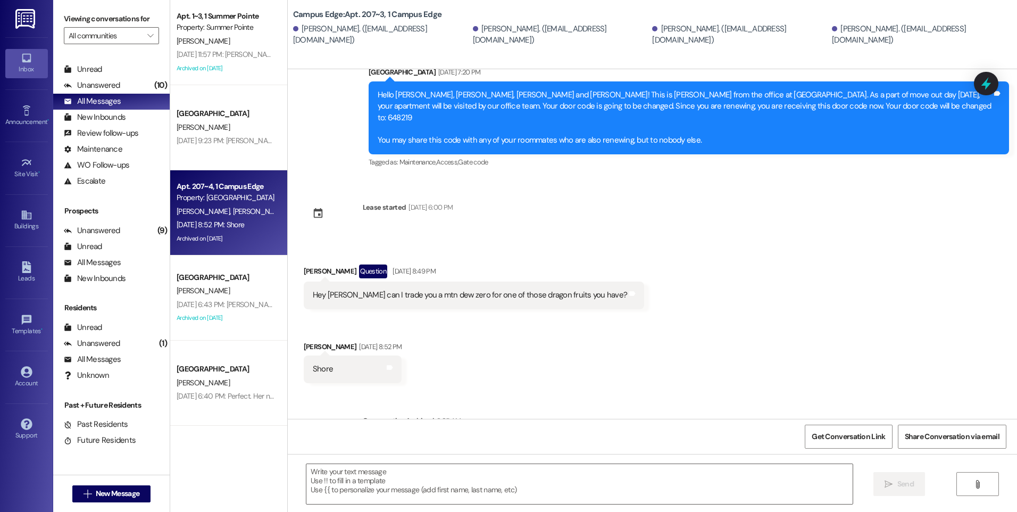
scroll to position [530, 0]
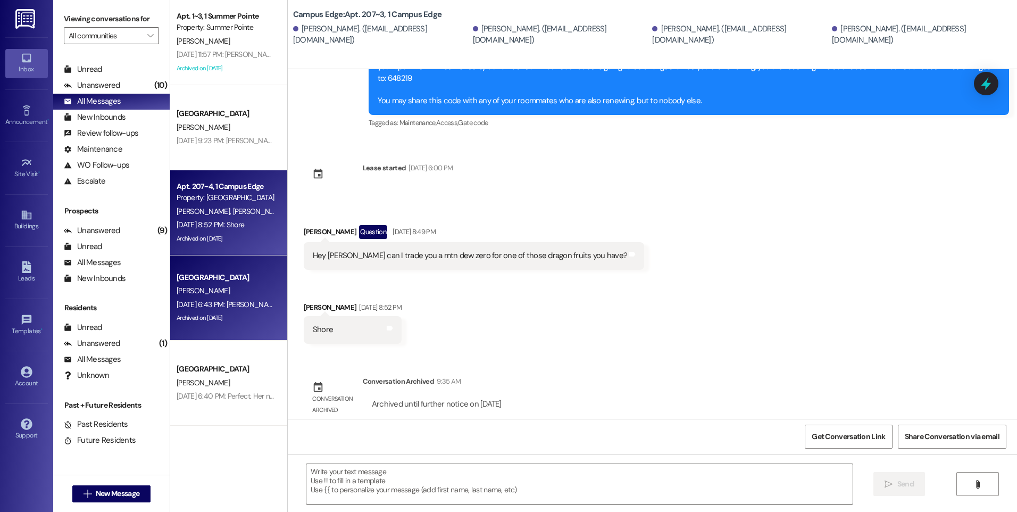
click at [223, 292] on div "[PERSON_NAME]" at bounding box center [225, 290] width 101 height 13
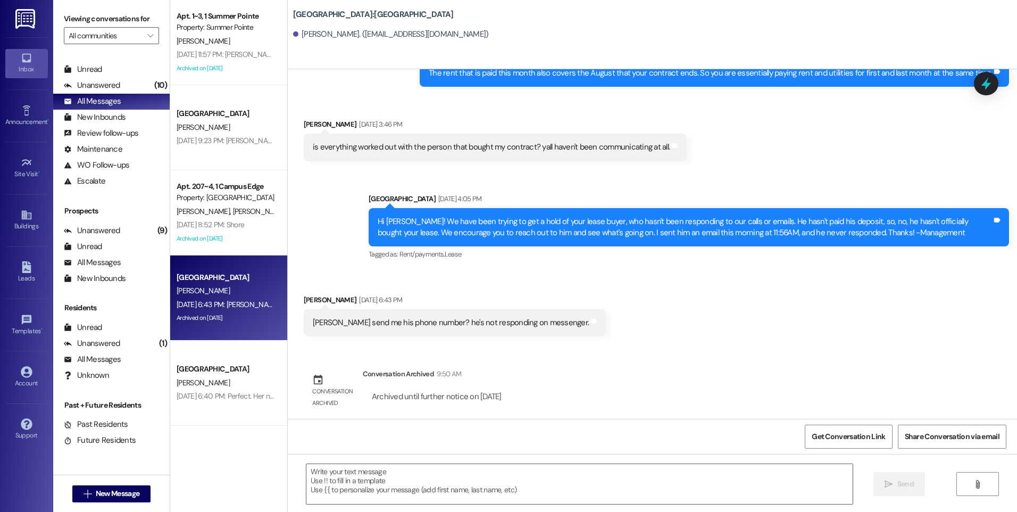
scroll to position [989, 0]
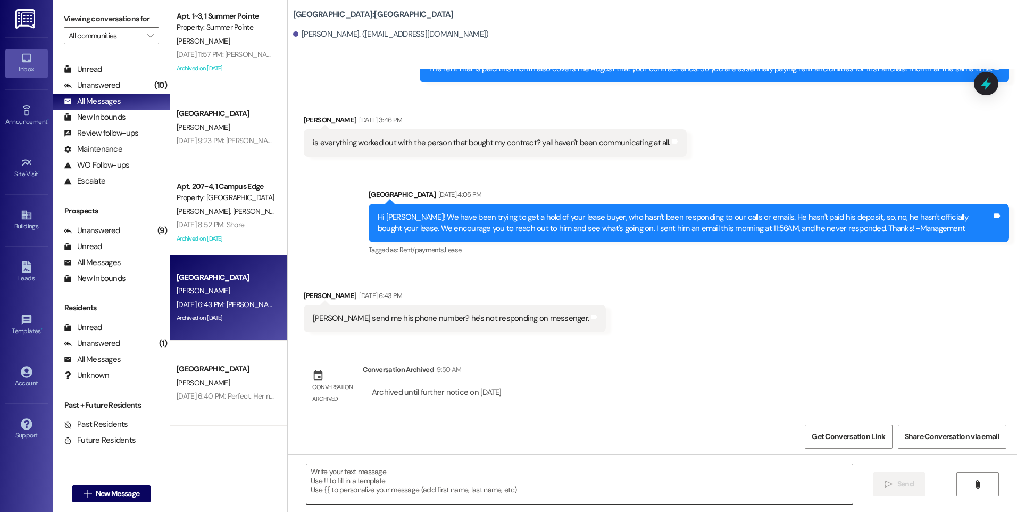
click at [408, 479] on textarea at bounding box center [579, 484] width 546 height 40
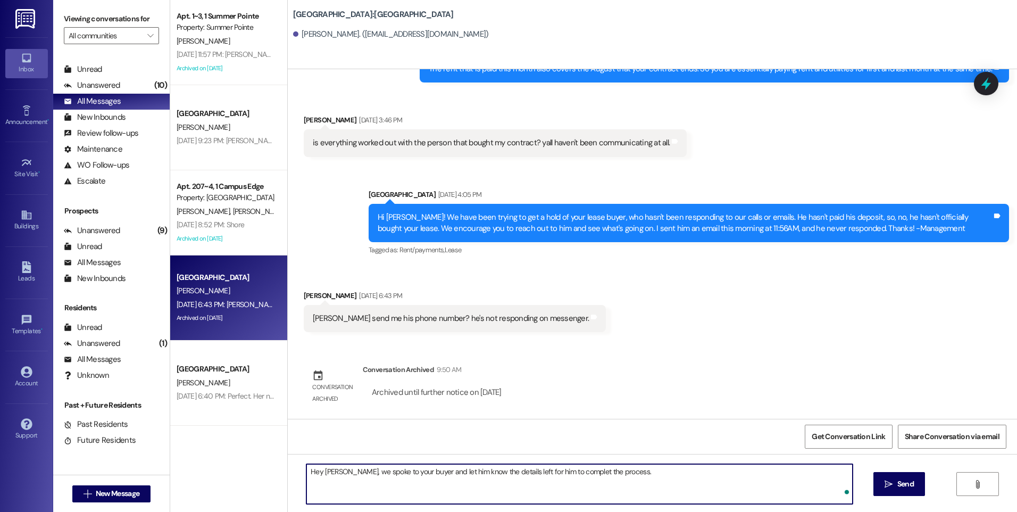
type textarea "Hey [PERSON_NAME], we spoke to your buyer and let him know the details left for…"
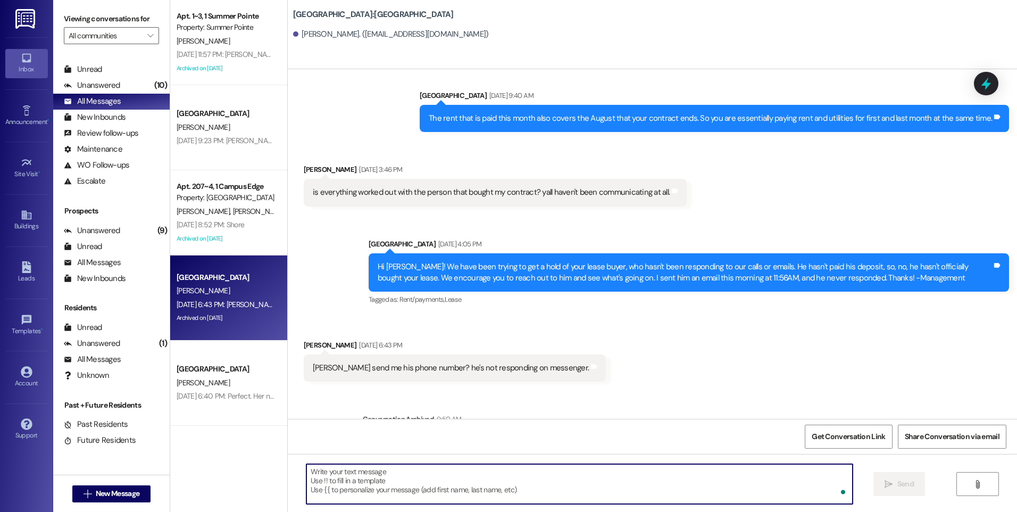
scroll to position [910, 0]
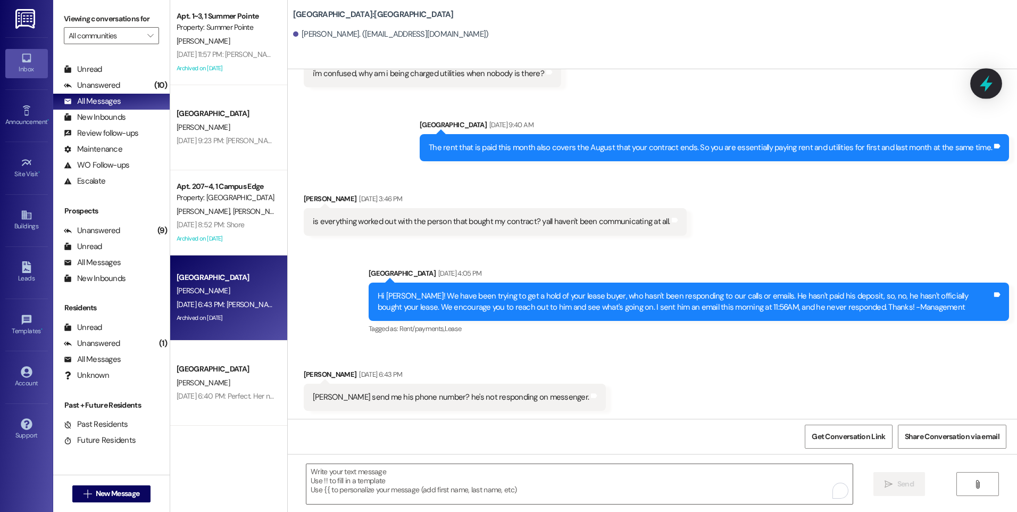
click at [980, 89] on icon at bounding box center [986, 83] width 18 height 18
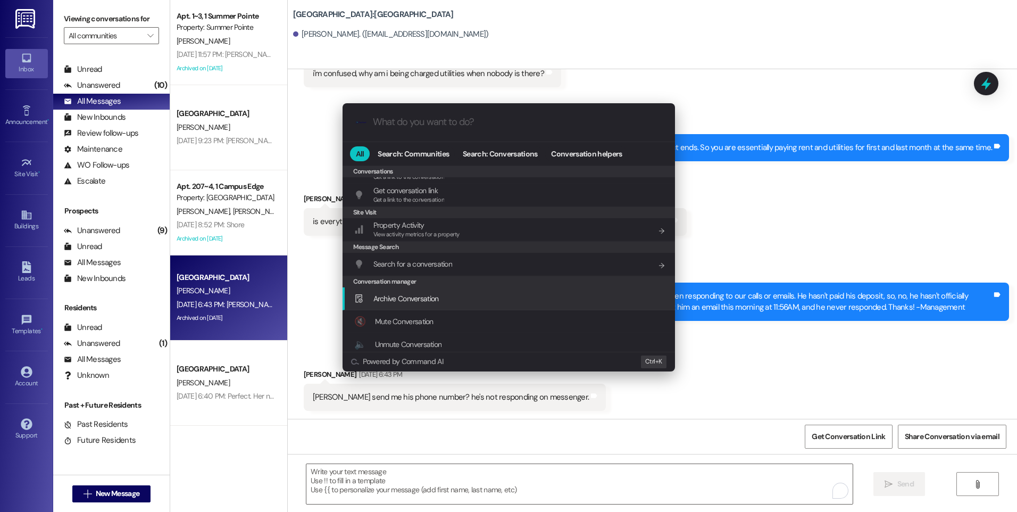
scroll to position [464, 0]
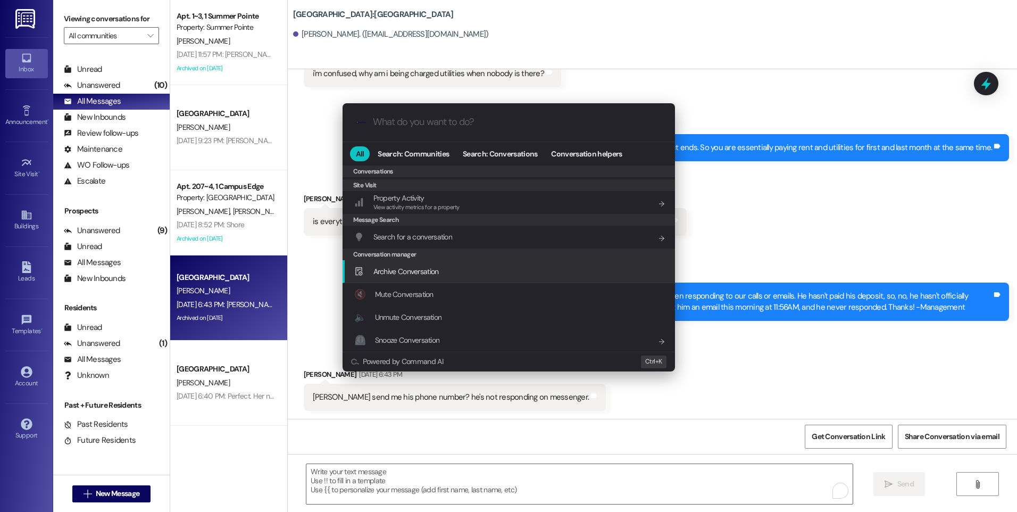
click at [430, 269] on span "Archive Conversation" at bounding box center [405, 271] width 65 height 10
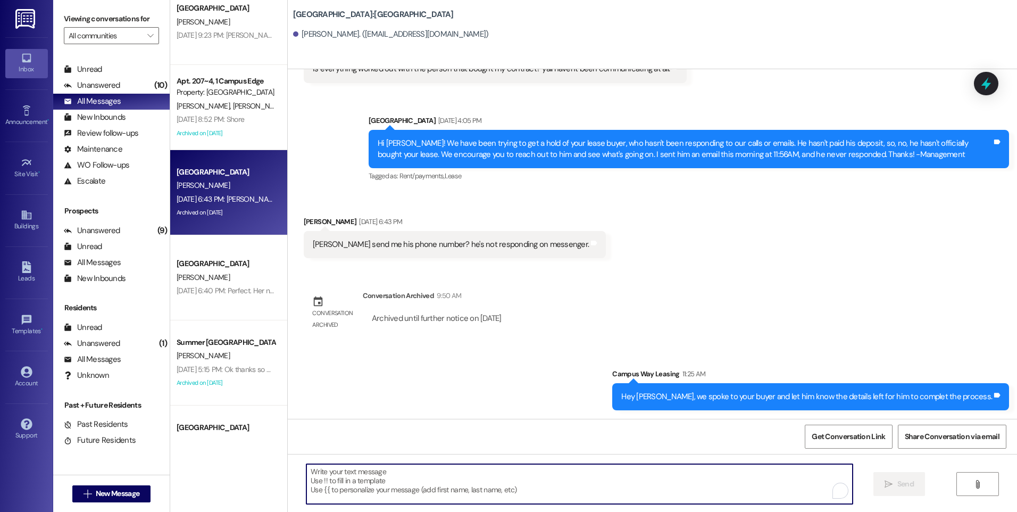
scroll to position [957, 0]
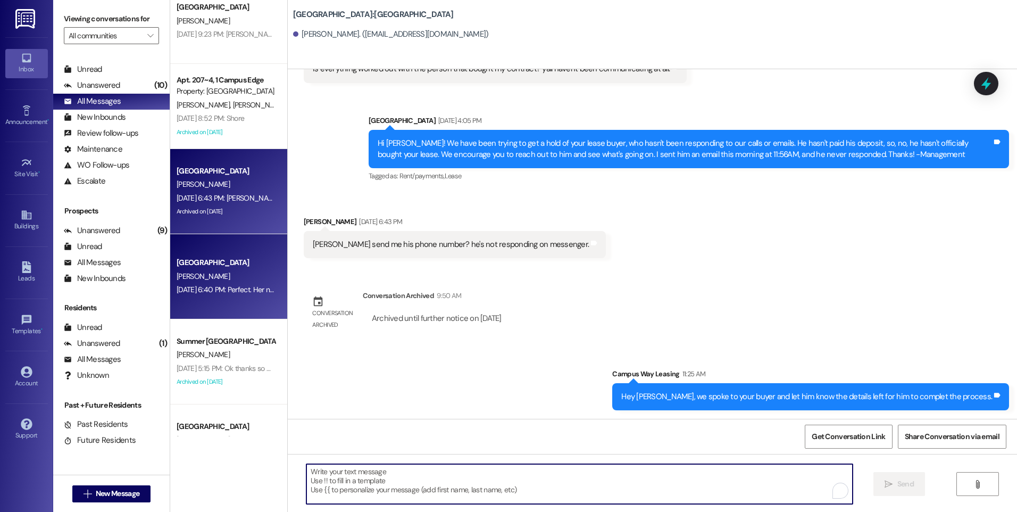
click at [213, 271] on div "[PERSON_NAME]" at bounding box center [225, 276] width 101 height 13
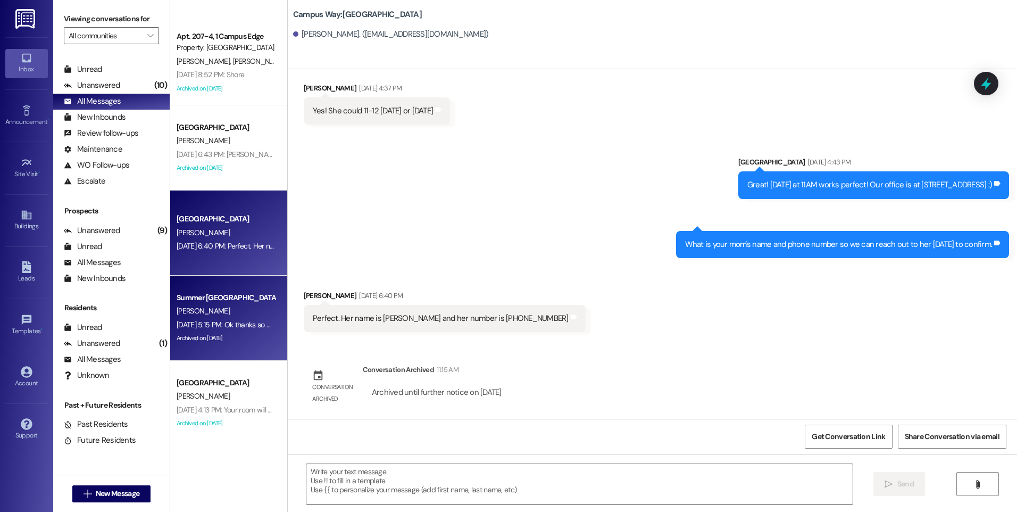
scroll to position [1064, 0]
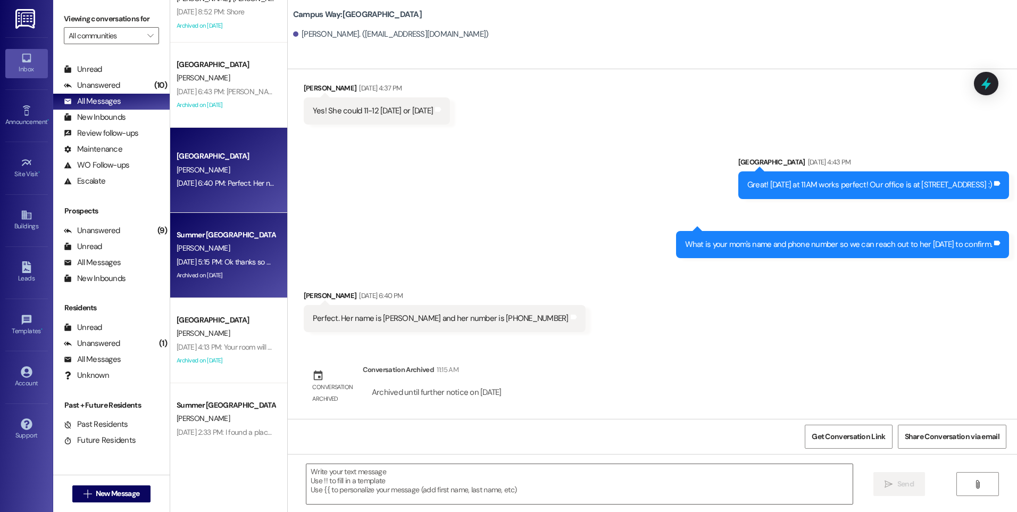
click at [210, 247] on div "[PERSON_NAME]" at bounding box center [225, 247] width 101 height 13
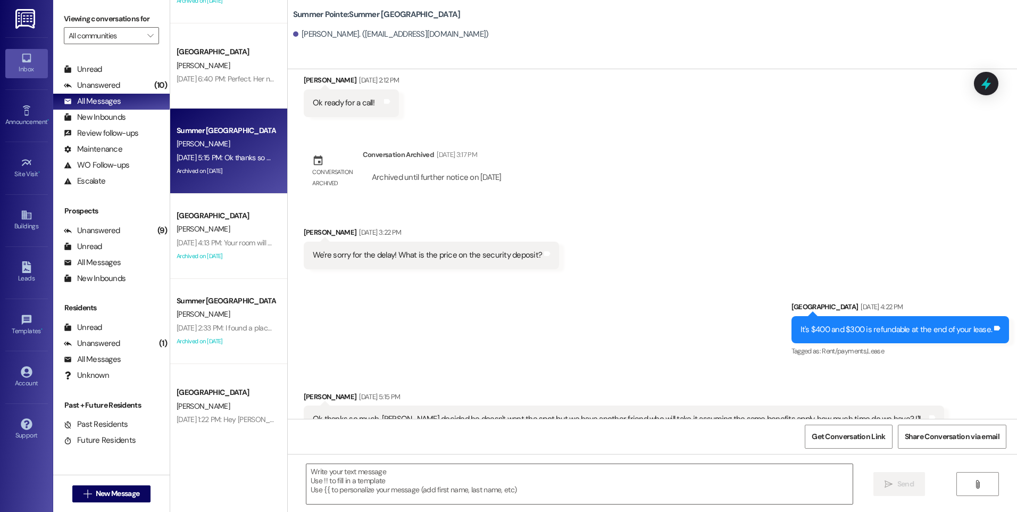
scroll to position [1170, 0]
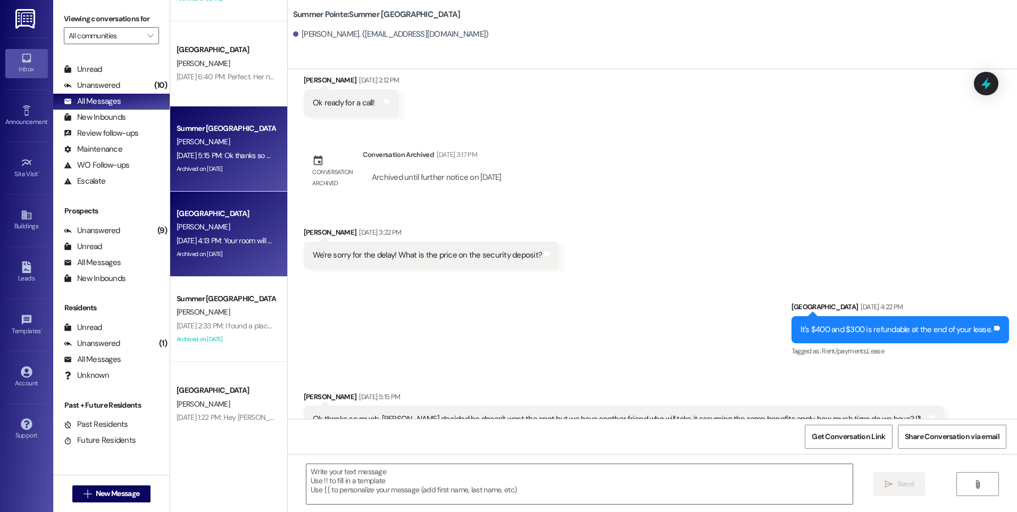
click at [221, 220] on div "[PERSON_NAME]" at bounding box center [225, 226] width 101 height 13
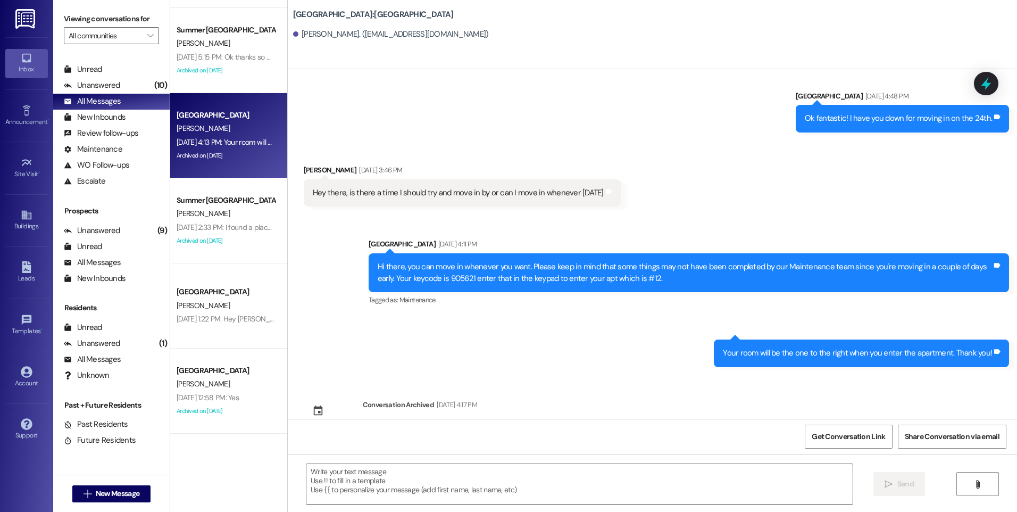
scroll to position [1276, 0]
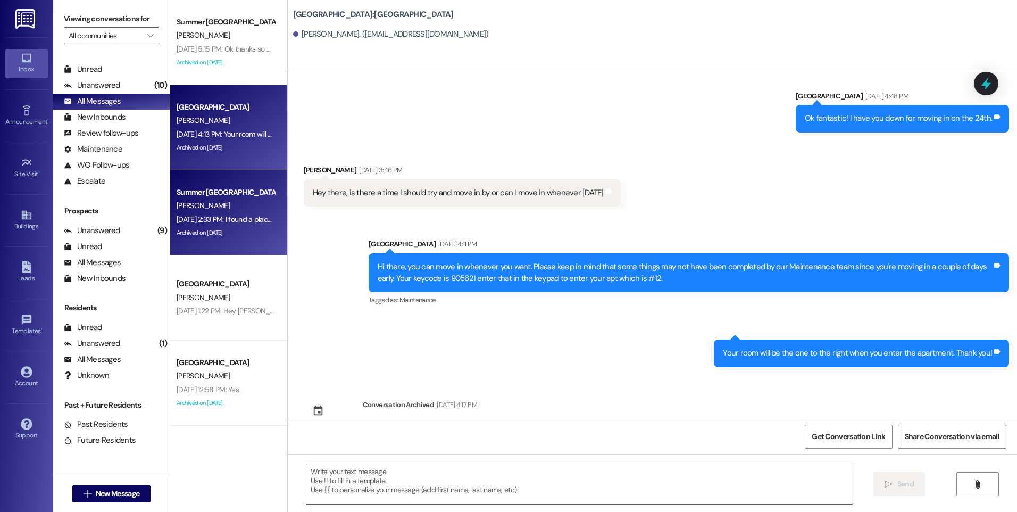
click at [231, 198] on div "Summer [GEOGRAPHIC_DATA]" at bounding box center [226, 192] width 98 height 11
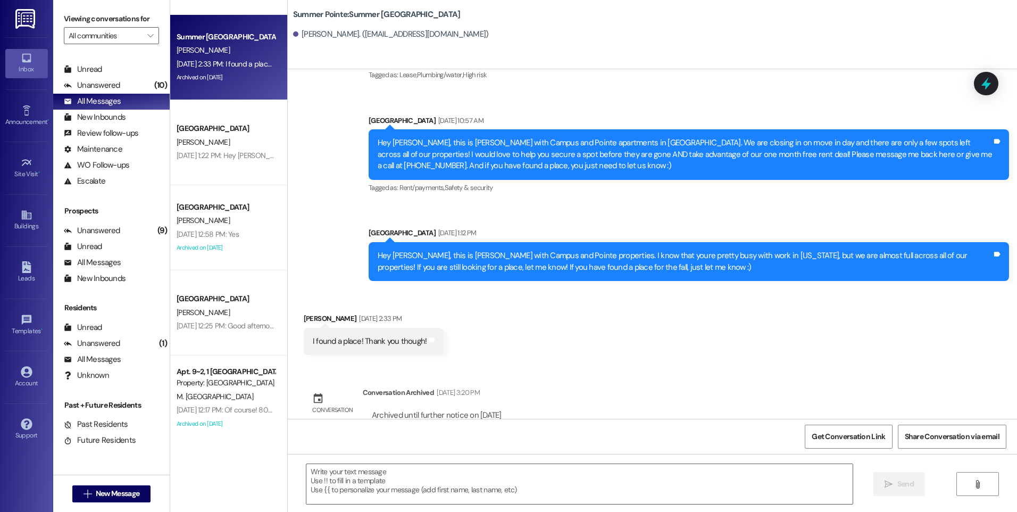
scroll to position [1436, 0]
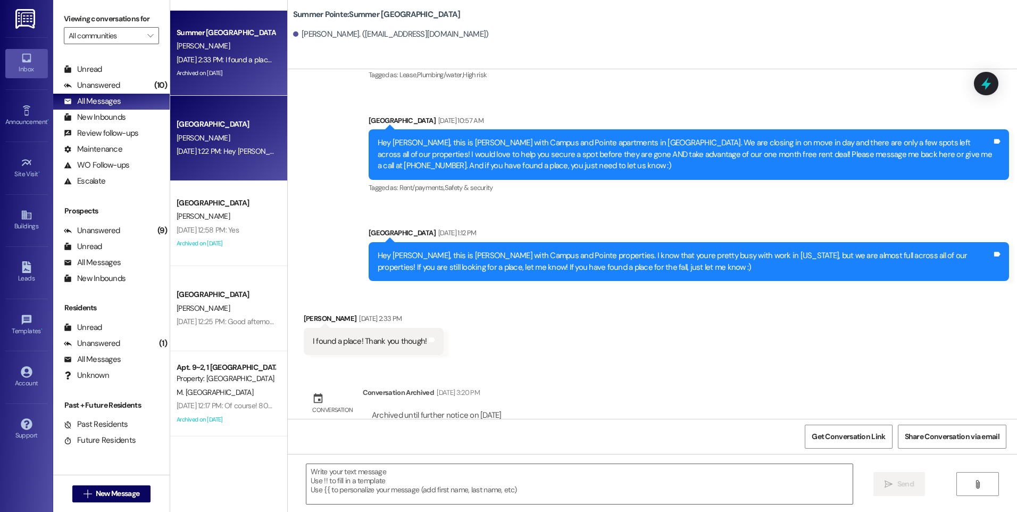
click at [228, 128] on div "[GEOGRAPHIC_DATA]" at bounding box center [226, 124] width 98 height 11
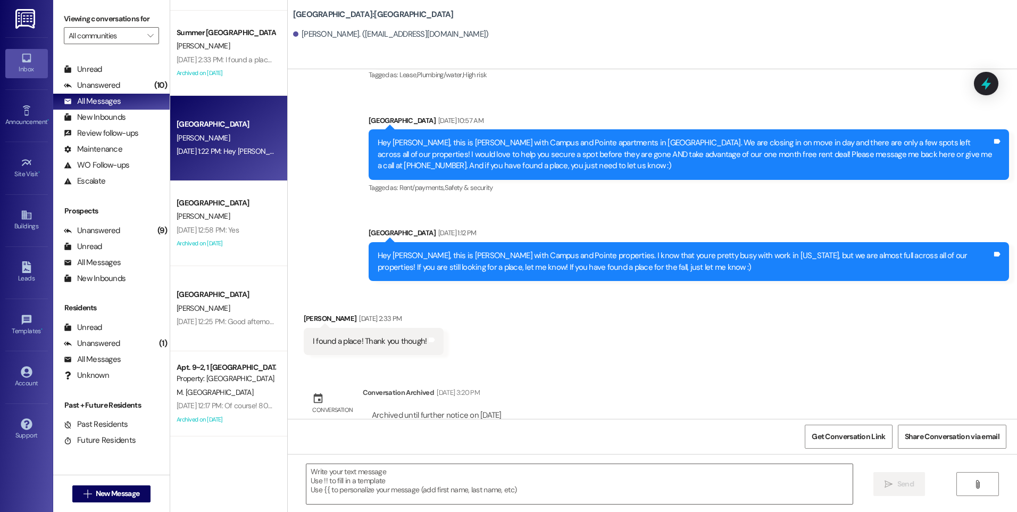
scroll to position [349, 0]
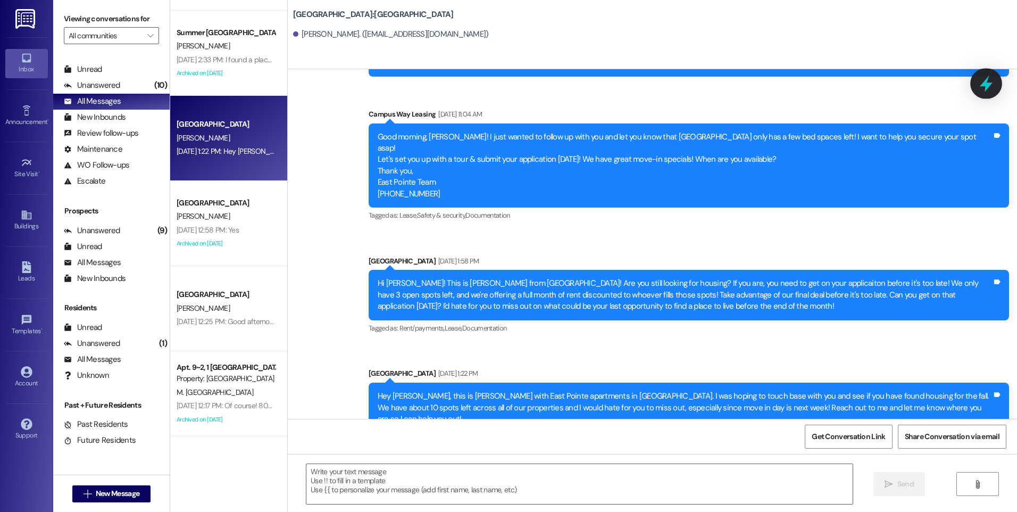
click at [990, 86] on icon at bounding box center [986, 83] width 18 height 18
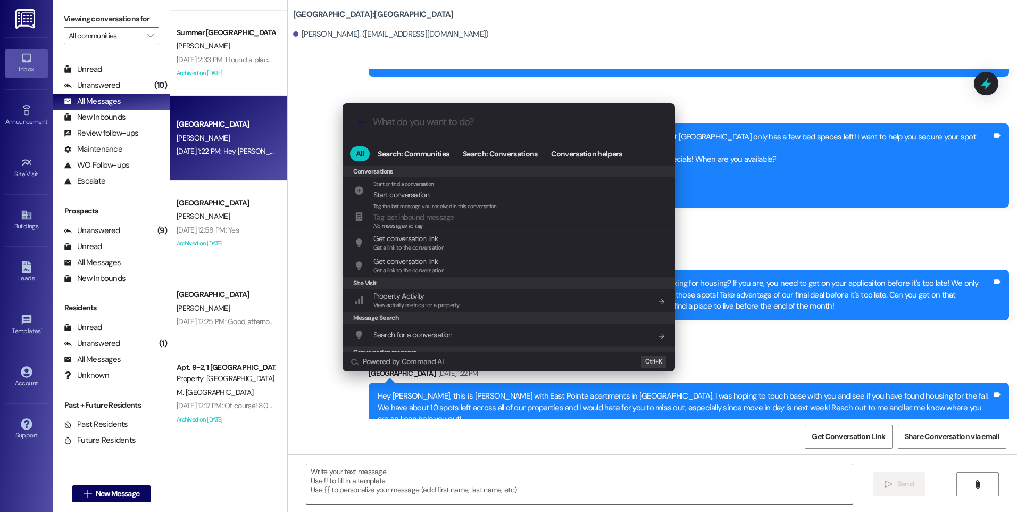
scroll to position [470, 0]
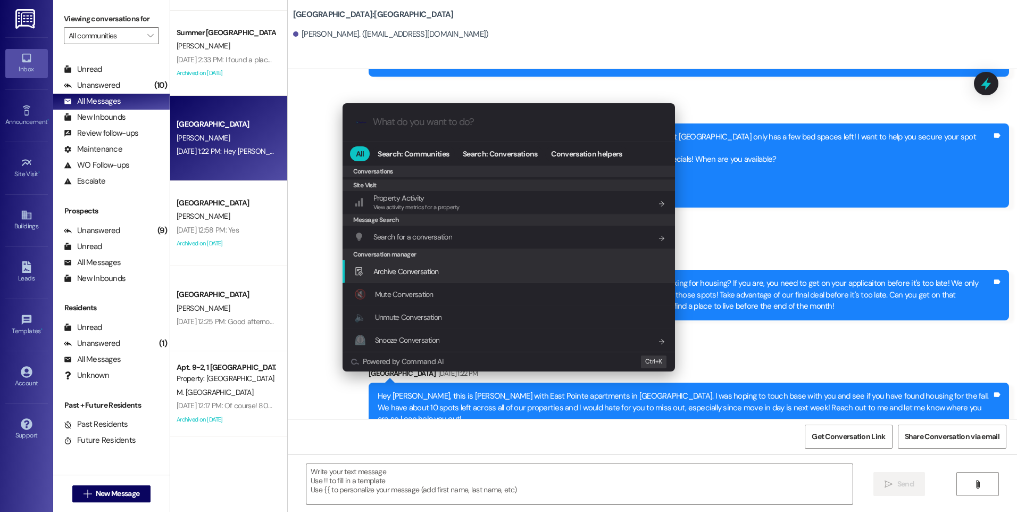
click at [419, 276] on span "Archive Conversation" at bounding box center [405, 271] width 65 height 12
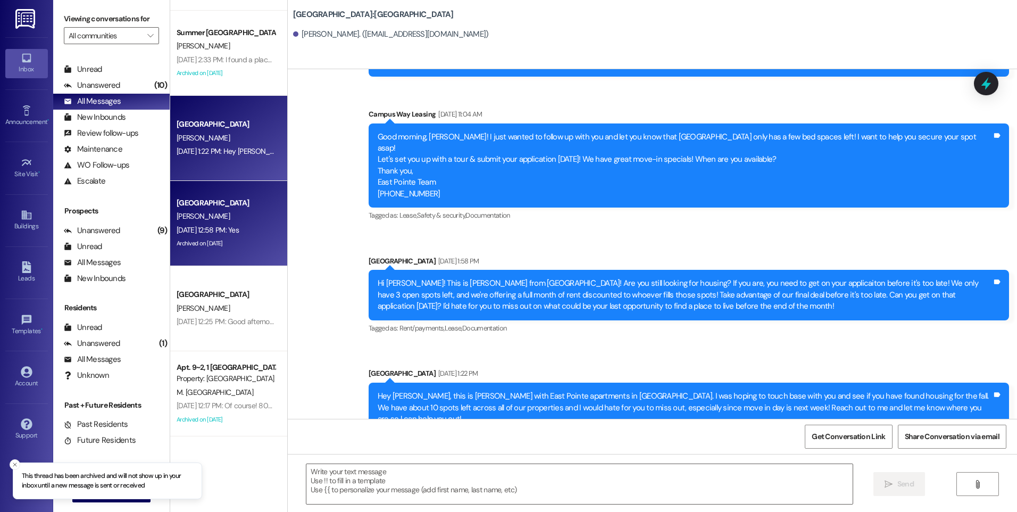
click at [216, 207] on div "[GEOGRAPHIC_DATA]" at bounding box center [226, 202] width 98 height 11
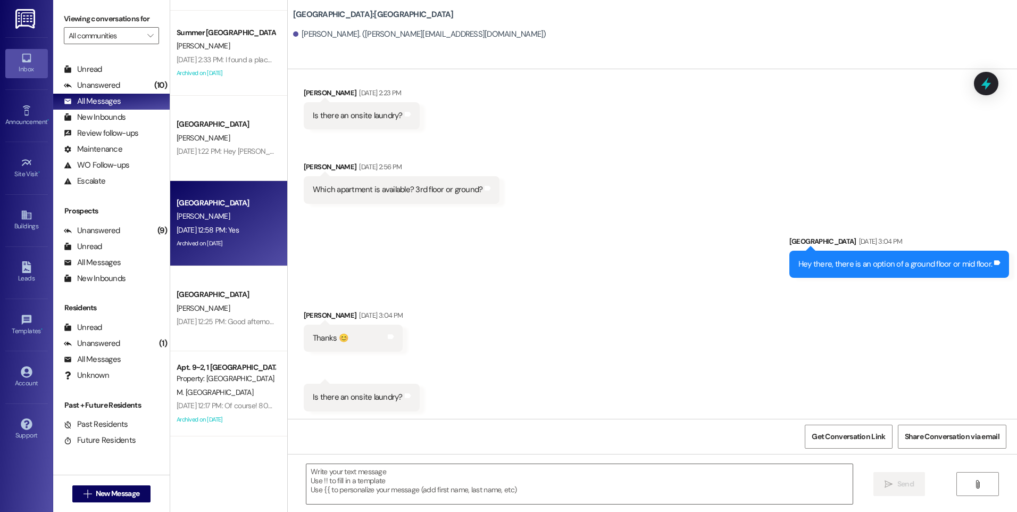
scroll to position [1838, 0]
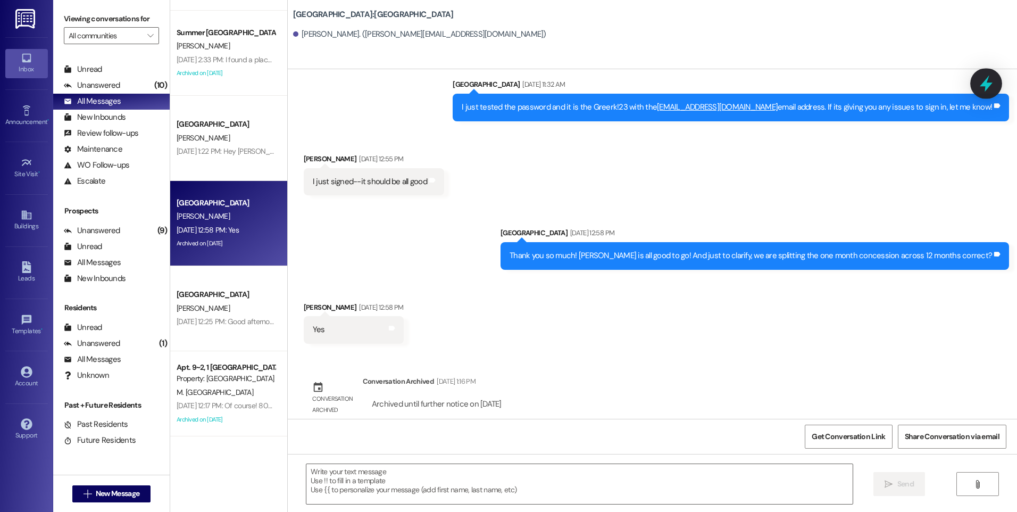
click at [993, 89] on icon at bounding box center [986, 83] width 18 height 18
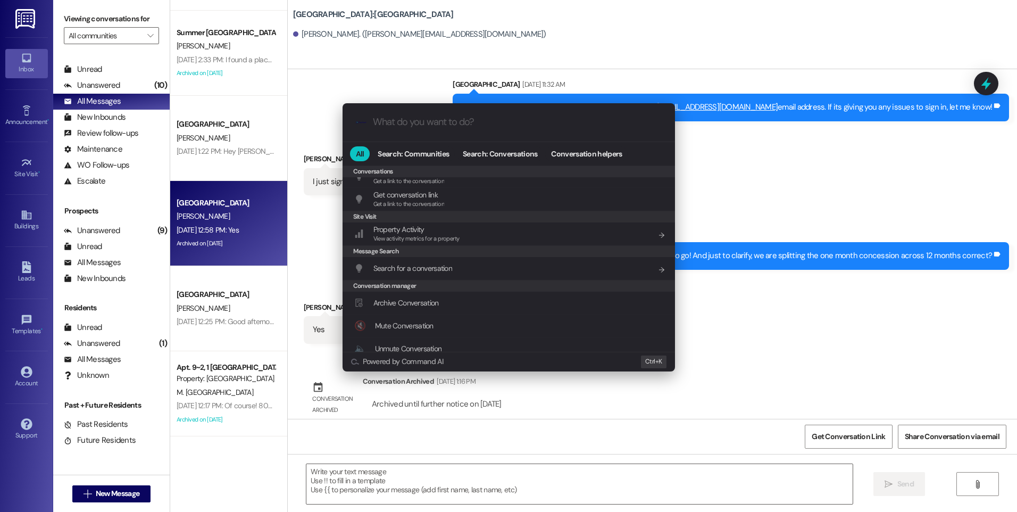
scroll to position [464, 0]
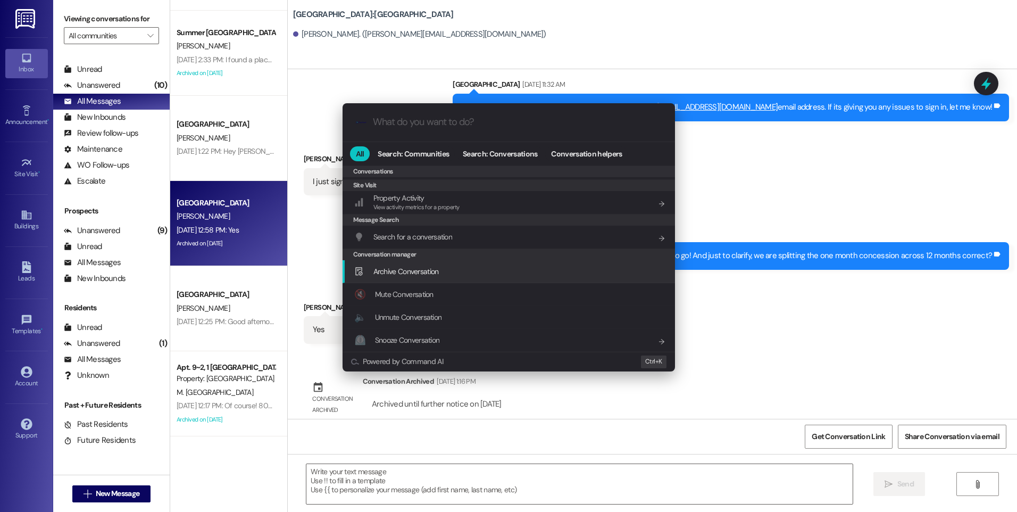
click at [454, 275] on div "Archive Conversation Add shortcut" at bounding box center [509, 271] width 311 height 12
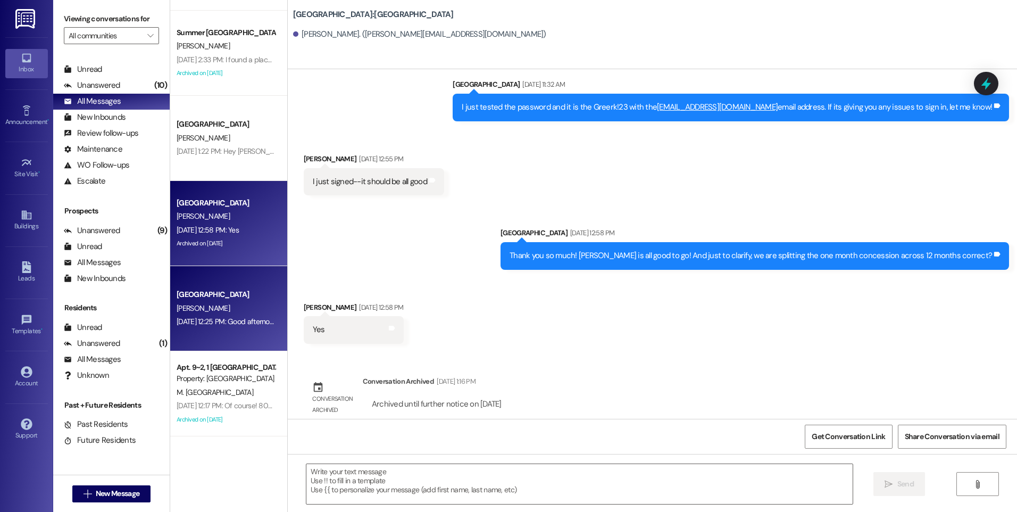
click at [215, 308] on div "[PERSON_NAME]" at bounding box center [225, 308] width 101 height 13
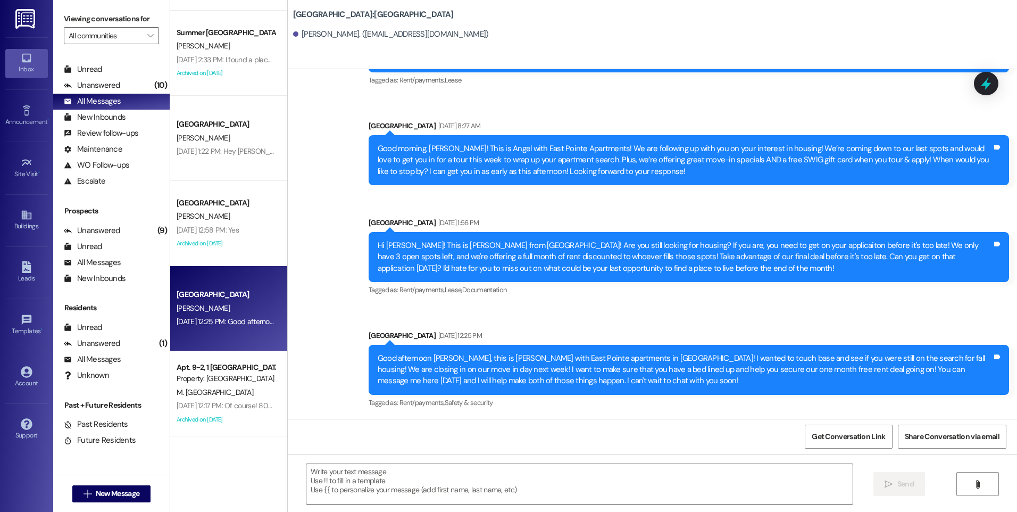
scroll to position [445, 0]
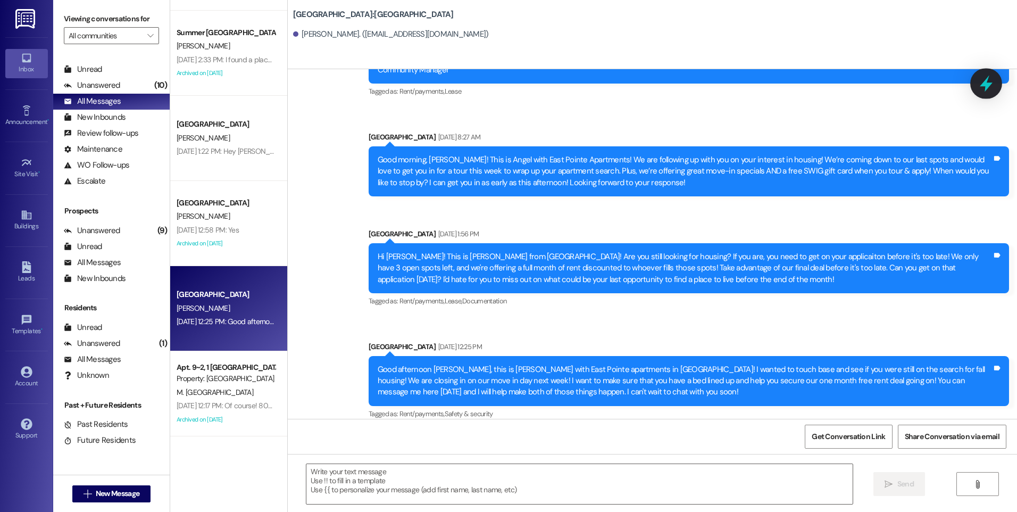
click at [979, 83] on icon at bounding box center [986, 83] width 18 height 18
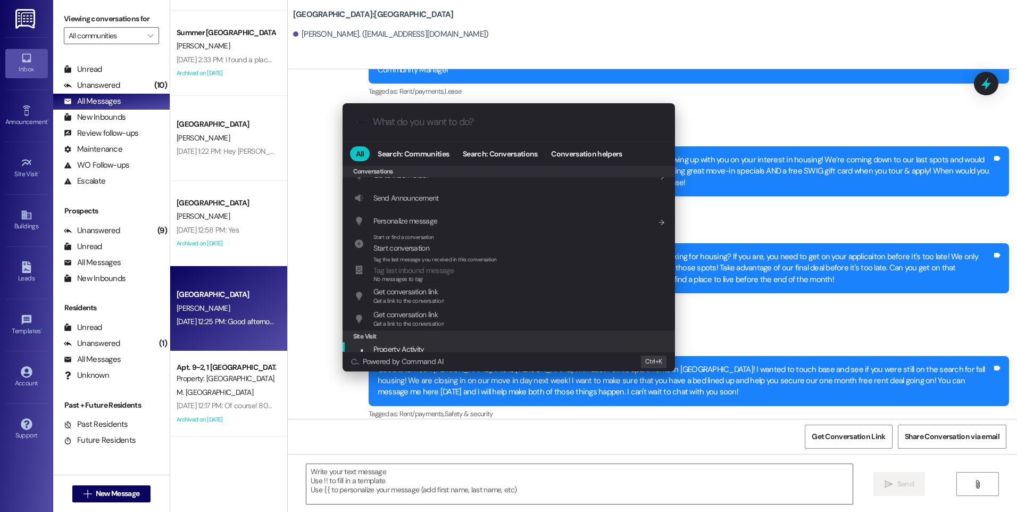
scroll to position [470, 0]
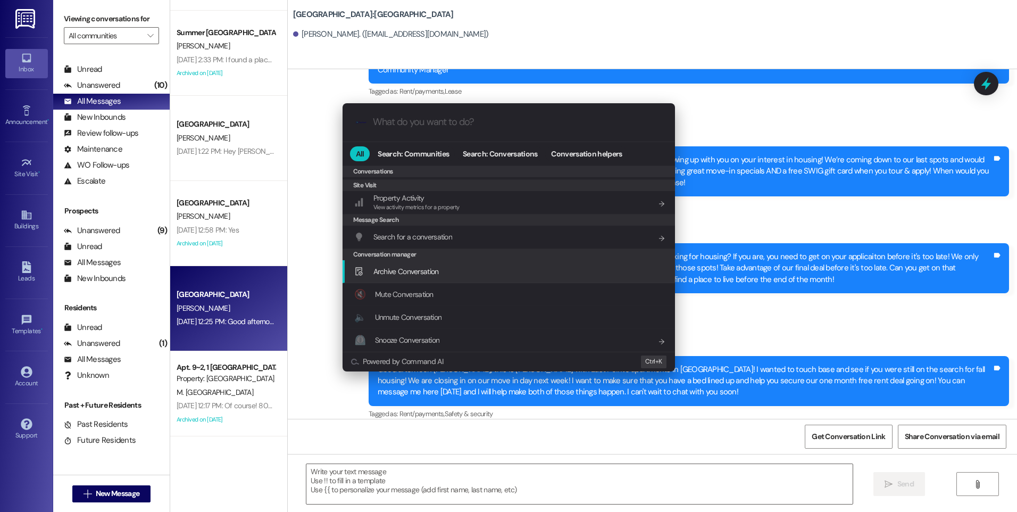
click at [423, 267] on span "Archive Conversation" at bounding box center [405, 271] width 65 height 10
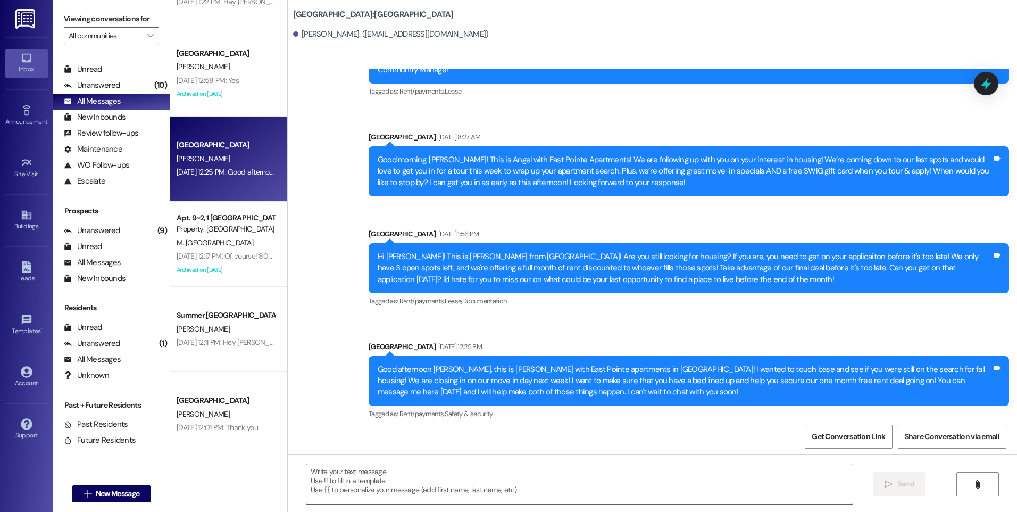
scroll to position [1595, 0]
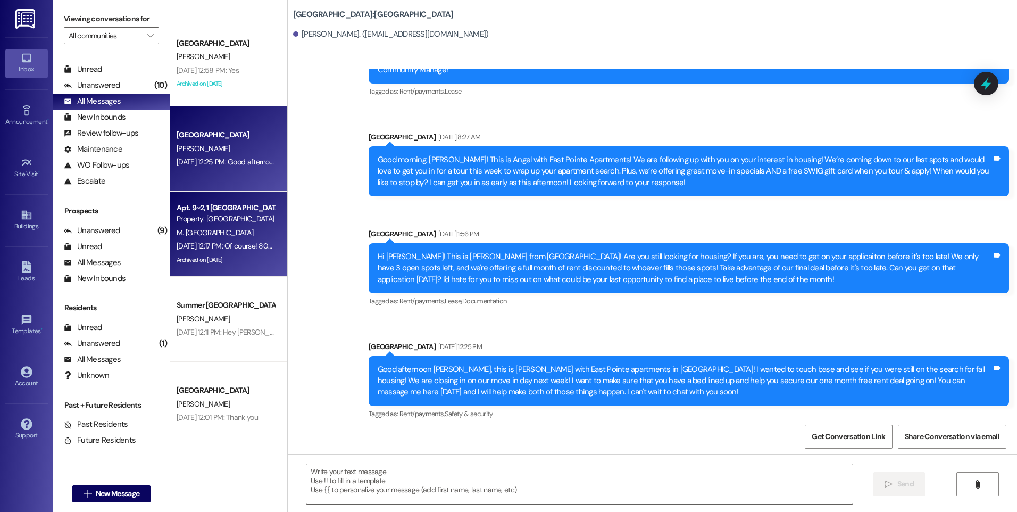
click at [224, 233] on div "M. [GEOGRAPHIC_DATA]" at bounding box center [225, 232] width 101 height 13
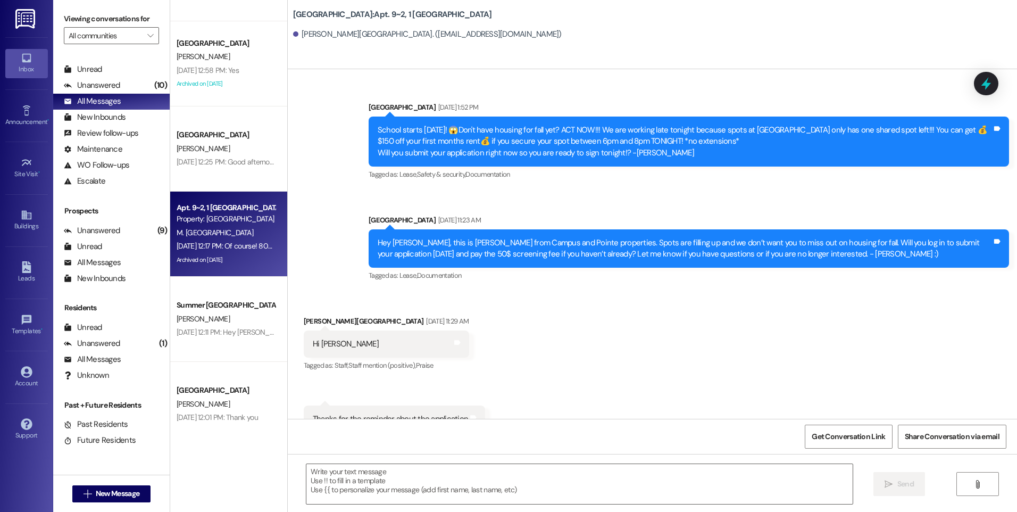
scroll to position [27547, 0]
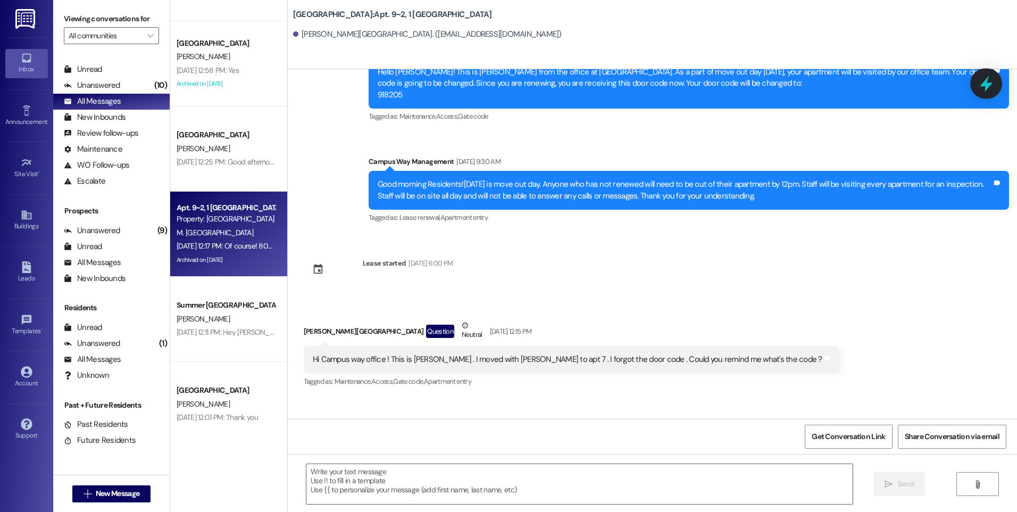
click at [982, 85] on icon at bounding box center [986, 84] width 13 height 16
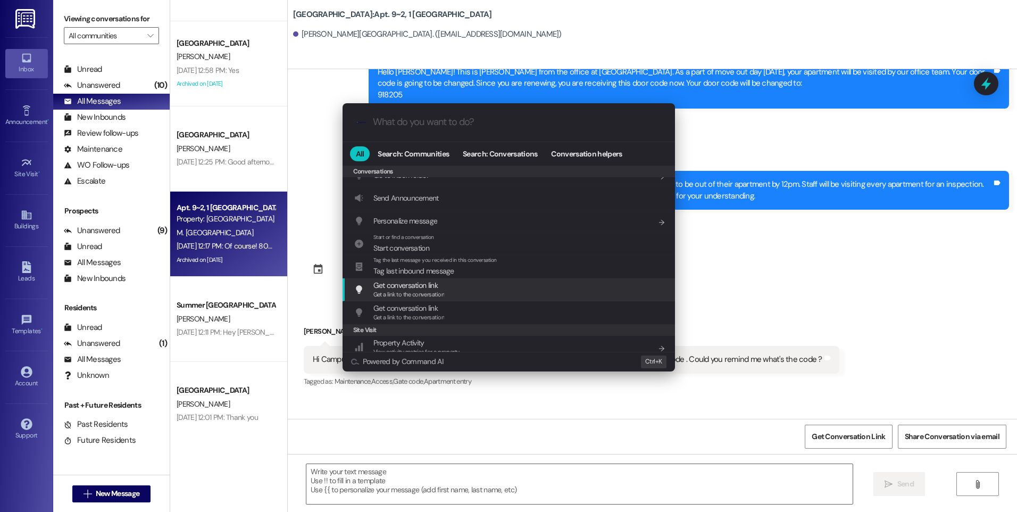
scroll to position [464, 0]
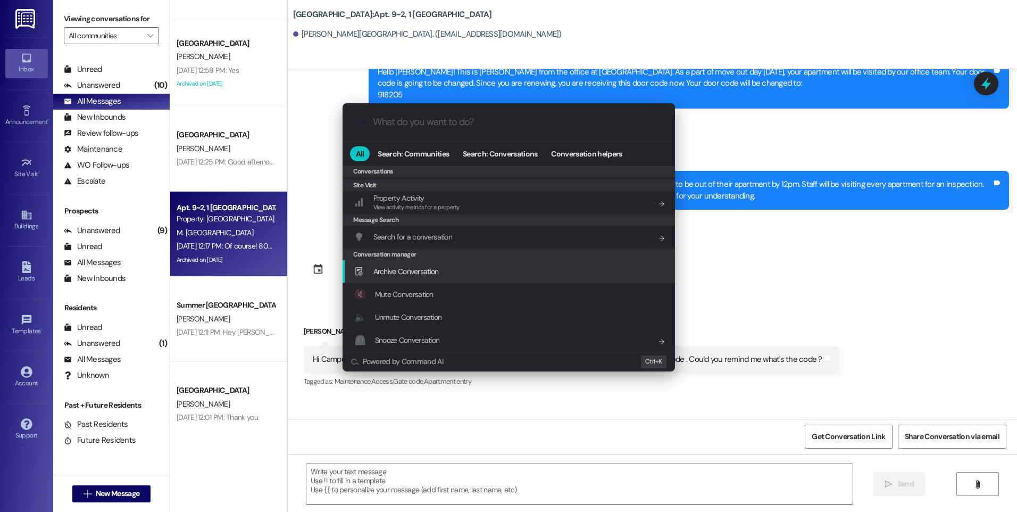
click at [410, 271] on span "Archive Conversation" at bounding box center [405, 271] width 65 height 10
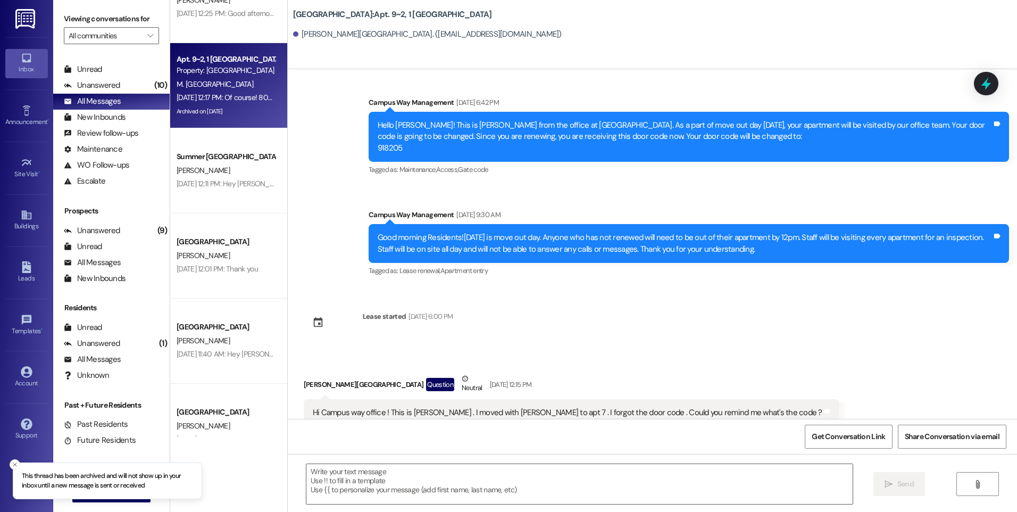
scroll to position [1755, 0]
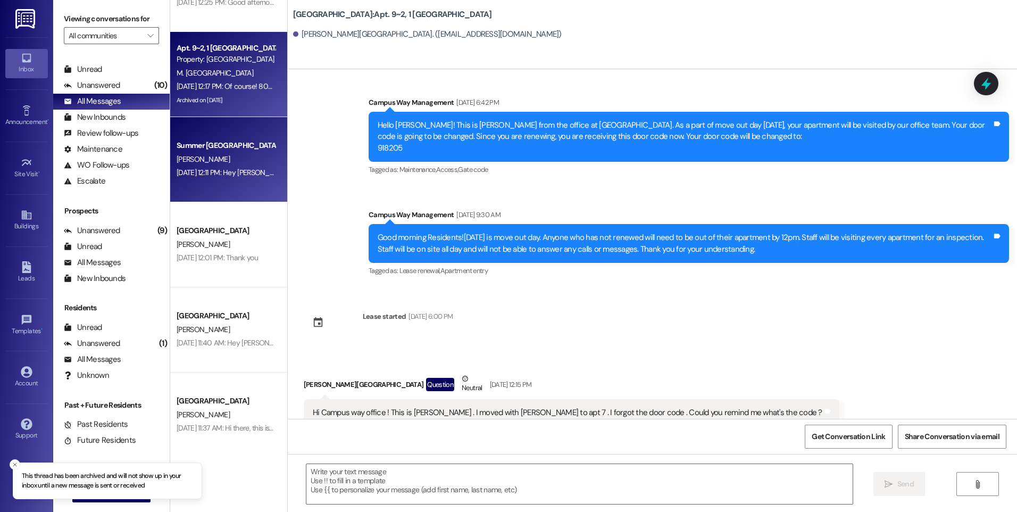
click at [197, 173] on div "[DATE] 12:11 PM: Hey [PERSON_NAME], this is [PERSON_NAME] with Summer and [GEOG…" at bounding box center [958, 173] width 1563 height 10
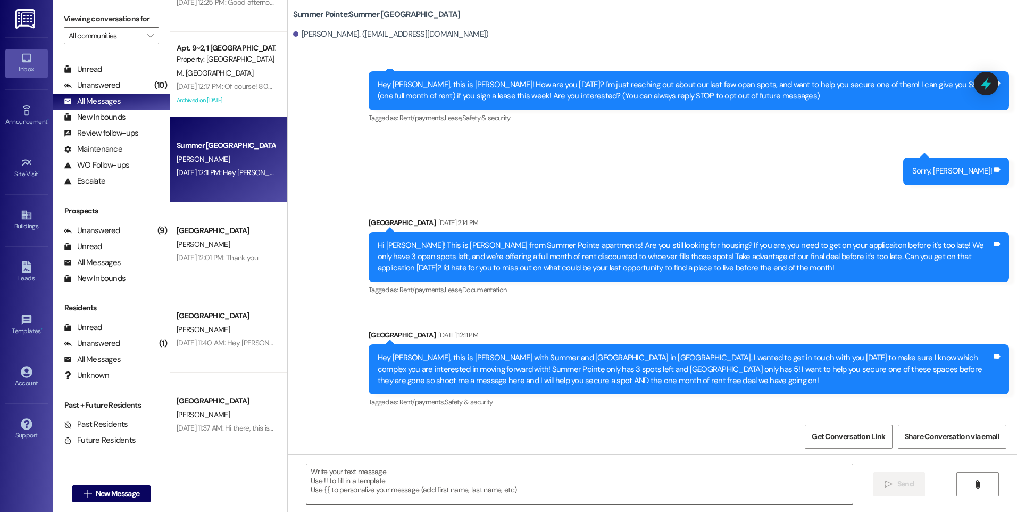
scroll to position [45, 0]
click at [983, 89] on icon at bounding box center [986, 83] width 18 height 18
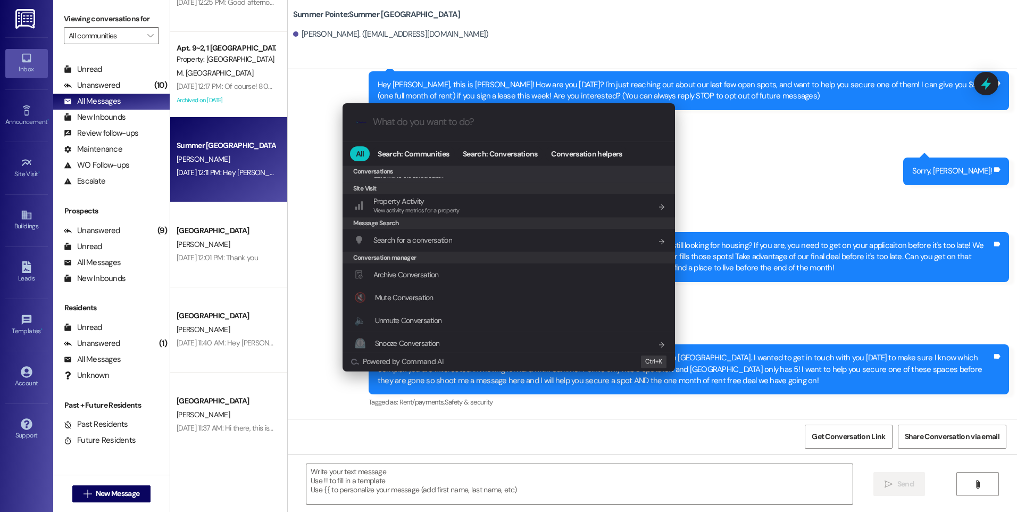
scroll to position [470, 0]
click at [409, 265] on span "Archive Conversation" at bounding box center [405, 271] width 65 height 12
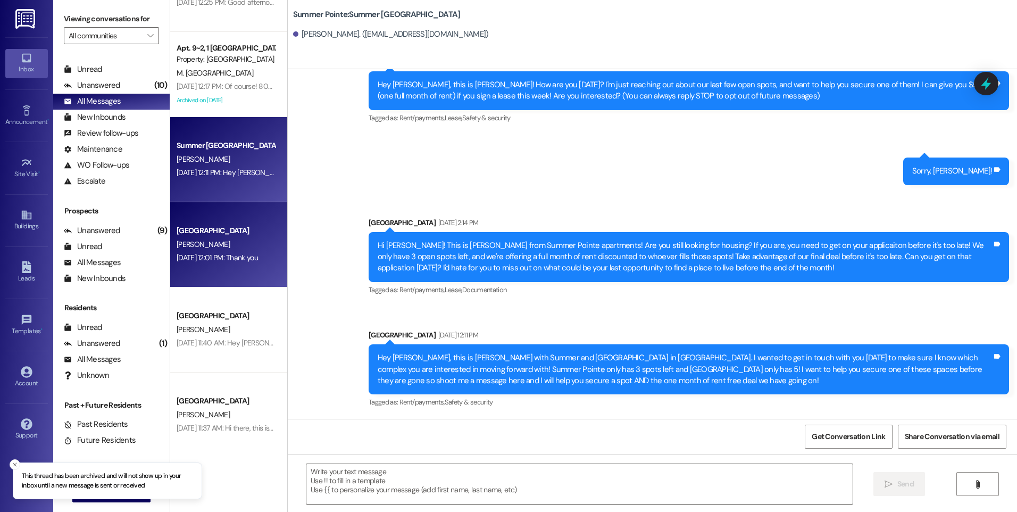
click at [245, 252] on div "[DATE] 12:01 PM: Thank you [DATE] 12:01 PM: Thank you" at bounding box center [225, 257] width 101 height 13
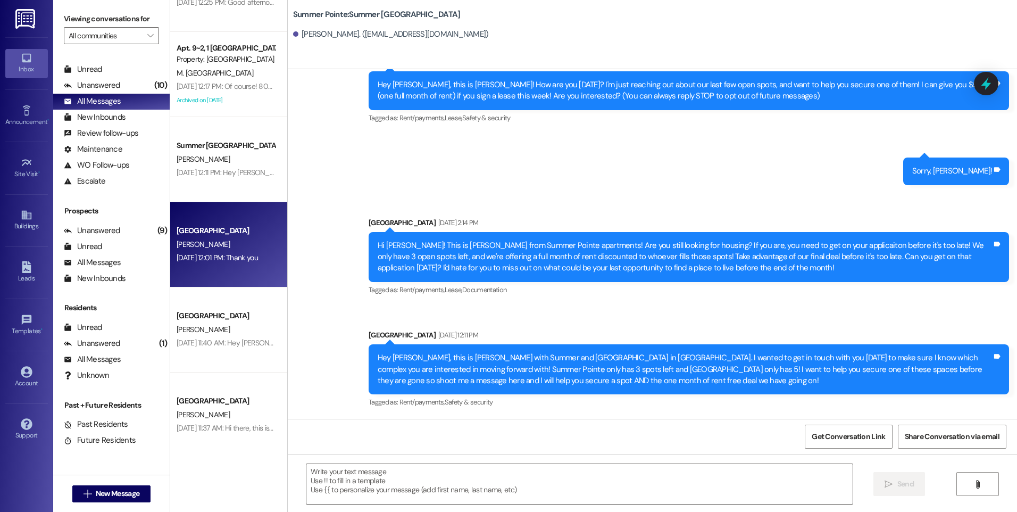
scroll to position [0, 0]
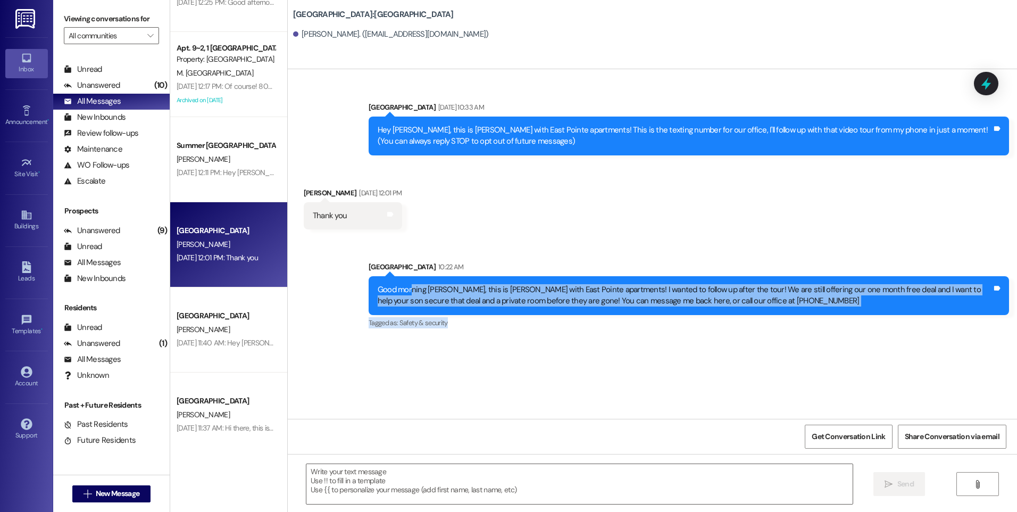
drag, startPoint x: 406, startPoint y: 287, endPoint x: 704, endPoint y: 361, distance: 306.8
click at [704, 361] on div "Sent via [GEOGRAPHIC_DATA] [DATE] 10:33 AM Hey [PERSON_NAME], this is [PERSON_N…" at bounding box center [652, 243] width 729 height 349
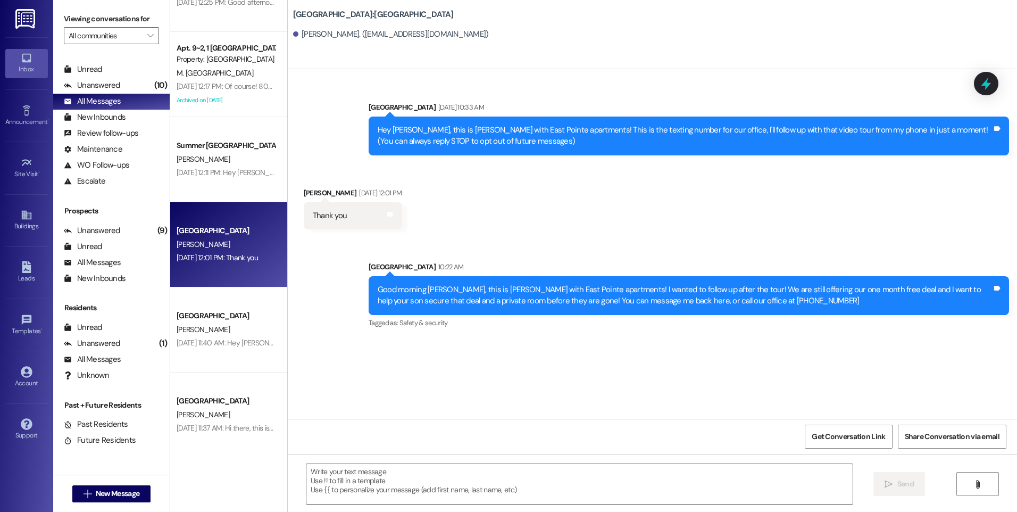
click at [506, 181] on div "Received via SMS [PERSON_NAME] [DATE] 12:01 PM Thank you Tags and notes" at bounding box center [652, 200] width 729 height 74
click at [532, 187] on div "Received via SMS [PERSON_NAME] [DATE] 12:01 PM Thank you Tags and notes" at bounding box center [652, 200] width 729 height 74
click at [981, 85] on icon at bounding box center [986, 83] width 18 height 18
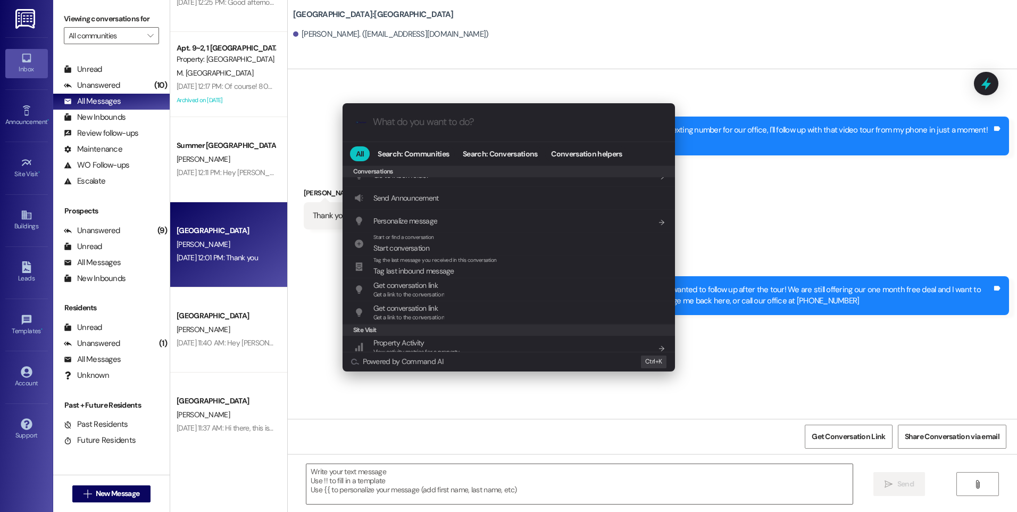
scroll to position [464, 0]
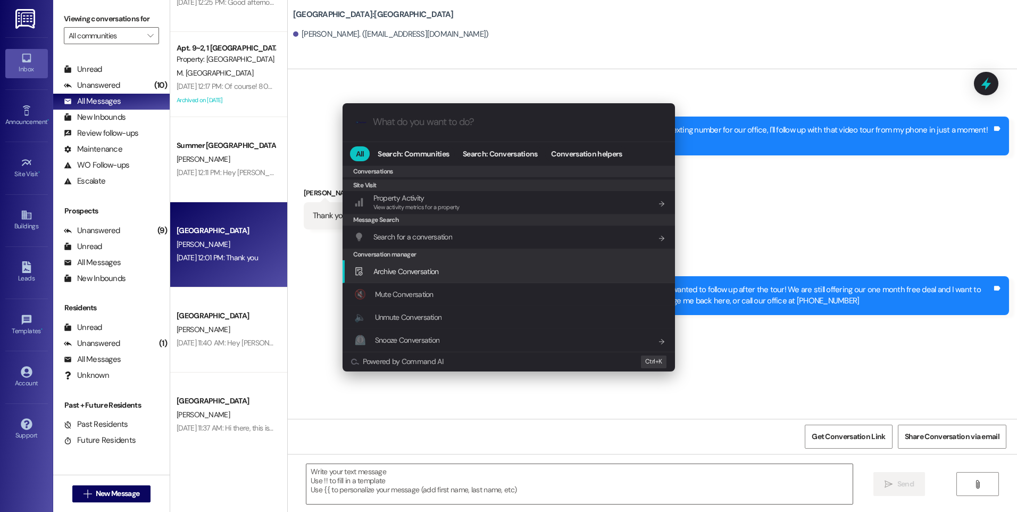
click at [421, 272] on span "Archive Conversation" at bounding box center [405, 271] width 65 height 10
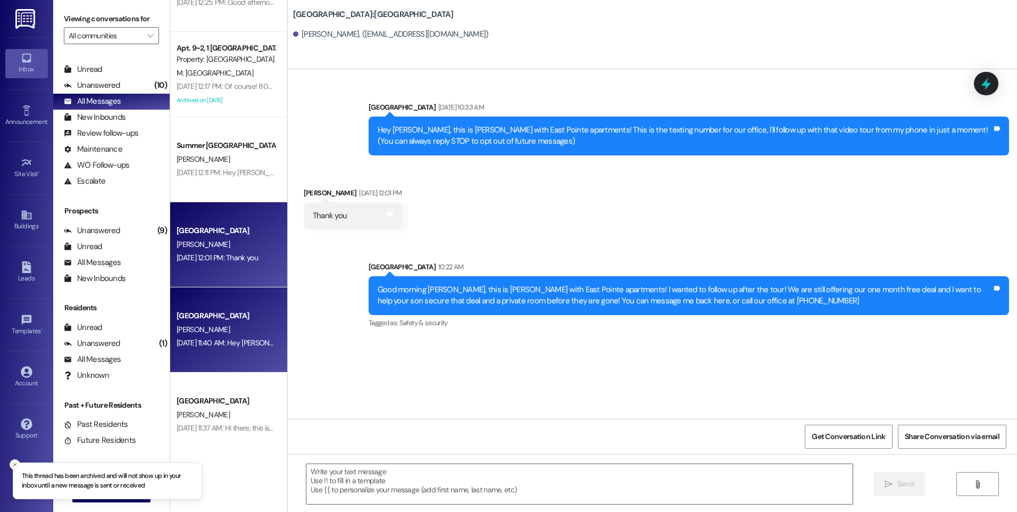
click at [236, 317] on div "[GEOGRAPHIC_DATA]" at bounding box center [226, 315] width 98 height 11
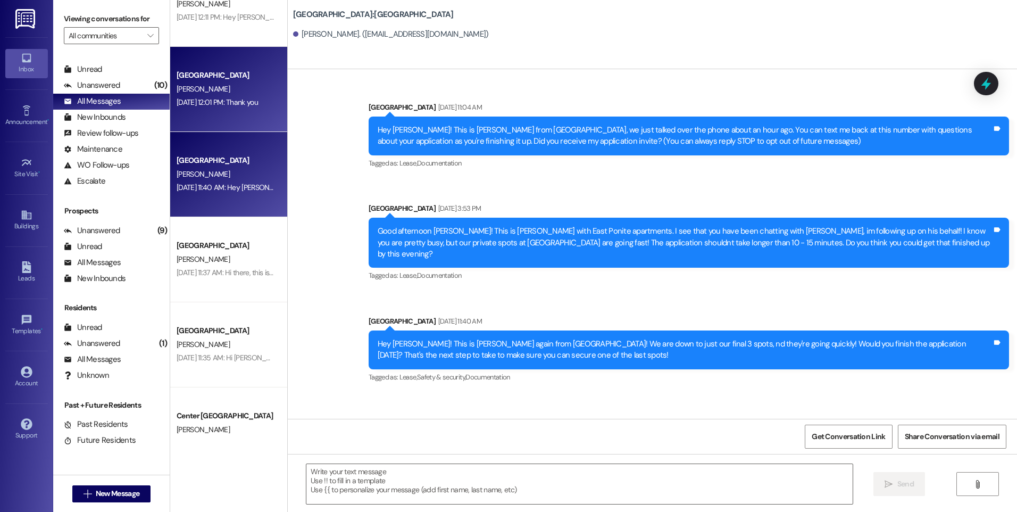
scroll to position [1968, 0]
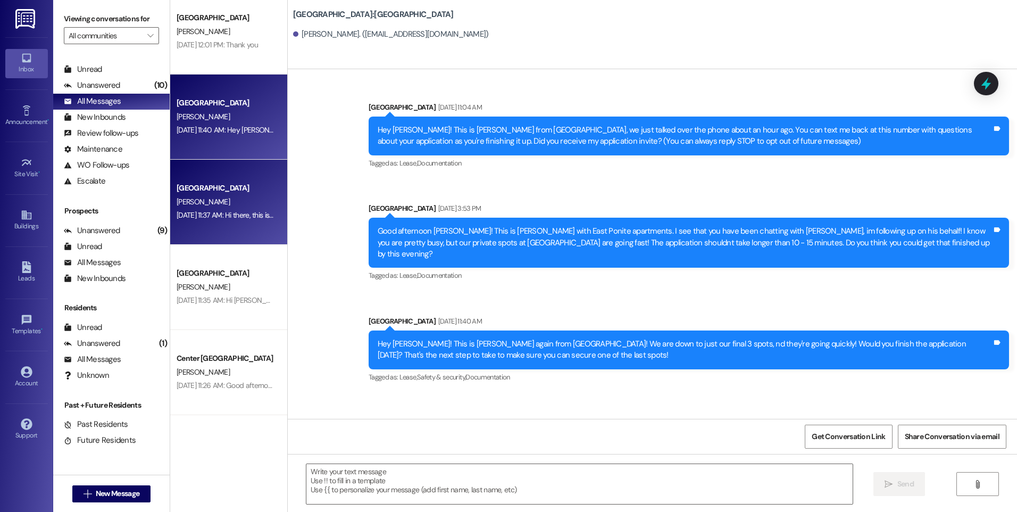
click at [232, 203] on div "[PERSON_NAME]" at bounding box center [225, 201] width 101 height 13
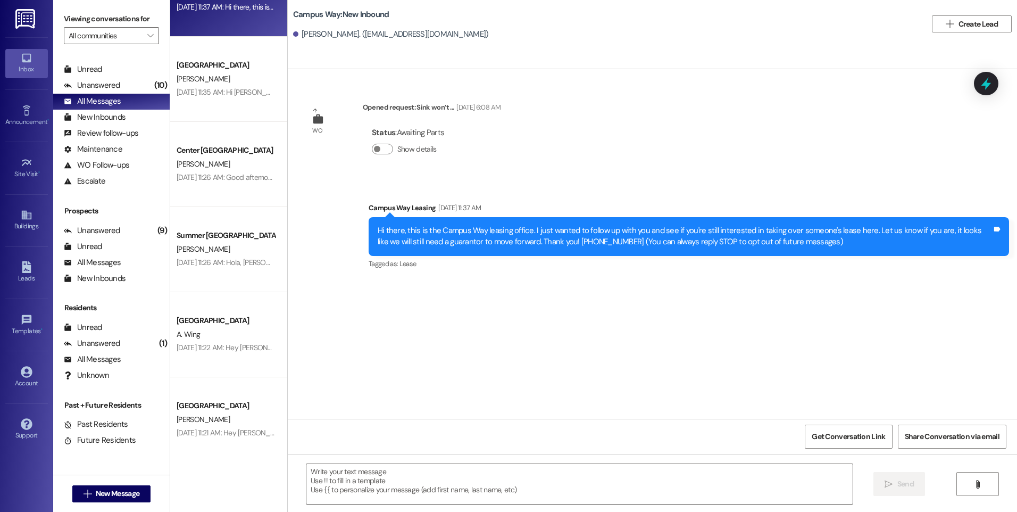
scroll to position [2180, 0]
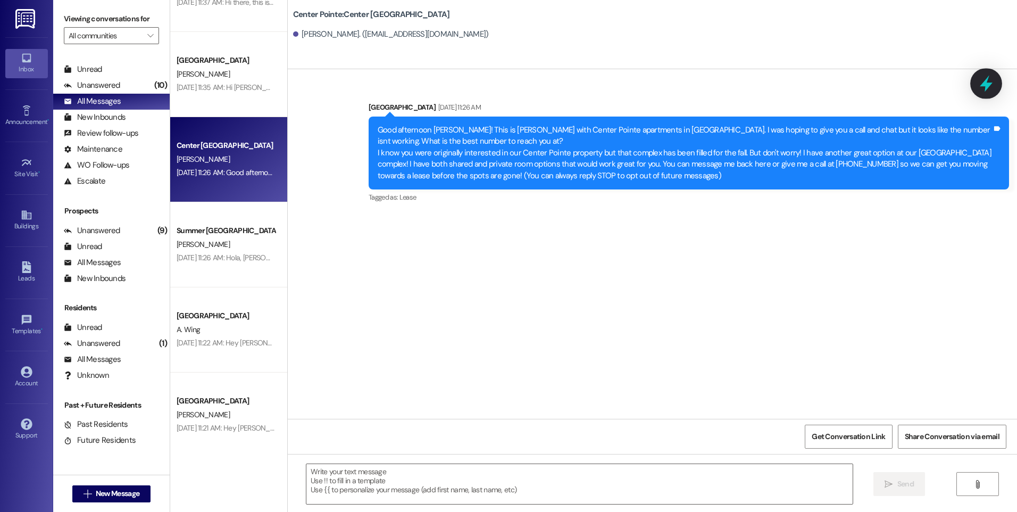
click at [981, 85] on icon at bounding box center [986, 83] width 18 height 18
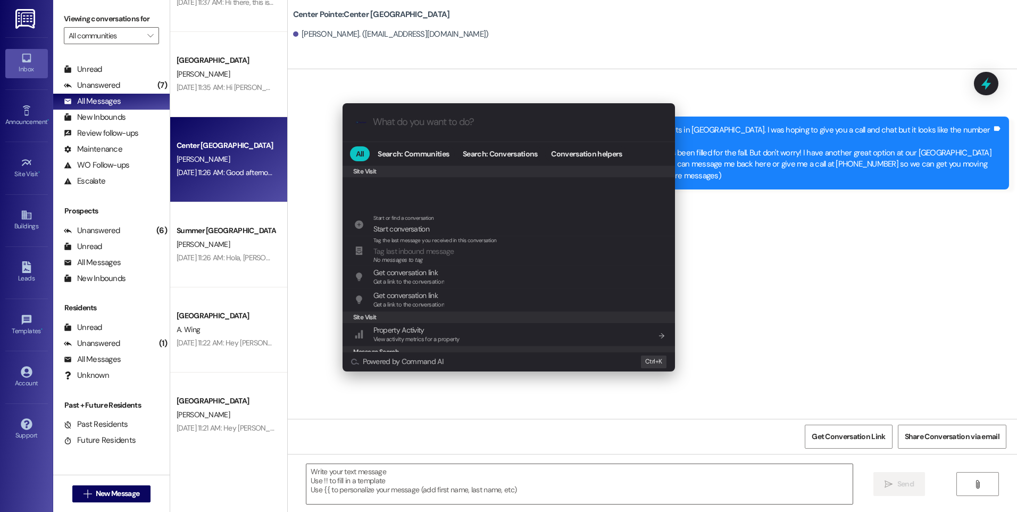
scroll to position [486, 0]
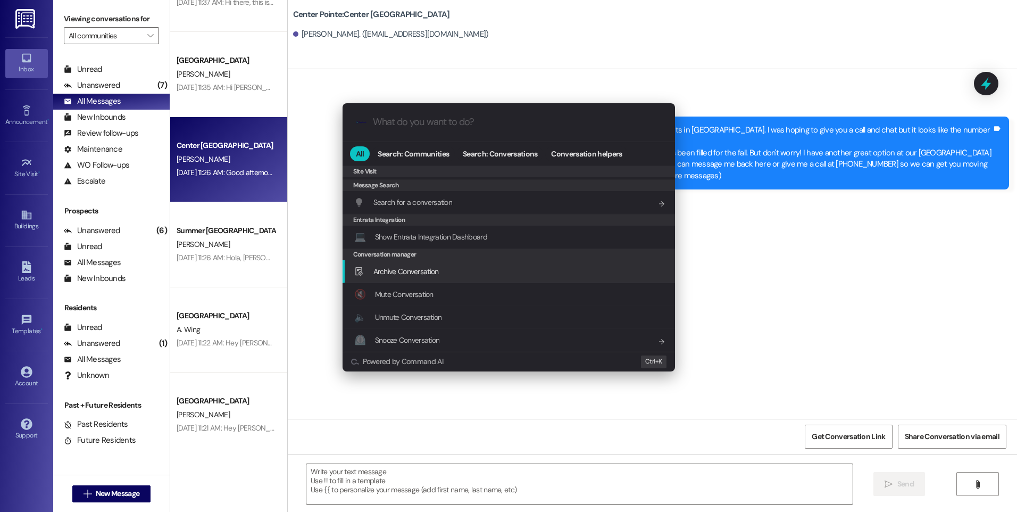
click at [436, 267] on span "Archive Conversation" at bounding box center [405, 271] width 65 height 10
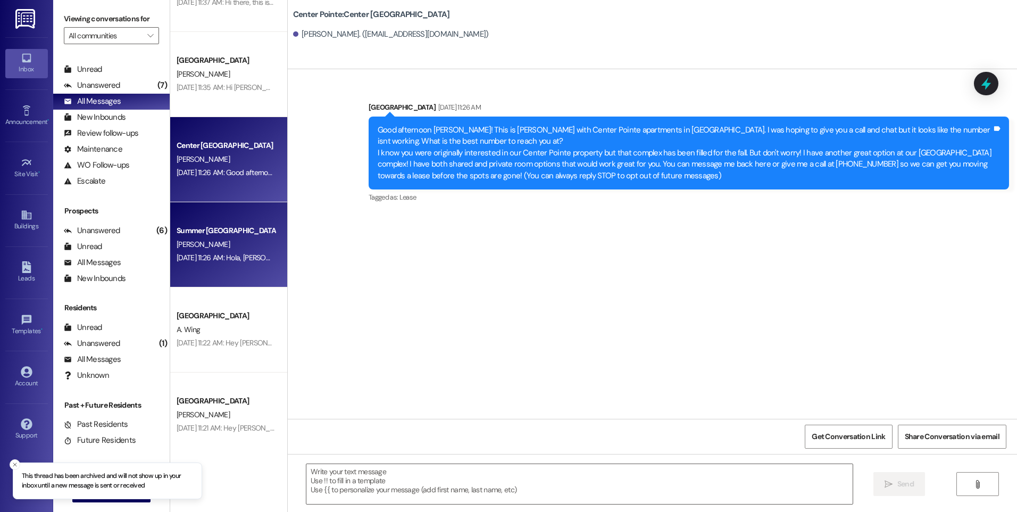
click at [244, 239] on div "[PERSON_NAME]" at bounding box center [225, 244] width 101 height 13
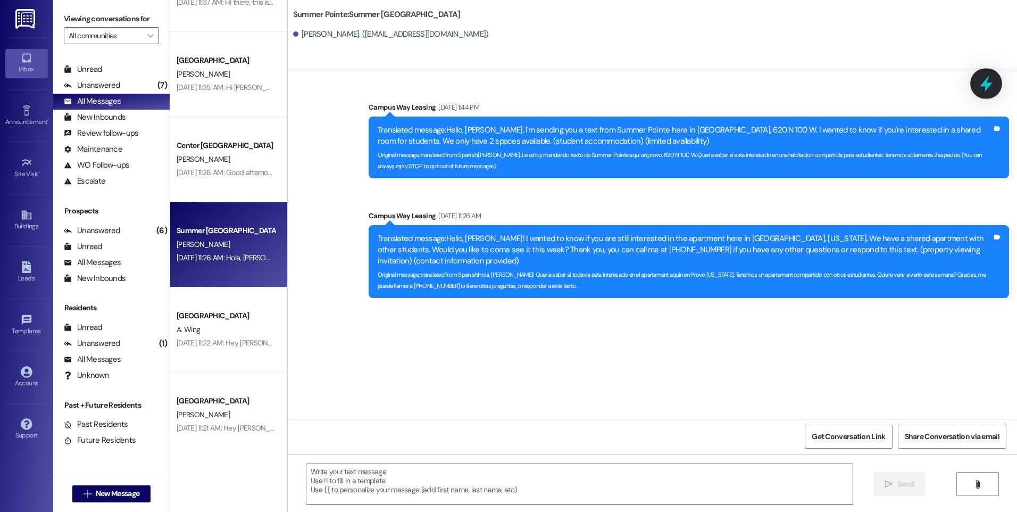
click at [978, 86] on icon at bounding box center [986, 83] width 18 height 18
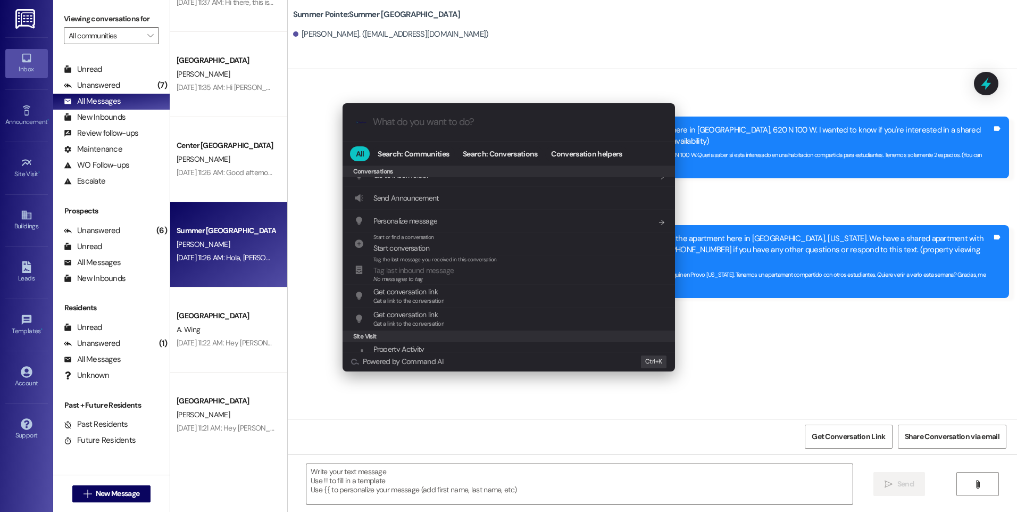
scroll to position [470, 0]
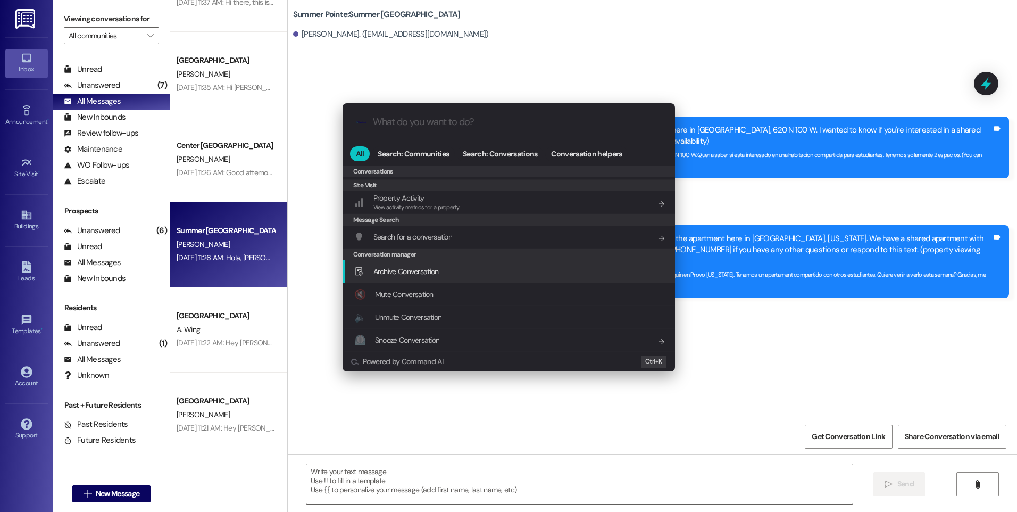
click at [416, 271] on span "Archive Conversation" at bounding box center [405, 271] width 65 height 10
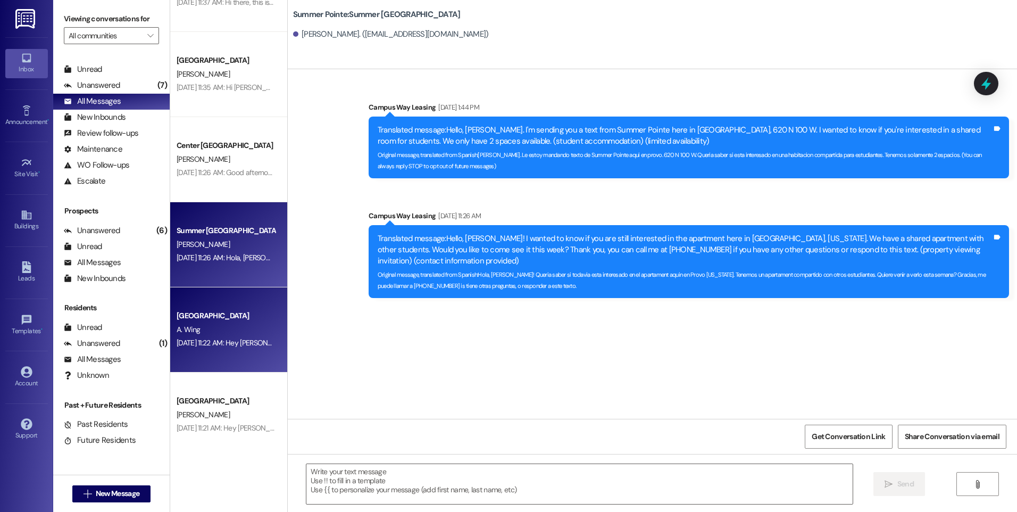
click at [222, 319] on div "[GEOGRAPHIC_DATA]" at bounding box center [226, 315] width 98 height 11
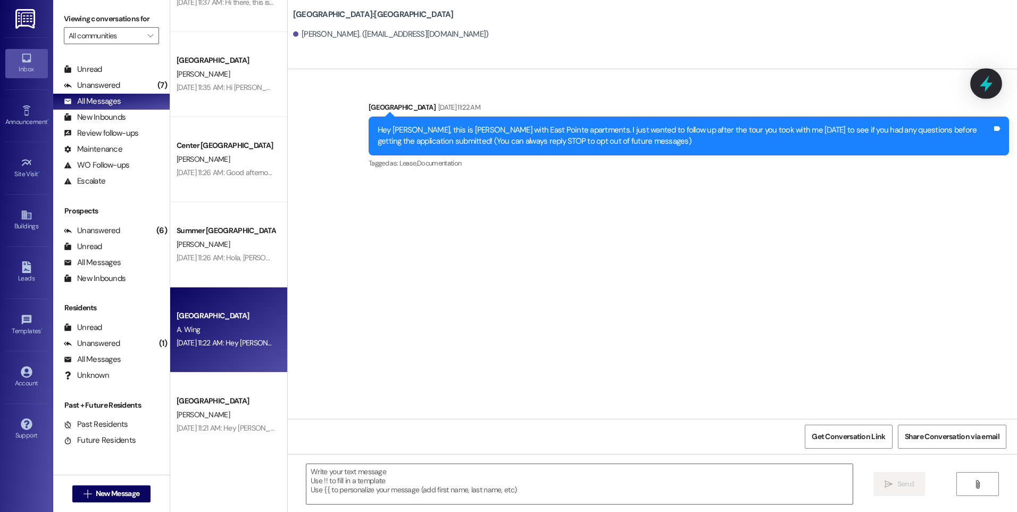
click at [991, 83] on icon at bounding box center [986, 84] width 13 height 16
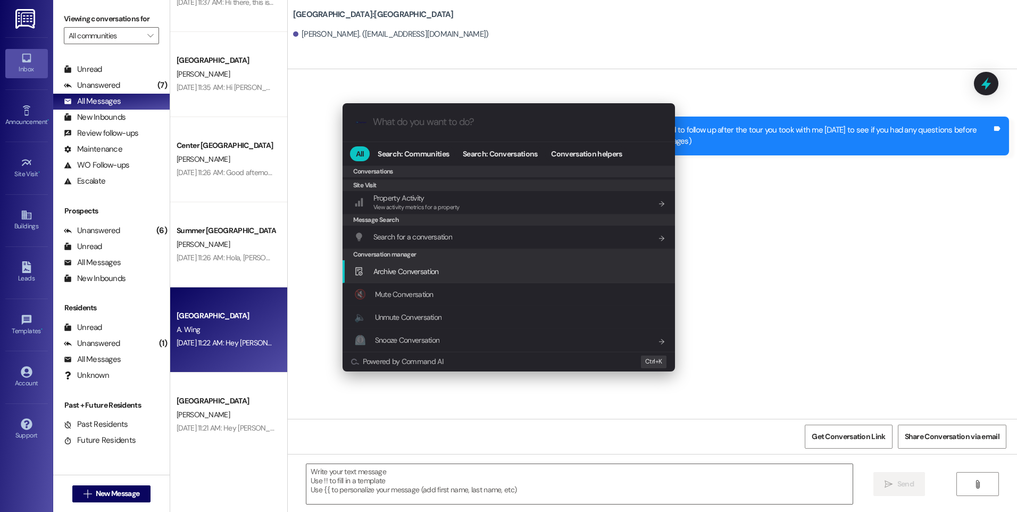
click at [425, 280] on div "Archive Conversation Add shortcut" at bounding box center [508, 271] width 332 height 23
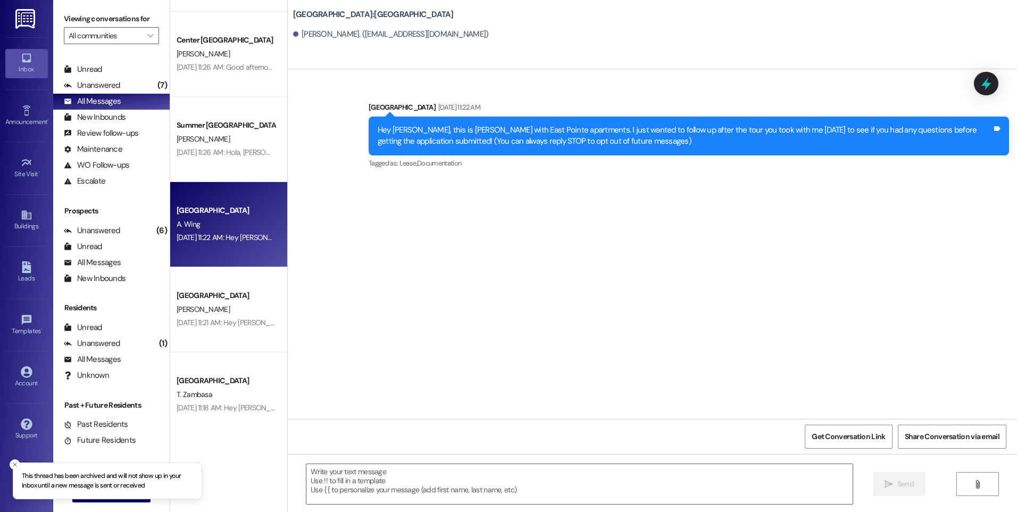
scroll to position [2287, 0]
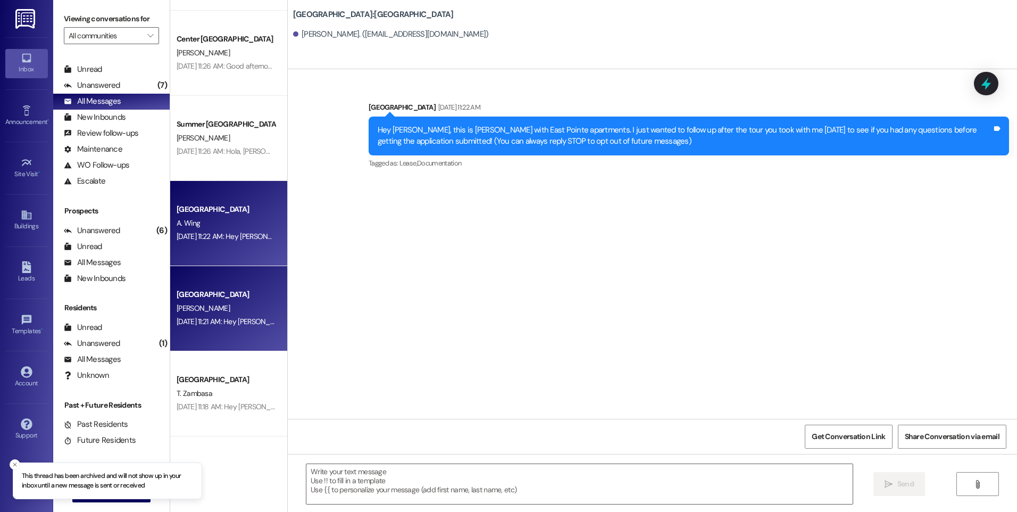
click at [234, 297] on div "[GEOGRAPHIC_DATA]" at bounding box center [226, 294] width 98 height 11
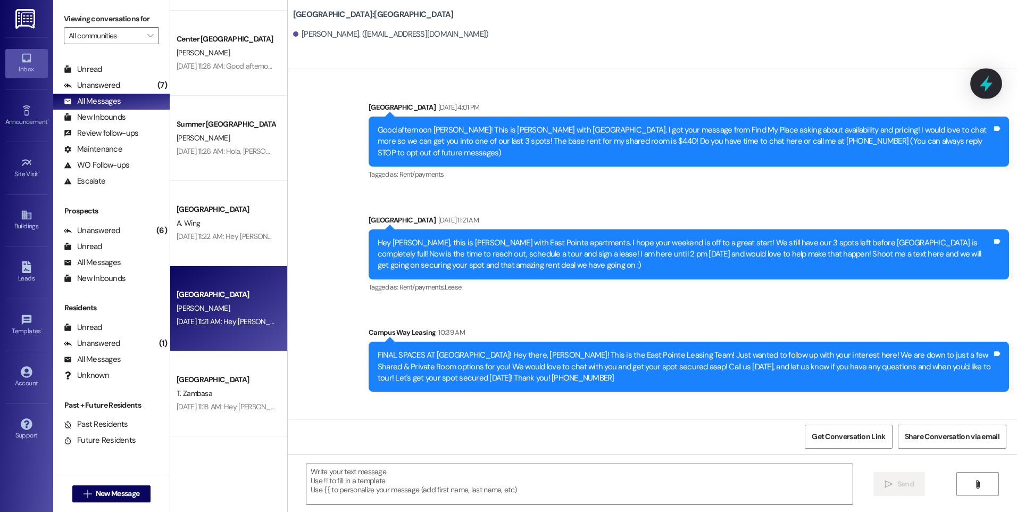
click at [989, 88] on icon at bounding box center [986, 83] width 18 height 18
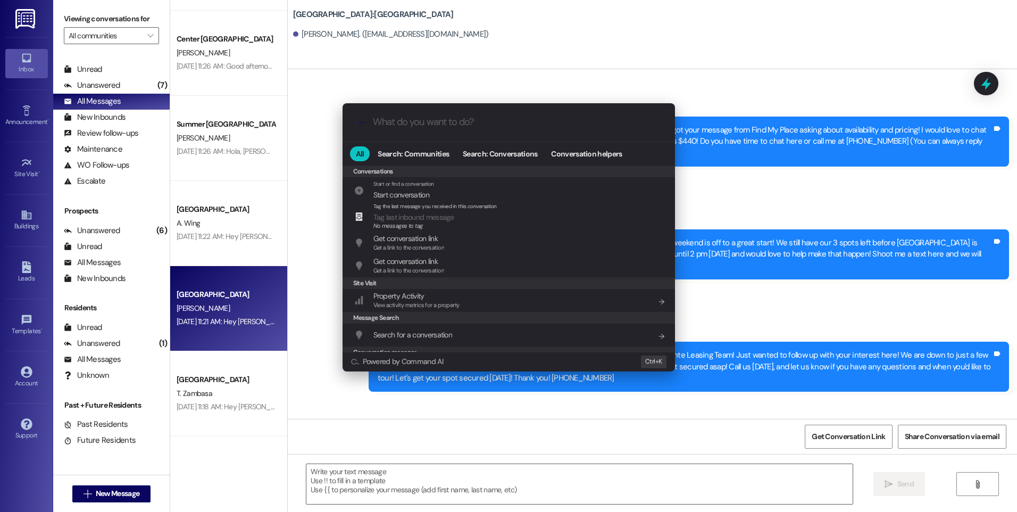
scroll to position [470, 0]
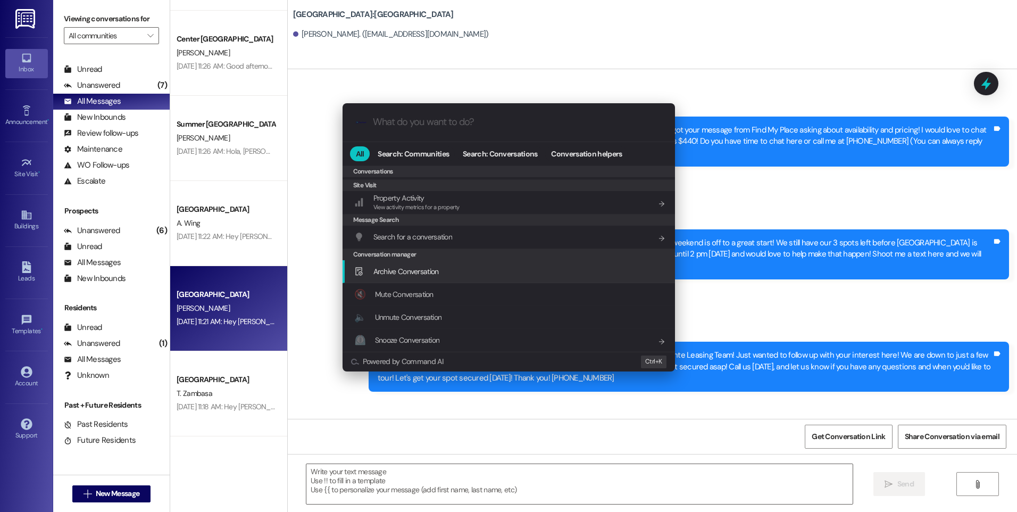
click at [409, 275] on span "Archive Conversation" at bounding box center [405, 271] width 65 height 10
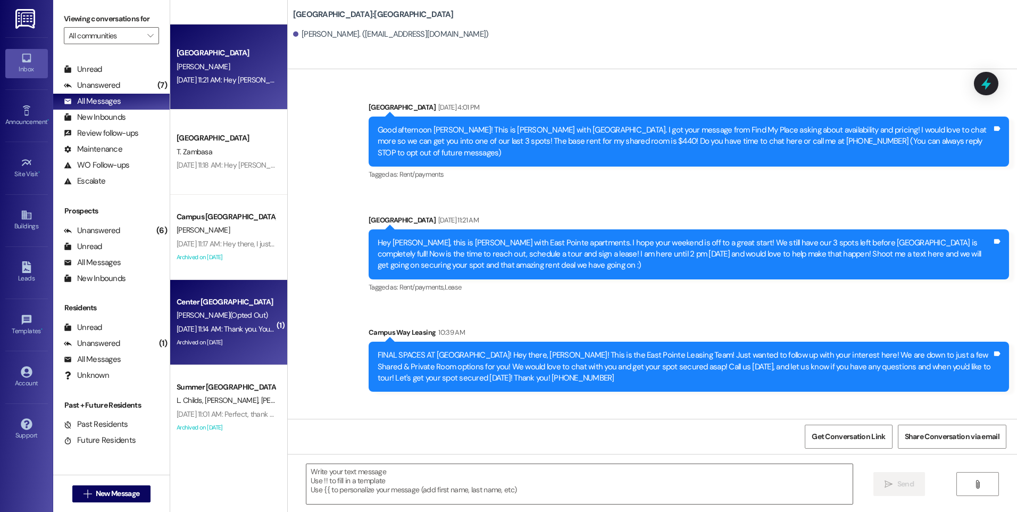
scroll to position [2553, 0]
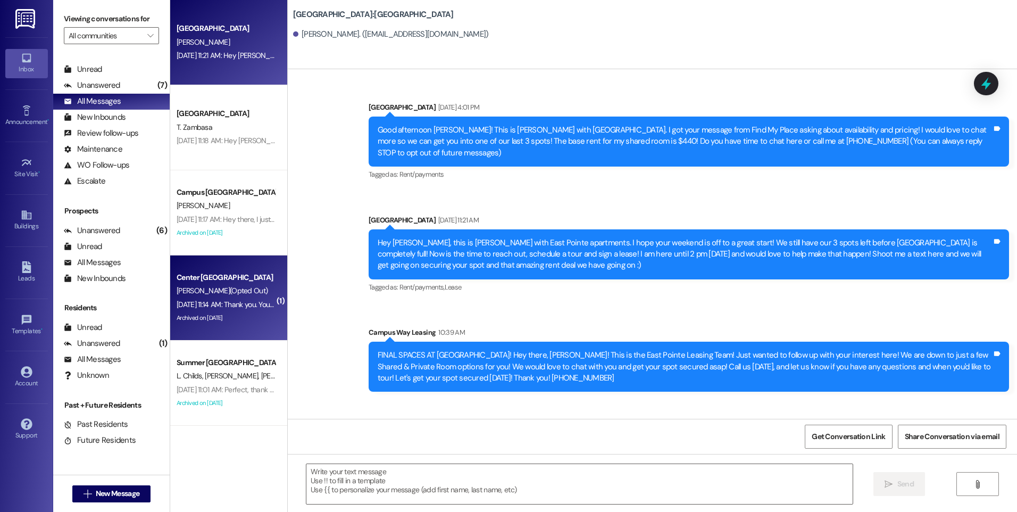
click at [232, 281] on div "Center [GEOGRAPHIC_DATA]" at bounding box center [226, 277] width 98 height 11
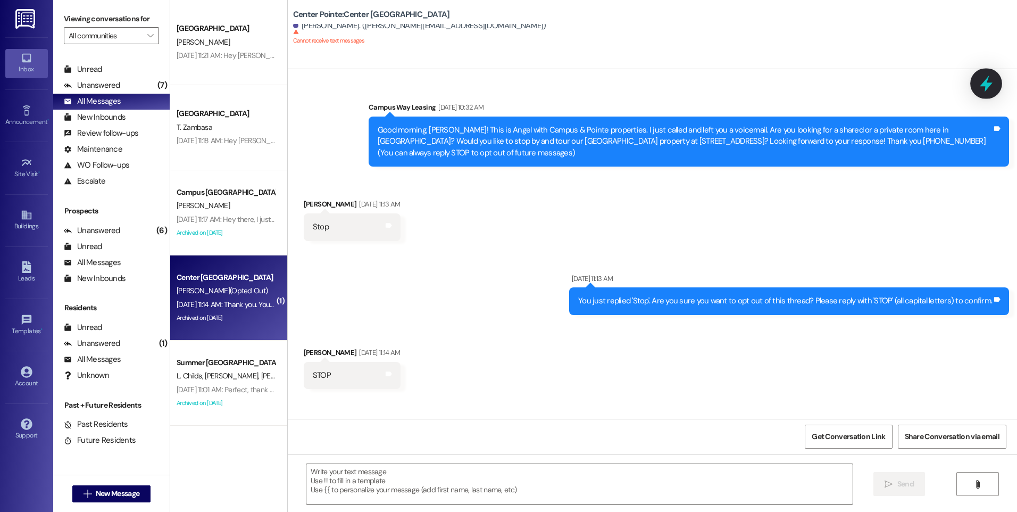
click at [986, 84] on icon at bounding box center [986, 84] width 13 height 16
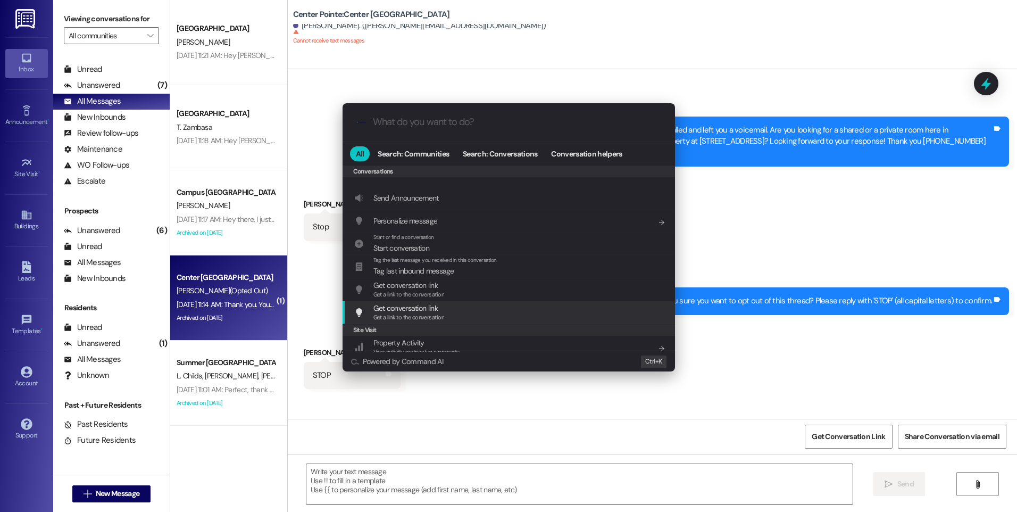
scroll to position [464, 0]
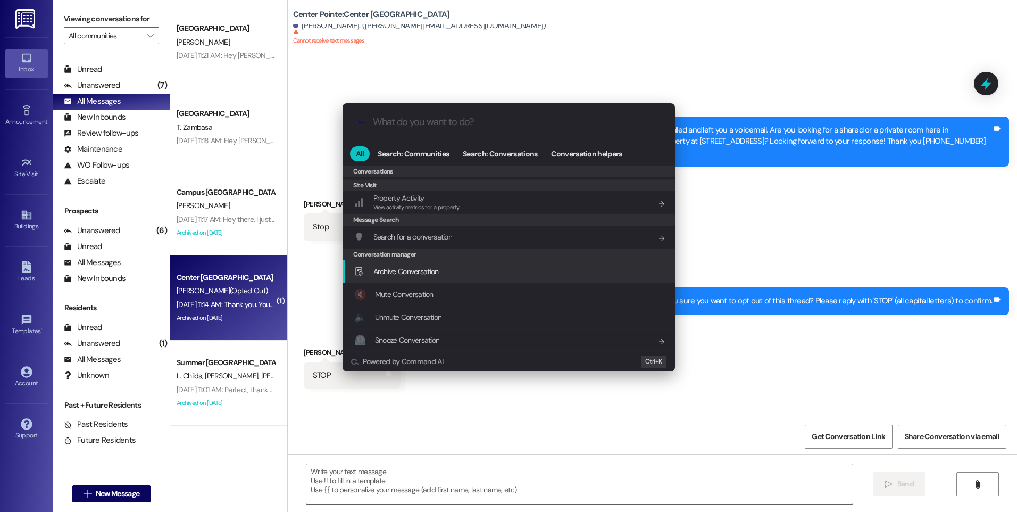
click at [416, 276] on span "Archive Conversation" at bounding box center [405, 271] width 65 height 12
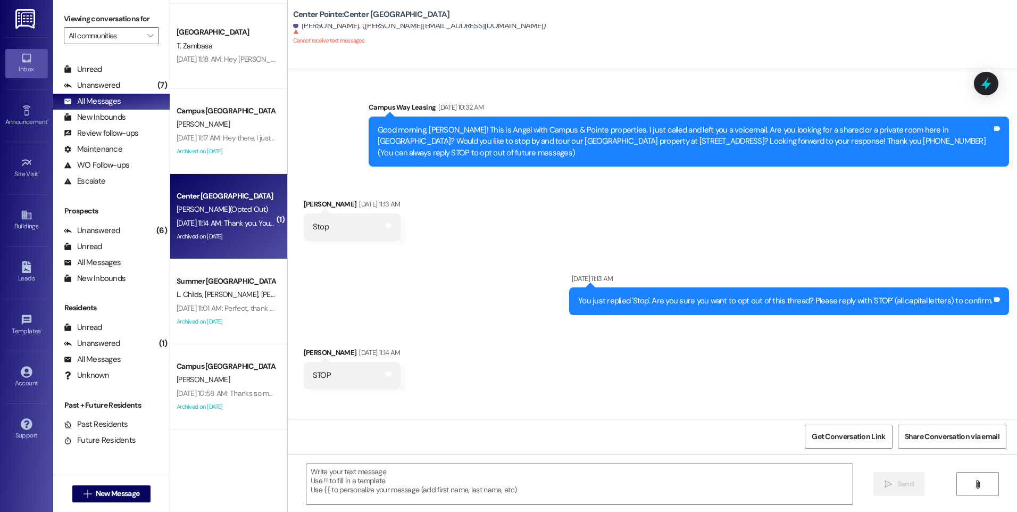
scroll to position [2659, 0]
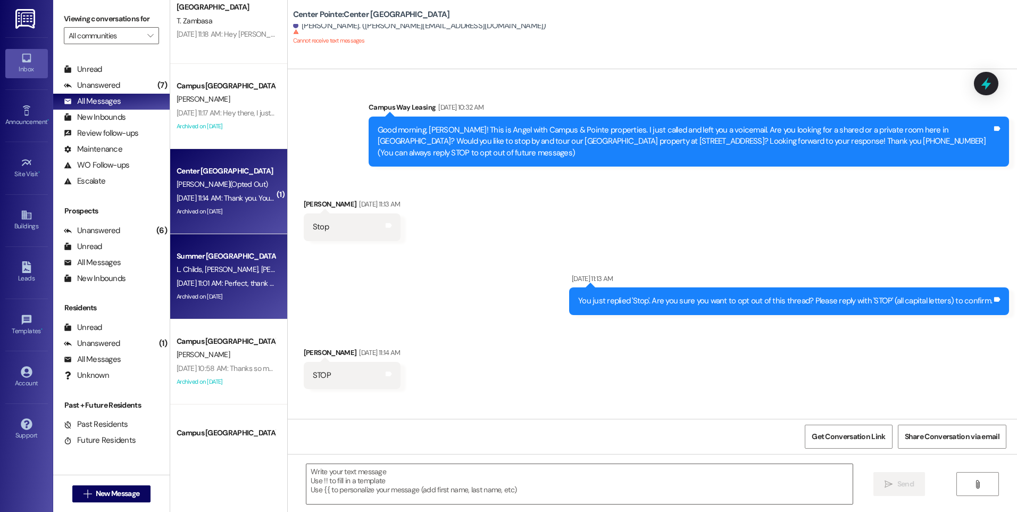
click at [221, 256] on div "Summer [GEOGRAPHIC_DATA]" at bounding box center [226, 255] width 98 height 11
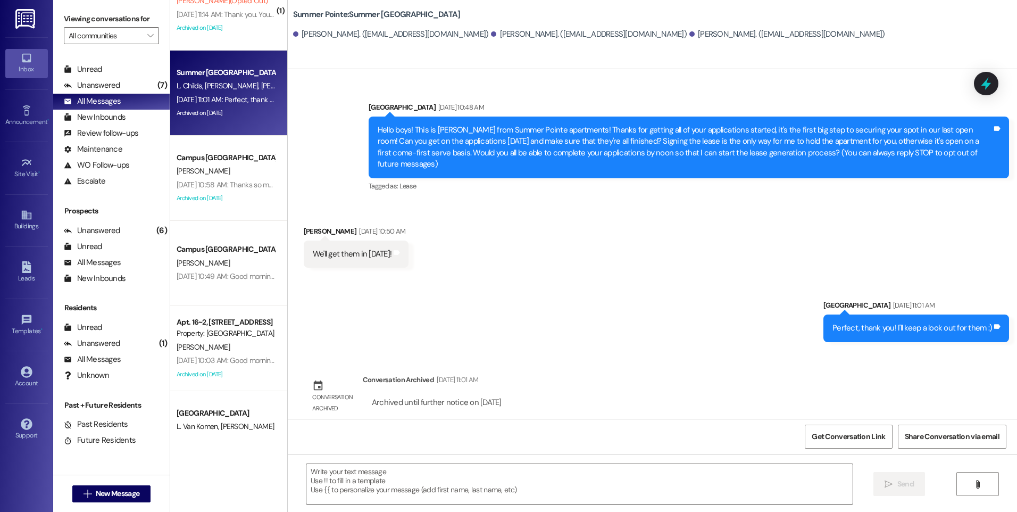
scroll to position [2925, 0]
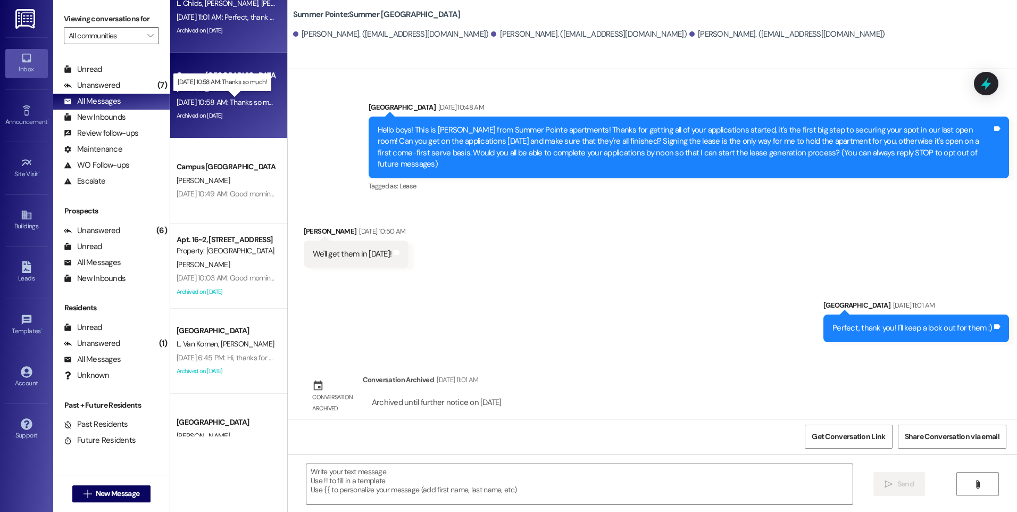
click at [232, 103] on div "[DATE] 10:58 AM: Thanks so much! [DATE] 10:58 AM: Thanks so much!" at bounding box center [230, 102] width 106 height 10
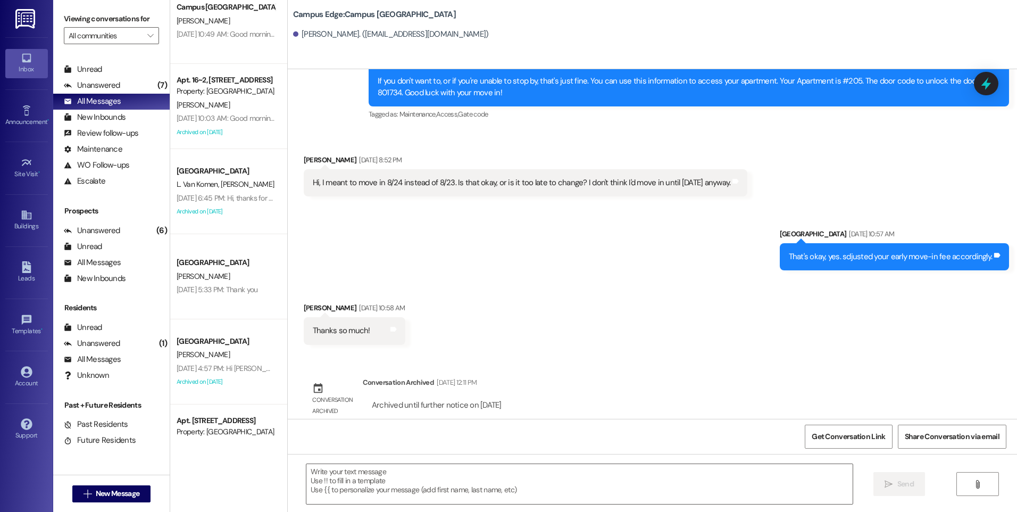
scroll to position [1365, 0]
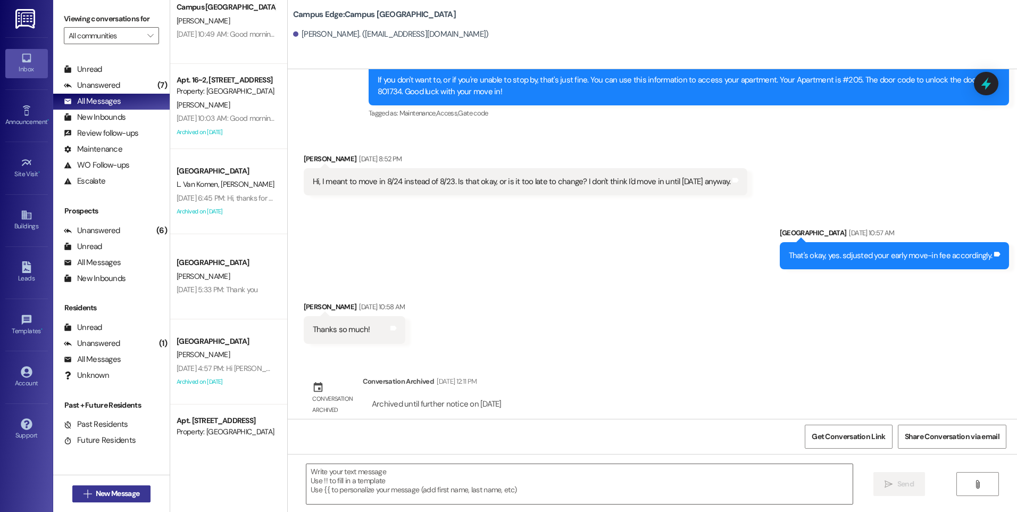
click at [134, 501] on button " New Message" at bounding box center [111, 493] width 79 height 17
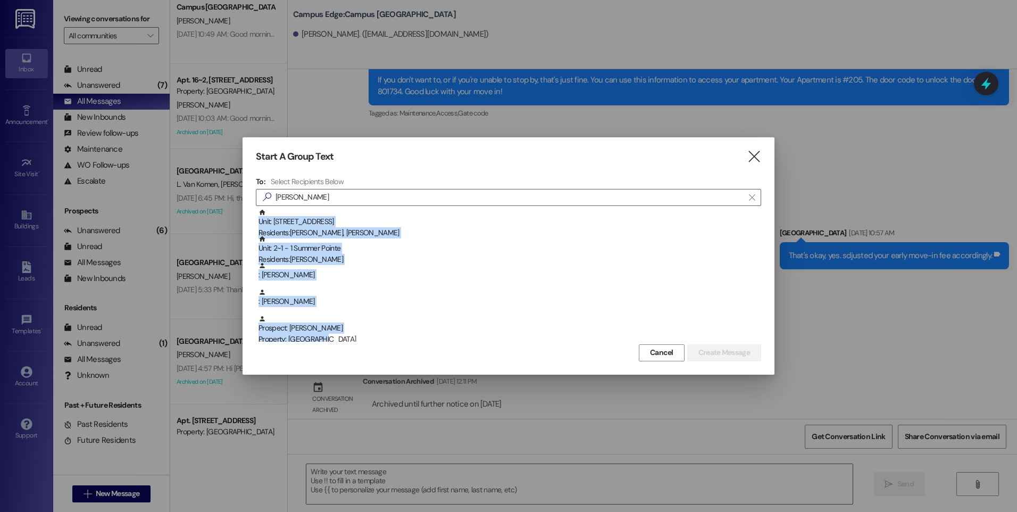
scroll to position [2, 0]
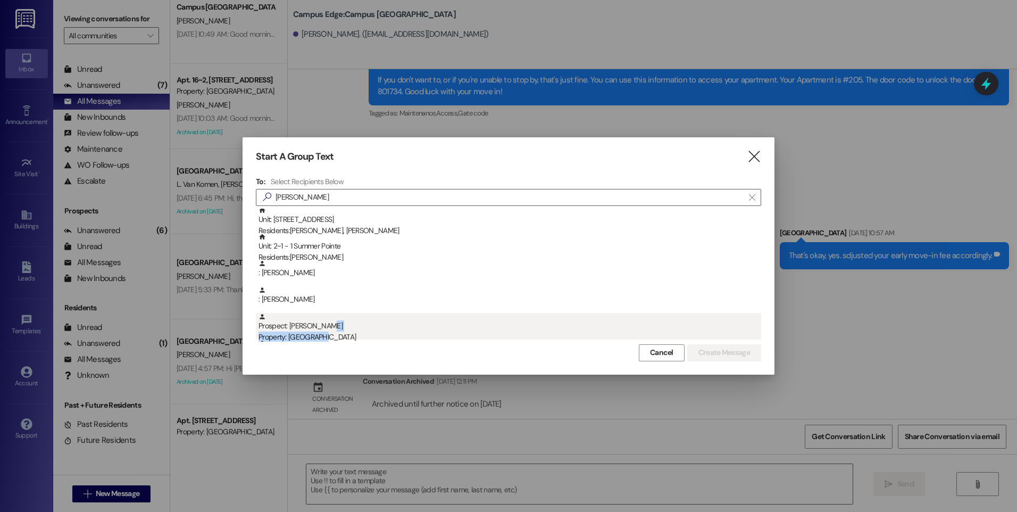
drag, startPoint x: 327, startPoint y: 335, endPoint x: 357, endPoint y: 321, distance: 33.3
click at [357, 321] on div "Prospect: [PERSON_NAME] Property: Campus Edge" at bounding box center [509, 328] width 503 height 30
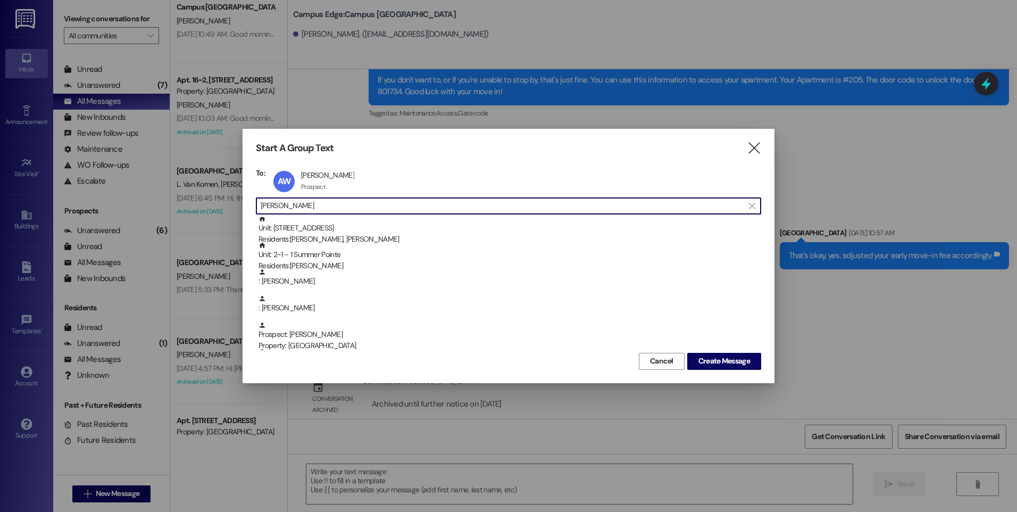
click at [339, 207] on input "[PERSON_NAME]" at bounding box center [502, 205] width 483 height 15
click at [307, 173] on div "AW [PERSON_NAME] [PERSON_NAME] Prospect Prospect click to remove" at bounding box center [317, 181] width 93 height 27
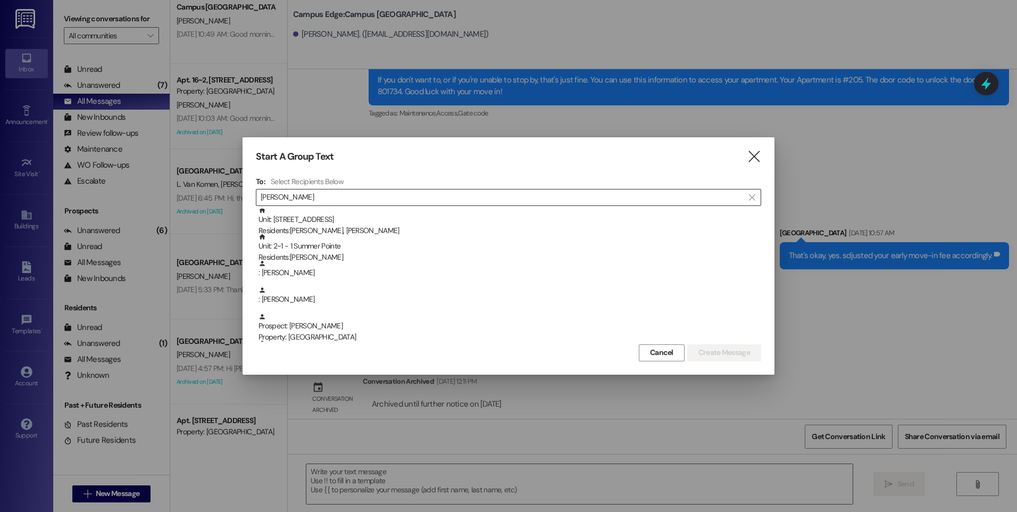
click at [320, 197] on input "[PERSON_NAME]" at bounding box center [502, 197] width 483 height 15
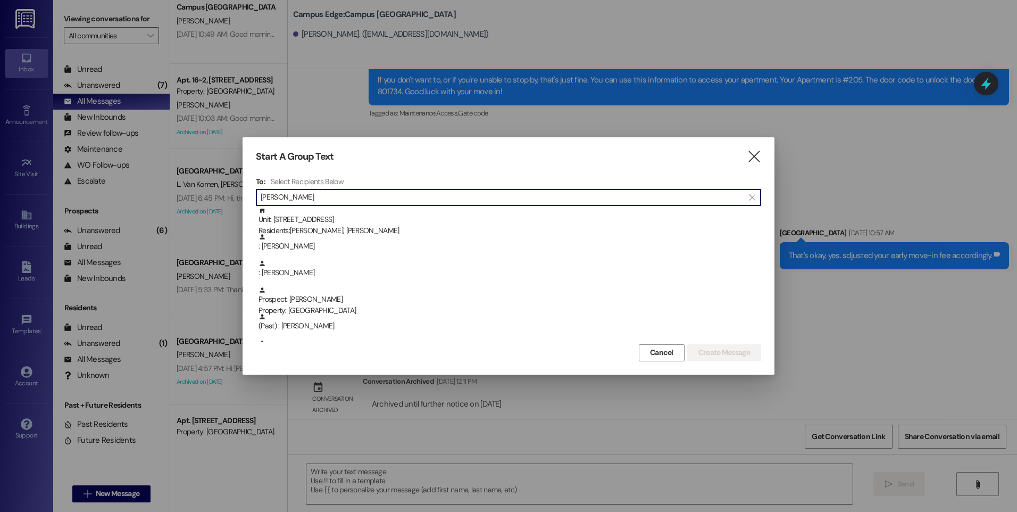
scroll to position [0, 0]
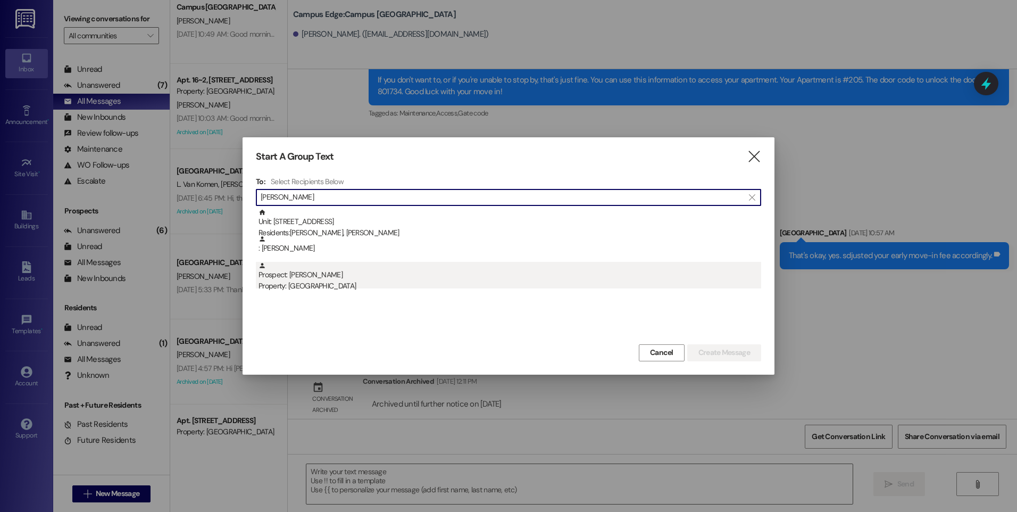
type input "[PERSON_NAME]"
click at [313, 287] on div "Property: [GEOGRAPHIC_DATA]" at bounding box center [509, 285] width 503 height 11
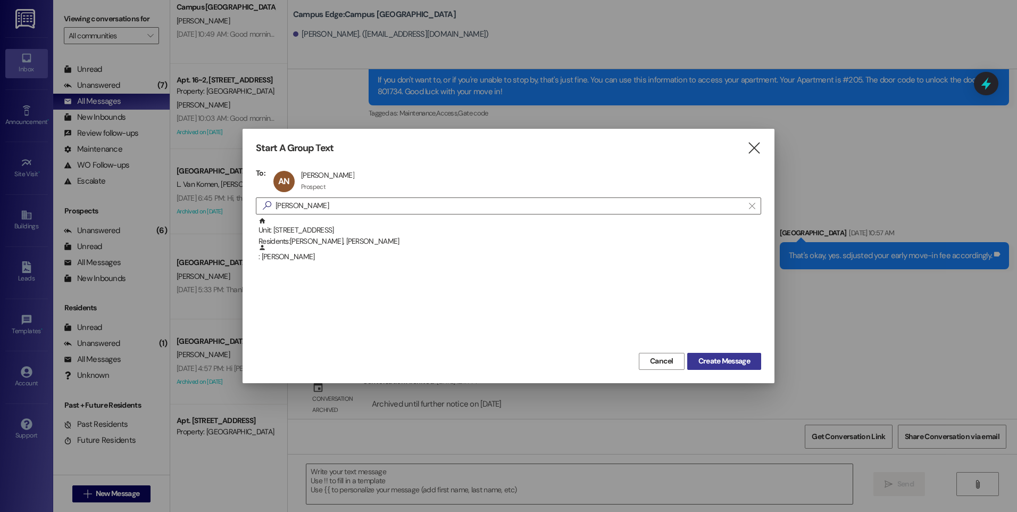
click at [710, 359] on span "Create Message" at bounding box center [724, 360] width 52 height 11
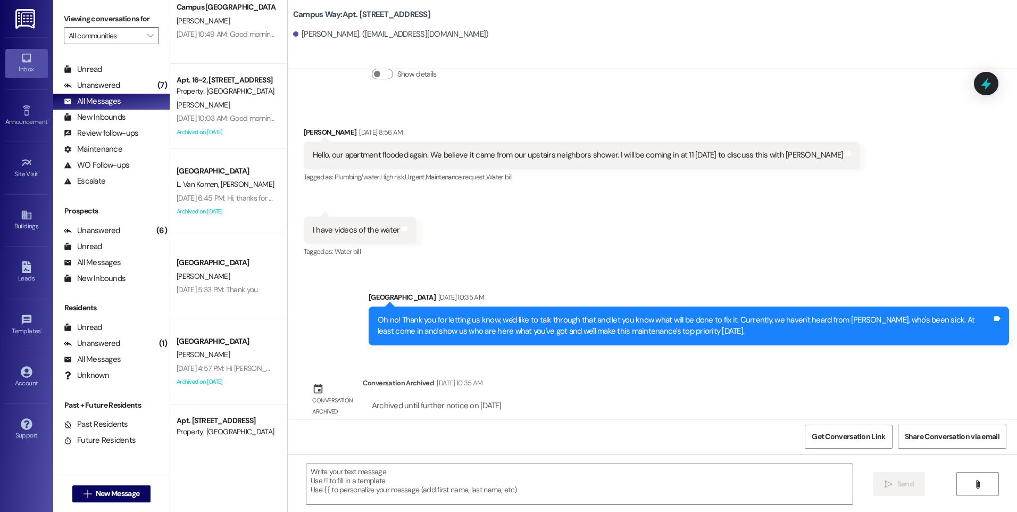
scroll to position [2703, 0]
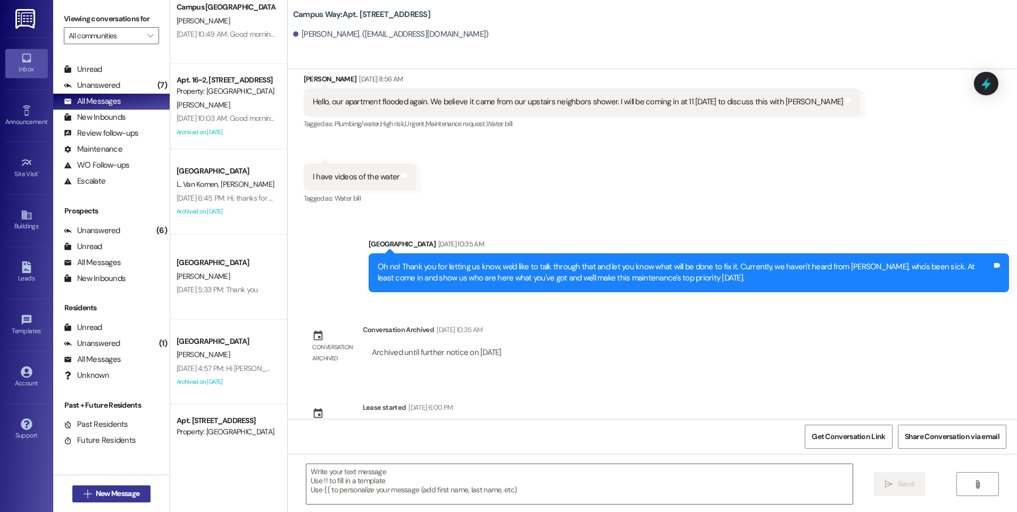
click at [128, 494] on span "New Message" at bounding box center [118, 493] width 44 height 11
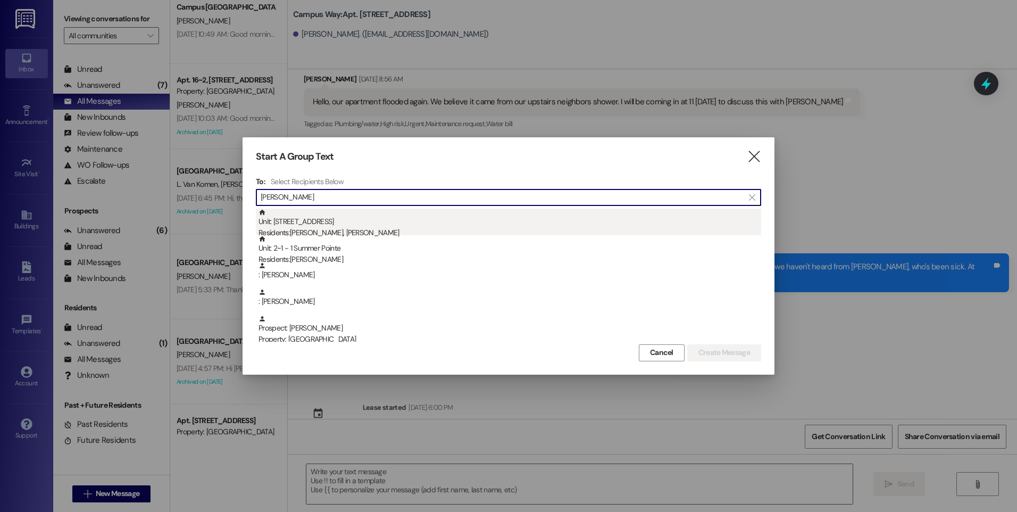
type input "[PERSON_NAME]"
click at [302, 222] on div "Unit: [STREET_ADDRESS] Residents: [PERSON_NAME], [PERSON_NAME]" at bounding box center [509, 223] width 503 height 30
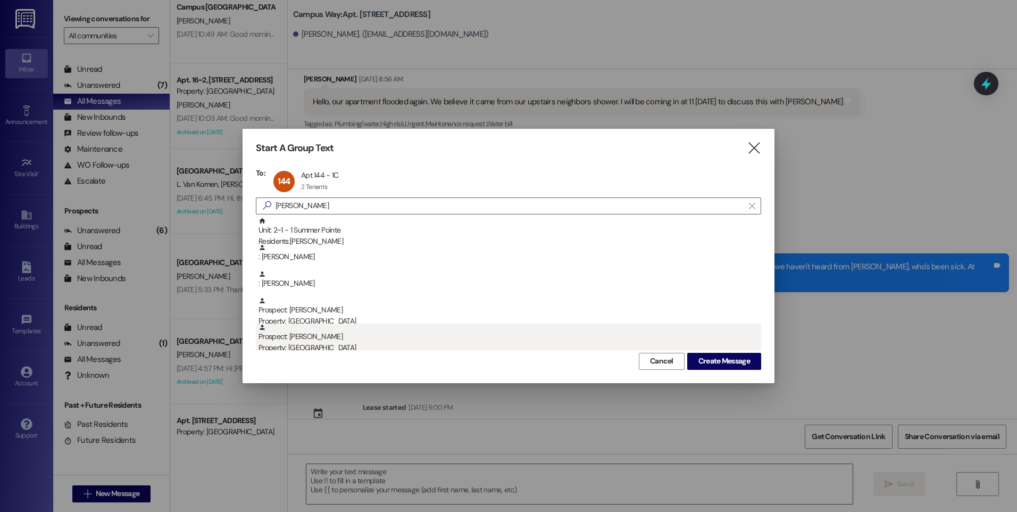
click at [719, 348] on div "Property: [GEOGRAPHIC_DATA]" at bounding box center [509, 347] width 503 height 11
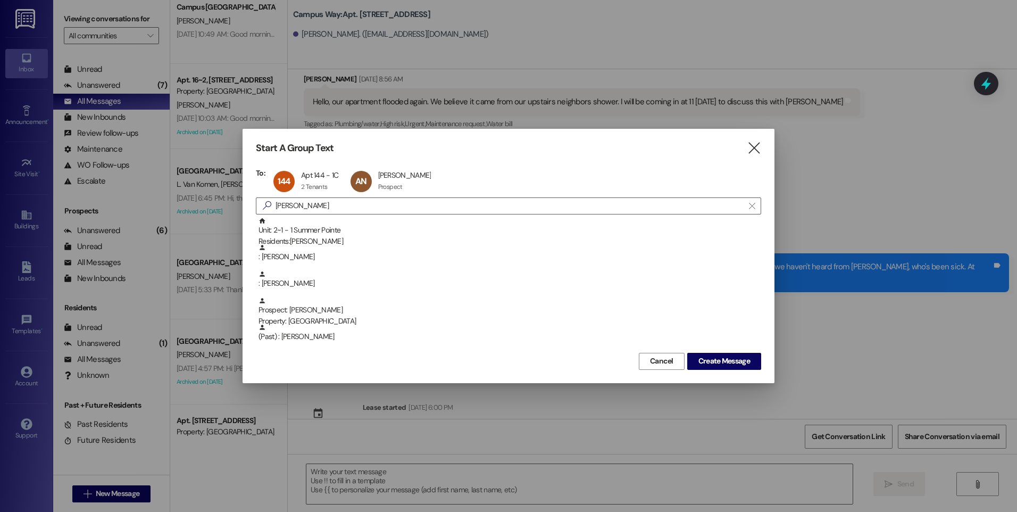
click at [726, 375] on div "Start A Group Text  To: 144 Apt 144 - 1C Apt 144 - 1C 2 Tenants 2 Tenants clic…" at bounding box center [508, 256] width 532 height 254
click at [723, 353] on button "Create Message" at bounding box center [724, 361] width 74 height 17
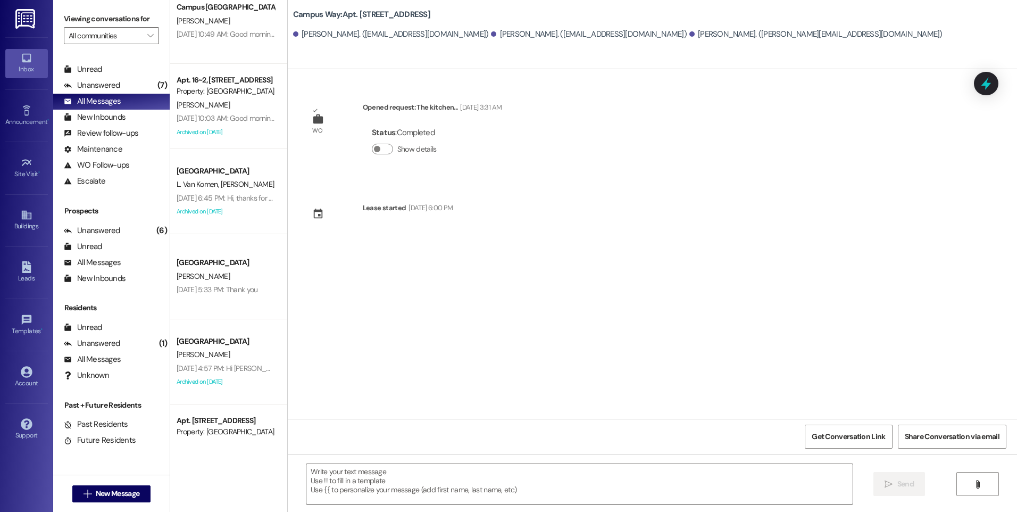
scroll to position [0, 0]
click at [107, 499] on button " New Message" at bounding box center [111, 493] width 79 height 17
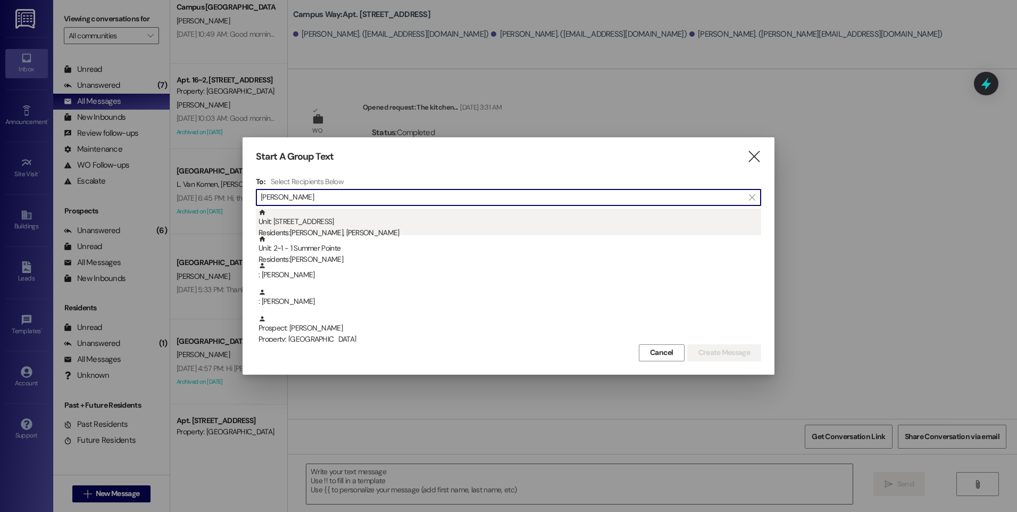
type input "[PERSON_NAME]"
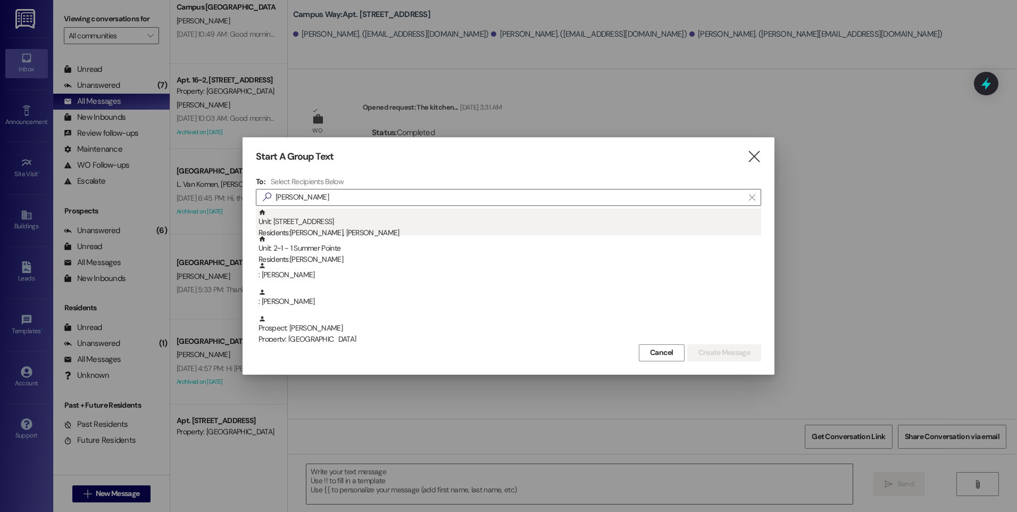
click at [311, 224] on div "Unit: [STREET_ADDRESS] Residents: [PERSON_NAME], [PERSON_NAME]" at bounding box center [509, 223] width 503 height 30
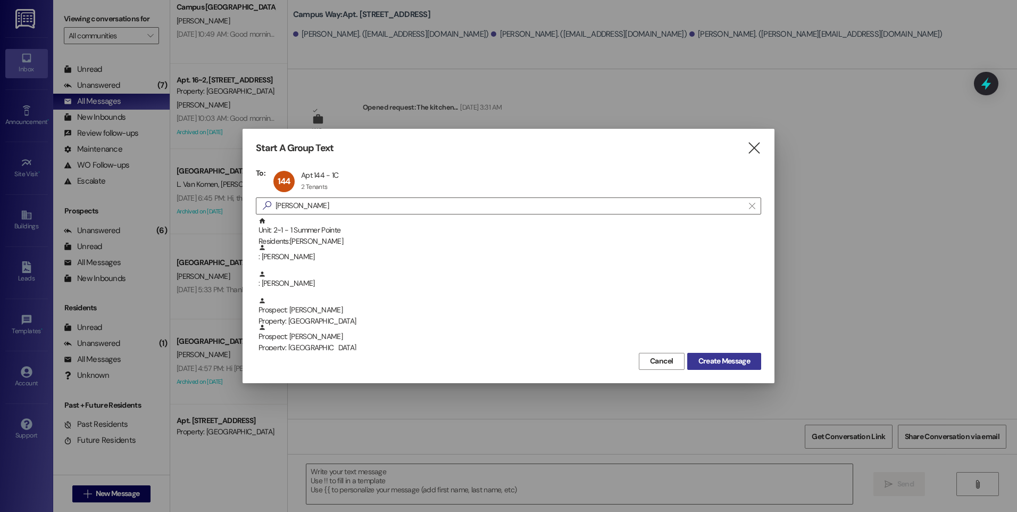
click at [723, 369] on button "Create Message" at bounding box center [724, 361] width 74 height 17
click at [730, 355] on span "Create Message" at bounding box center [724, 360] width 52 height 11
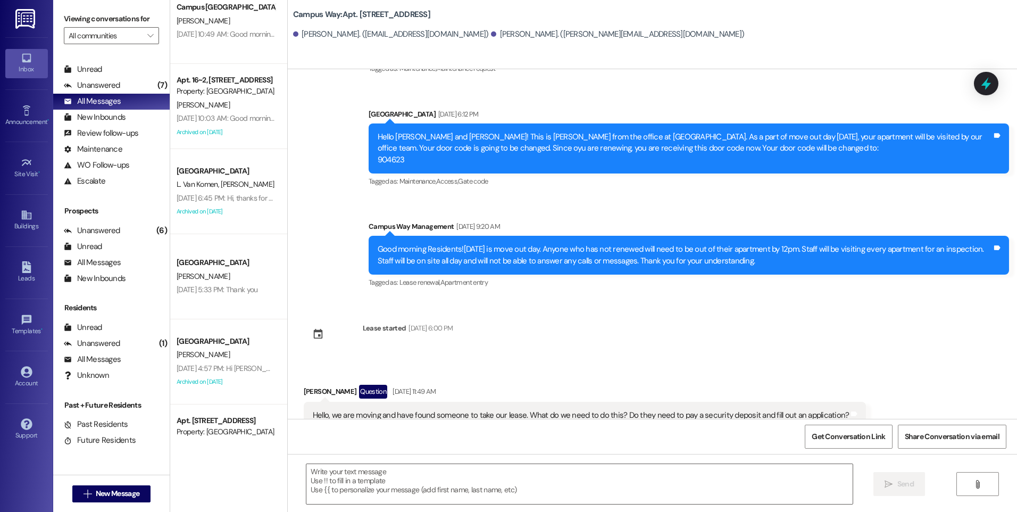
scroll to position [7088, 0]
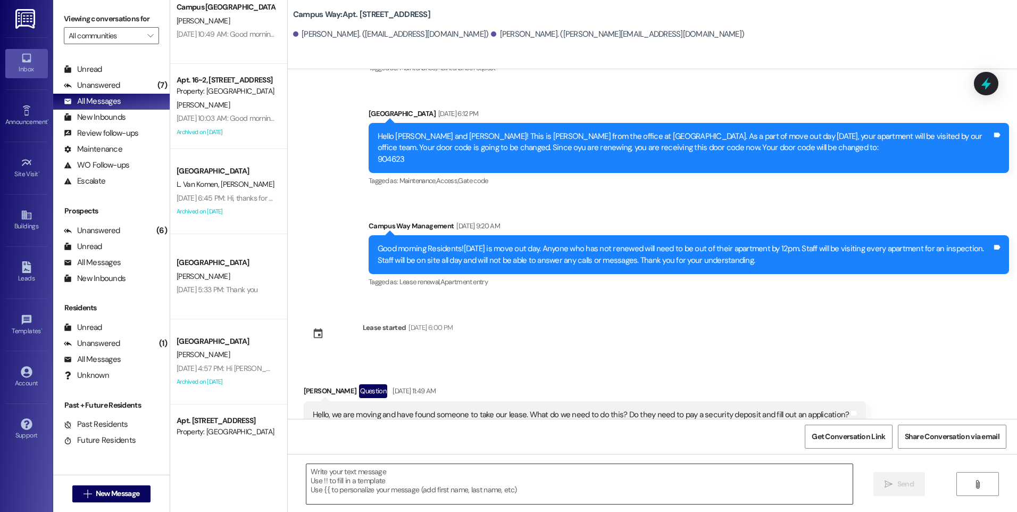
click at [674, 475] on textarea at bounding box center [579, 484] width 546 height 40
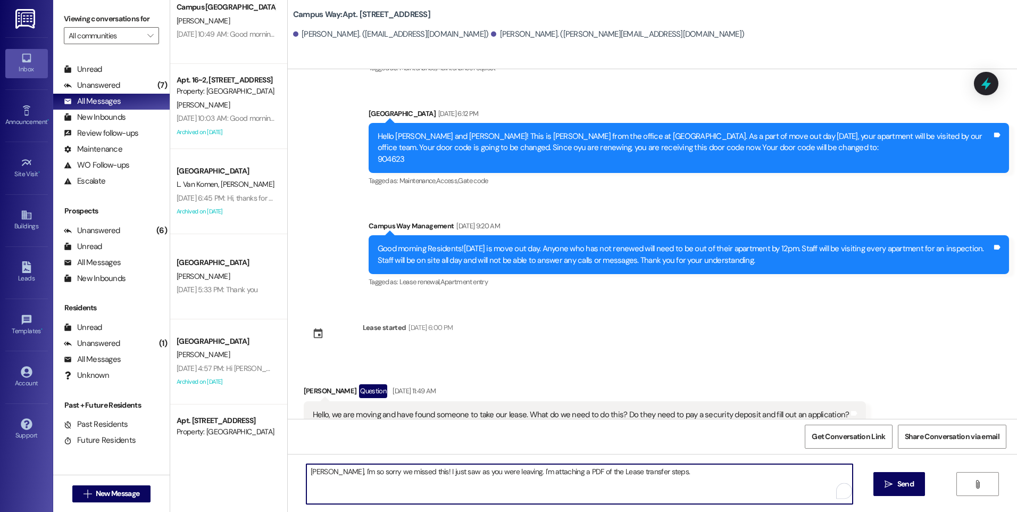
click at [674, 475] on textarea "[PERSON_NAME], I'm so sorry we missed this! I just saw as you were leaving. I'm…" at bounding box center [579, 484] width 546 height 40
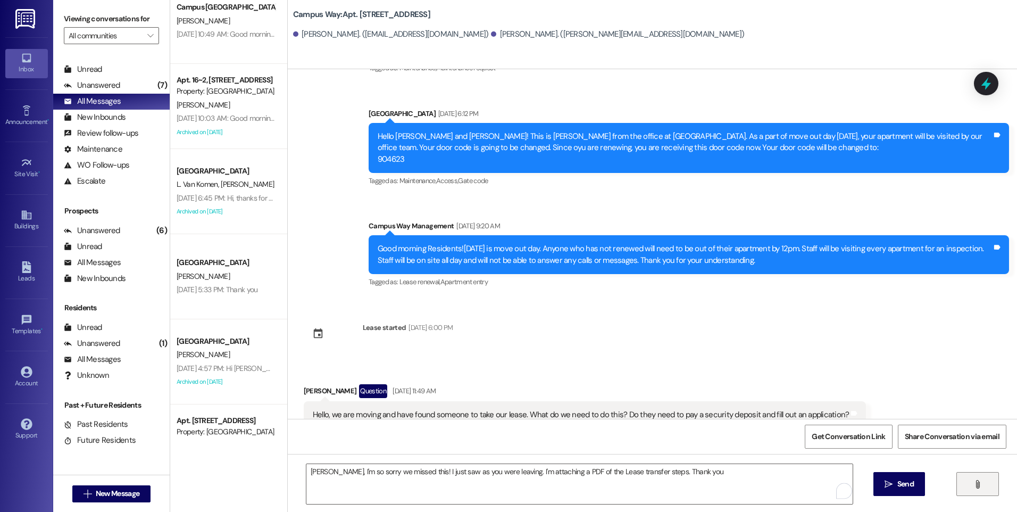
click at [968, 492] on button "" at bounding box center [977, 484] width 43 height 24
click at [441, 470] on textarea "[PERSON_NAME], I'm so sorry we missed this! I just saw as you were leaving. I'm…" at bounding box center [579, 484] width 546 height 40
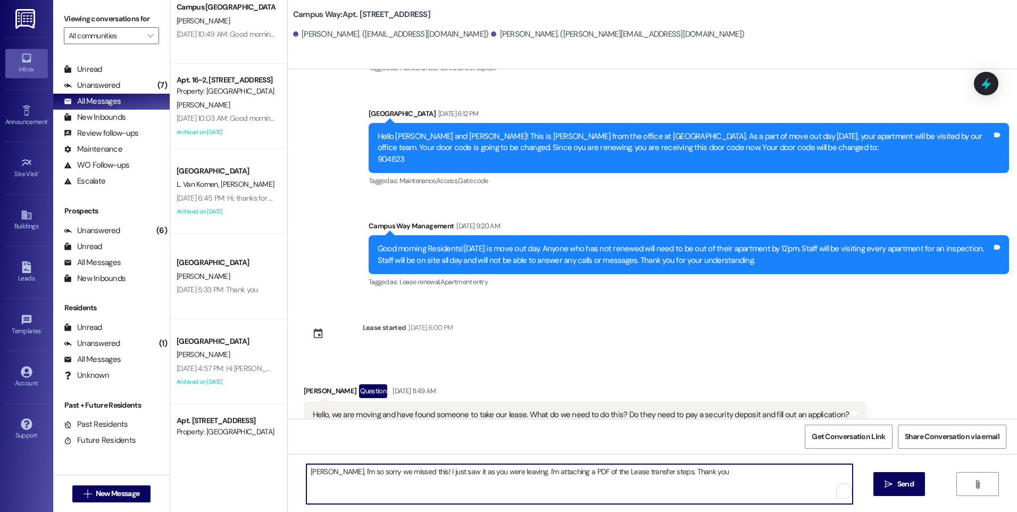
click at [491, 471] on textarea "[PERSON_NAME], I'm so sorry we missed this! I just saw it as you were leaving. …" at bounding box center [579, 484] width 546 height 40
click at [750, 473] on textarea "[PERSON_NAME], I'm so sorry we missed this! I just saw it as you were walking o…" at bounding box center [579, 484] width 546 height 40
type textarea "[PERSON_NAME], I'm so sorry we missed this! I just saw it as you were walking o…"
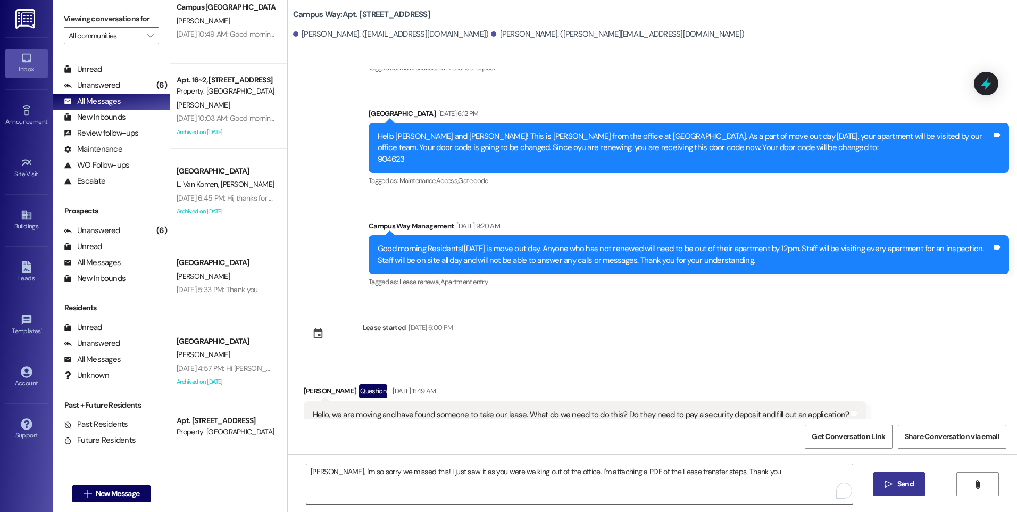
click at [923, 493] on button " Send" at bounding box center [899, 484] width 52 height 24
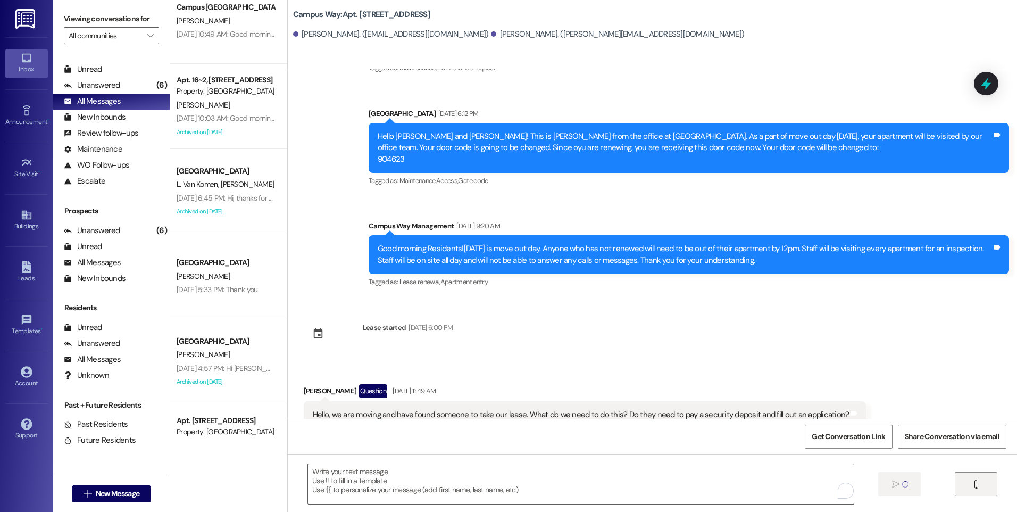
click at [977, 491] on button "" at bounding box center [976, 484] width 43 height 24
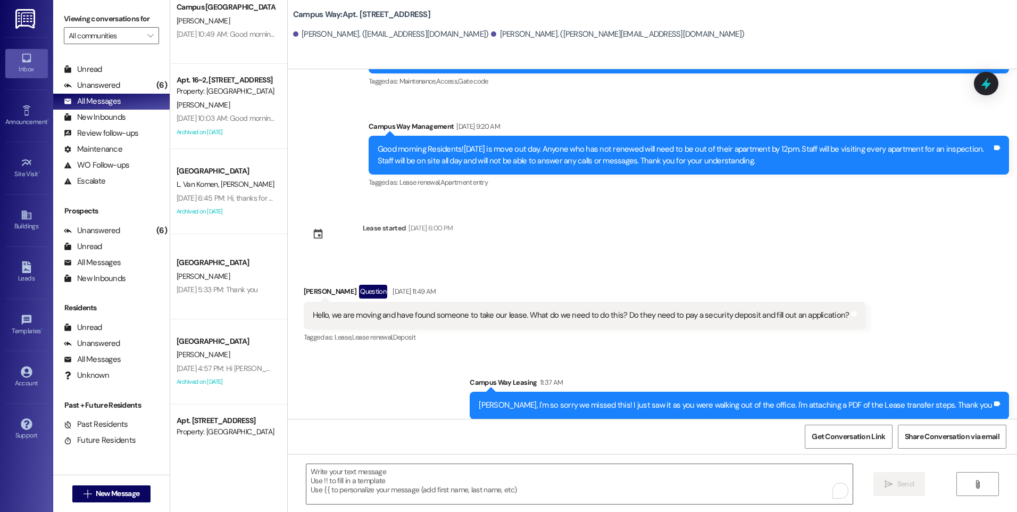
scroll to position [7338, 0]
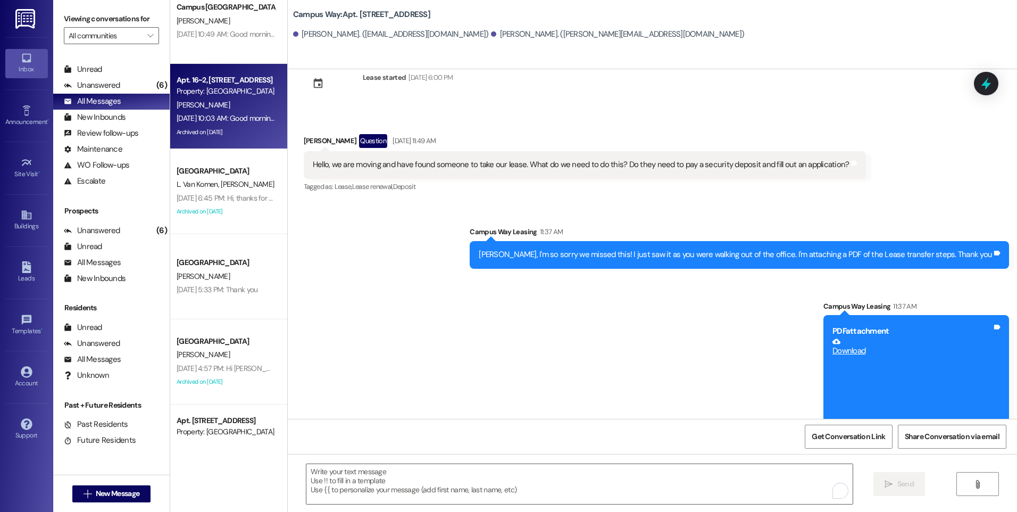
click at [189, 85] on div "Apt. 16~2, [STREET_ADDRESS]" at bounding box center [226, 79] width 98 height 11
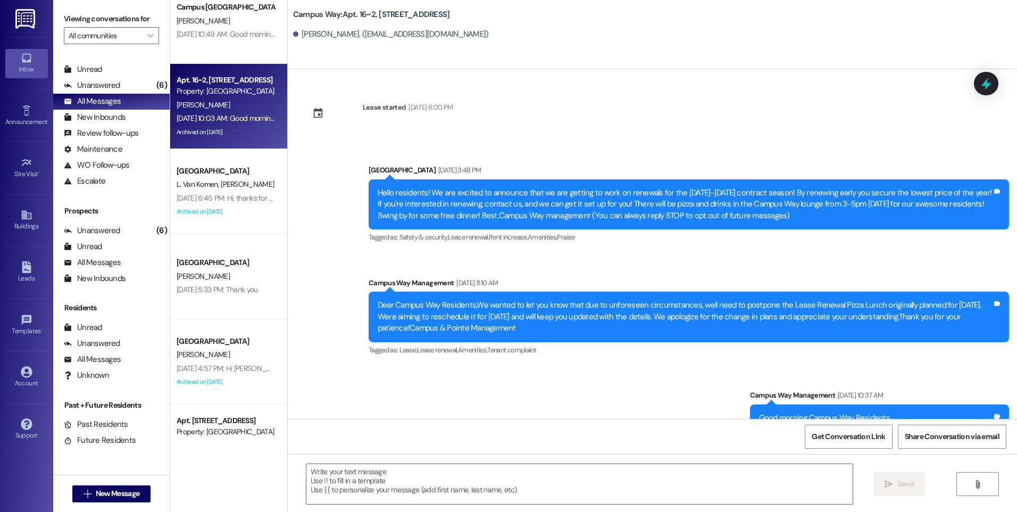
scroll to position [6690, 0]
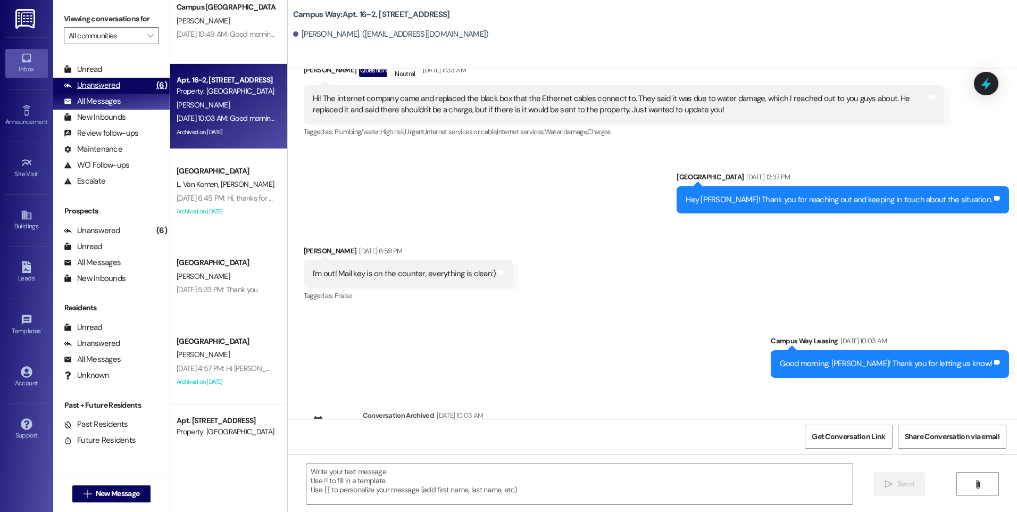
click at [99, 86] on div "Unanswered" at bounding box center [92, 85] width 56 height 11
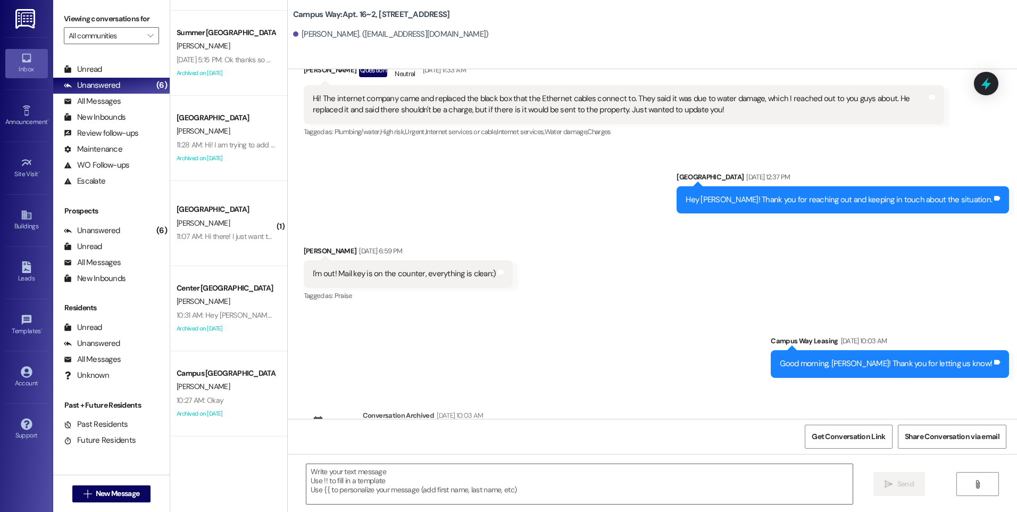
scroll to position [74, 0]
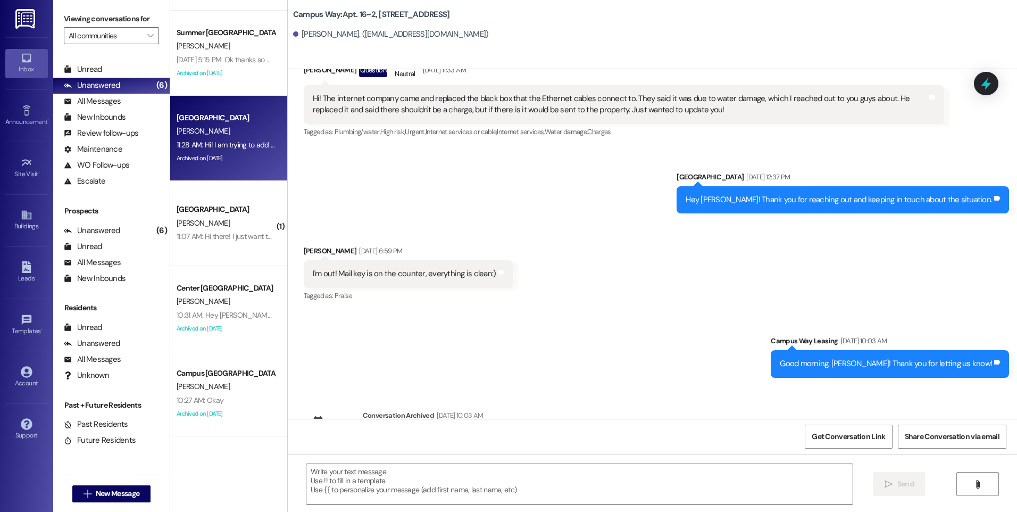
click at [204, 126] on div "[PERSON_NAME]" at bounding box center [225, 130] width 101 height 13
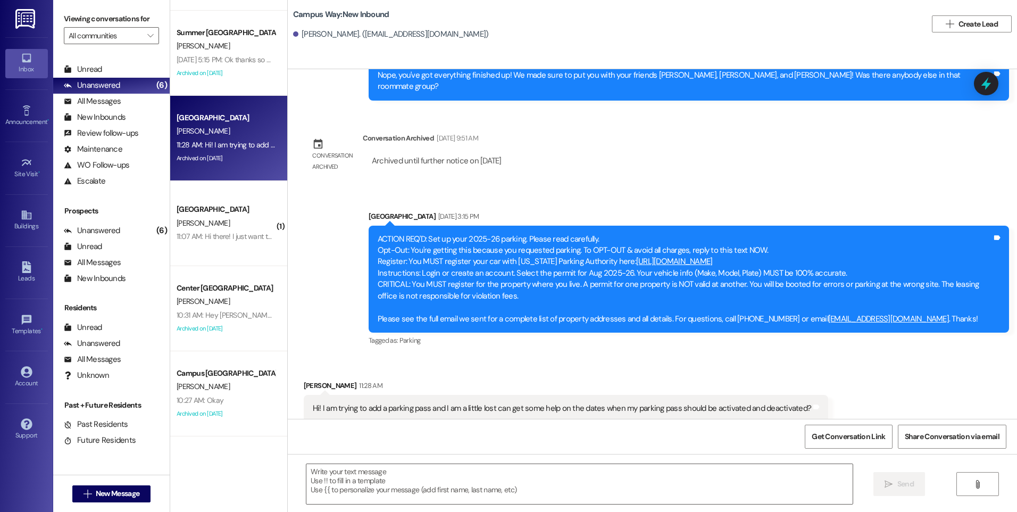
scroll to position [870, 0]
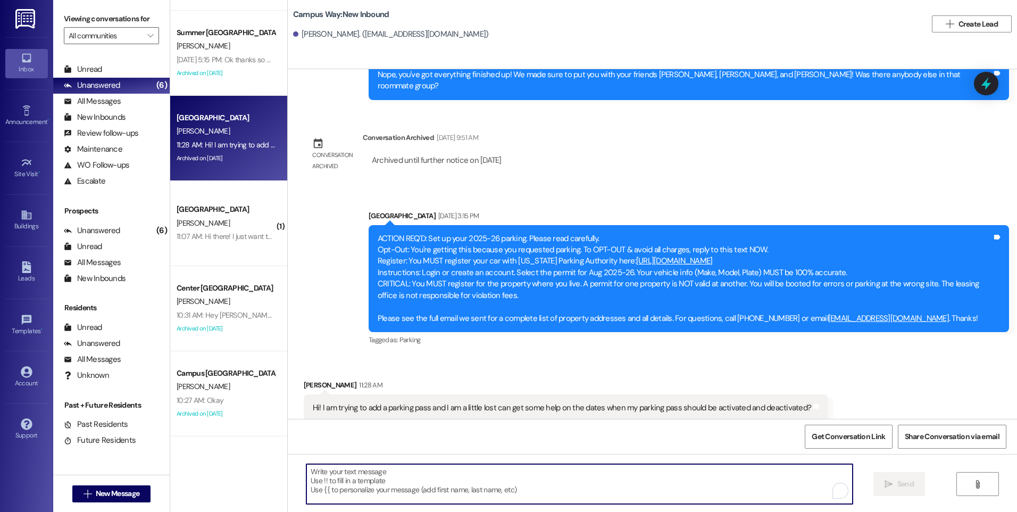
click at [570, 476] on textarea "To enrich screen reader interactions, please activate Accessibility in Grammarl…" at bounding box center [579, 484] width 546 height 40
